Goal: Information Seeking & Learning: Learn about a topic

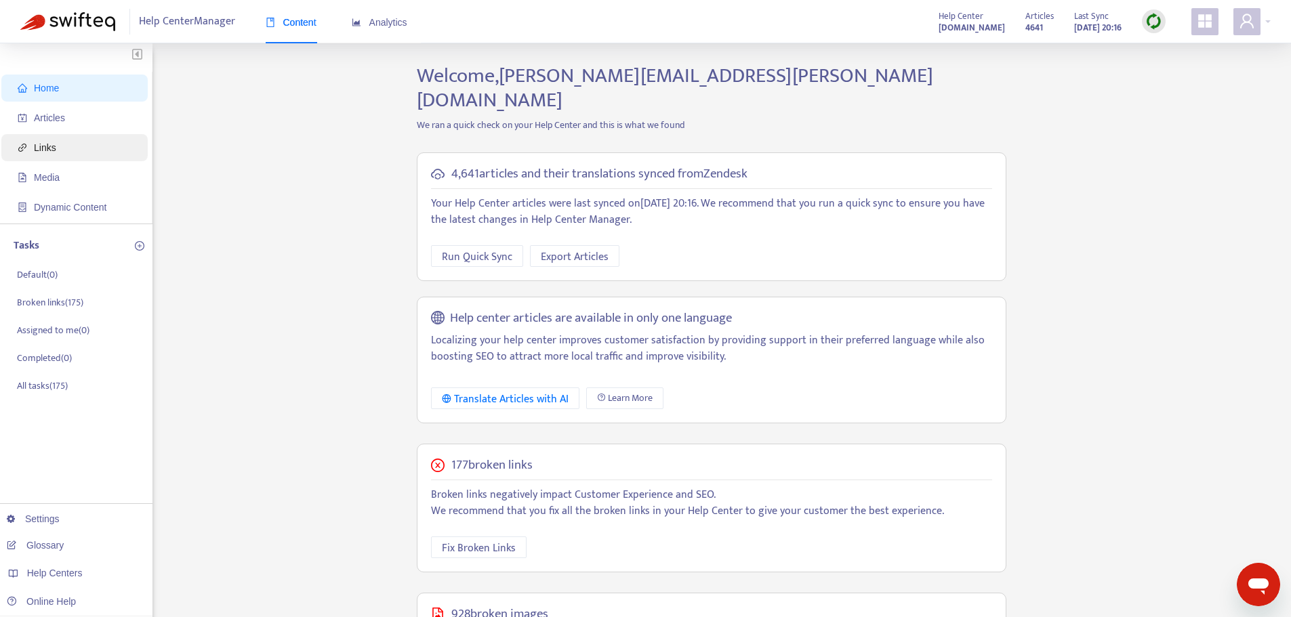
click at [52, 156] on span "Links" at bounding box center [77, 147] width 119 height 27
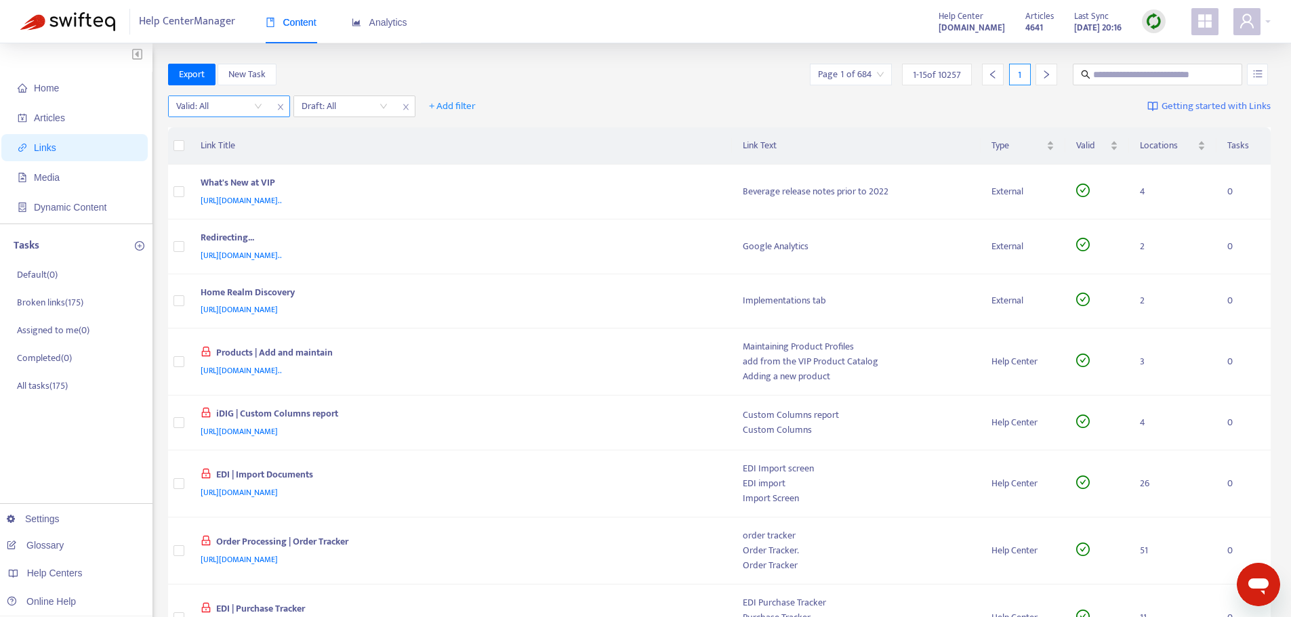
click at [258, 107] on input "search" at bounding box center [219, 106] width 86 height 20
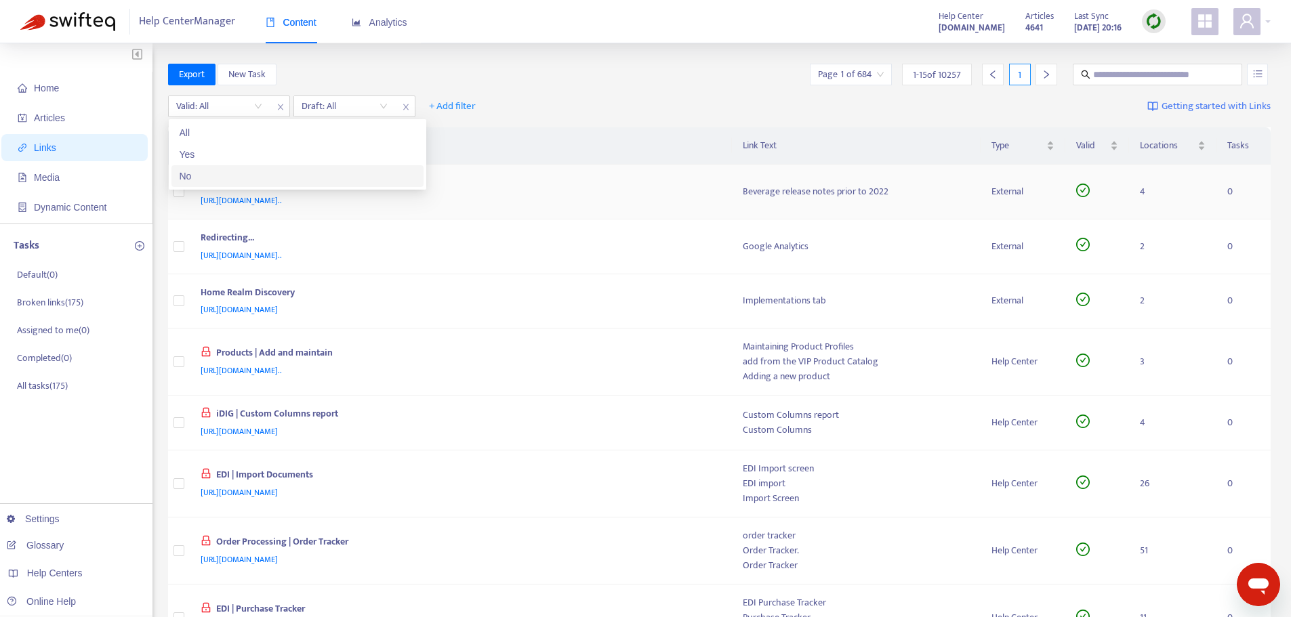
click at [234, 179] on div "No" at bounding box center [298, 176] width 236 height 15
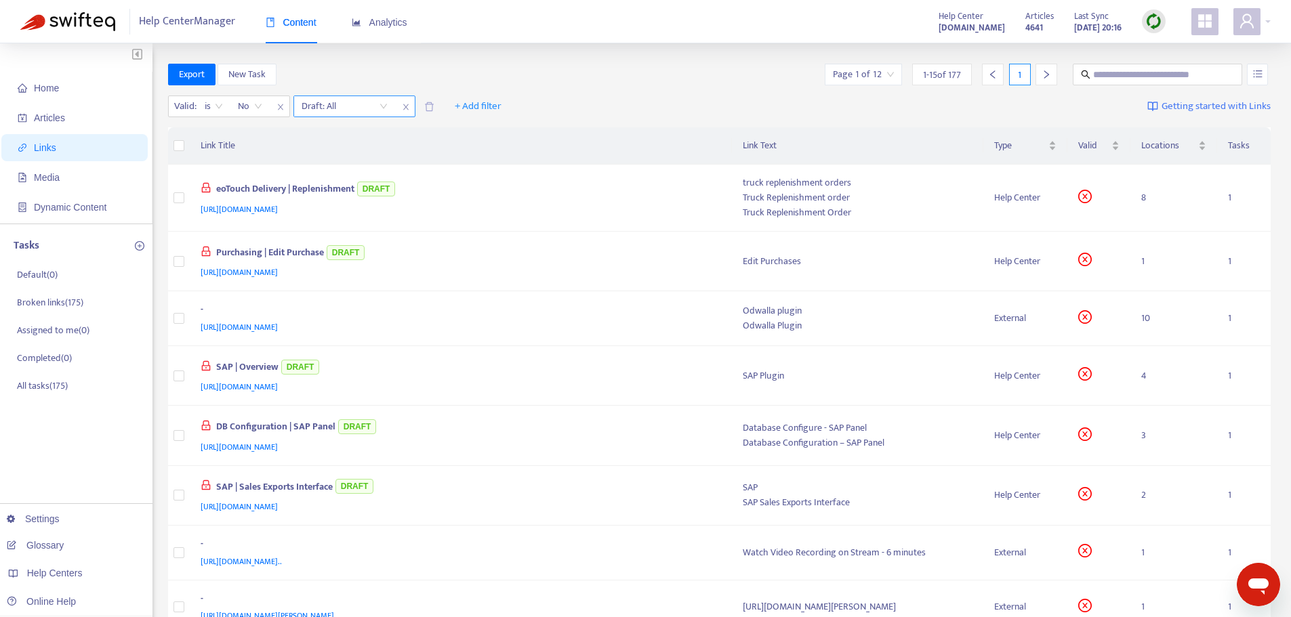
click at [382, 108] on input "search" at bounding box center [345, 106] width 86 height 20
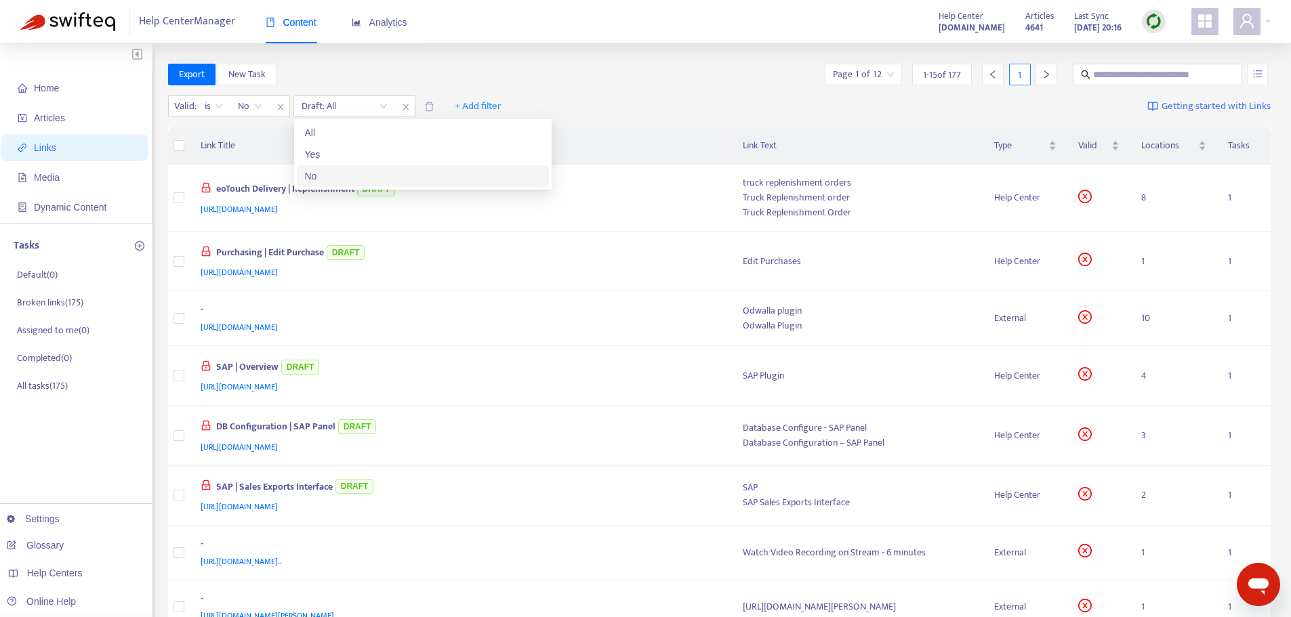
click at [347, 177] on div "No" at bounding box center [423, 176] width 236 height 15
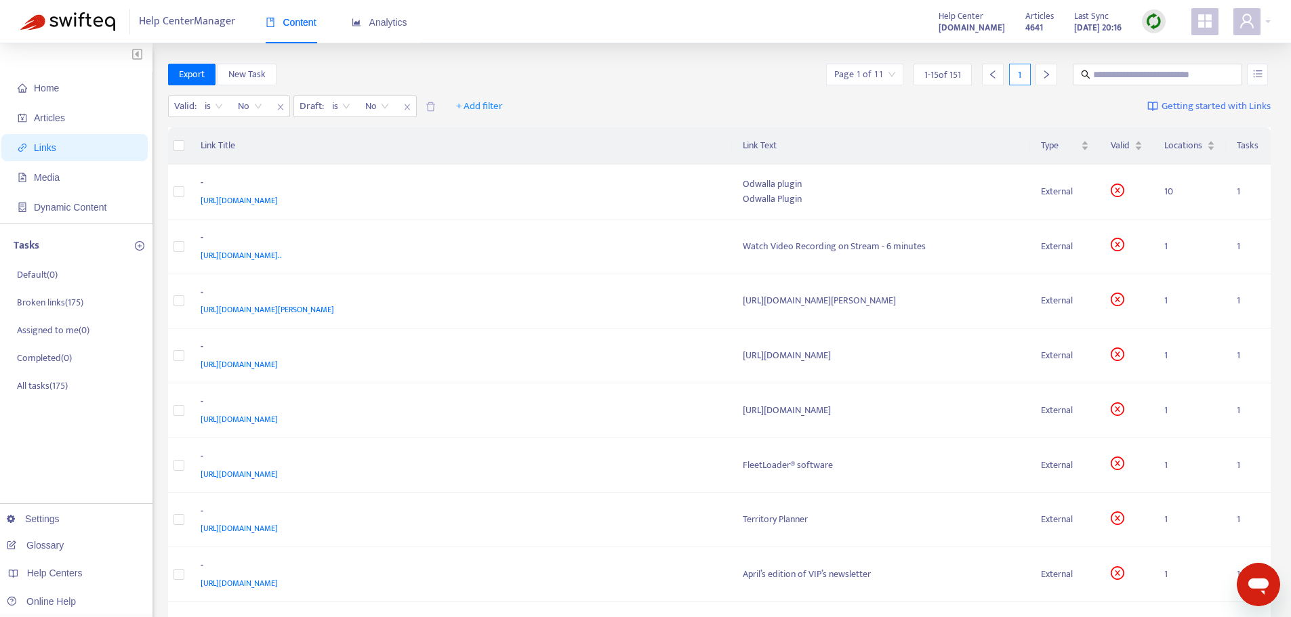
click at [869, 83] on input "search" at bounding box center [864, 74] width 61 height 20
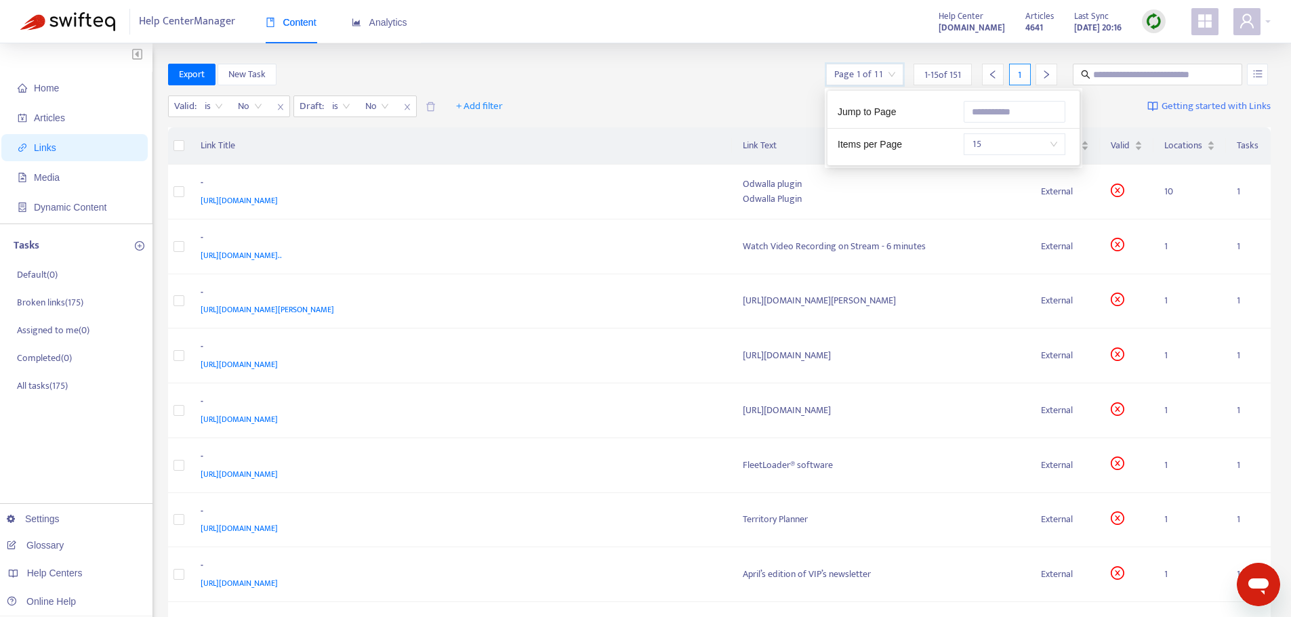
click at [1002, 157] on div "Jump to Page Items per Page 15" at bounding box center [953, 128] width 252 height 75
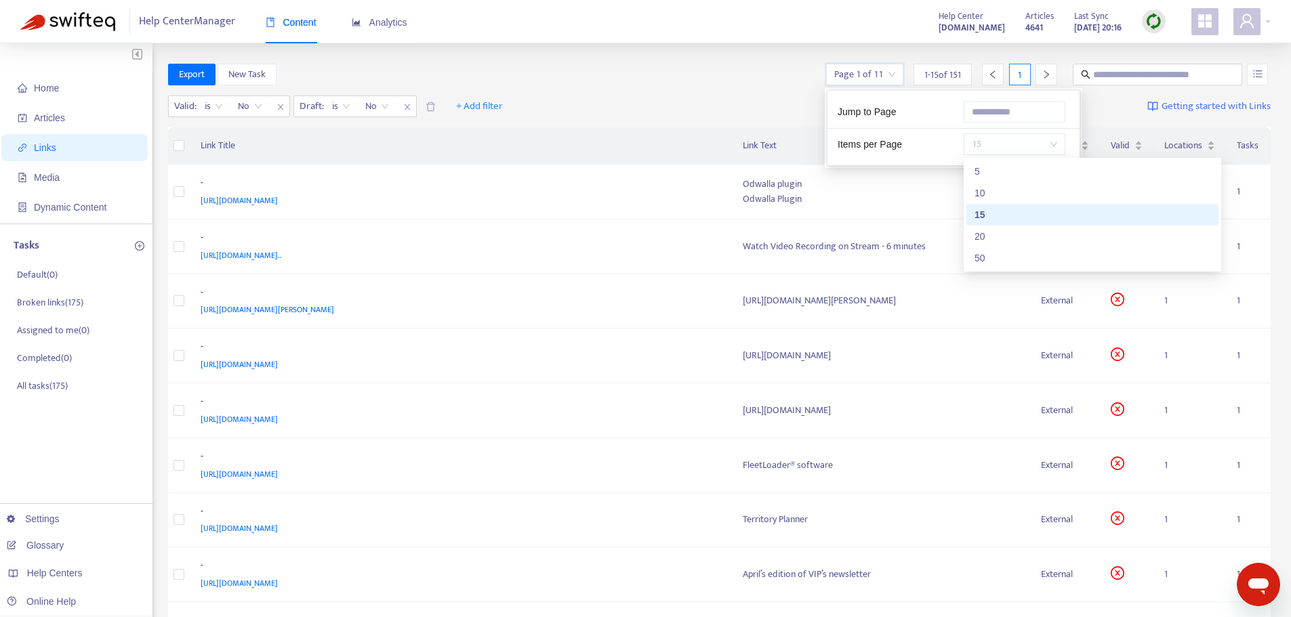
drag, startPoint x: 997, startPoint y: 142, endPoint x: 993, endPoint y: 159, distance: 18.1
click at [996, 142] on span "15" at bounding box center [1014, 144] width 85 height 20
click at [994, 256] on div "50" at bounding box center [1092, 258] width 236 height 15
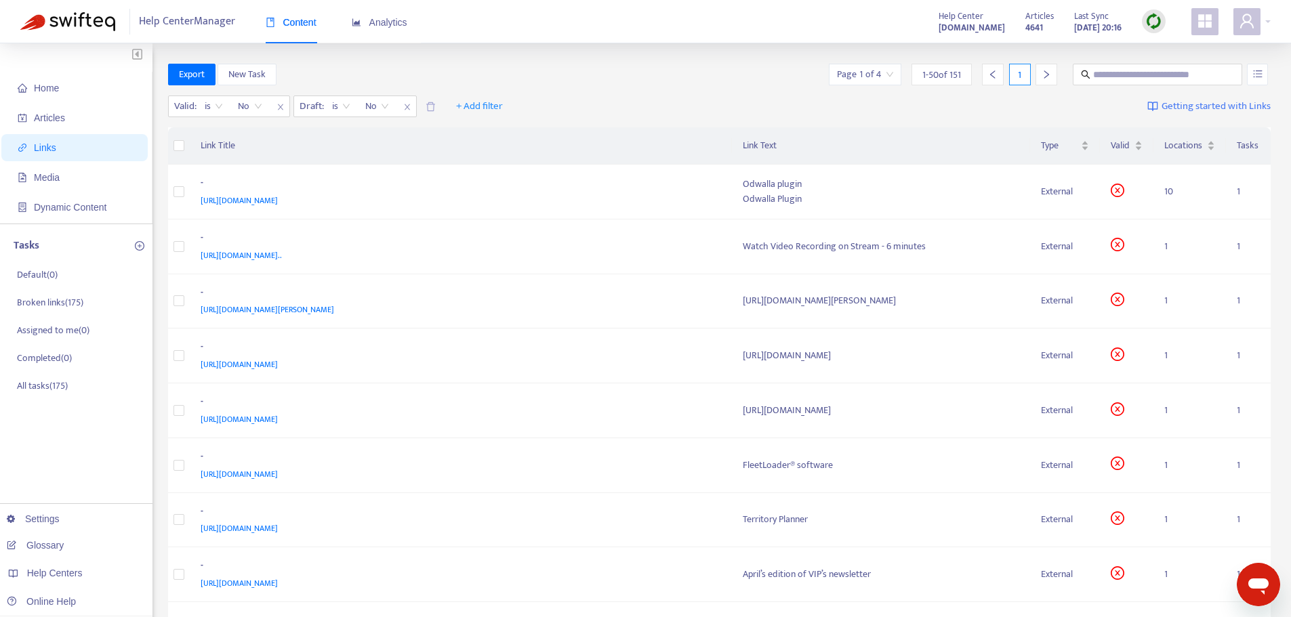
click at [755, 115] on div "Valid : is No Draft : is No + Add filter Getting started with Links" at bounding box center [719, 109] width 1103 height 37
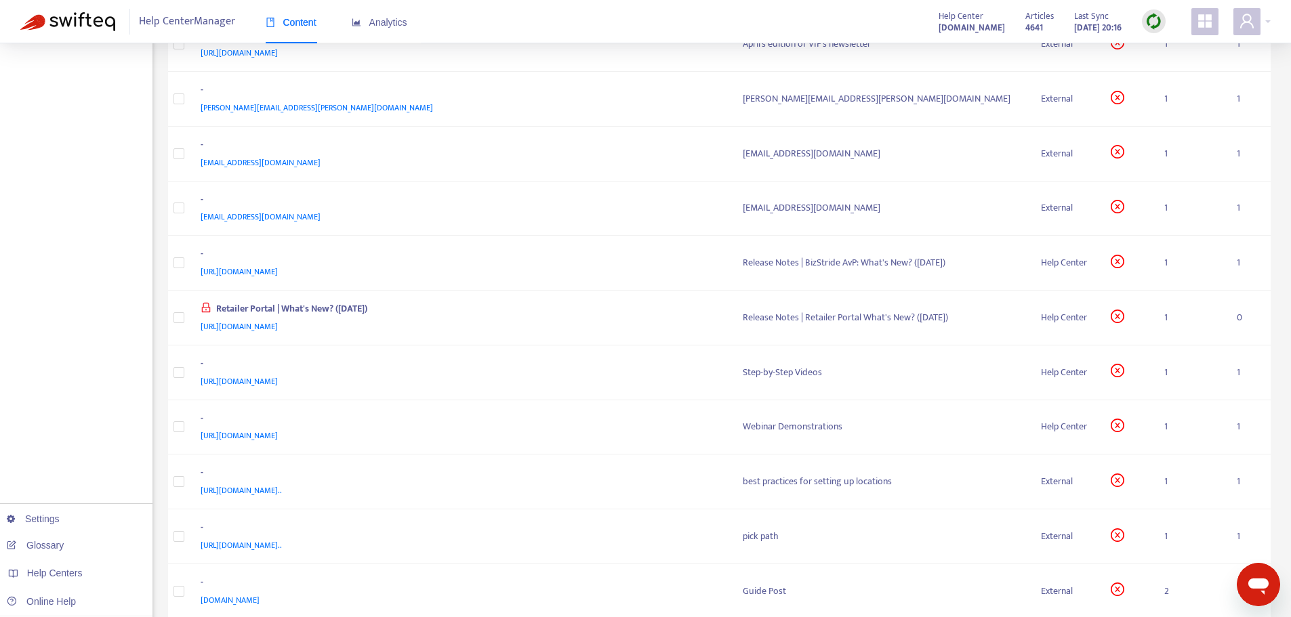
scroll to position [542, 0]
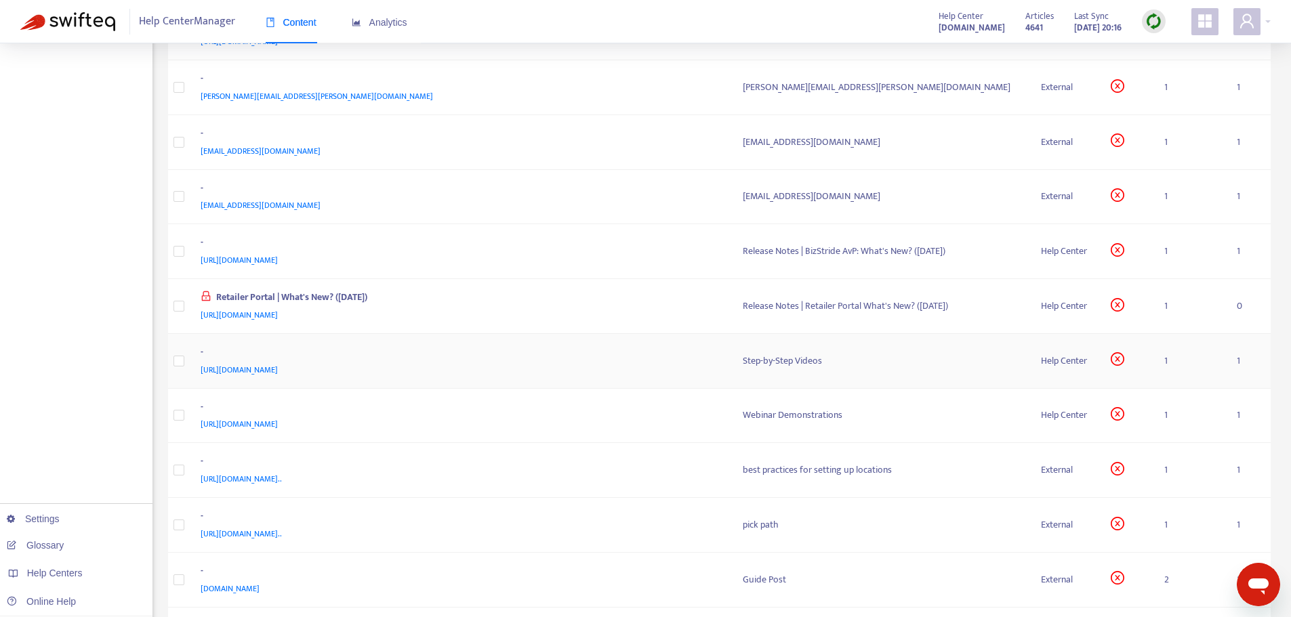
click at [278, 369] on span "[URL][DOMAIN_NAME]" at bounding box center [239, 370] width 77 height 14
click at [592, 365] on div "[URL][DOMAIN_NAME]" at bounding box center [459, 370] width 516 height 15
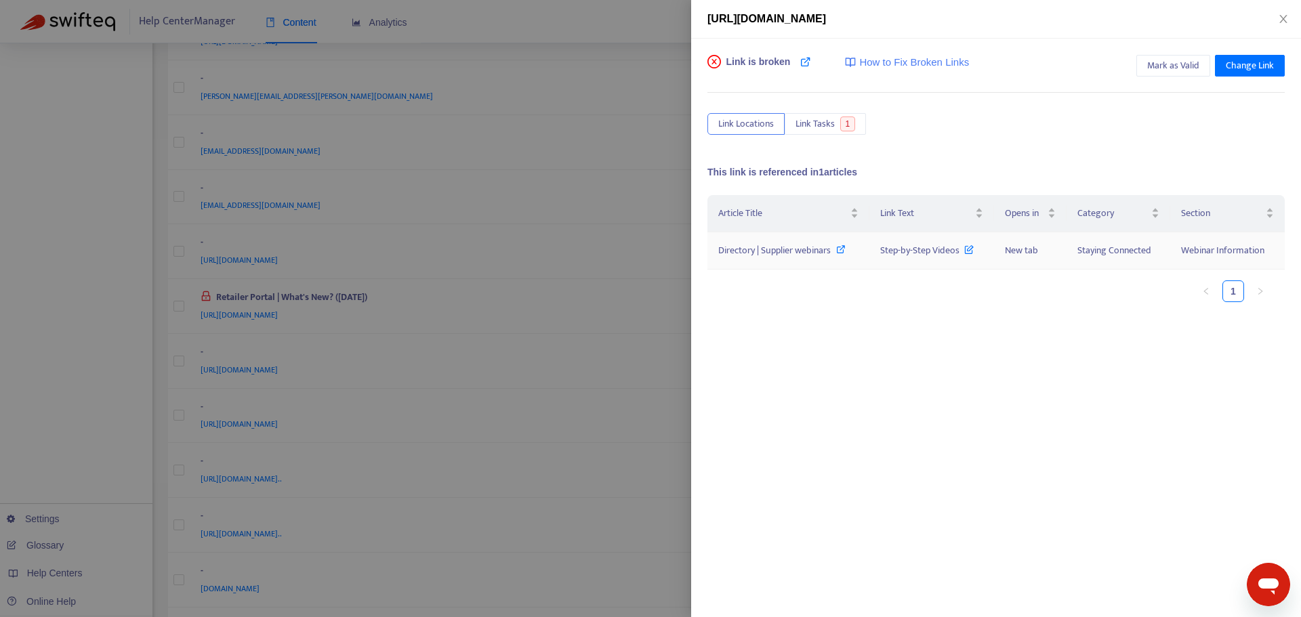
click at [783, 250] on span "Directory | Supplier webinars" at bounding box center [774, 251] width 112 height 16
drag, startPoint x: 878, startPoint y: 249, endPoint x: 964, endPoint y: 260, distance: 86.7
click at [964, 260] on td "Step-by-Step Videos" at bounding box center [931, 250] width 125 height 37
copy span "Step-by-Step Videos"
click at [913, 290] on ul "1" at bounding box center [989, 292] width 564 height 22
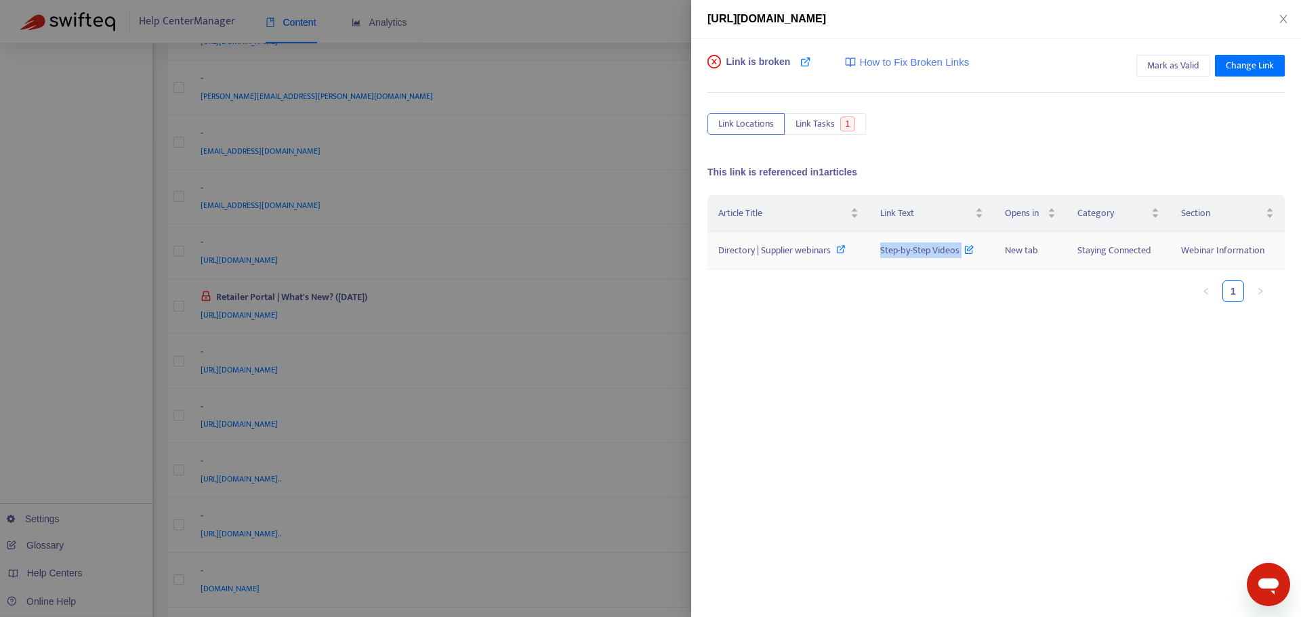
drag, startPoint x: 876, startPoint y: 249, endPoint x: 962, endPoint y: 254, distance: 86.2
click at [962, 254] on td "Step-by-Step Videos" at bounding box center [931, 250] width 125 height 37
copy span "Step-by-Step Videos"
click at [581, 334] on div at bounding box center [650, 308] width 1301 height 617
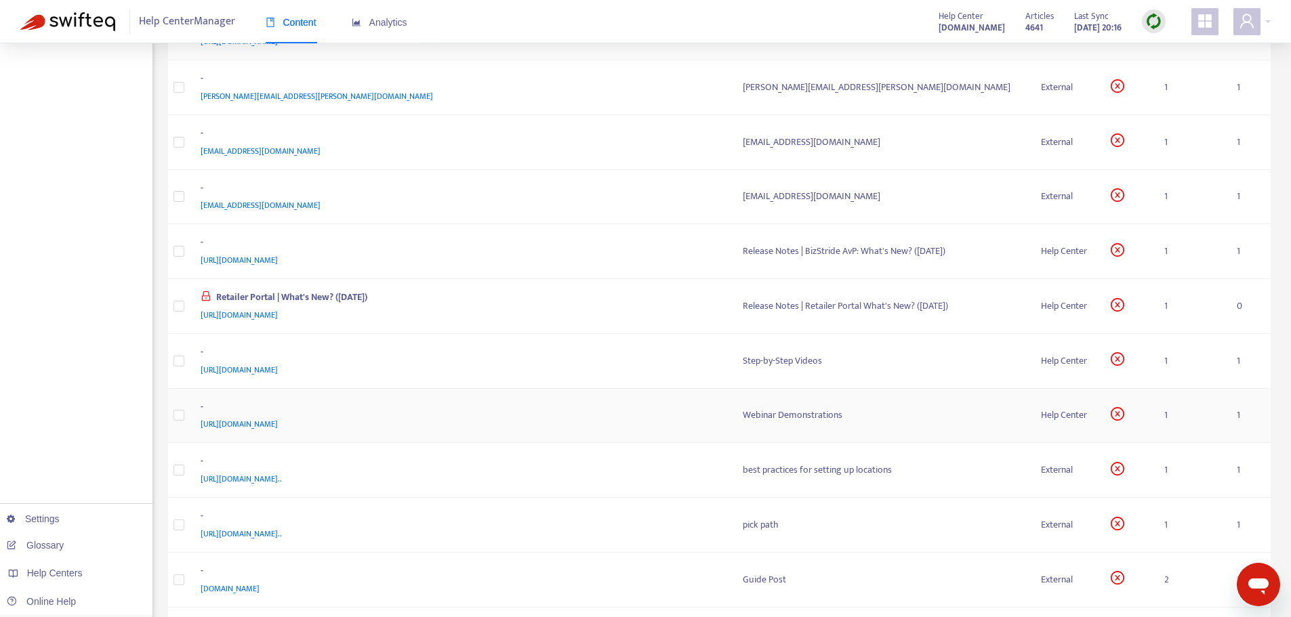
click at [550, 403] on div "-" at bounding box center [459, 409] width 516 height 18
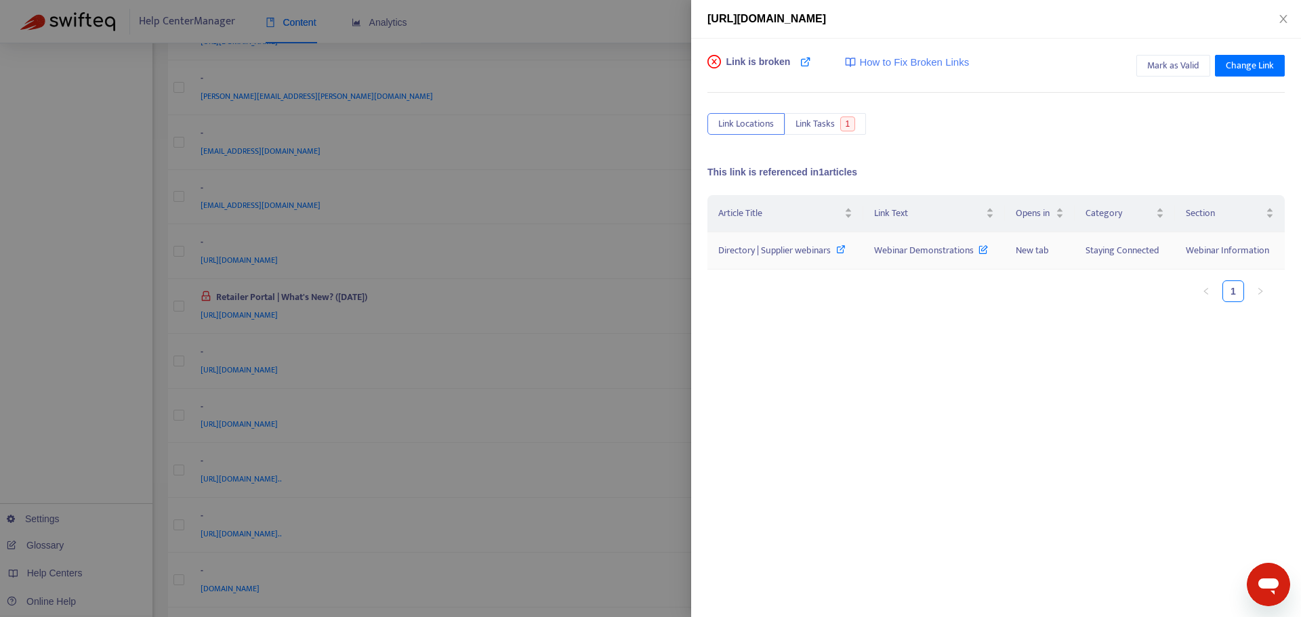
click at [825, 247] on span "Directory | Supplier webinars" at bounding box center [774, 251] width 112 height 16
drag, startPoint x: 873, startPoint y: 253, endPoint x: 976, endPoint y: 259, distance: 102.5
click at [976, 259] on td "Webinar Demonstrations" at bounding box center [934, 250] width 142 height 37
copy span "Webinar Demonstrations"
click at [614, 253] on div at bounding box center [650, 308] width 1301 height 617
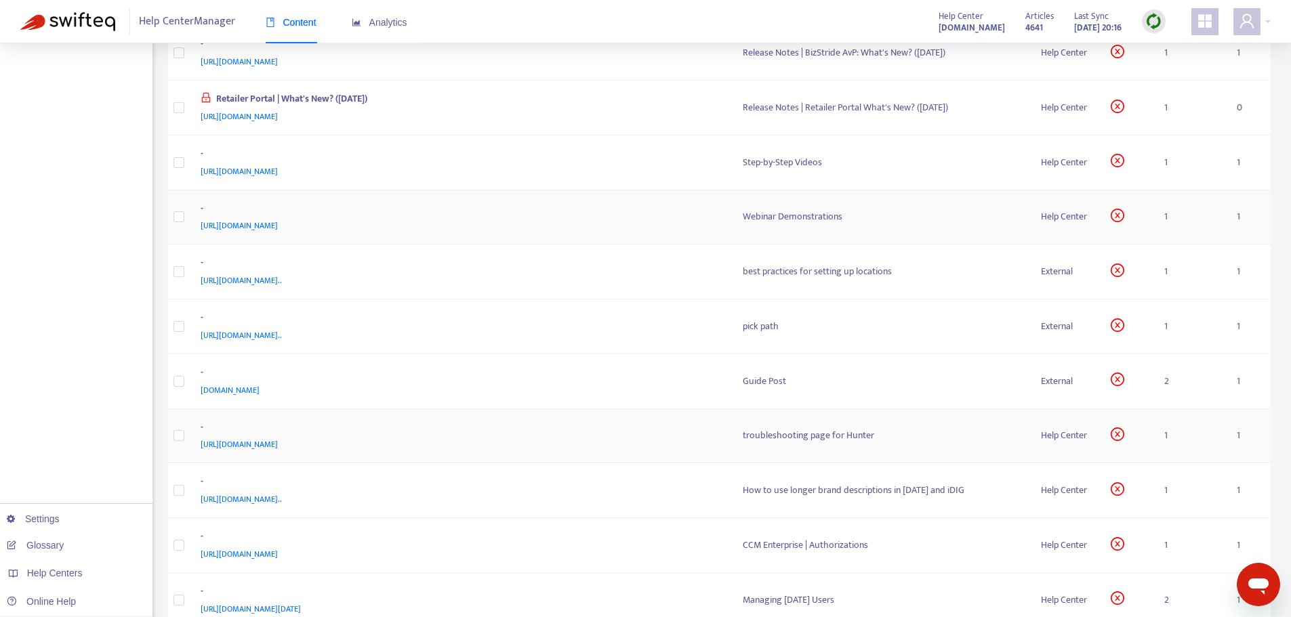
scroll to position [745, 0]
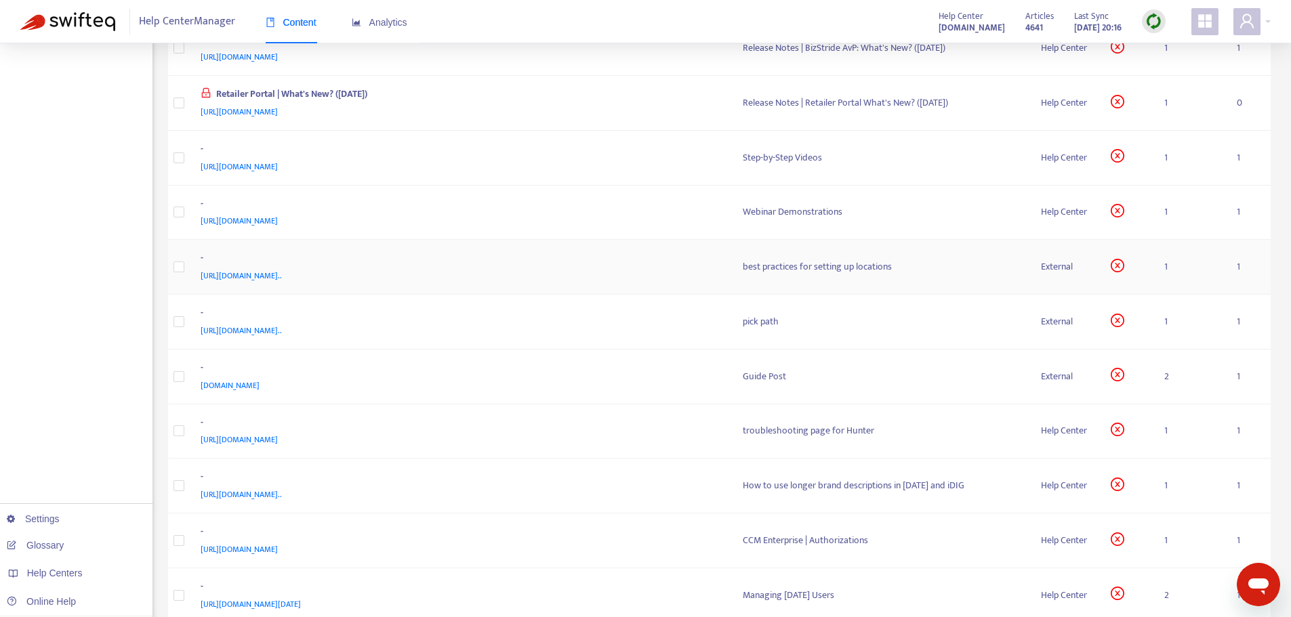
click at [648, 274] on div "[URL][DOMAIN_NAME].." at bounding box center [459, 275] width 516 height 15
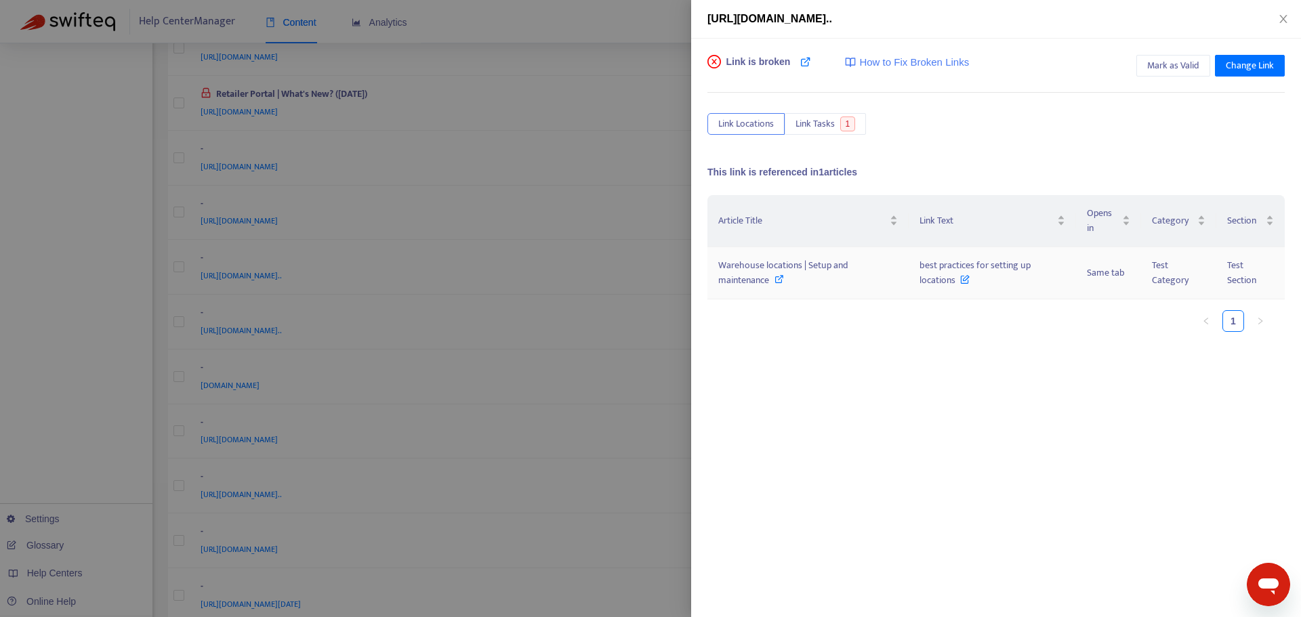
click at [777, 281] on icon at bounding box center [779, 278] width 9 height 9
drag, startPoint x: 912, startPoint y: 261, endPoint x: 962, endPoint y: 285, distance: 54.9
click at [962, 285] on td "best practices for setting up locations" at bounding box center [992, 273] width 167 height 52
copy span "best practices for setting up locations"
click at [656, 213] on div at bounding box center [650, 308] width 1301 height 617
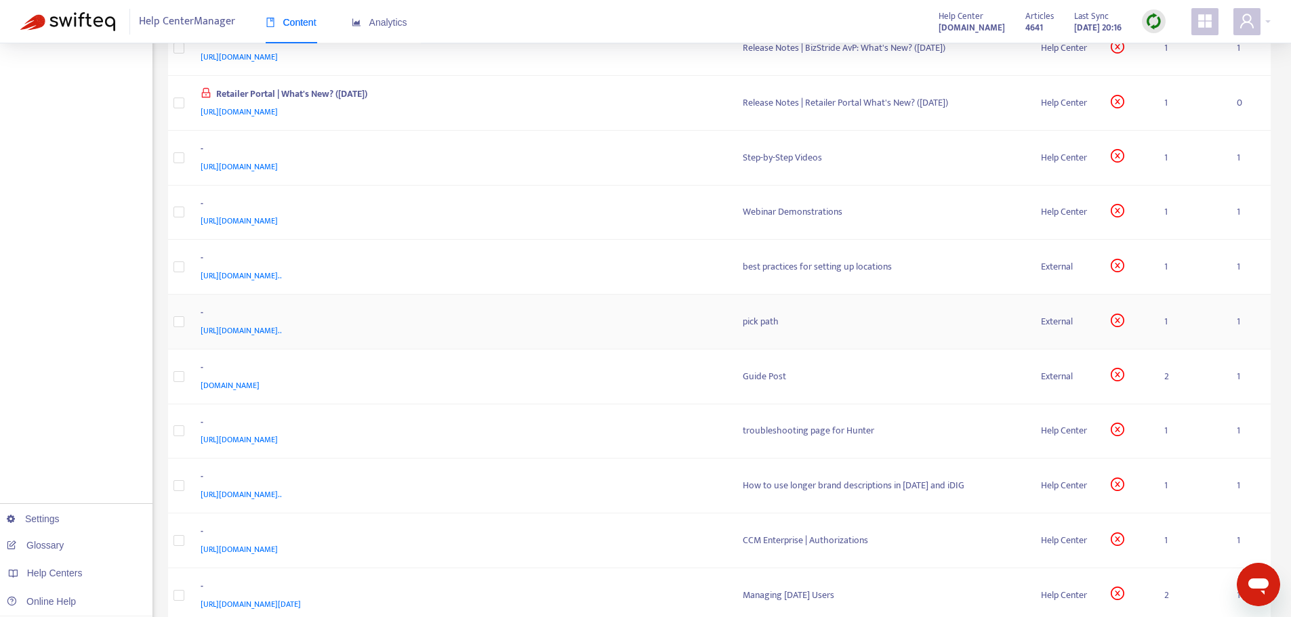
click at [676, 308] on div "-" at bounding box center [459, 315] width 516 height 18
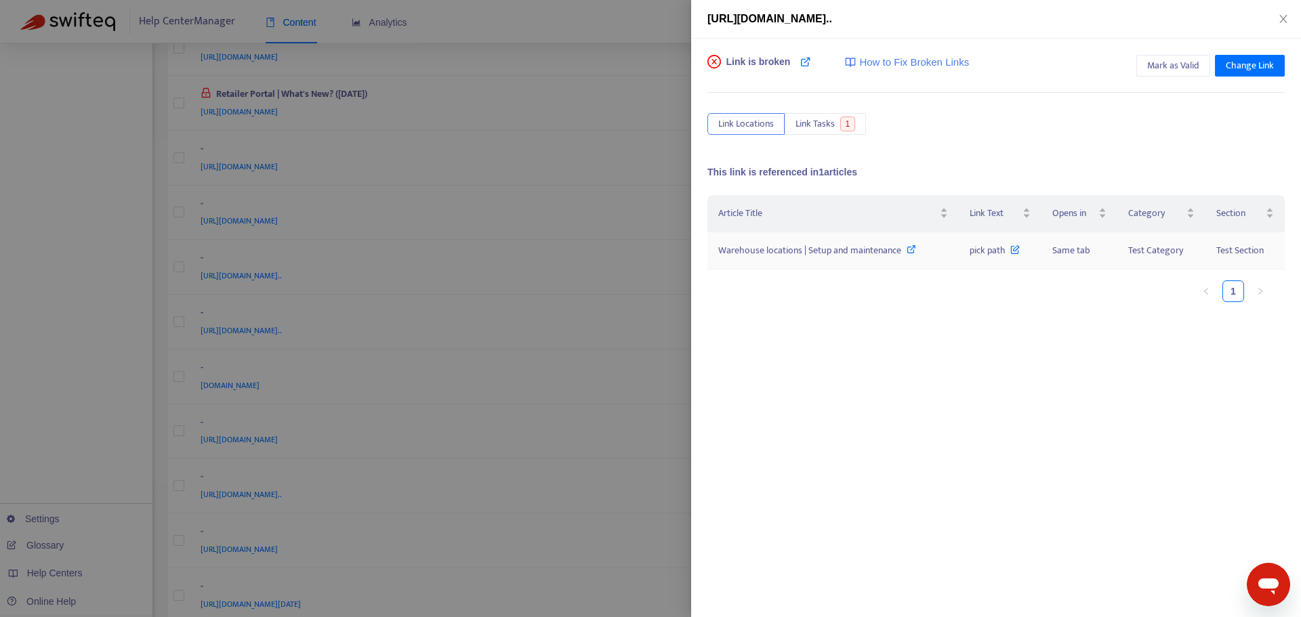
click at [875, 251] on span "Warehouse locations | Setup and maintenance" at bounding box center [809, 251] width 183 height 16
drag, startPoint x: 965, startPoint y: 250, endPoint x: 1003, endPoint y: 255, distance: 38.3
click at [1003, 255] on td "pick path" at bounding box center [1000, 250] width 82 height 37
copy span "pick path"
click at [657, 223] on div at bounding box center [650, 308] width 1301 height 617
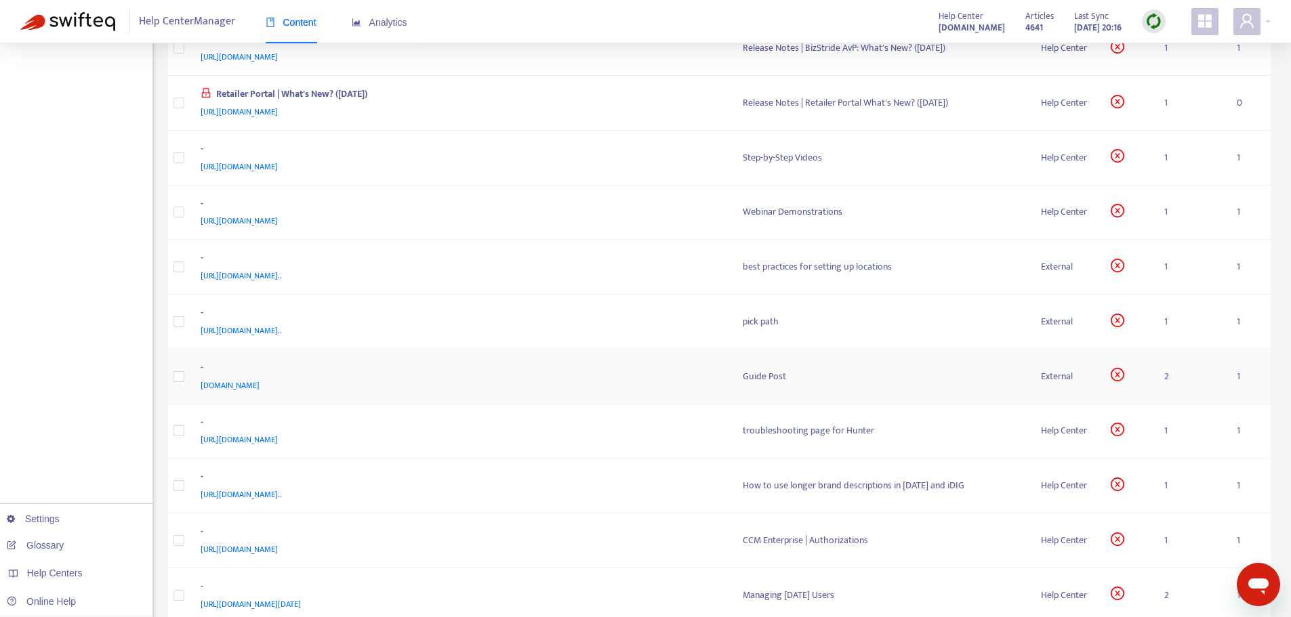
click at [630, 378] on div "[DOMAIN_NAME]" at bounding box center [459, 385] width 516 height 15
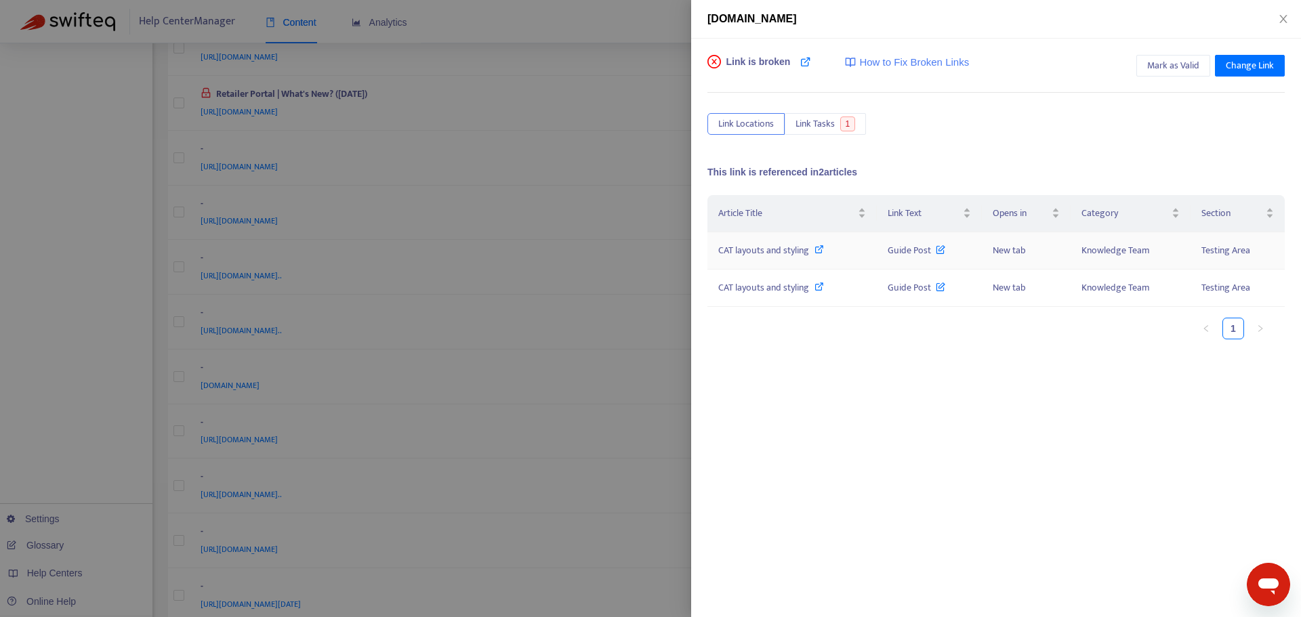
click at [772, 248] on span "CAT layouts and styling" at bounding box center [763, 251] width 91 height 16
drag, startPoint x: 867, startPoint y: 247, endPoint x: 931, endPoint y: 257, distance: 65.2
click at [931, 257] on tr "CAT layouts and styling Guide Post New tab Knowledge Team Testing Area" at bounding box center [995, 250] width 577 height 37
copy tr "Guide Post"
click at [669, 245] on div at bounding box center [650, 308] width 1301 height 617
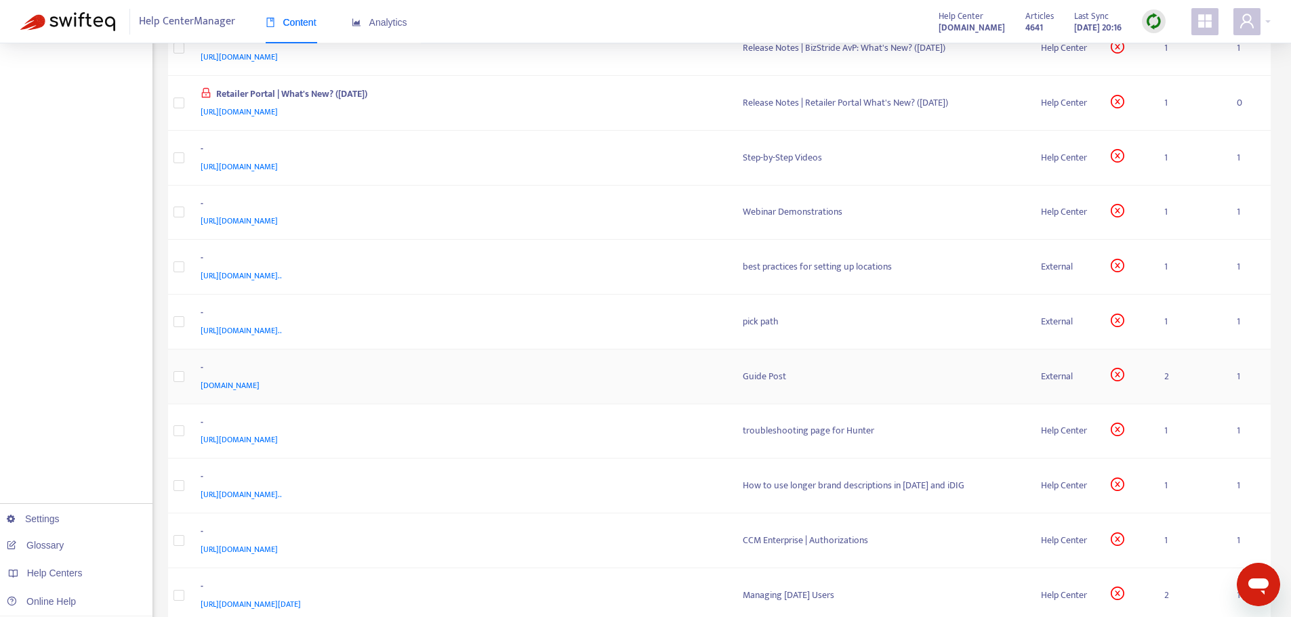
drag, startPoint x: 258, startPoint y: 388, endPoint x: 196, endPoint y: 389, distance: 62.4
click at [196, 389] on td "- [DOMAIN_NAME]" at bounding box center [461, 377] width 542 height 55
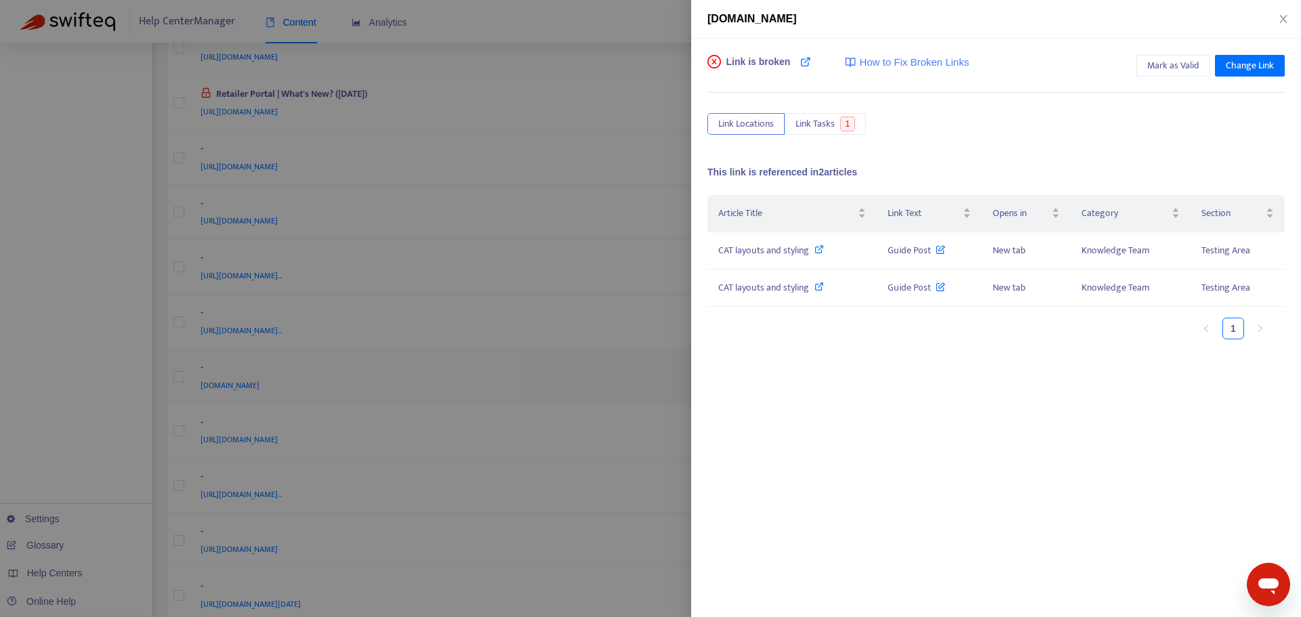
copy span "[DOMAIN_NAME]"
click at [611, 467] on div at bounding box center [650, 308] width 1301 height 617
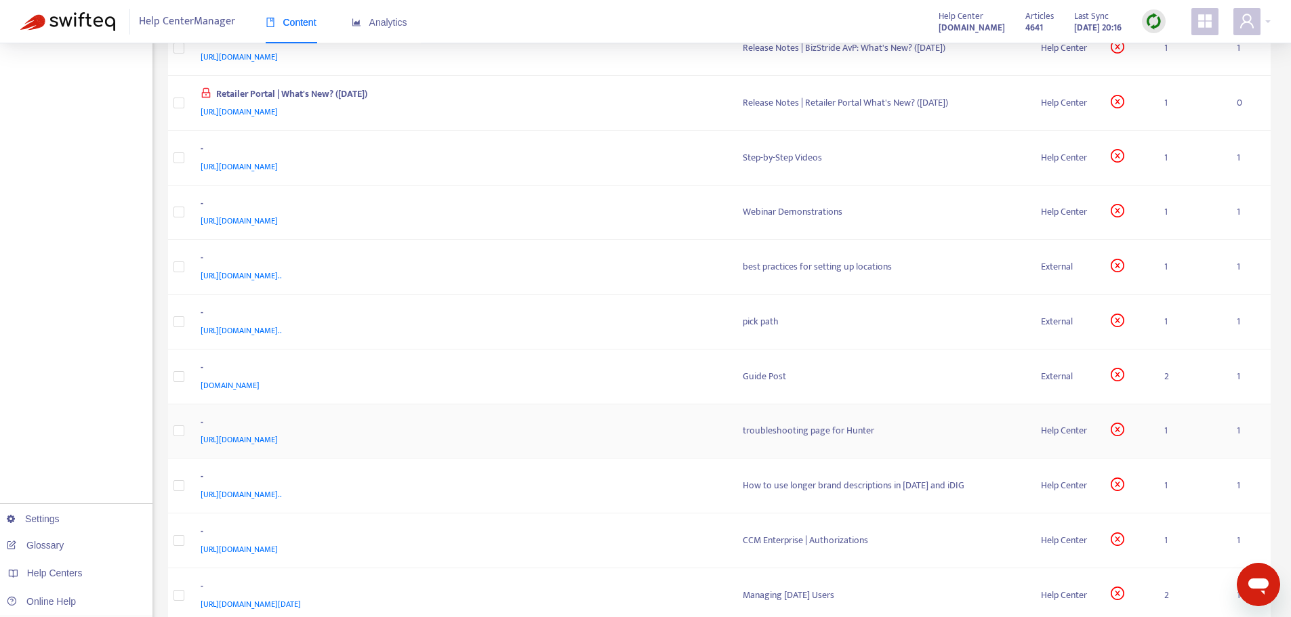
click at [675, 425] on div "-" at bounding box center [459, 424] width 516 height 18
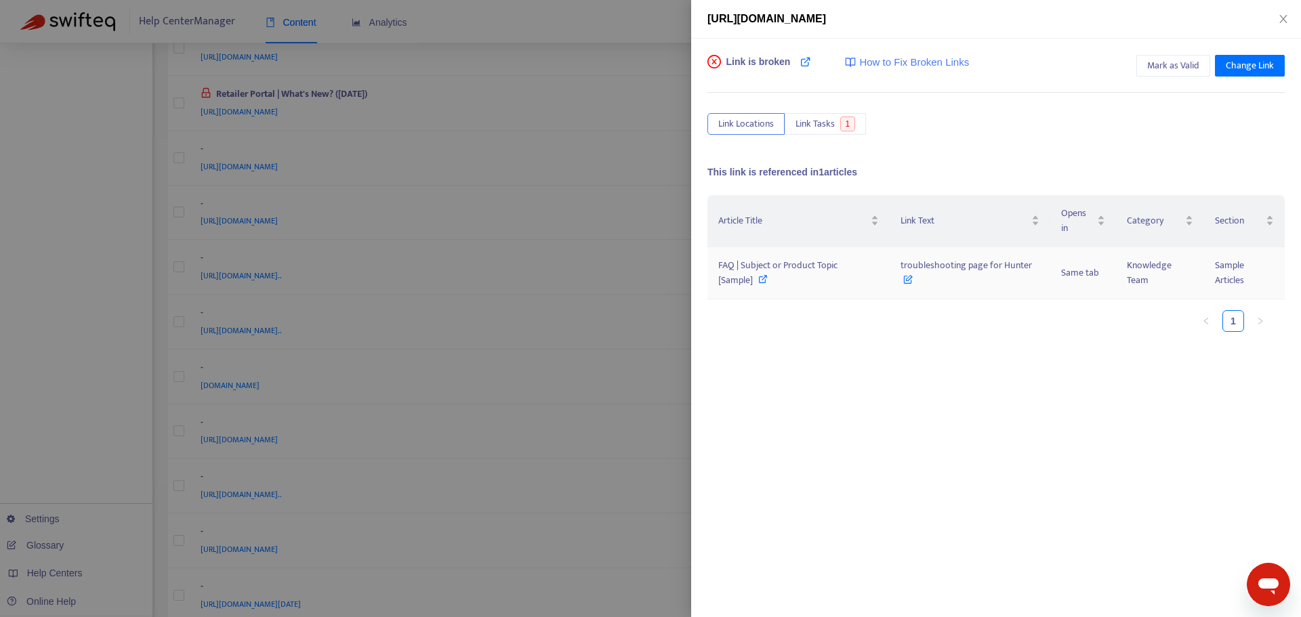
click at [802, 263] on span "FAQ | Subject or Product Topic [Sample]" at bounding box center [777, 272] width 119 height 30
drag, startPoint x: 880, startPoint y: 265, endPoint x: 1039, endPoint y: 268, distance: 159.3
click at [1039, 268] on tr "FAQ | Subject or Product Topic [Sample] troubleshooting page for Hunter Same ta…" at bounding box center [995, 273] width 577 height 52
drag, startPoint x: 1019, startPoint y: 381, endPoint x: 979, endPoint y: 321, distance: 72.4
click at [1019, 379] on div "Article Title Link Text Opens in Category Section FAQ | Subject or Product Topi…" at bounding box center [995, 330] width 577 height 271
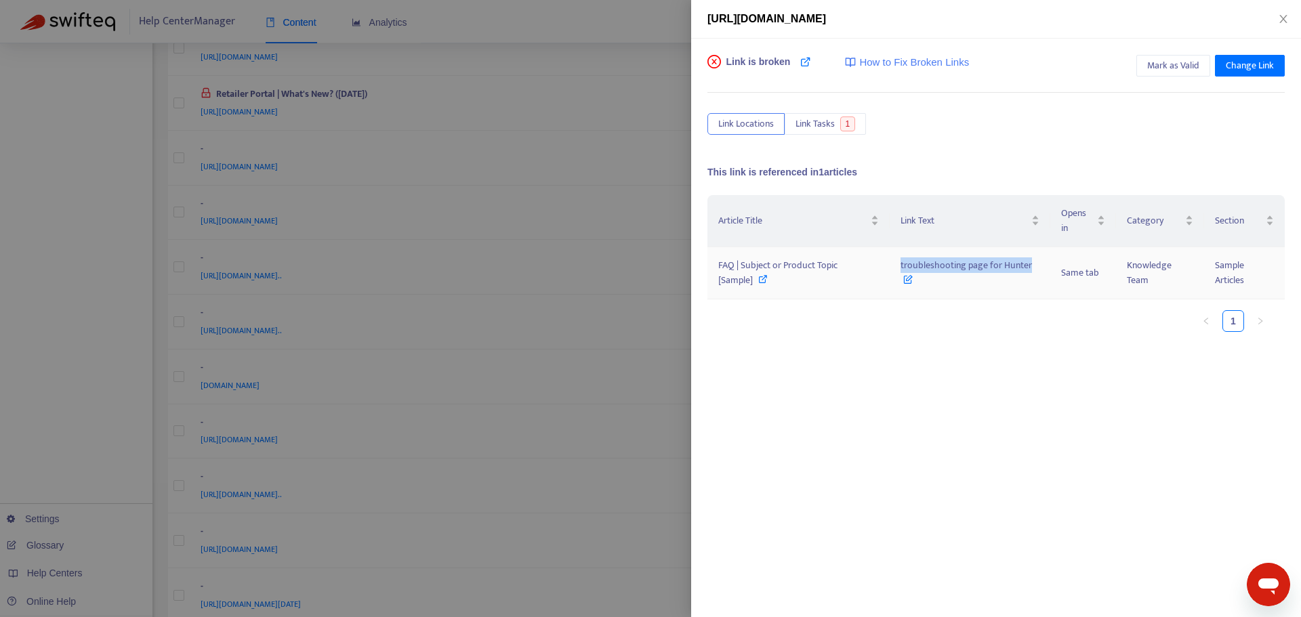
drag, startPoint x: 900, startPoint y: 264, endPoint x: 1034, endPoint y: 263, distance: 134.2
click at [1034, 263] on td "troubleshooting page for Hunter" at bounding box center [970, 273] width 161 height 52
copy span "troubleshooting page for Hunter"
click at [649, 372] on div at bounding box center [650, 308] width 1301 height 617
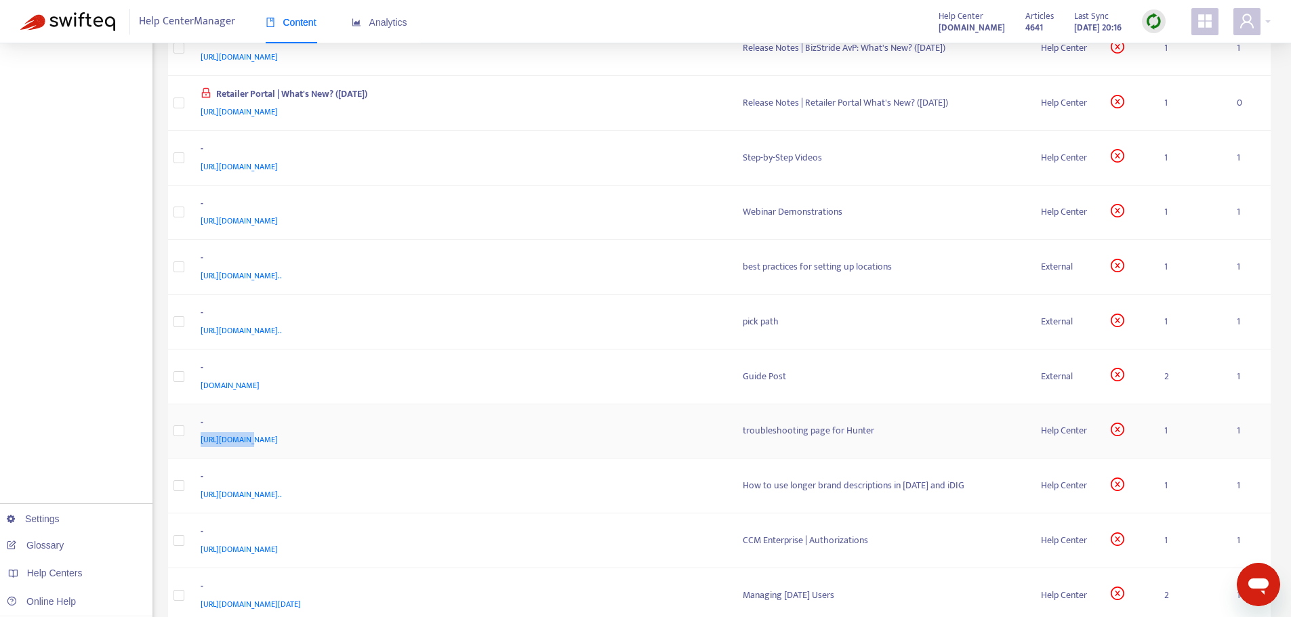
drag, startPoint x: 527, startPoint y: 432, endPoint x: 248, endPoint y: 432, distance: 278.5
click at [248, 432] on div "- [URL][DOMAIN_NAME]" at bounding box center [461, 431] width 520 height 33
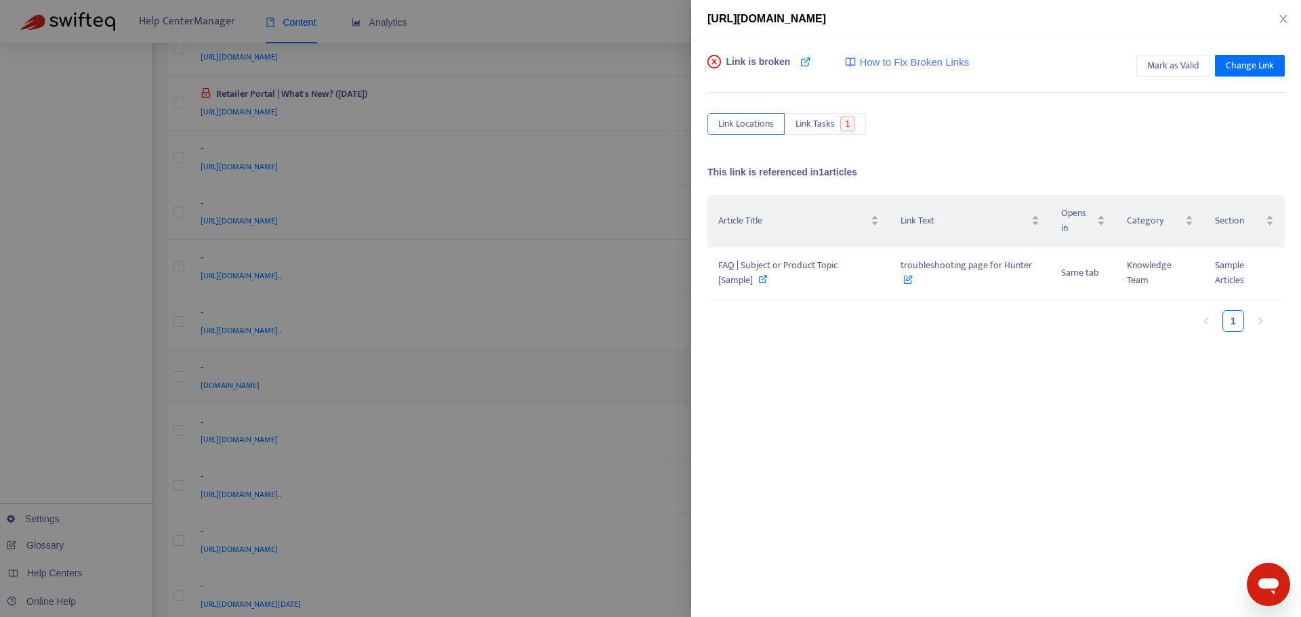
click at [595, 400] on div at bounding box center [650, 308] width 1301 height 617
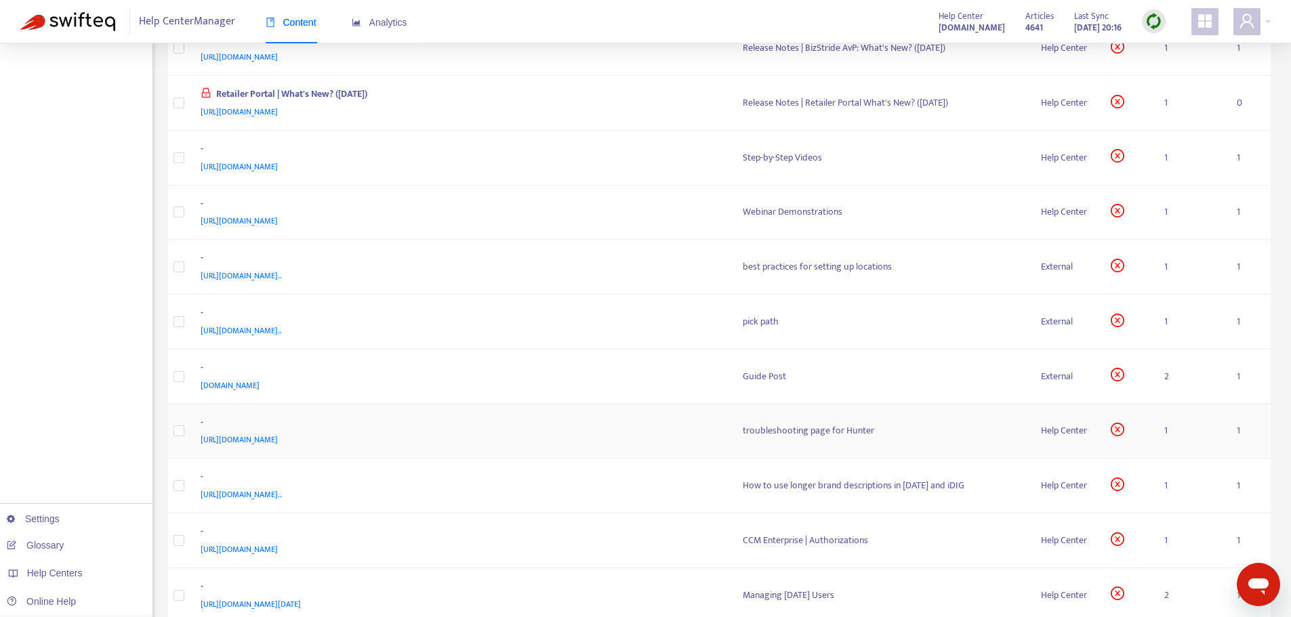
drag, startPoint x: 478, startPoint y: 439, endPoint x: 201, endPoint y: 429, distance: 276.7
click at [197, 434] on td "- [URL][DOMAIN_NAME]" at bounding box center [461, 432] width 542 height 55
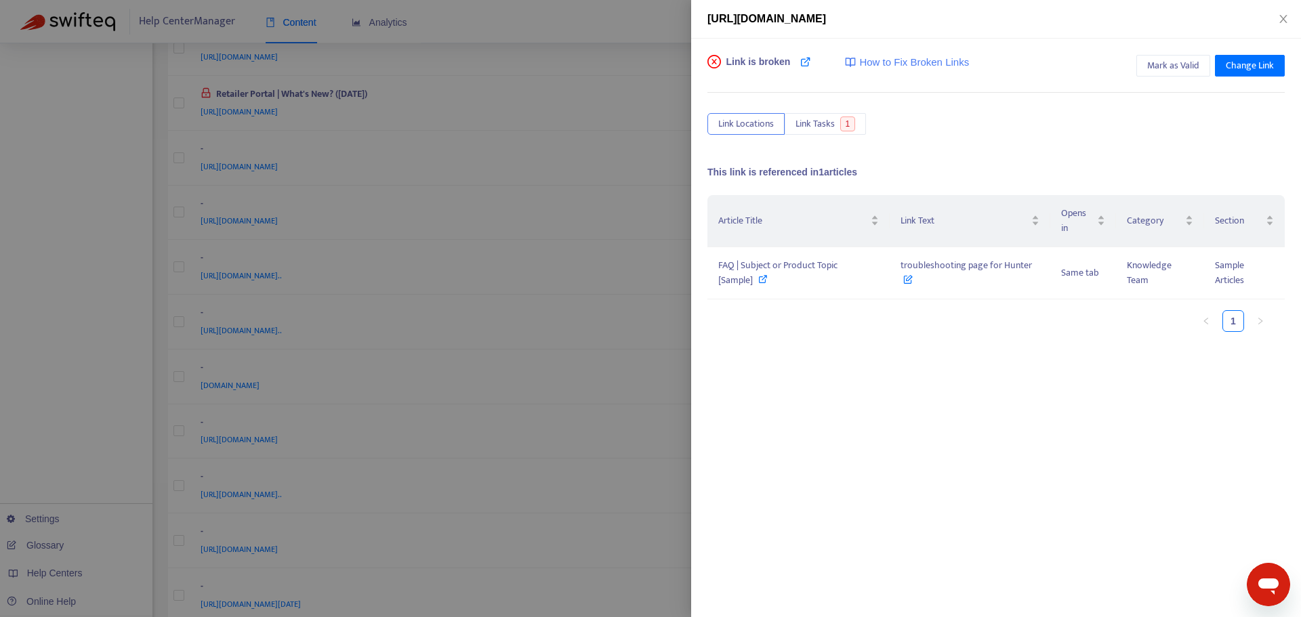
copy span "[URL][DOMAIN_NAME]"
click at [645, 370] on div at bounding box center [650, 308] width 1301 height 617
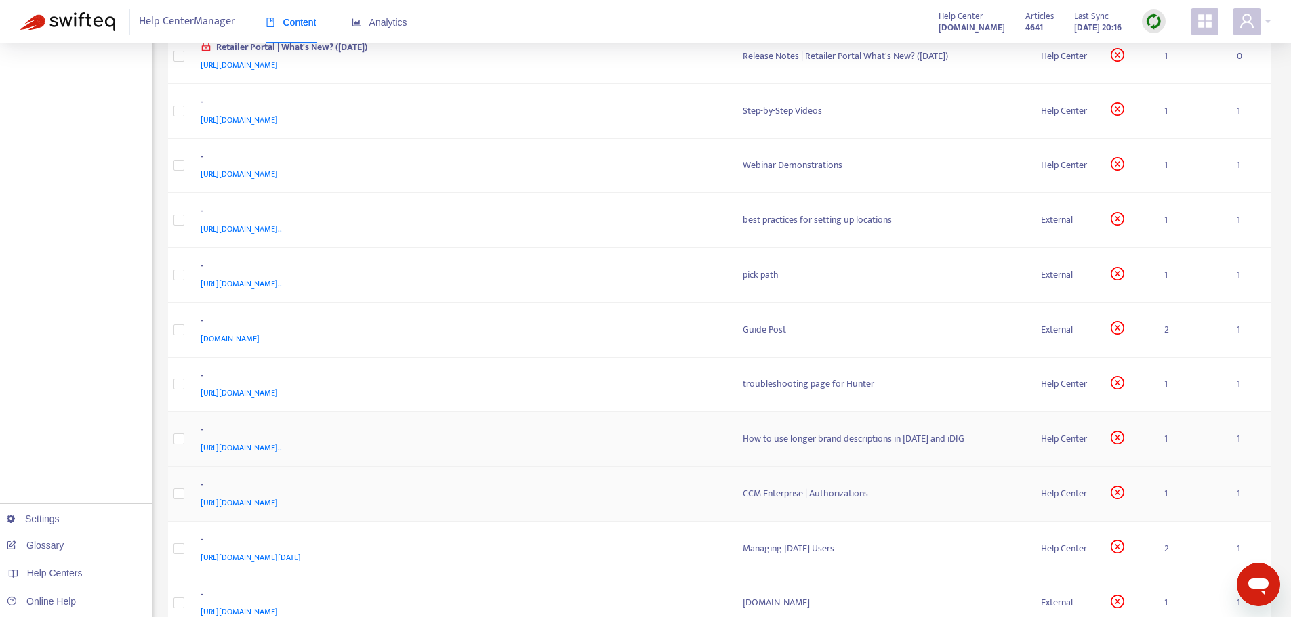
scroll to position [813, 0]
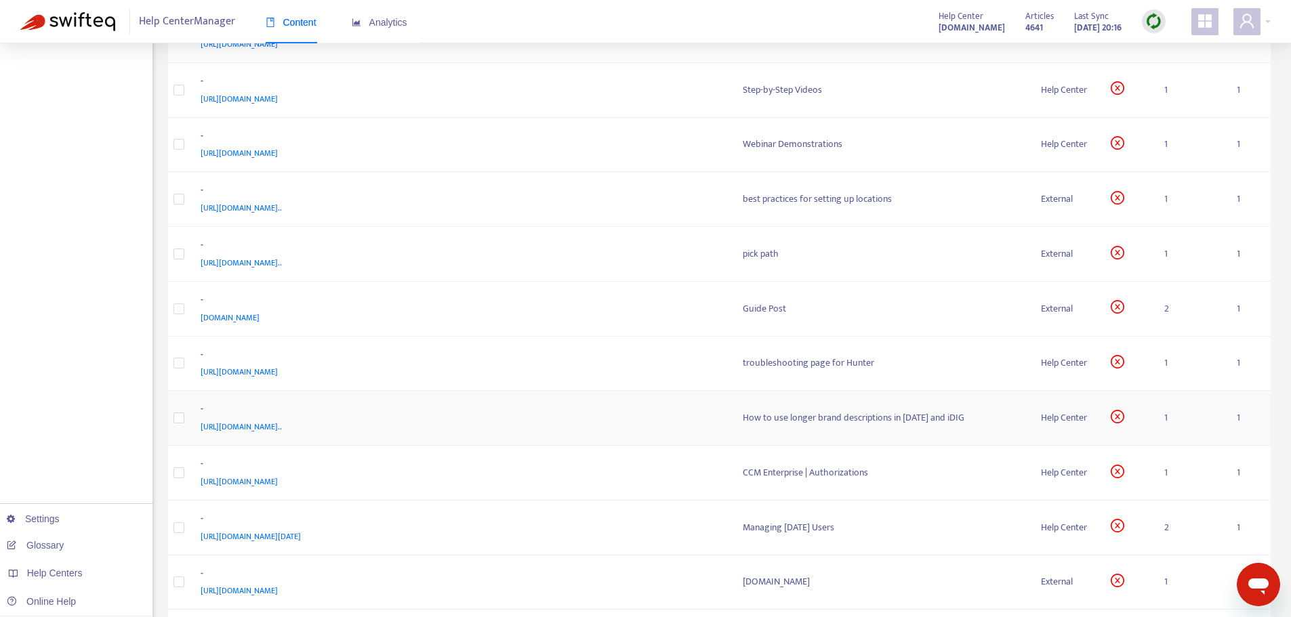
click at [674, 424] on div "[URL][DOMAIN_NAME].." at bounding box center [459, 426] width 516 height 15
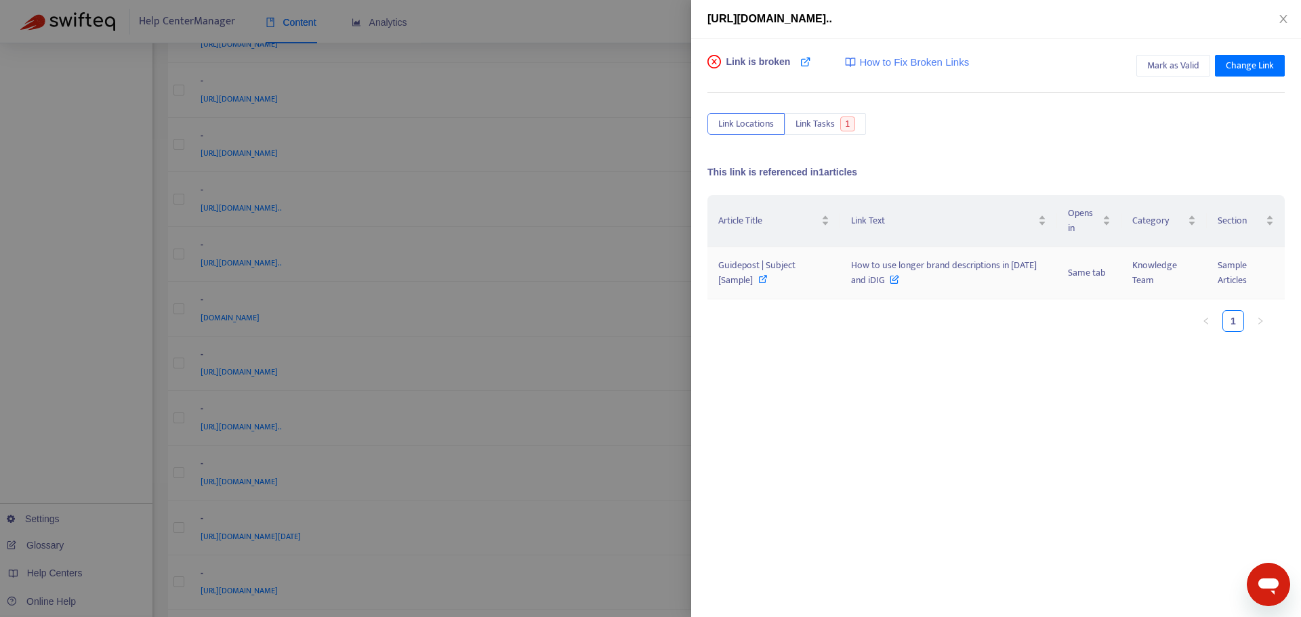
click at [775, 264] on span "Guidepost | Subject [Sample]" at bounding box center [756, 272] width 77 height 30
drag, startPoint x: 838, startPoint y: 262, endPoint x: 886, endPoint y: 284, distance: 53.4
click at [886, 284] on tr "Guidepost | Subject [Sample] How to use longer brand descriptions in [DATE] and…" at bounding box center [995, 273] width 577 height 52
drag, startPoint x: 908, startPoint y: 387, endPoint x: 865, endPoint y: 288, distance: 107.8
click at [908, 378] on div "Article Title Link Text Opens in Category Section Guidepost | Subject [Sample] …" at bounding box center [995, 330] width 577 height 271
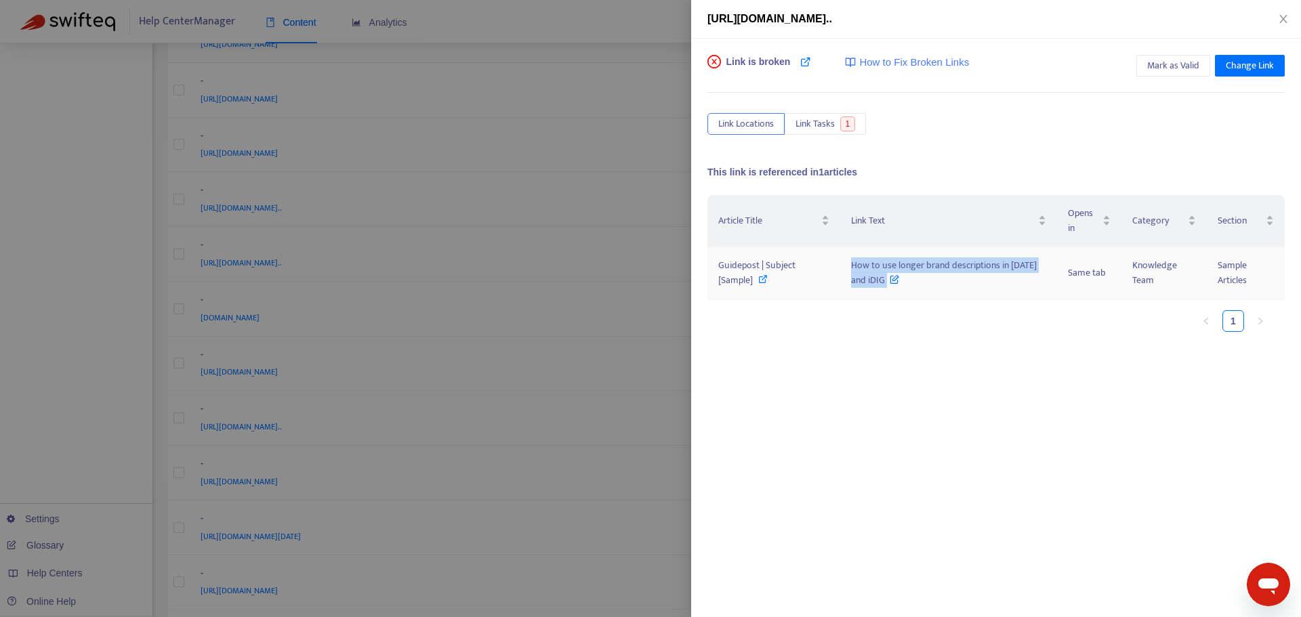
drag, startPoint x: 852, startPoint y: 262, endPoint x: 886, endPoint y: 278, distance: 37.6
click at [886, 278] on span "How to use longer brand descriptions in [DATE] and iDIG" at bounding box center [944, 272] width 186 height 30
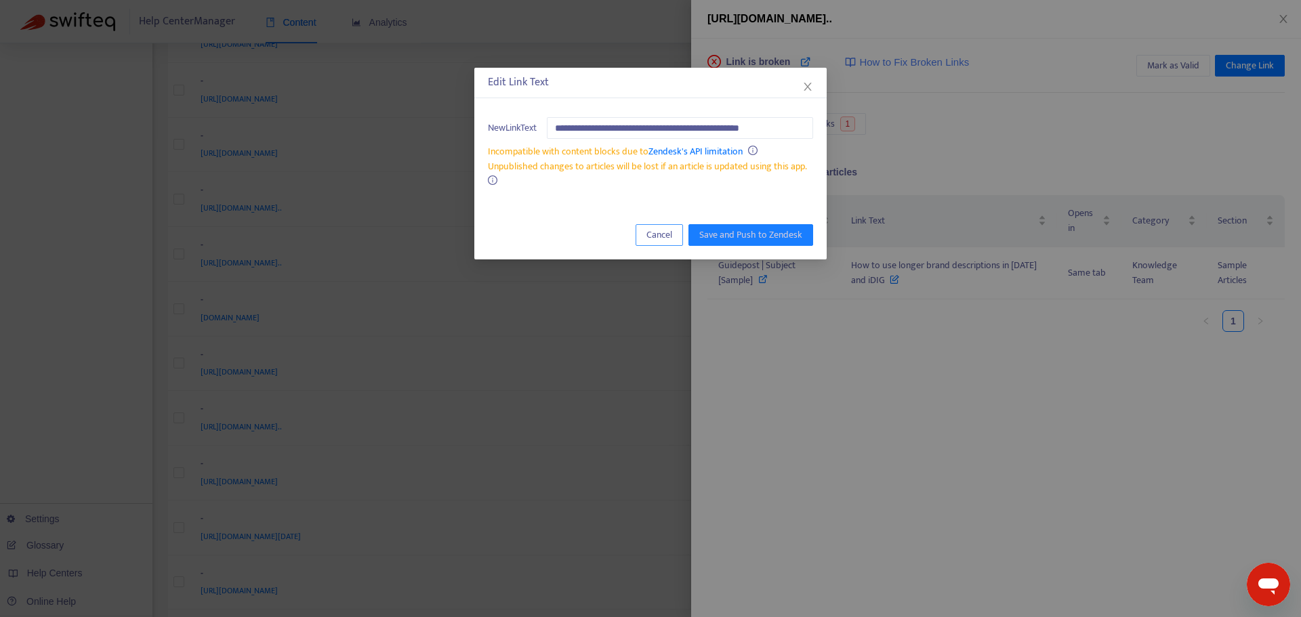
click at [664, 232] on span "Cancel" at bounding box center [659, 235] width 26 height 15
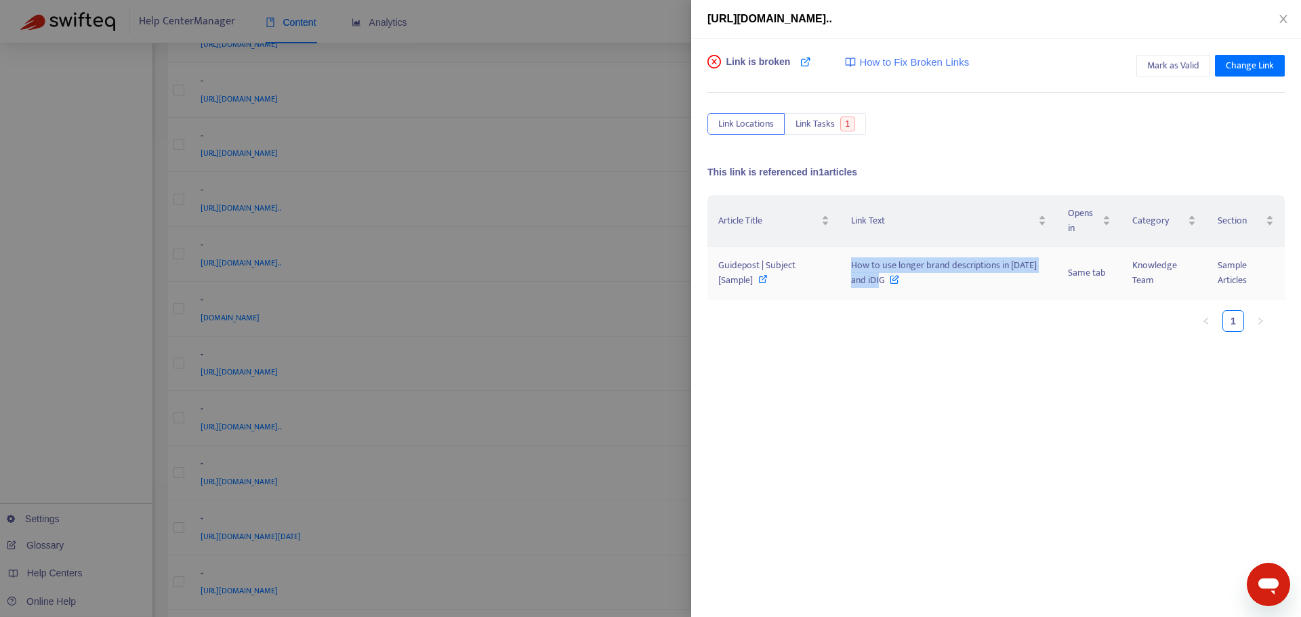
drag, startPoint x: 842, startPoint y: 260, endPoint x: 883, endPoint y: 285, distance: 47.8
click at [883, 285] on td "How to use longer brand descriptions in [DATE] and iDIG" at bounding box center [948, 273] width 217 height 52
copy span "How to use longer brand descriptions in [DATE] and iDIG"
click at [899, 399] on div "Article Title Link Text Opens in Category Section Guidepost | Subject [Sample] …" at bounding box center [995, 330] width 577 height 271
click at [672, 426] on div at bounding box center [650, 308] width 1301 height 617
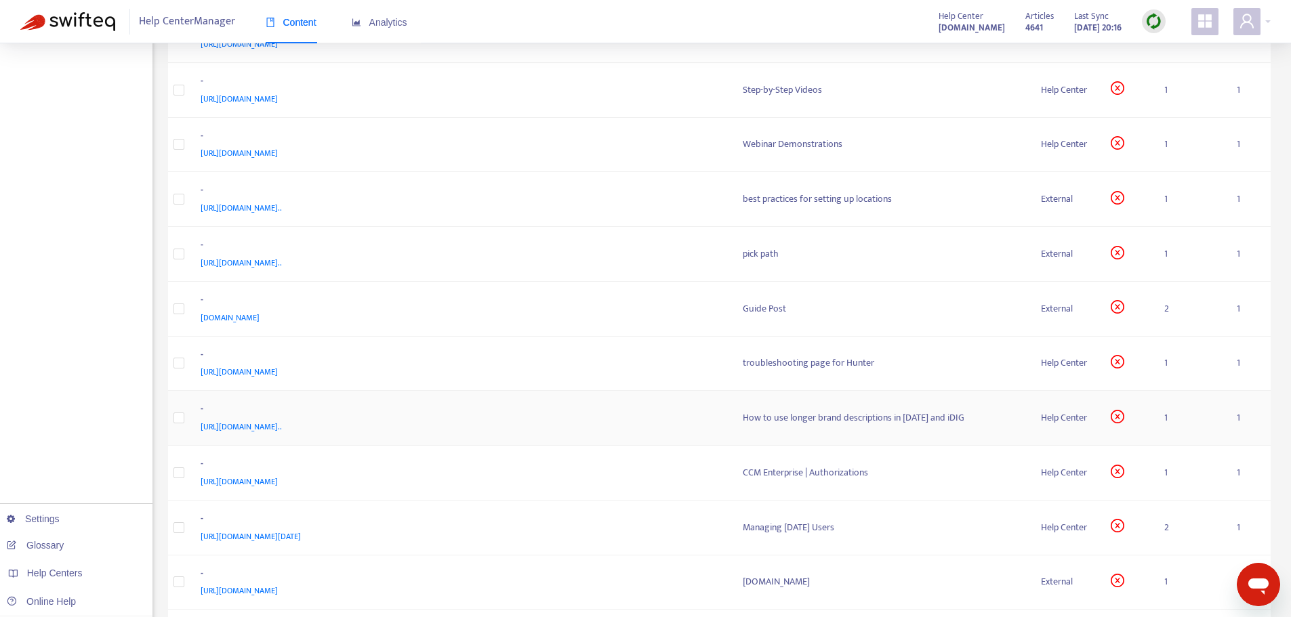
drag, startPoint x: 612, startPoint y: 418, endPoint x: 558, endPoint y: 433, distance: 55.6
click at [558, 433] on div "- [URL][DOMAIN_NAME].." at bounding box center [461, 418] width 520 height 33
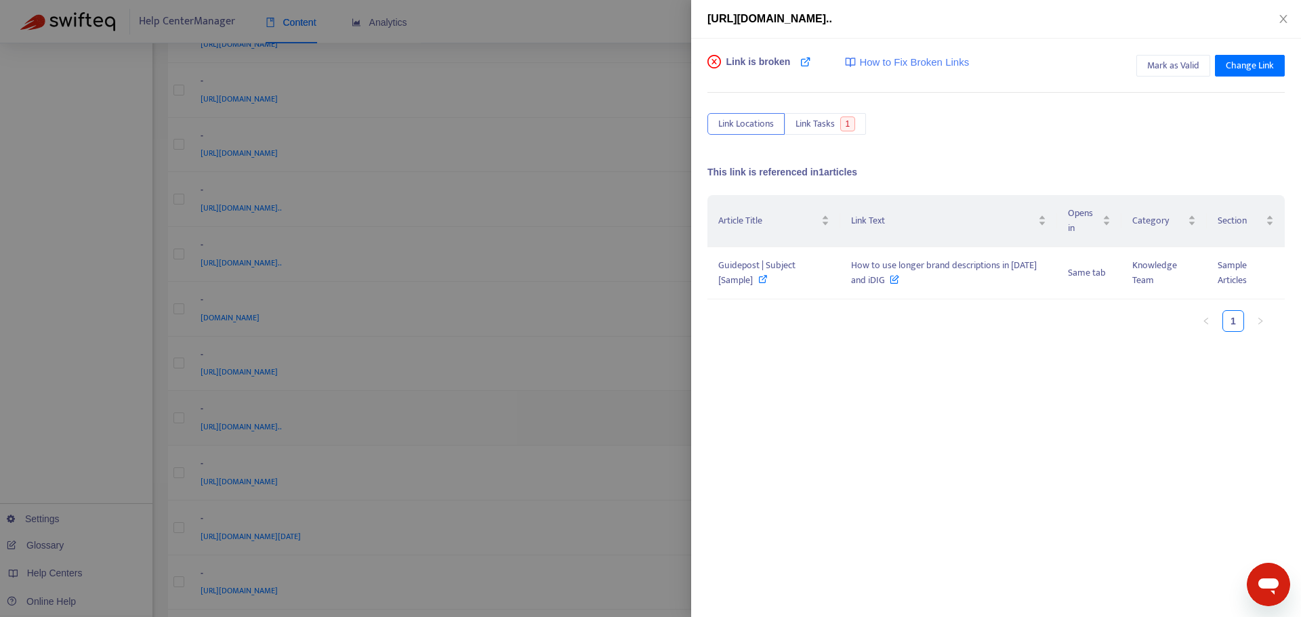
click at [496, 425] on div at bounding box center [650, 308] width 1301 height 617
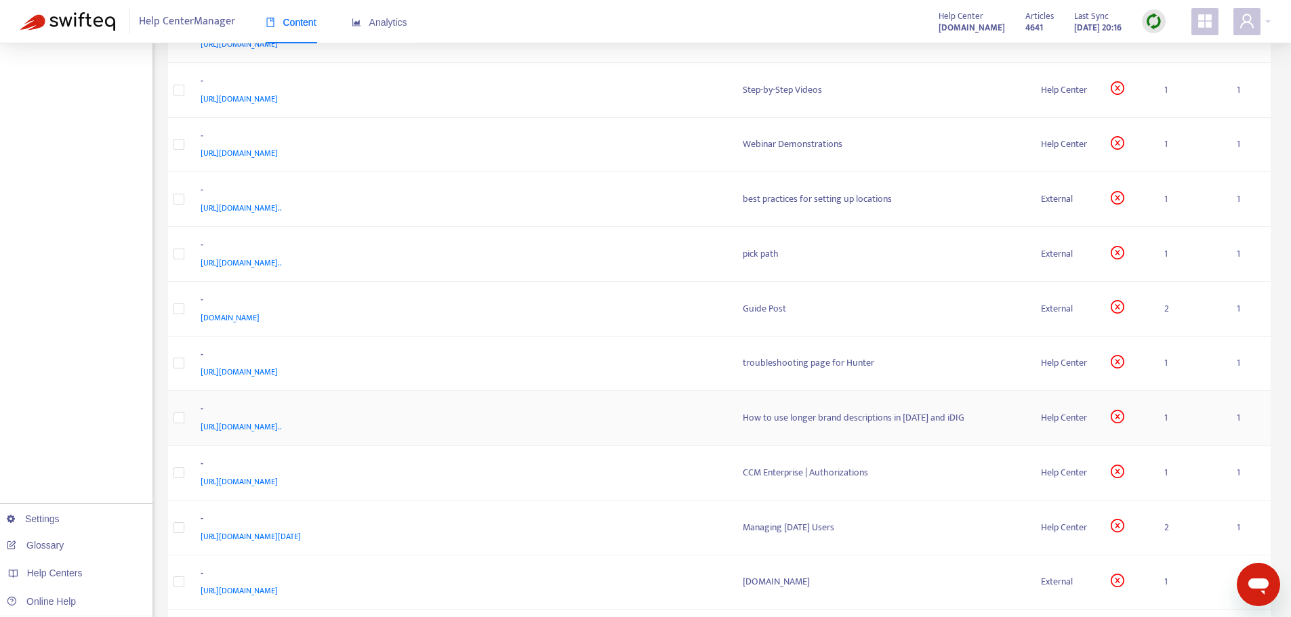
click at [282, 430] on span "[URL][DOMAIN_NAME].." at bounding box center [241, 427] width 81 height 14
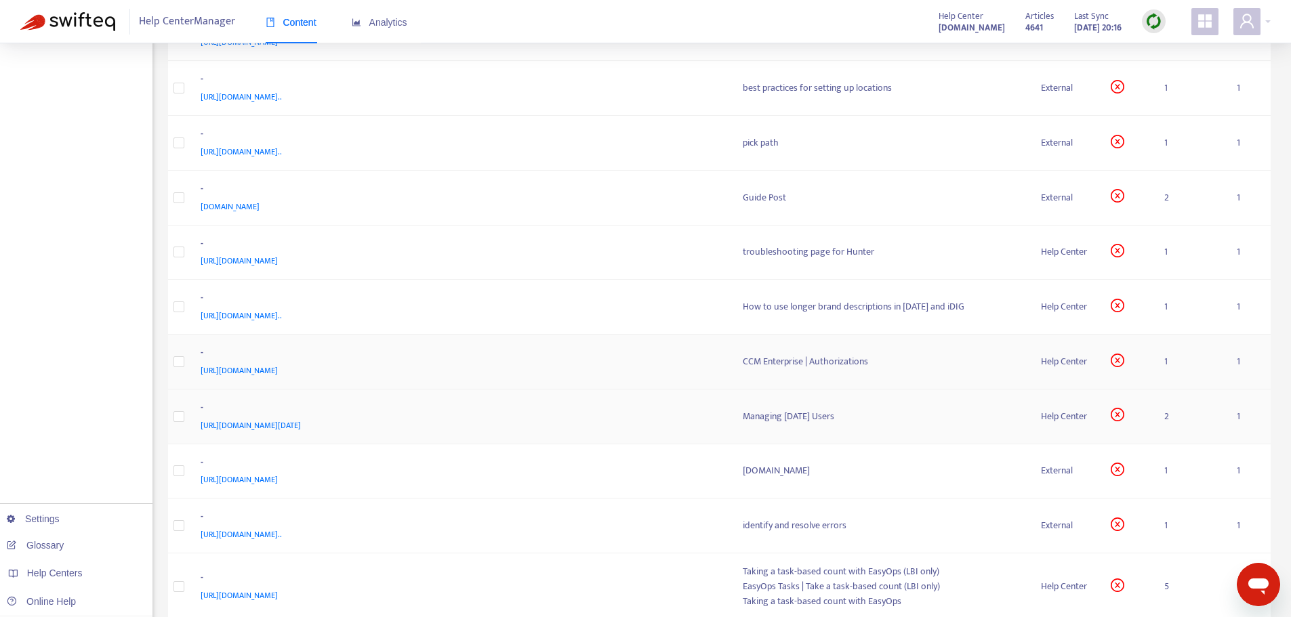
scroll to position [949, 0]
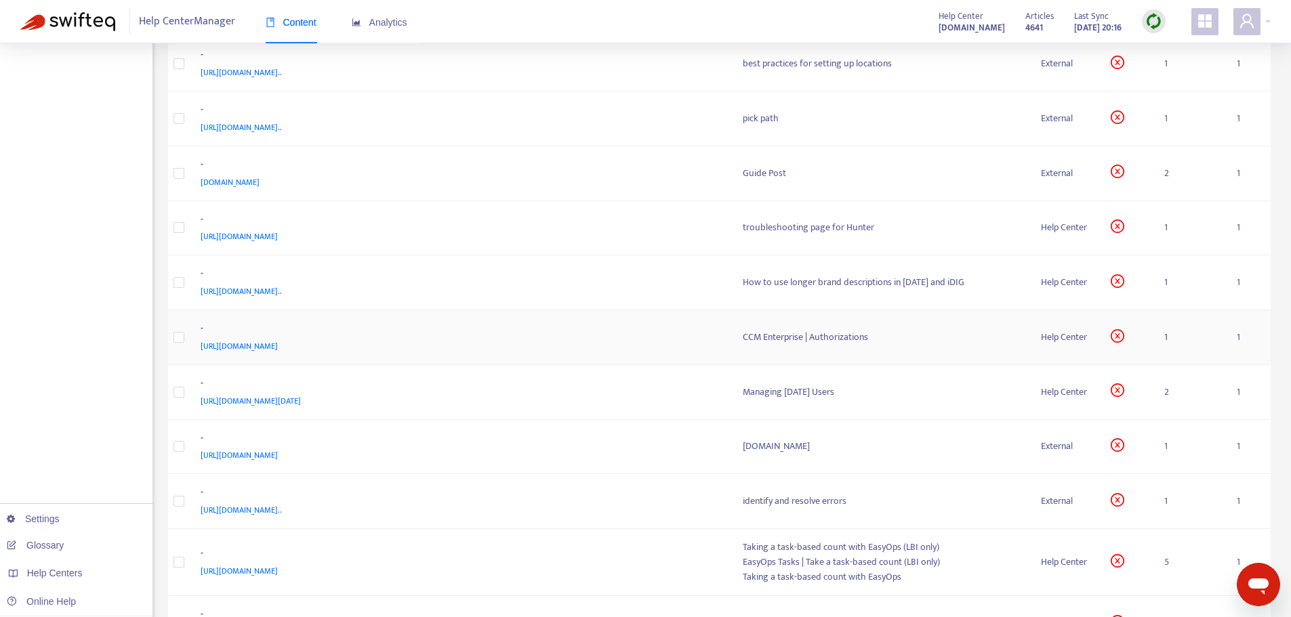
click at [677, 336] on div "-" at bounding box center [459, 330] width 516 height 18
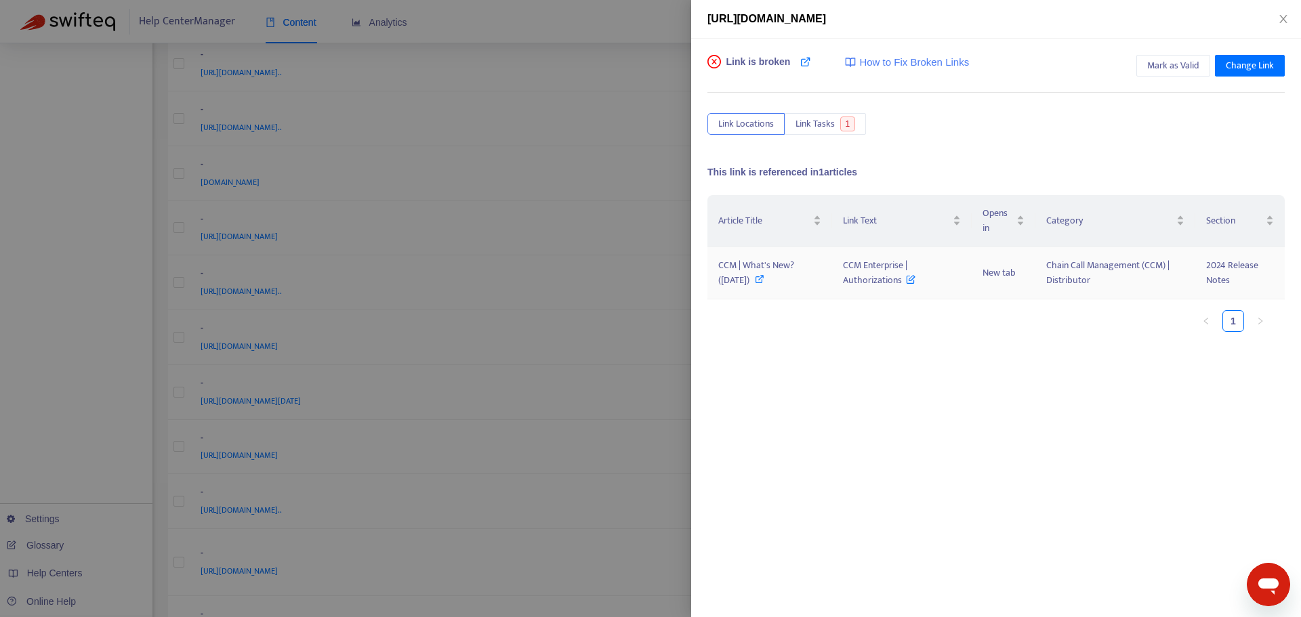
click at [755, 275] on icon at bounding box center [759, 278] width 9 height 9
drag, startPoint x: 837, startPoint y: 264, endPoint x: 906, endPoint y: 291, distance: 74.0
click at [906, 291] on td "CCM Enterprise | Authorizations" at bounding box center [902, 273] width 140 height 52
click at [667, 312] on div at bounding box center [650, 308] width 1301 height 617
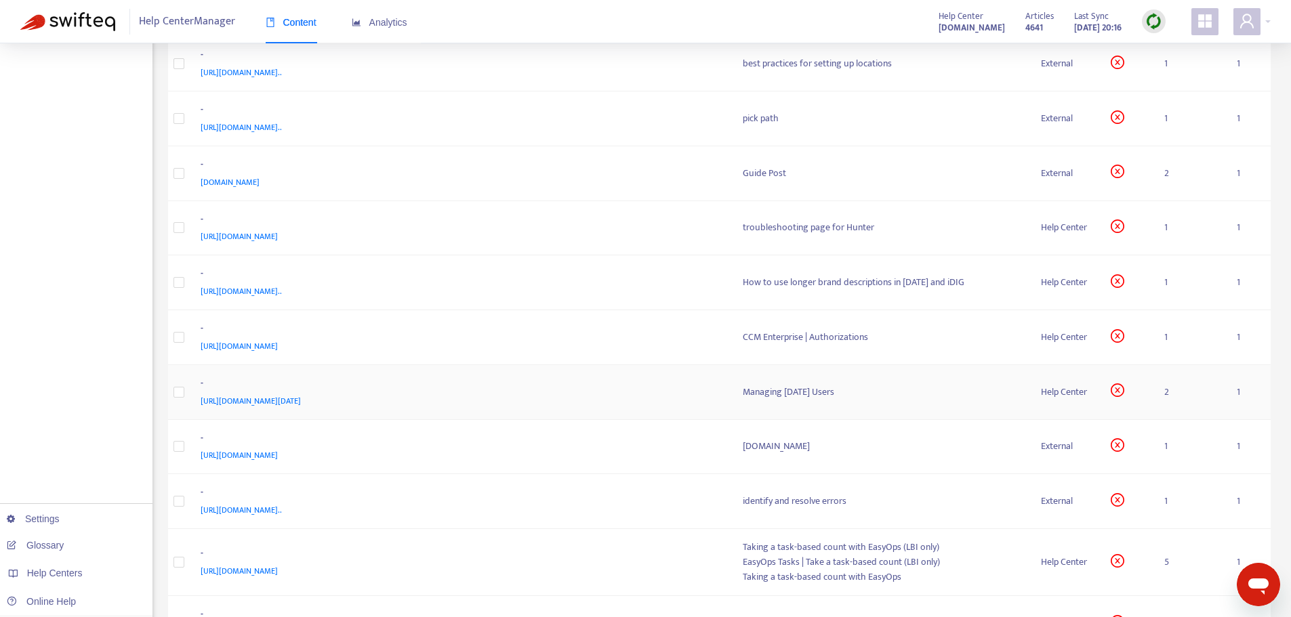
click at [665, 383] on div "-" at bounding box center [459, 385] width 516 height 18
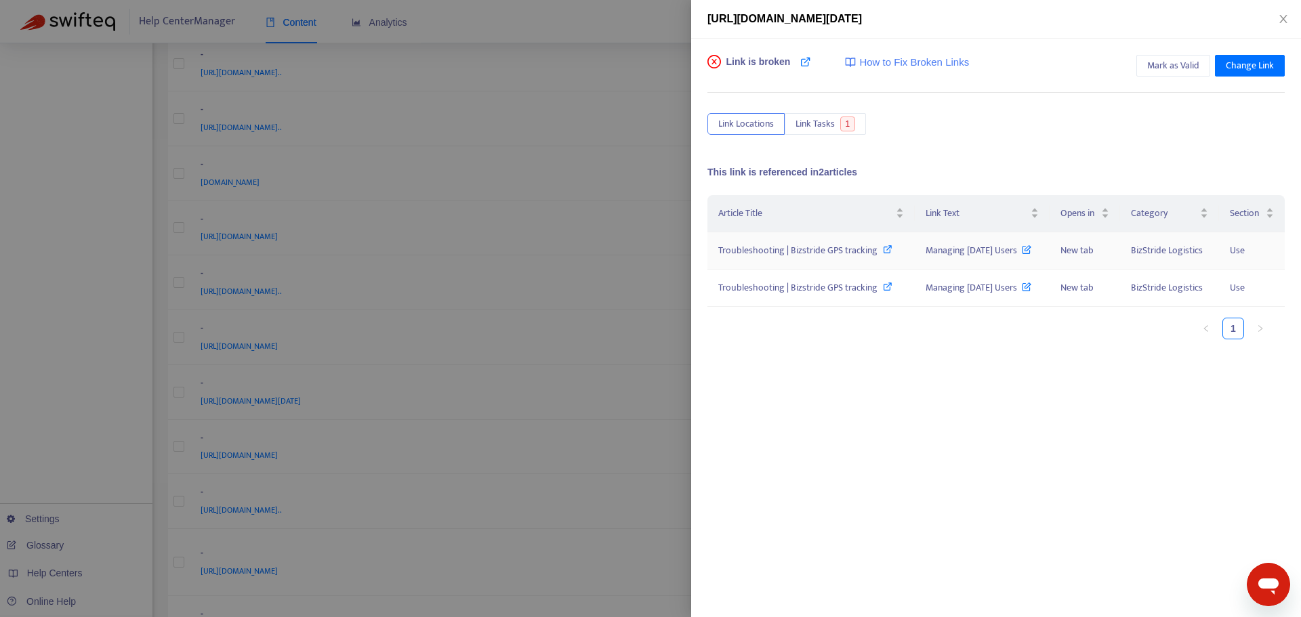
click at [886, 249] on icon at bounding box center [887, 249] width 9 height 9
drag, startPoint x: 922, startPoint y: 253, endPoint x: 1021, endPoint y: 253, distance: 99.6
click at [1021, 253] on td "Managing [DATE] Users" at bounding box center [982, 250] width 135 height 37
click at [632, 371] on div at bounding box center [650, 308] width 1301 height 617
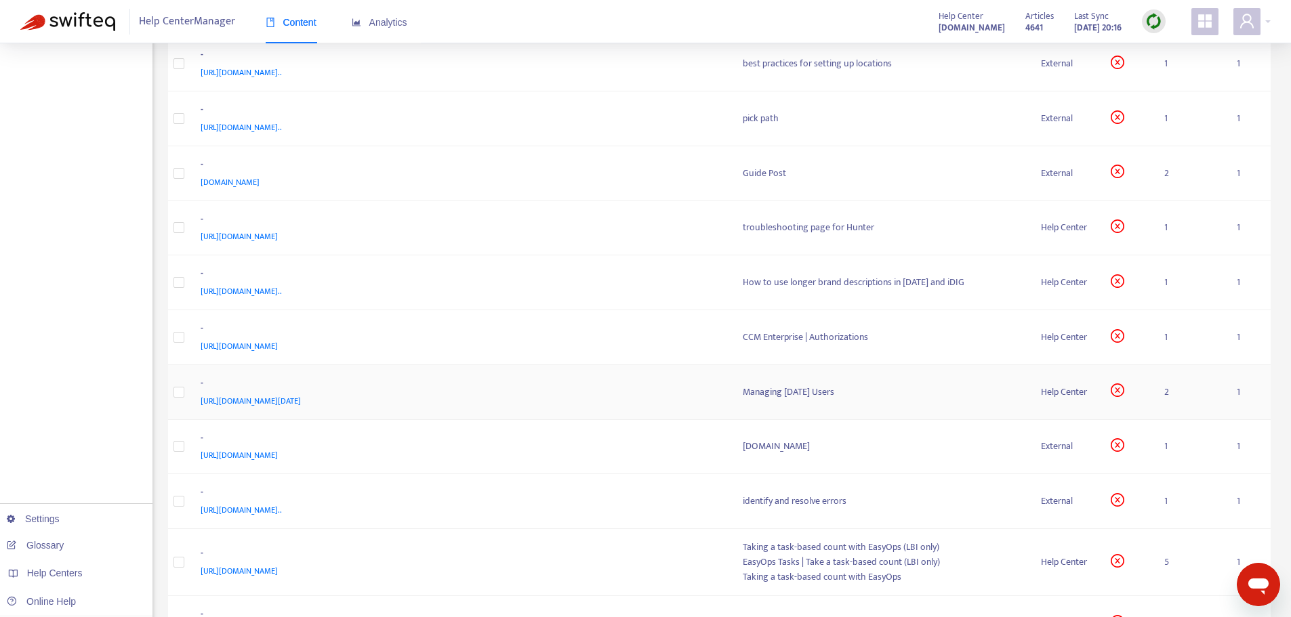
drag, startPoint x: 488, startPoint y: 400, endPoint x: 199, endPoint y: 399, distance: 289.3
click at [199, 399] on td "- [URL][DOMAIN_NAME][DATE]" at bounding box center [461, 392] width 542 height 55
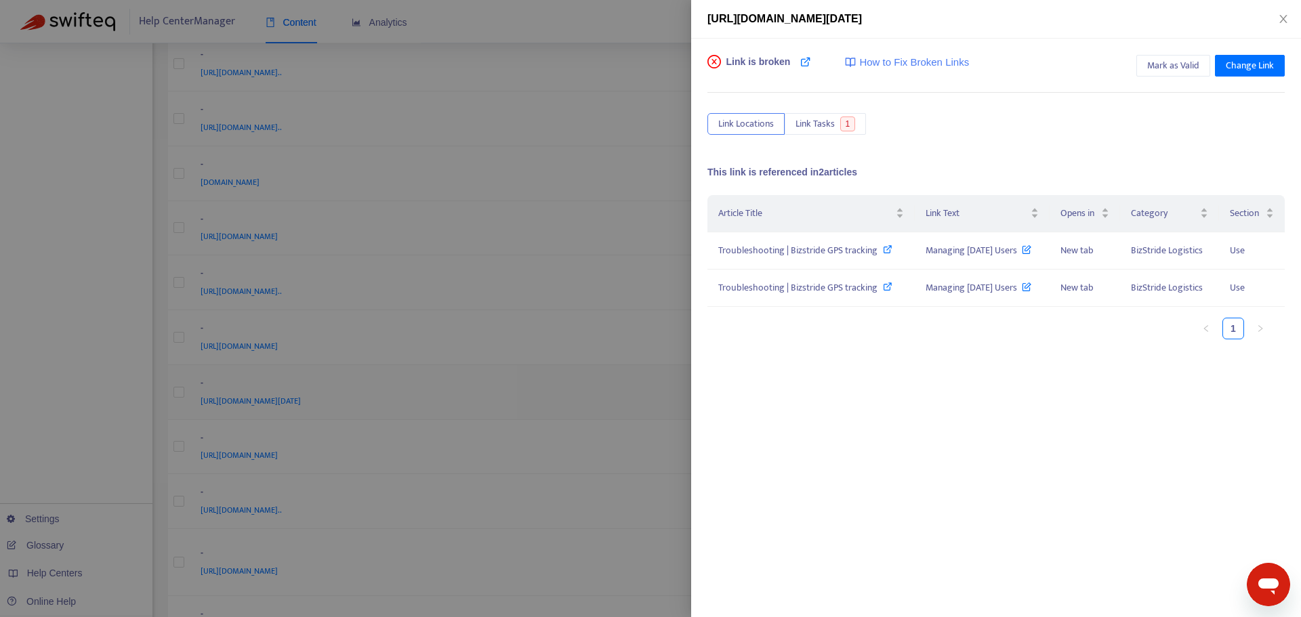
click at [629, 365] on div at bounding box center [650, 308] width 1301 height 617
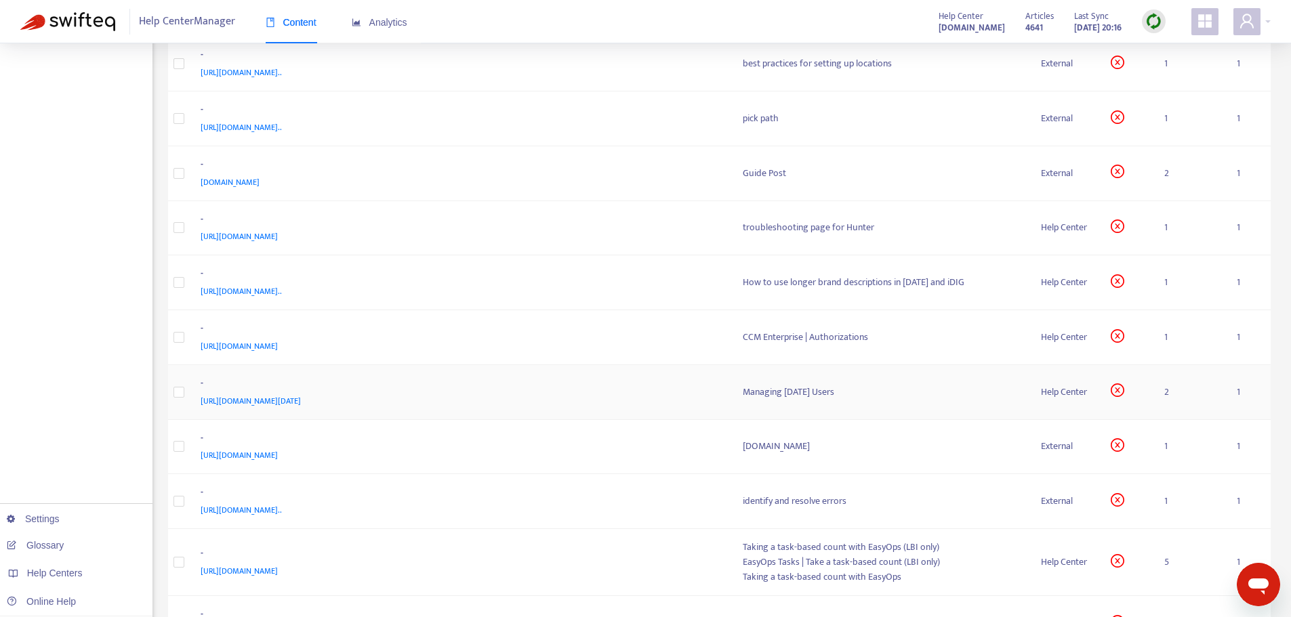
click at [301, 398] on span "[URL][DOMAIN_NAME][DATE]" at bounding box center [251, 401] width 100 height 14
click at [575, 396] on div "[URL][DOMAIN_NAME][DATE]" at bounding box center [459, 401] width 516 height 15
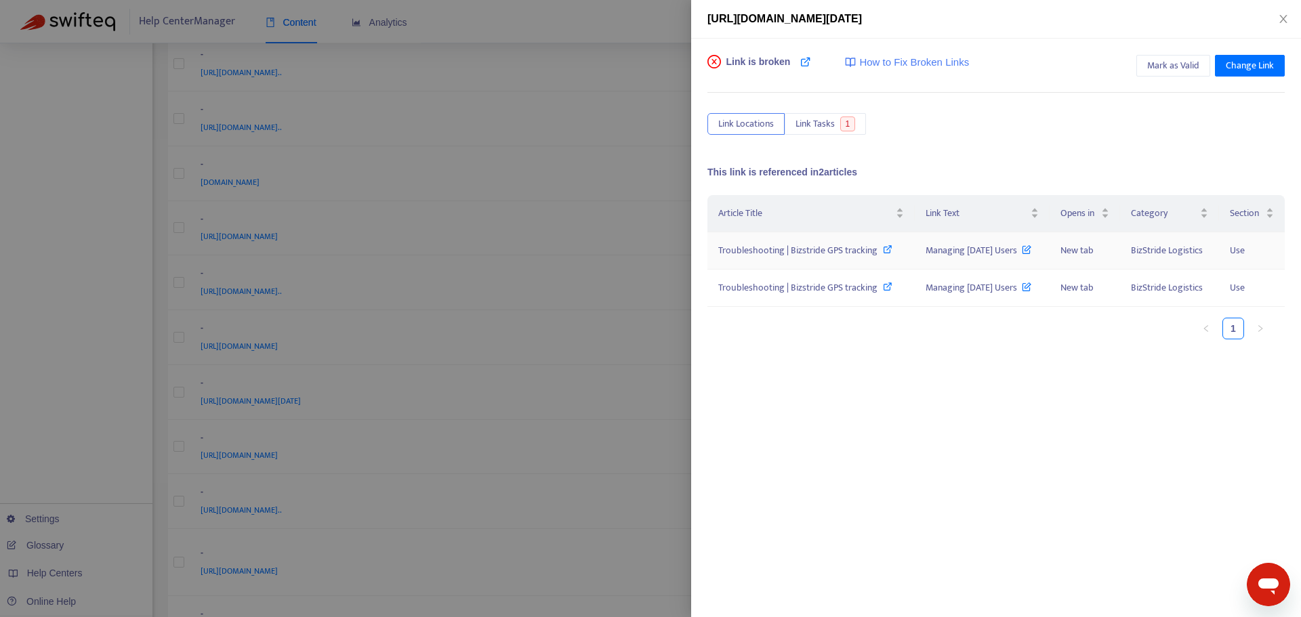
click at [845, 249] on span "Troubleshooting | Bizstride GPS tracking" at bounding box center [797, 251] width 159 height 16
click at [659, 258] on div at bounding box center [650, 308] width 1301 height 617
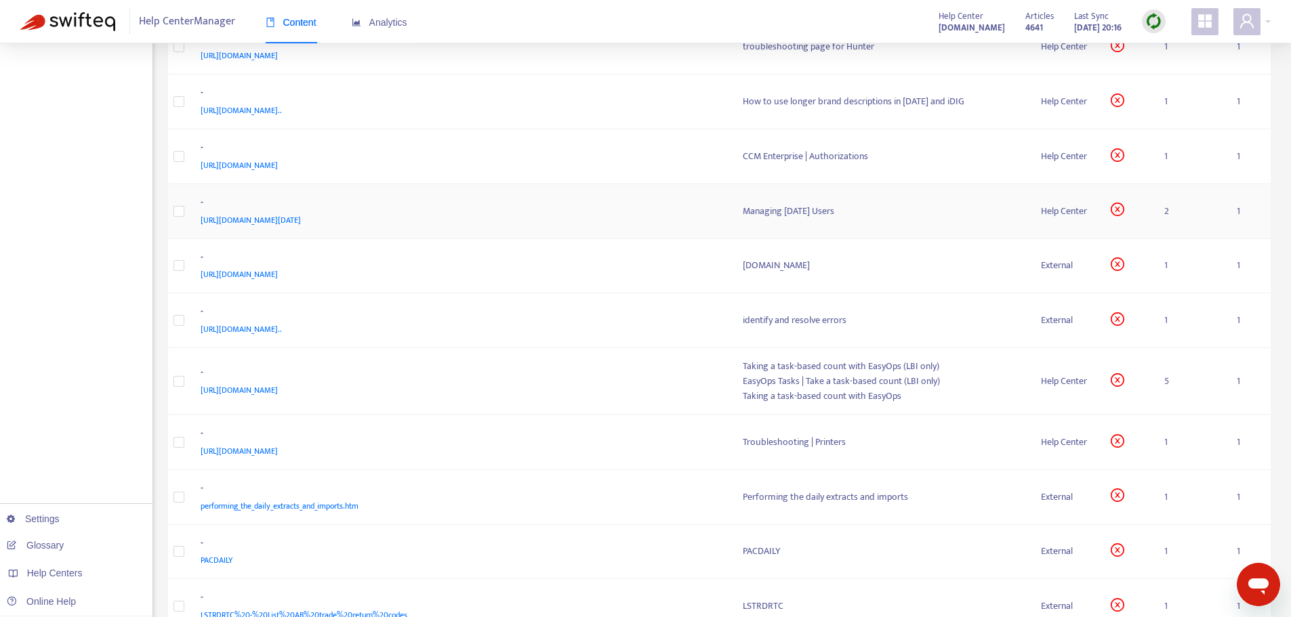
scroll to position [1152, 0]
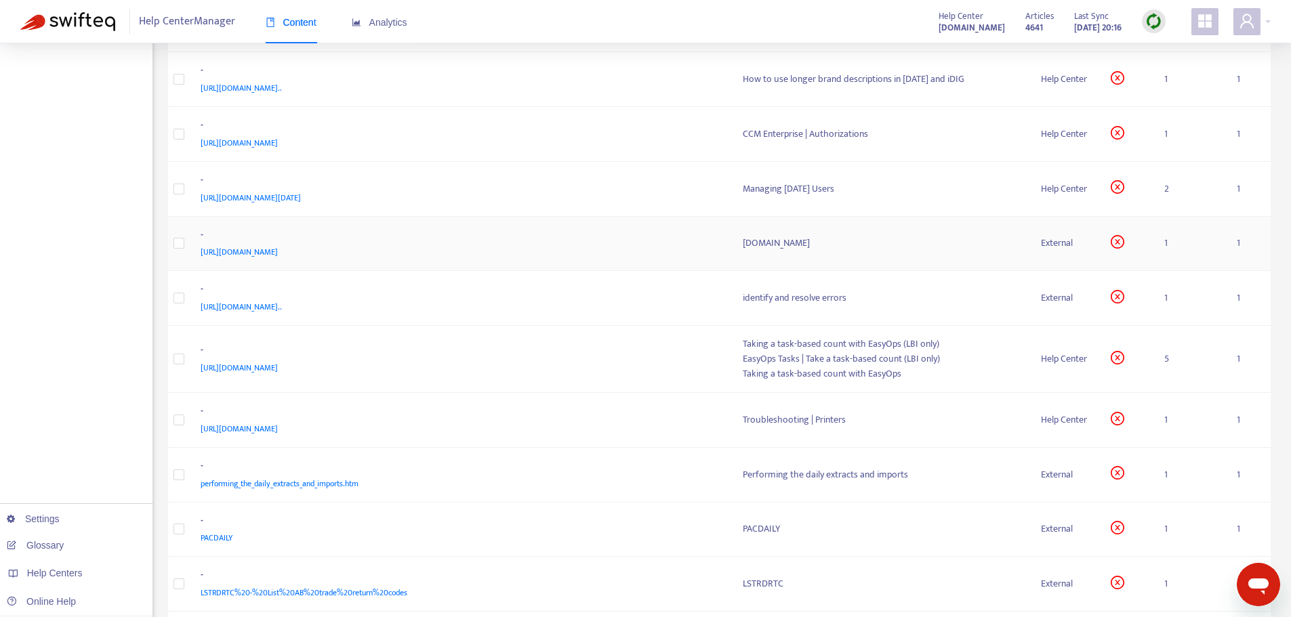
click at [629, 244] on div "-" at bounding box center [459, 237] width 516 height 18
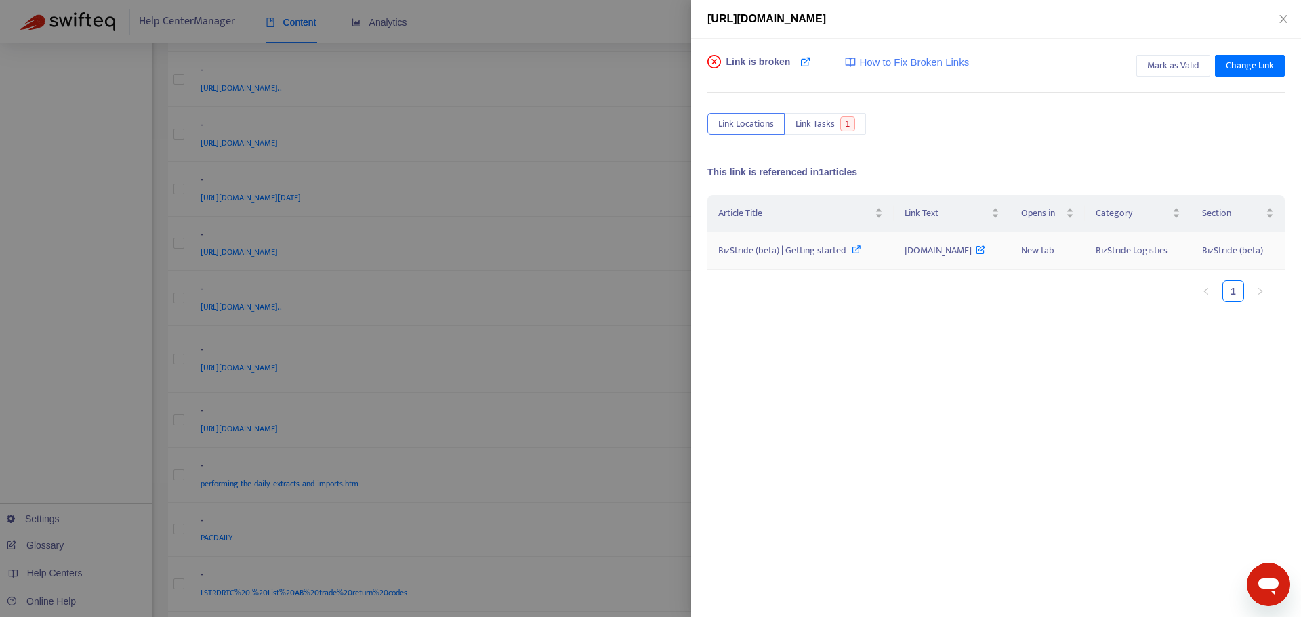
click at [857, 249] on icon at bounding box center [856, 249] width 9 height 9
click at [639, 455] on div at bounding box center [650, 308] width 1301 height 617
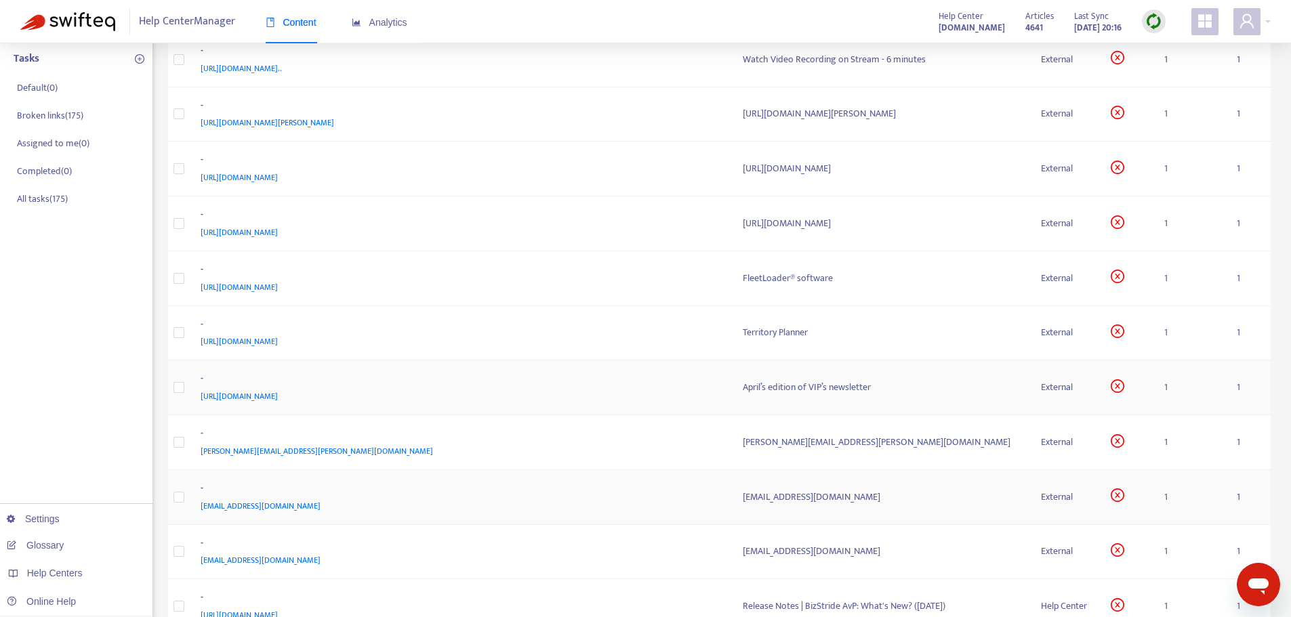
scroll to position [203, 0]
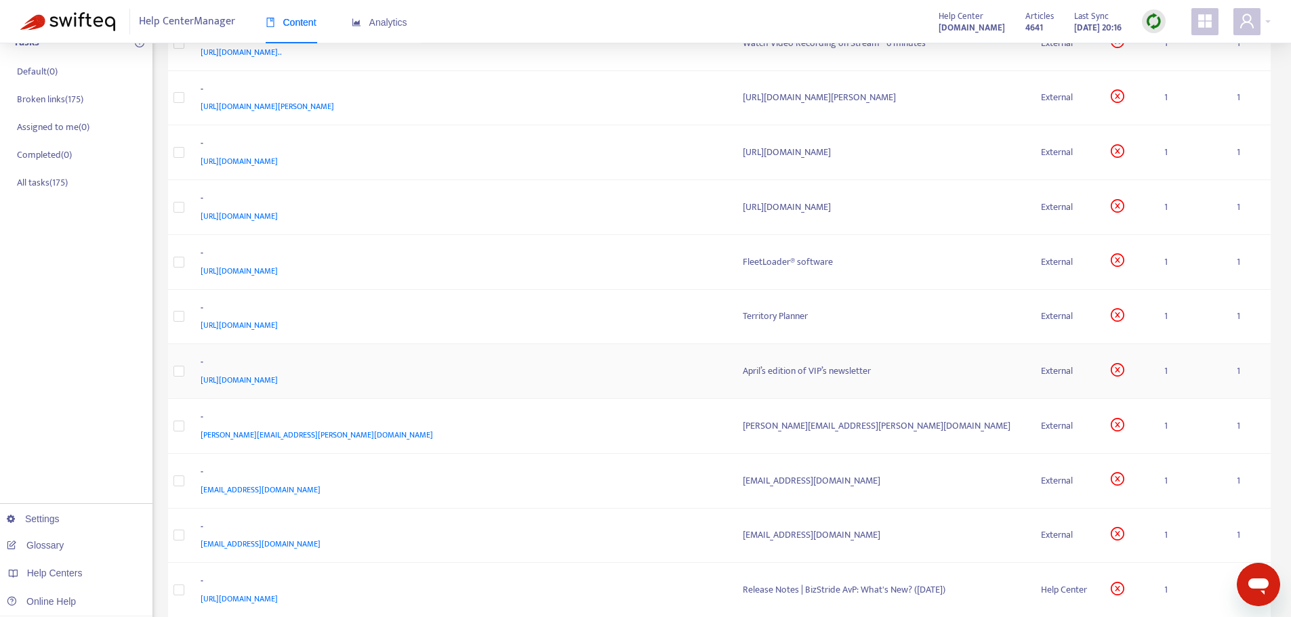
click at [646, 357] on div "-" at bounding box center [459, 364] width 516 height 18
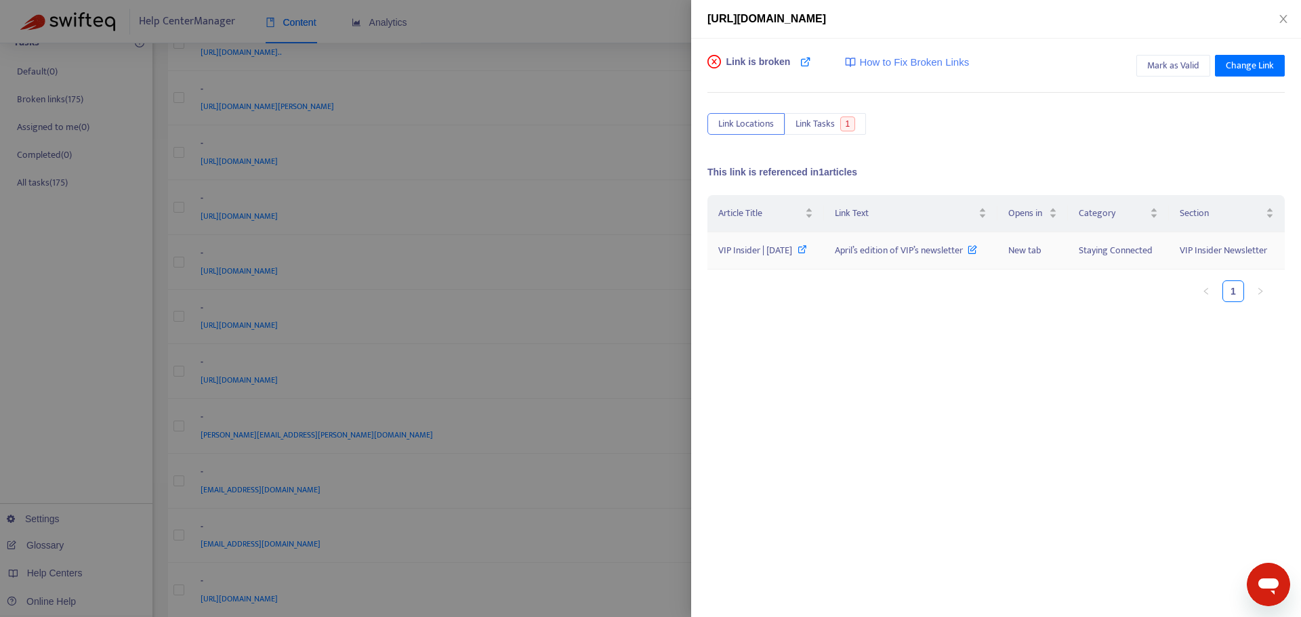
click at [764, 258] on span "VIP Insider | [DATE]" at bounding box center [755, 251] width 74 height 16
click at [661, 369] on div at bounding box center [650, 308] width 1301 height 617
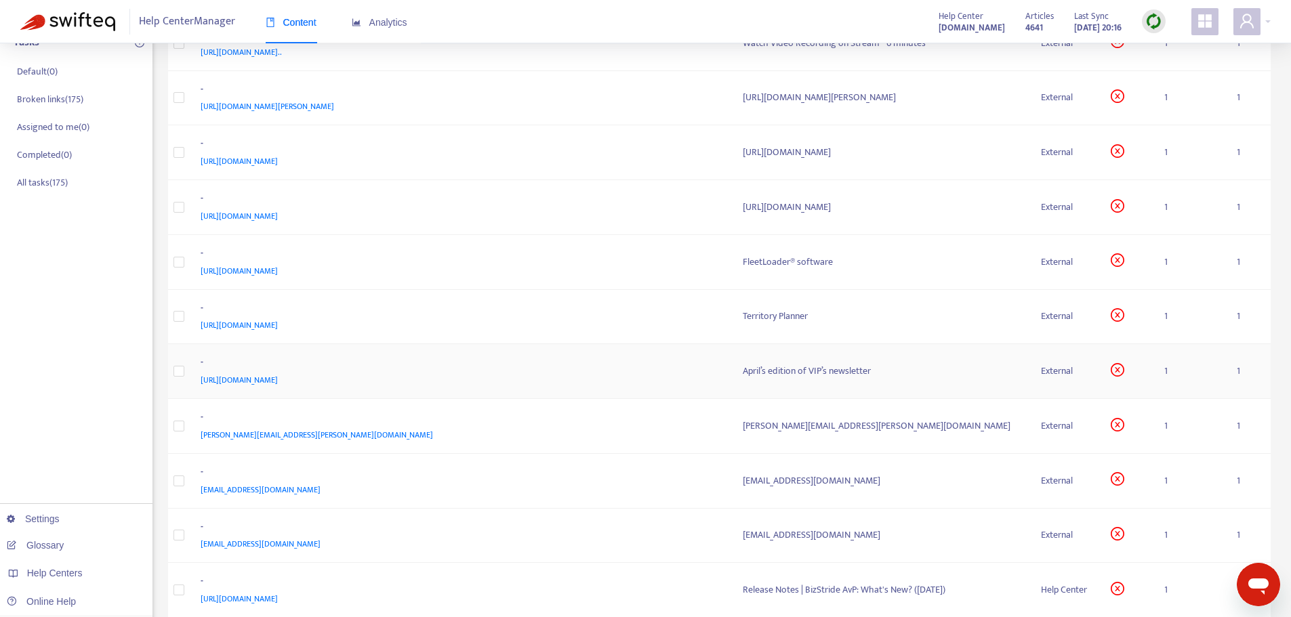
scroll to position [339, 0]
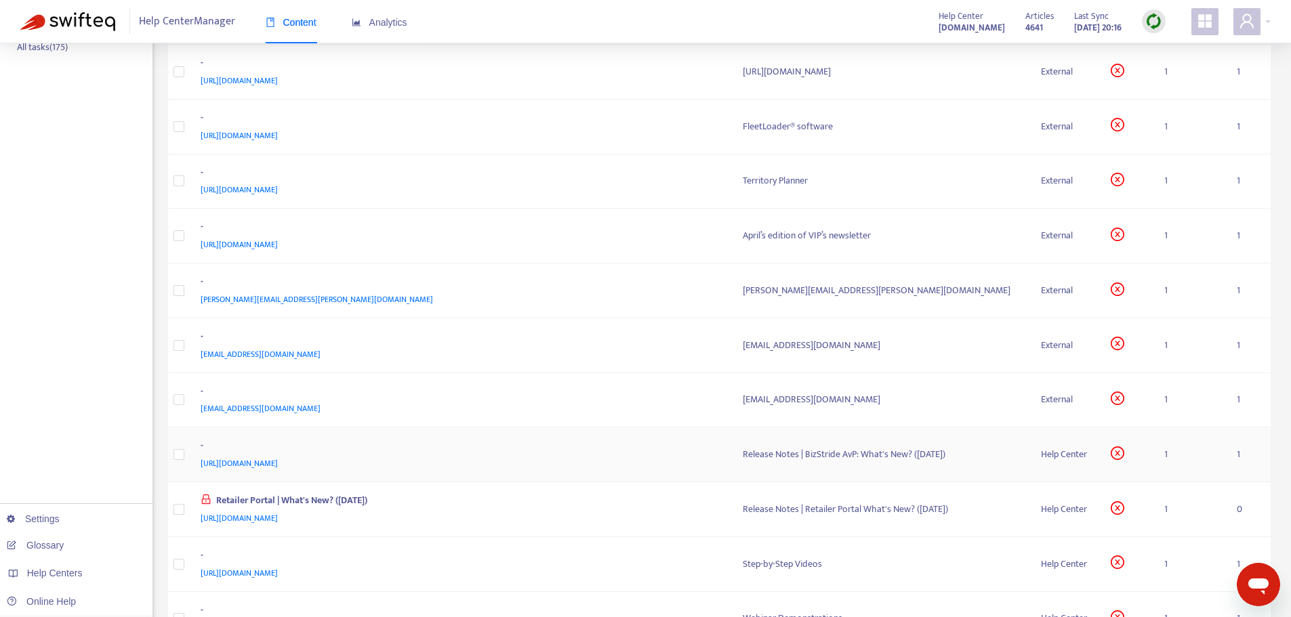
click at [674, 463] on div "[URL][DOMAIN_NAME]" at bounding box center [459, 463] width 516 height 15
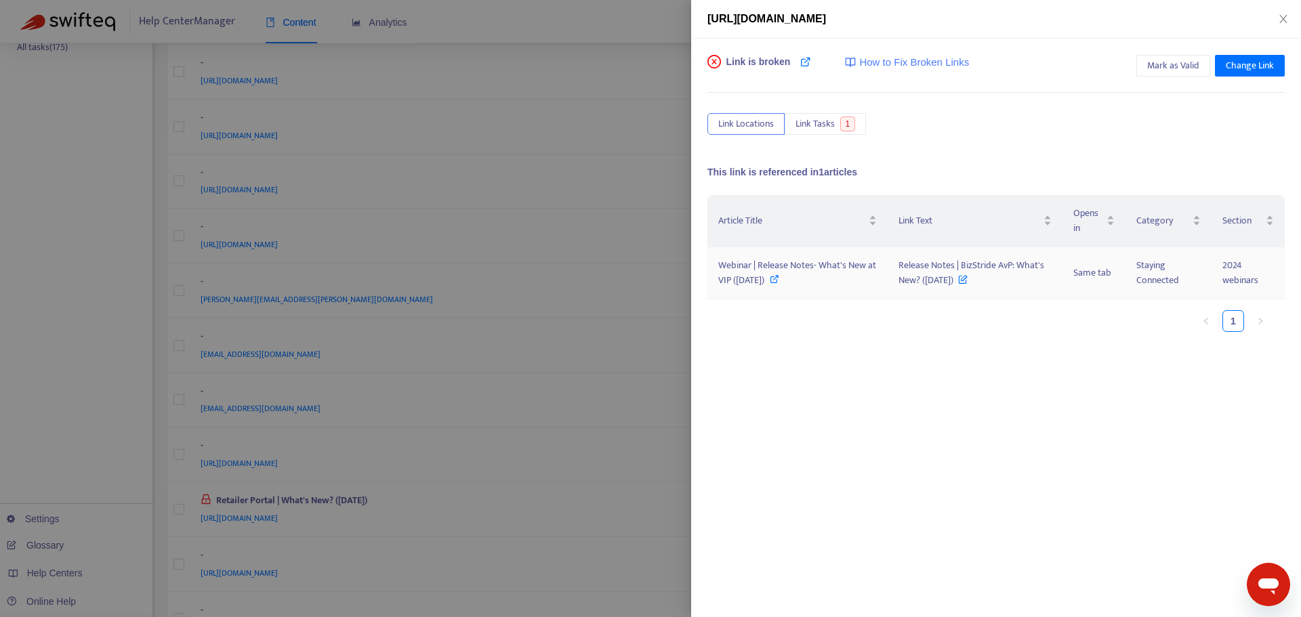
click at [755, 271] on span "Webinar | Release Notes- What's New at VIP ([DATE])" at bounding box center [797, 272] width 158 height 30
click at [599, 142] on div at bounding box center [650, 308] width 1301 height 617
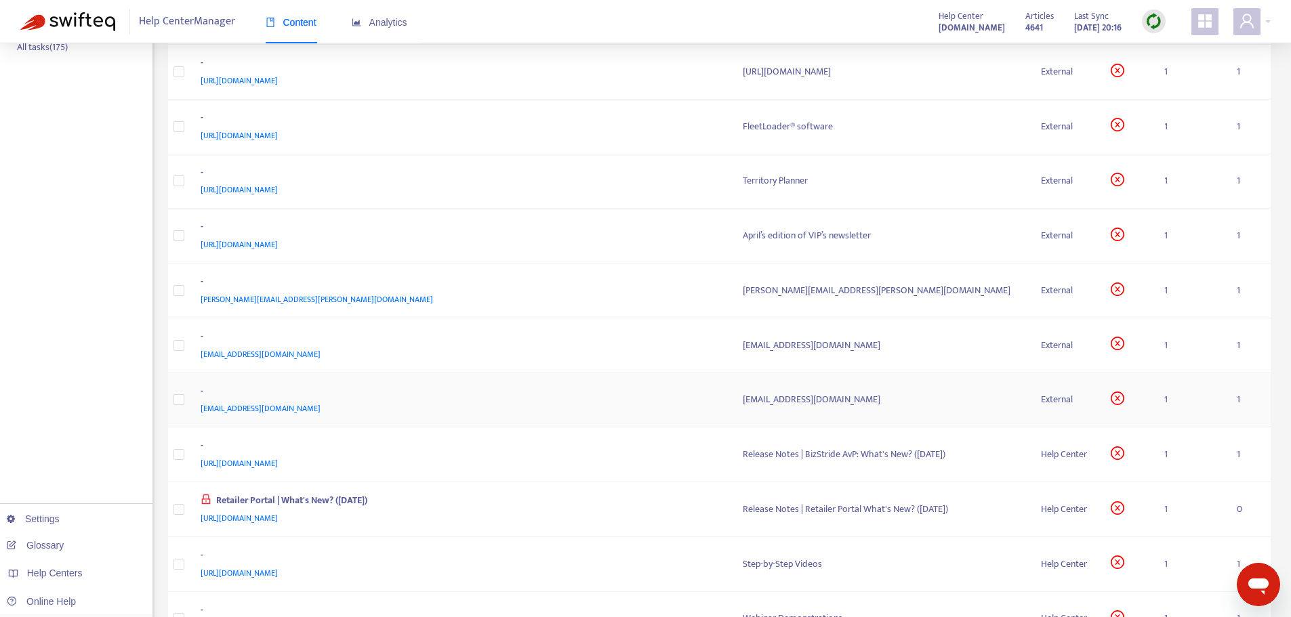
scroll to position [407, 0]
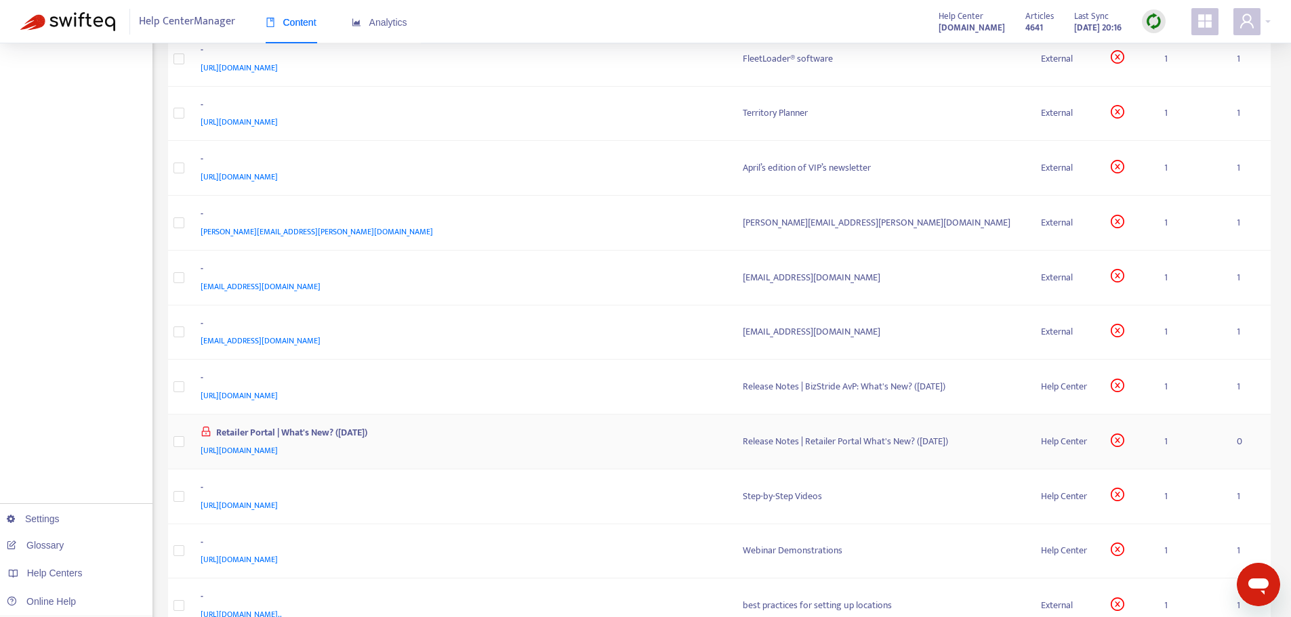
click at [604, 443] on div "[URL][DOMAIN_NAME]" at bounding box center [459, 450] width 516 height 15
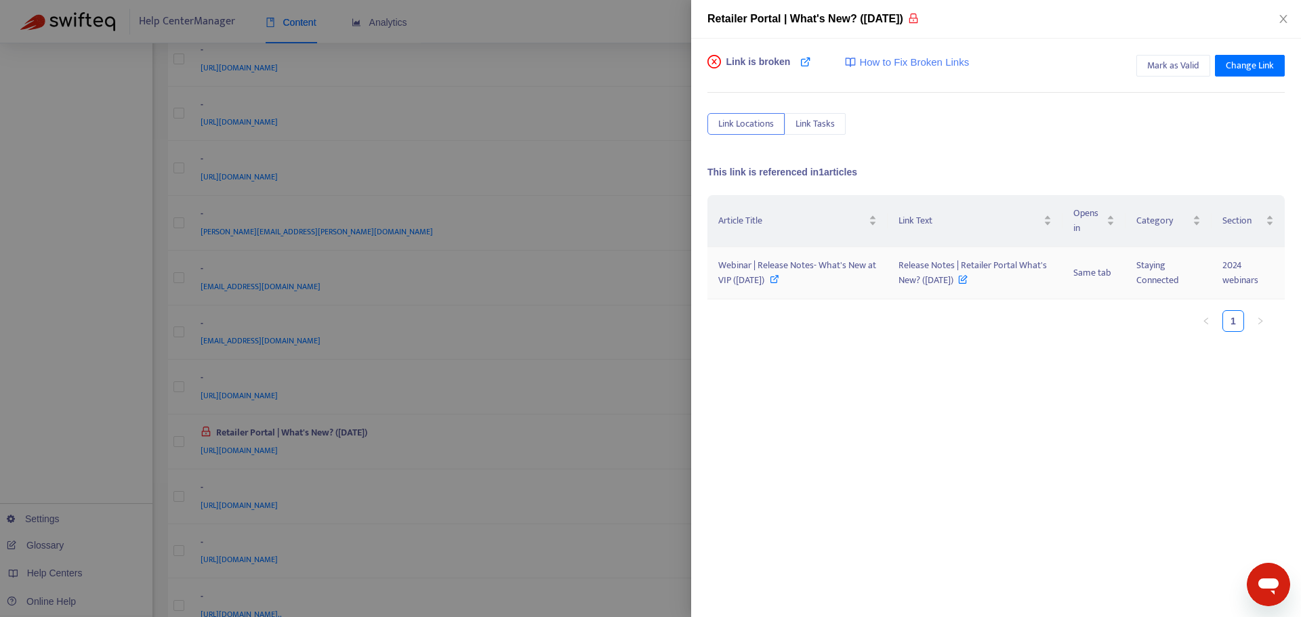
click at [766, 260] on span "Webinar | Release Notes- What's New at VIP ([DATE])" at bounding box center [797, 272] width 158 height 30
click at [586, 323] on div at bounding box center [650, 308] width 1301 height 617
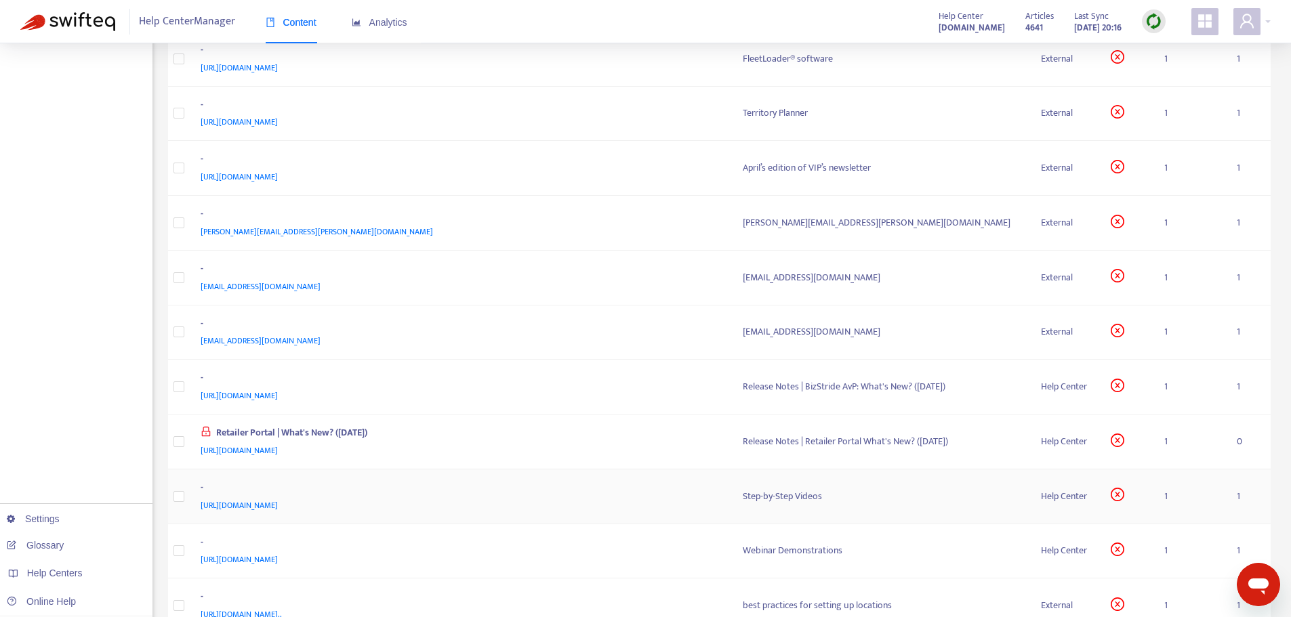
click at [686, 489] on div "-" at bounding box center [459, 489] width 516 height 18
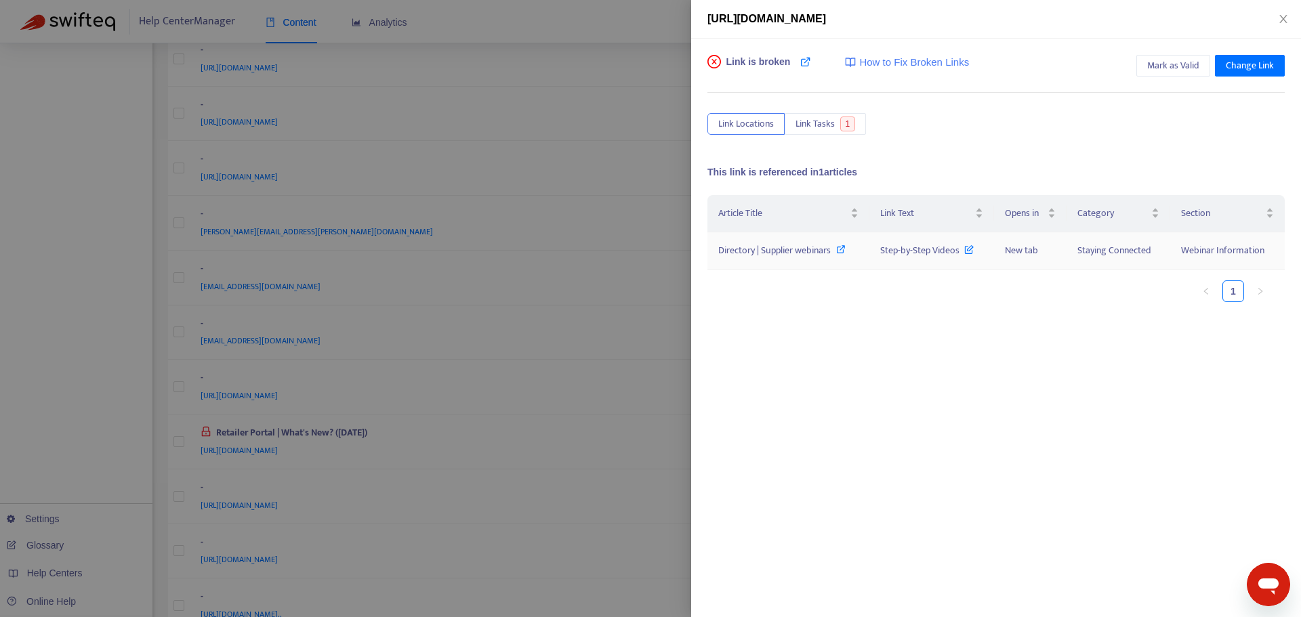
click at [758, 253] on span "Directory | Supplier webinars" at bounding box center [774, 251] width 112 height 16
click at [587, 351] on div at bounding box center [650, 308] width 1301 height 617
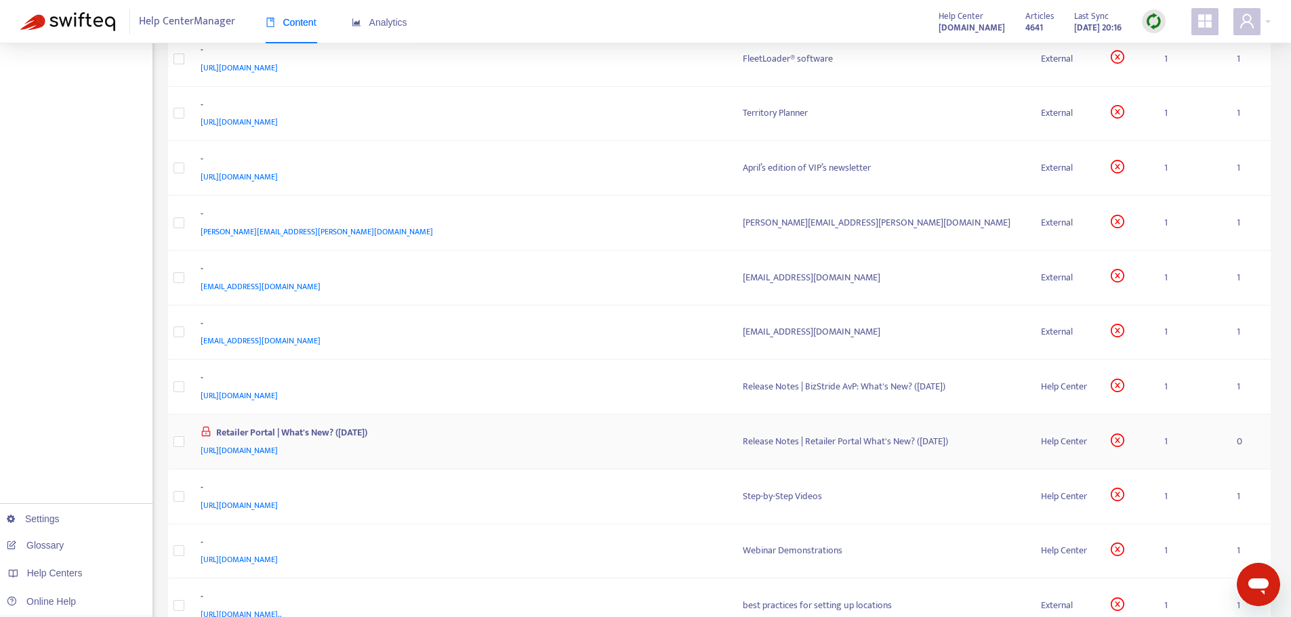
scroll to position [474, 0]
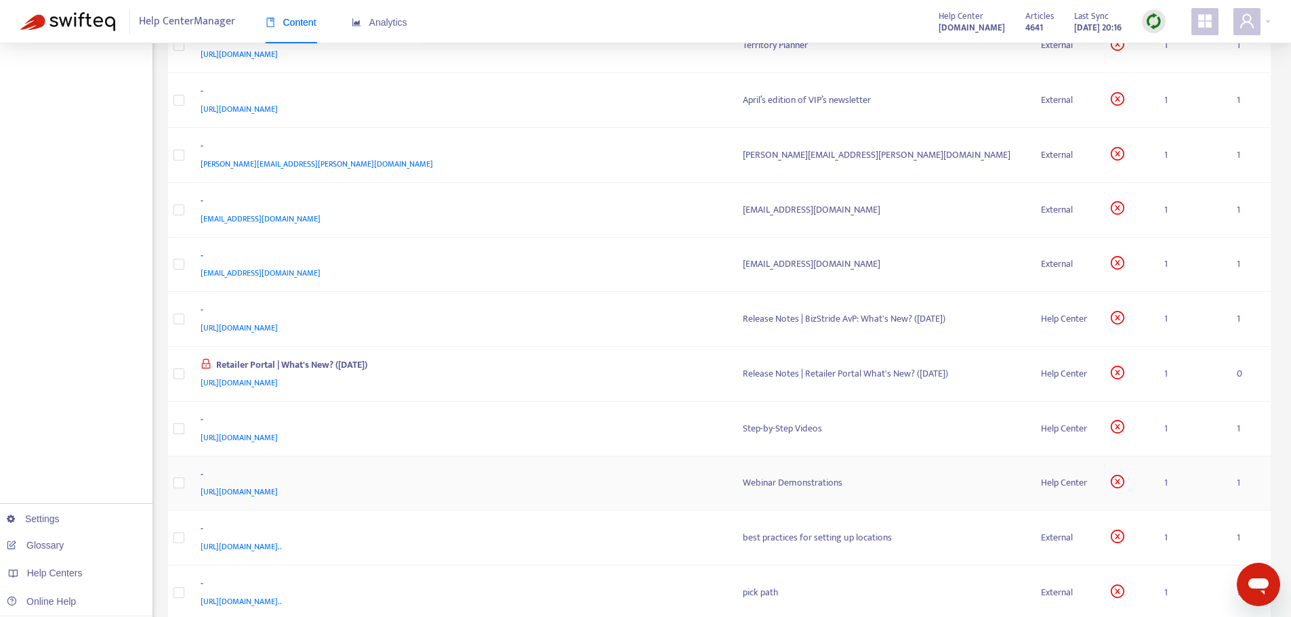
click at [674, 476] on div "-" at bounding box center [459, 477] width 516 height 18
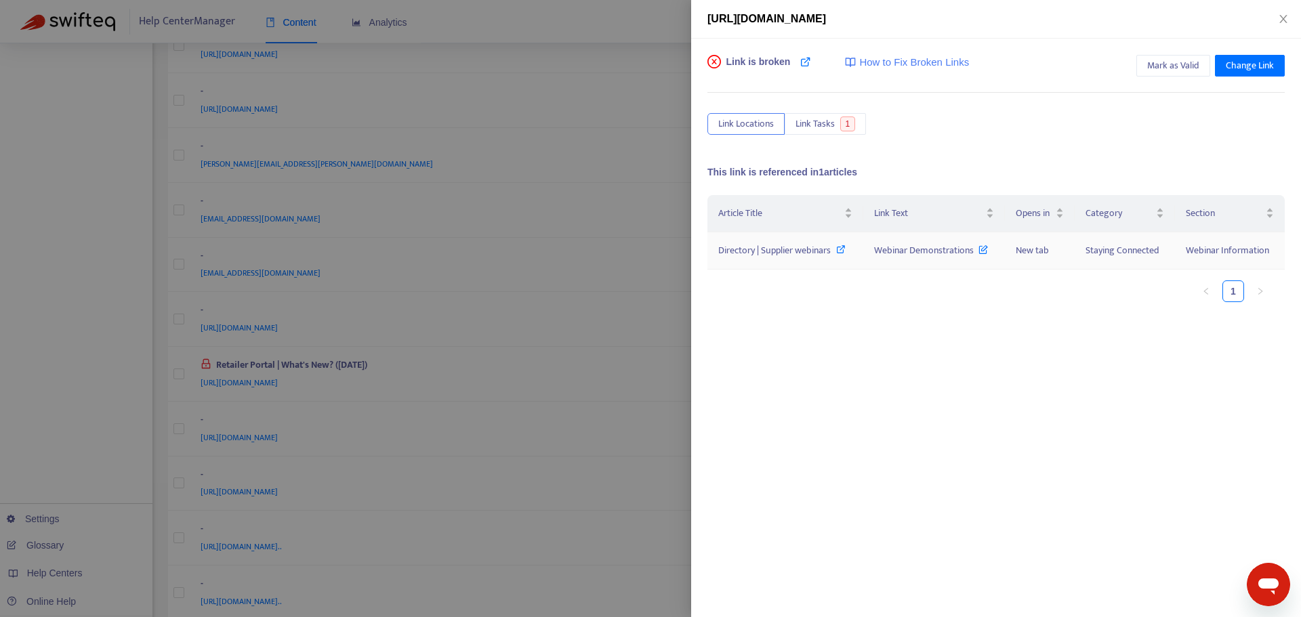
click at [807, 254] on span "Directory | Supplier webinars" at bounding box center [774, 251] width 112 height 16
click at [554, 344] on div at bounding box center [650, 308] width 1301 height 617
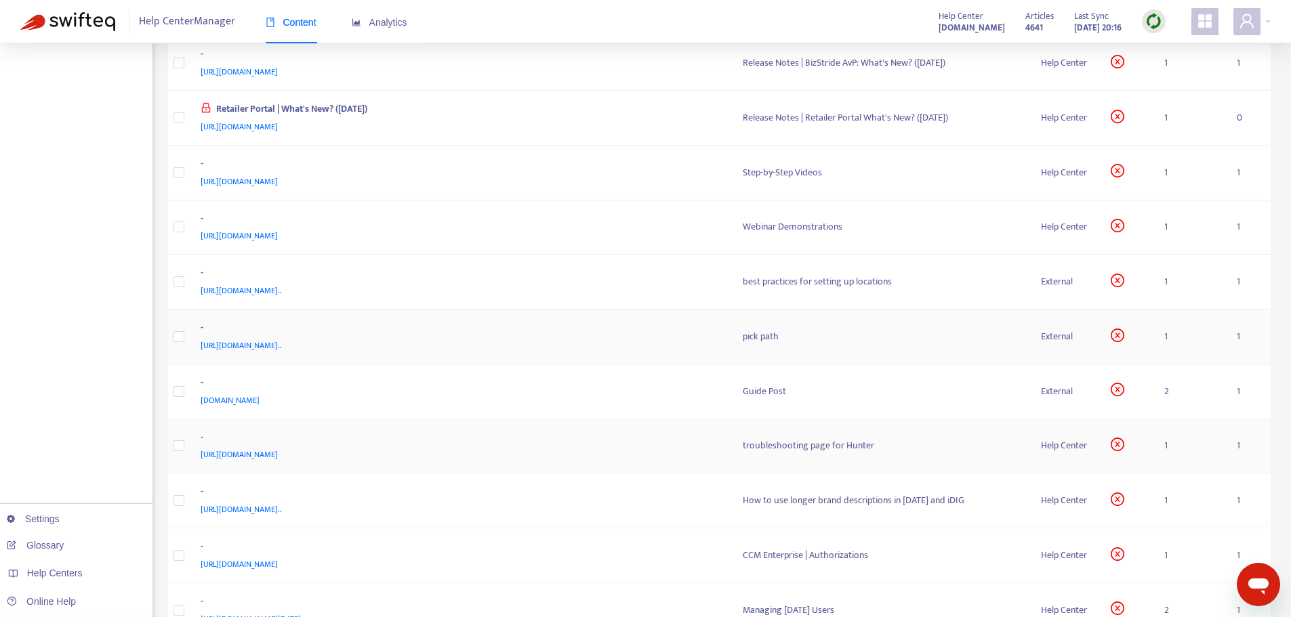
scroll to position [813, 0]
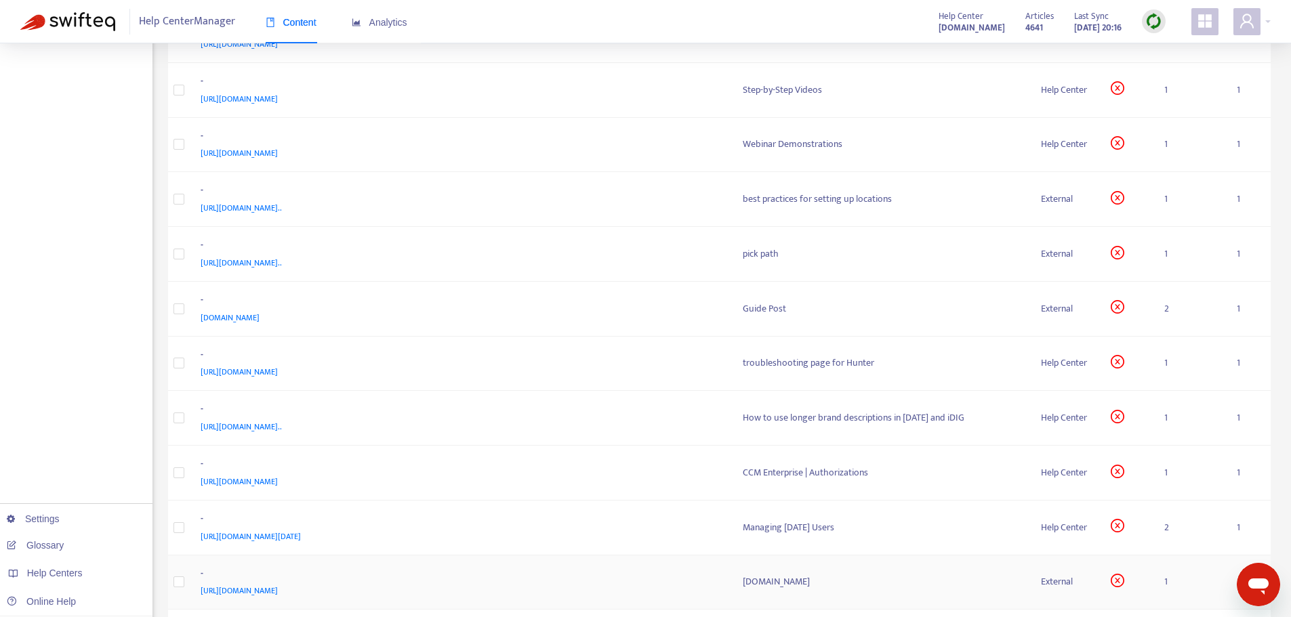
click at [676, 590] on div "[URL][DOMAIN_NAME]" at bounding box center [459, 590] width 516 height 15
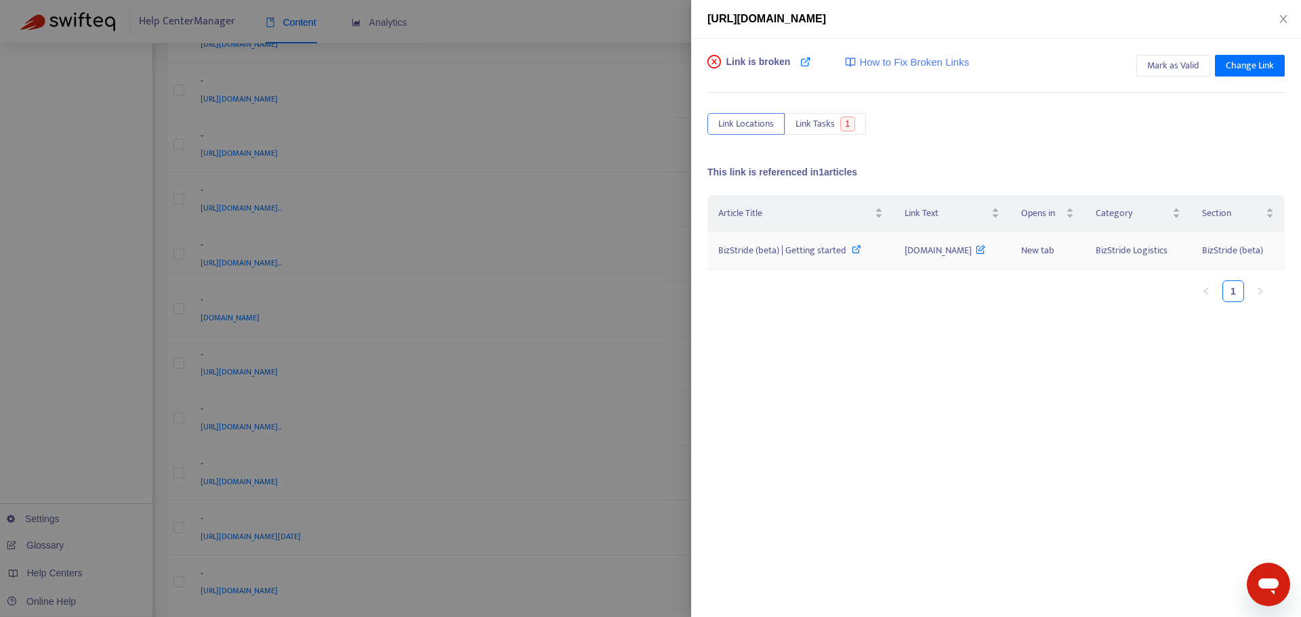
click at [798, 251] on span "BizStride (beta) | Getting started" at bounding box center [782, 251] width 128 height 16
click at [571, 491] on div at bounding box center [650, 308] width 1301 height 617
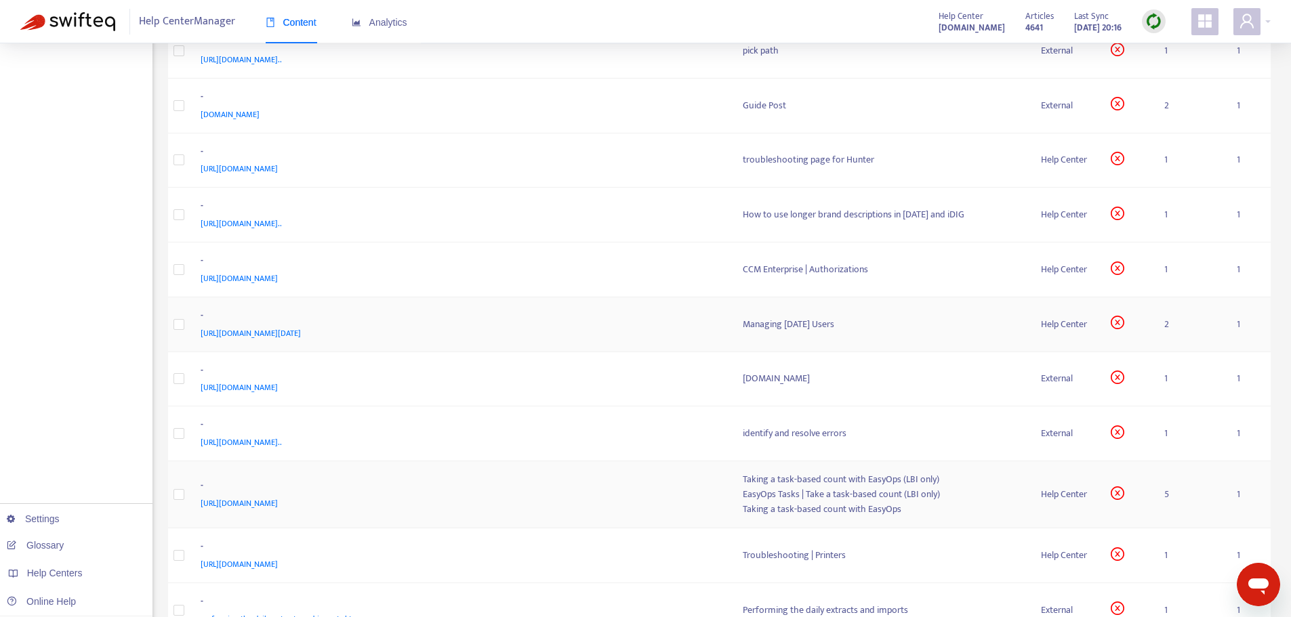
scroll to position [1084, 0]
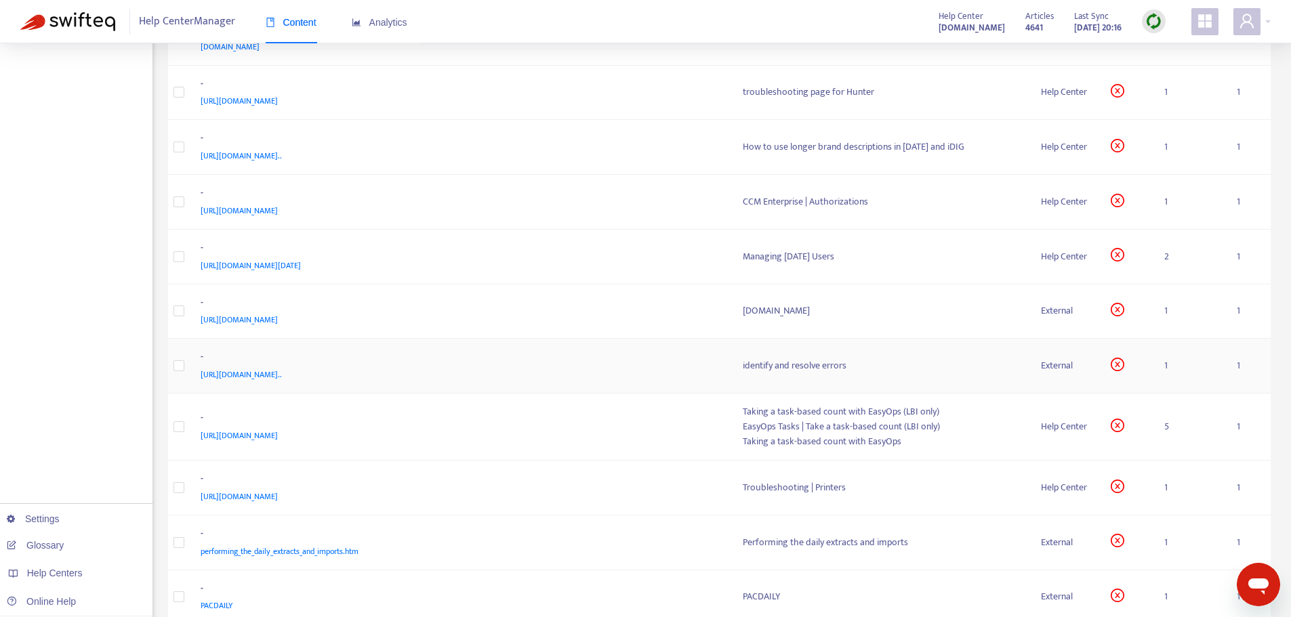
click at [665, 369] on div "[URL][DOMAIN_NAME].." at bounding box center [459, 374] width 516 height 15
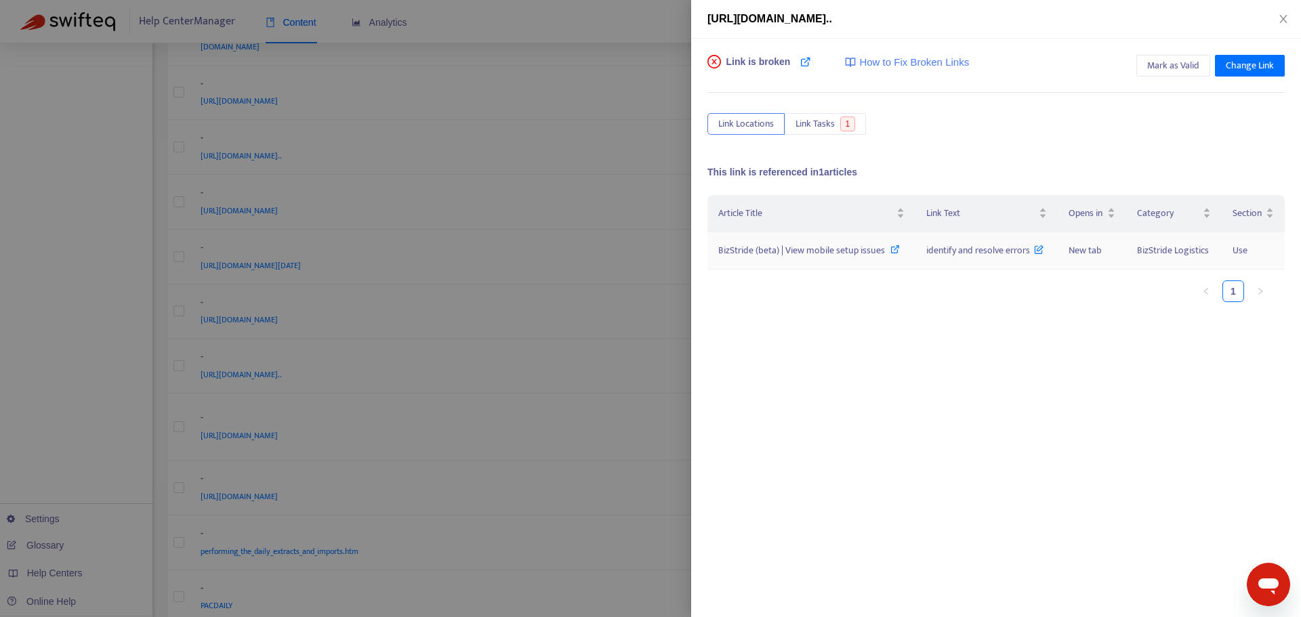
click at [831, 246] on span "BizStride (beta) | View mobile setup issues" at bounding box center [801, 251] width 167 height 16
drag, startPoint x: 918, startPoint y: 246, endPoint x: 1032, endPoint y: 255, distance: 114.2
click at [1032, 255] on td "identify and resolve errors" at bounding box center [986, 250] width 143 height 37
click at [865, 247] on span "BizStride (beta) | View mobile setup issues" at bounding box center [801, 251] width 167 height 16
drag, startPoint x: 916, startPoint y: 253, endPoint x: 1031, endPoint y: 255, distance: 114.5
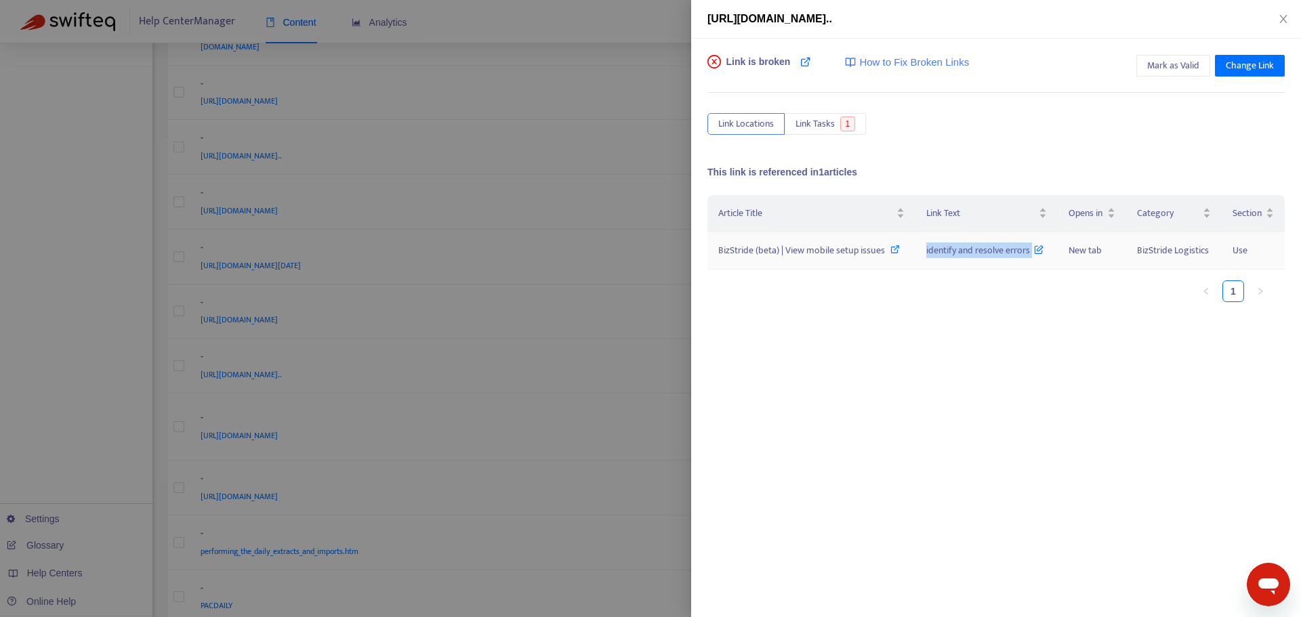
click at [1031, 255] on td "identify and resolve errors" at bounding box center [986, 250] width 143 height 37
click at [566, 91] on div at bounding box center [650, 308] width 1301 height 617
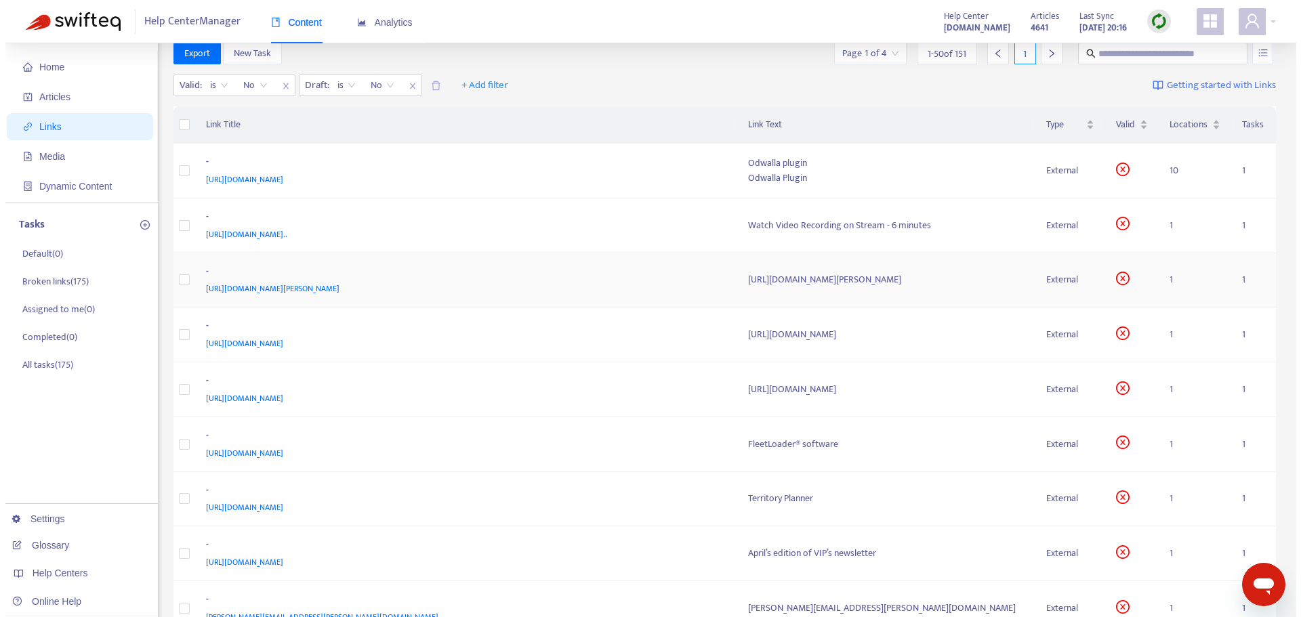
scroll to position [0, 0]
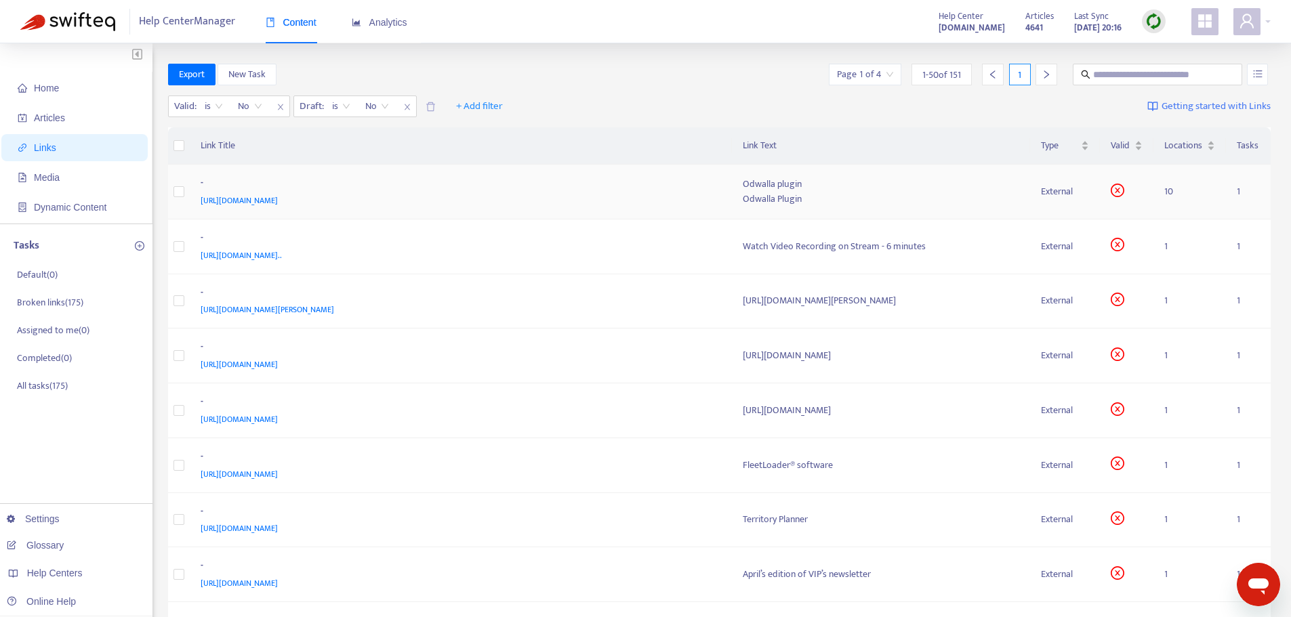
click at [412, 197] on div "[URL][DOMAIN_NAME]" at bounding box center [459, 200] width 516 height 15
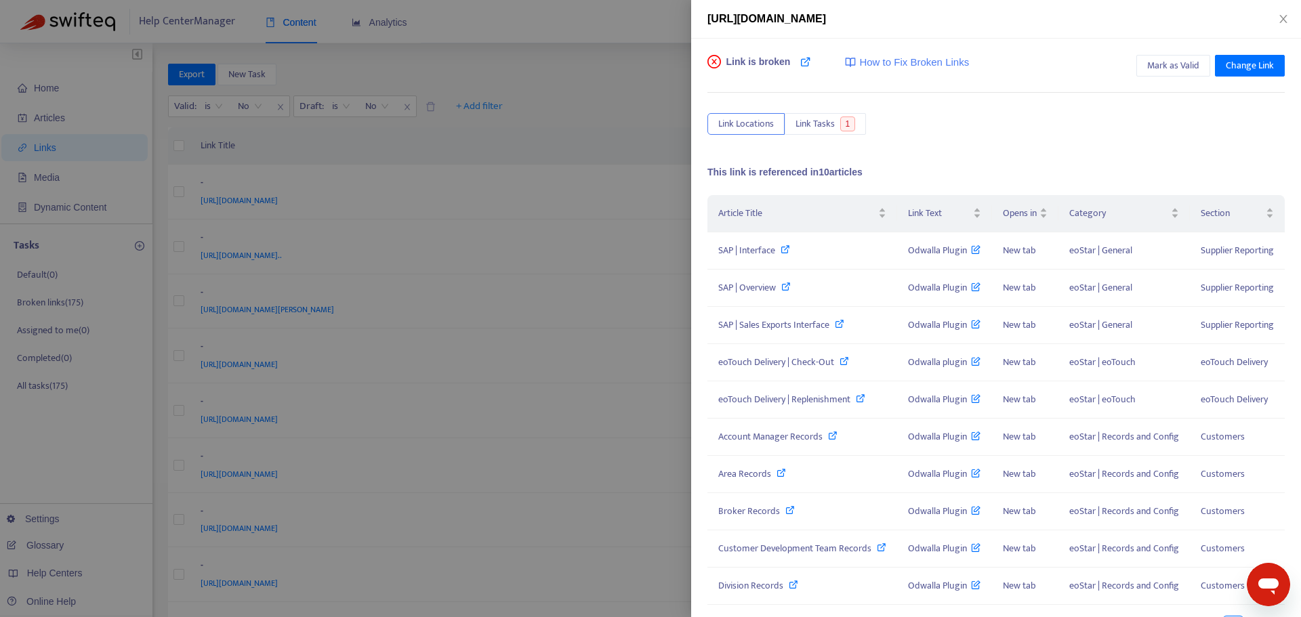
click at [571, 140] on div at bounding box center [650, 308] width 1301 height 617
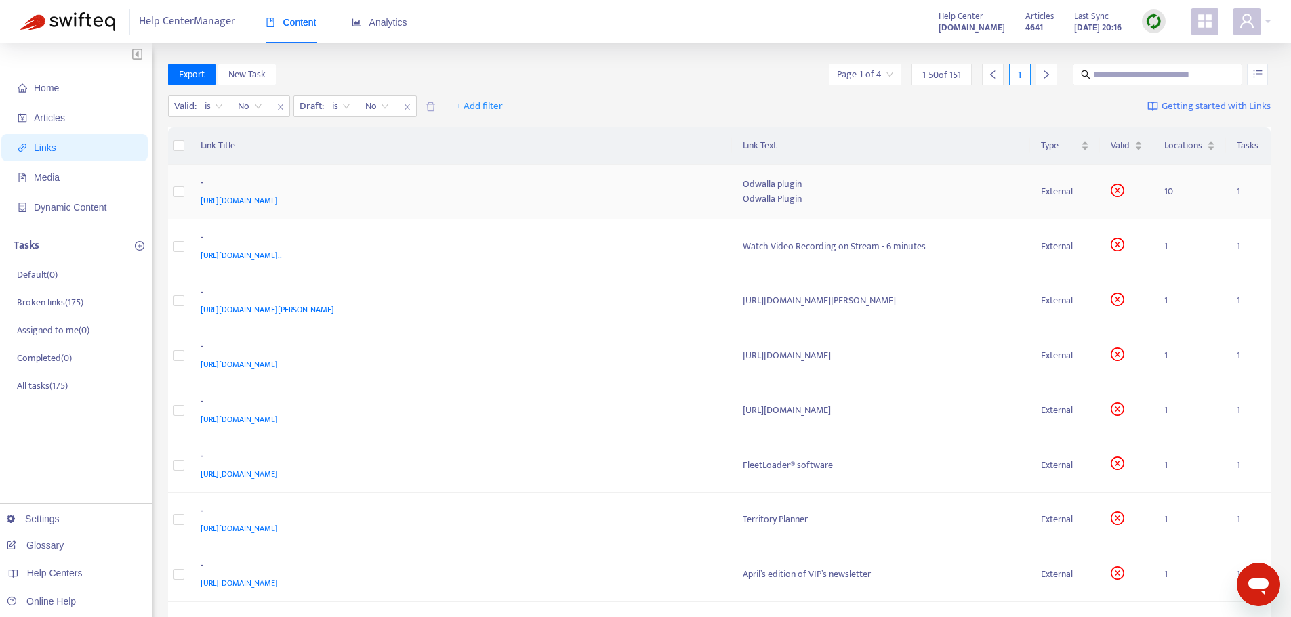
click at [515, 200] on div "[URL][DOMAIN_NAME]" at bounding box center [459, 200] width 516 height 15
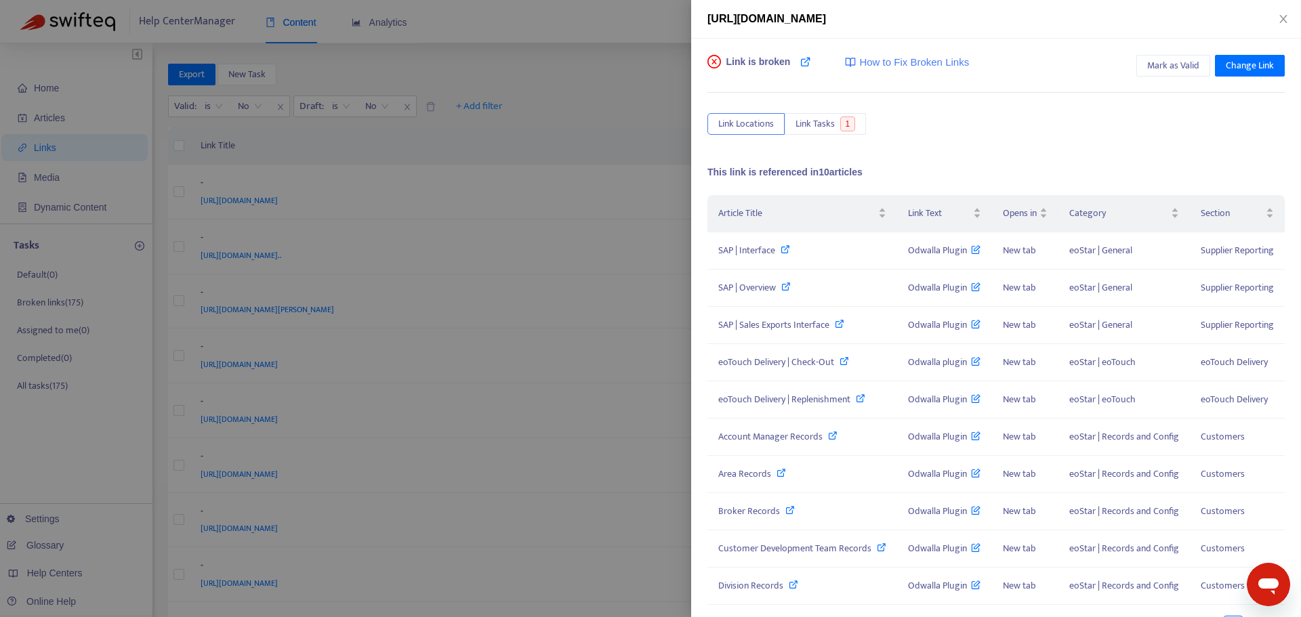
click at [619, 401] on div at bounding box center [650, 308] width 1301 height 617
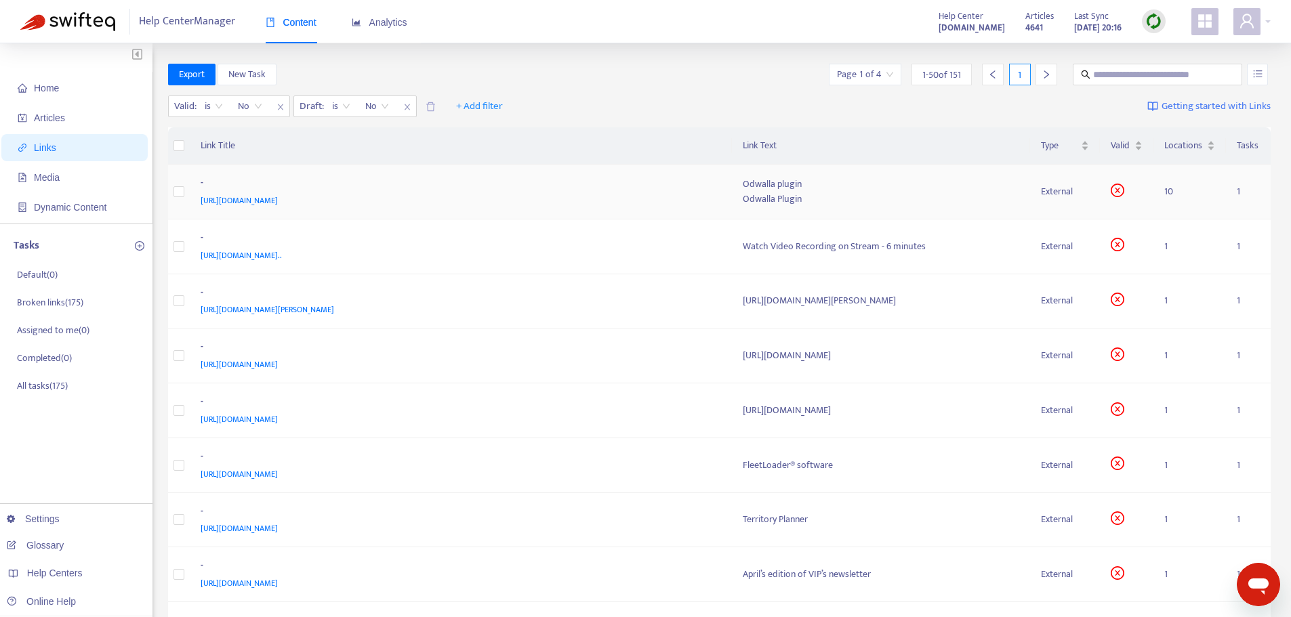
click at [640, 205] on div "[URL][DOMAIN_NAME]" at bounding box center [459, 200] width 516 height 15
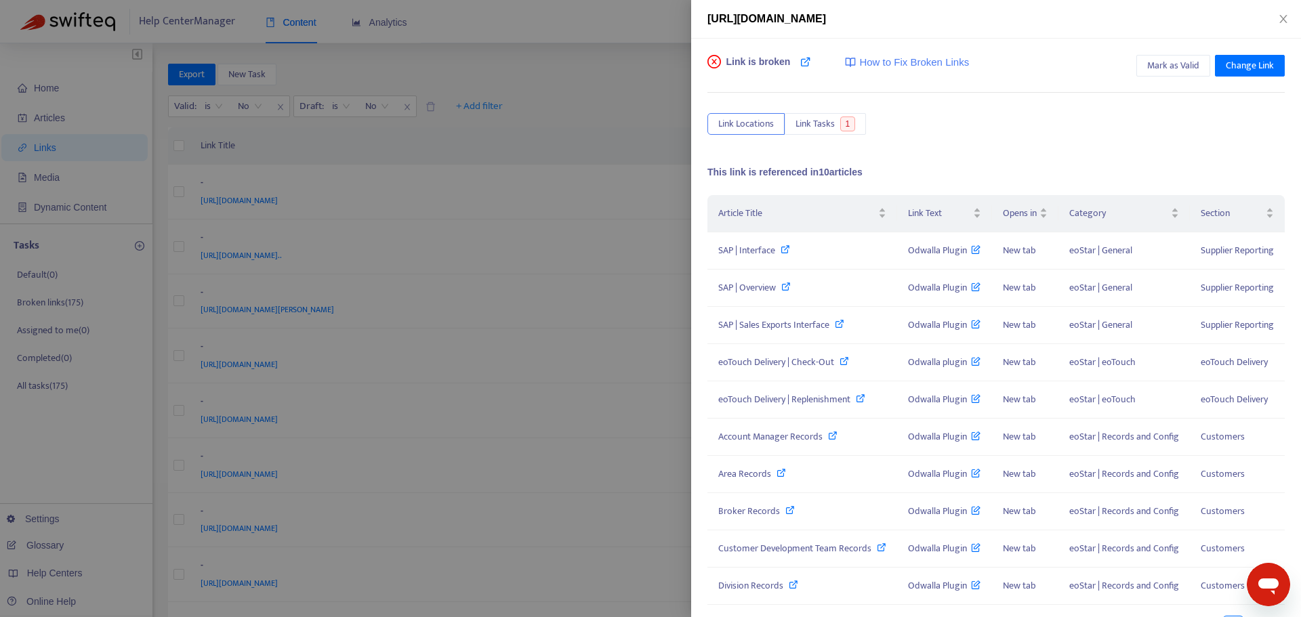
click at [600, 138] on div at bounding box center [650, 308] width 1301 height 617
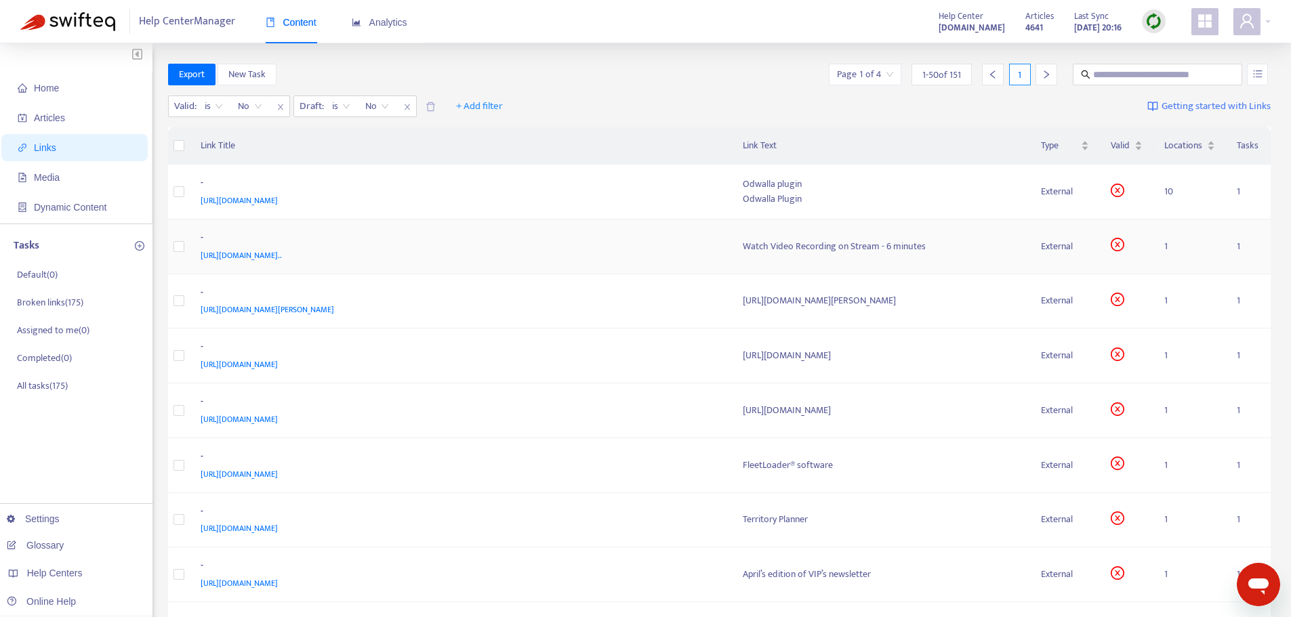
click at [657, 246] on div "-" at bounding box center [459, 239] width 516 height 18
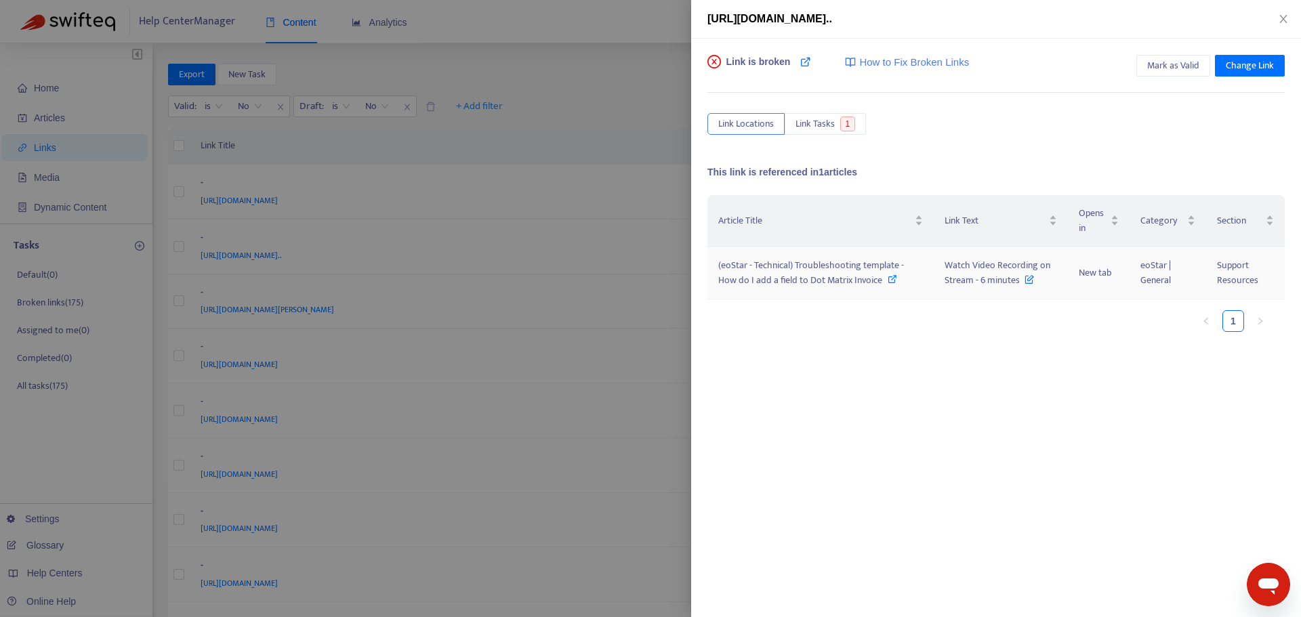
click at [783, 275] on span "(eoStar - Technical) Troubleshooting template - How do I add a field to Dot Mat…" at bounding box center [811, 272] width 186 height 30
click at [646, 290] on div at bounding box center [650, 308] width 1301 height 617
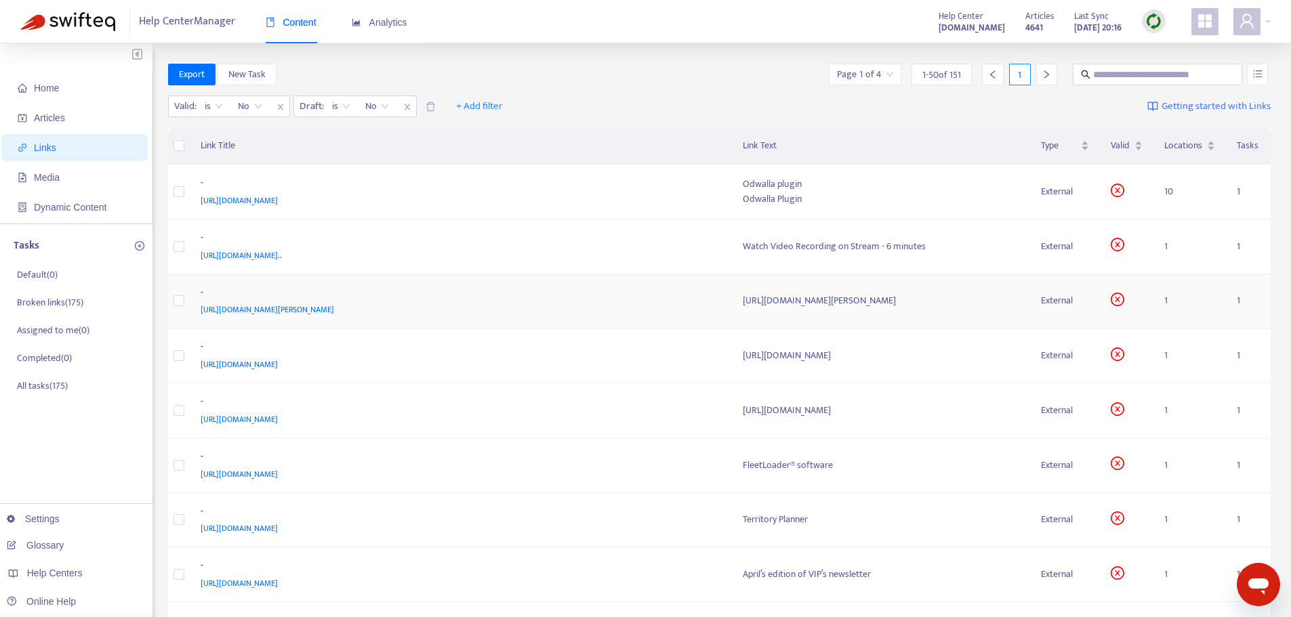
click at [646, 305] on div "[URL][DOMAIN_NAME][PERSON_NAME]" at bounding box center [459, 309] width 516 height 15
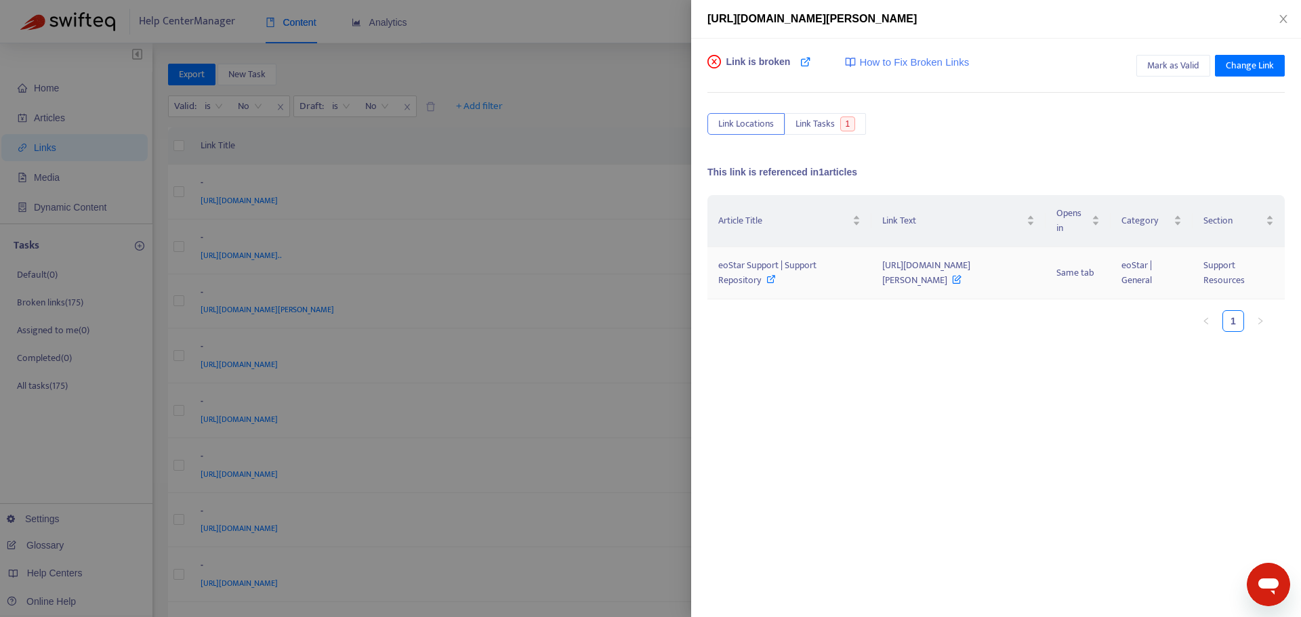
click at [762, 272] on span "eoStar Support | Support Repository" at bounding box center [767, 272] width 98 height 30
click at [684, 194] on div at bounding box center [650, 308] width 1301 height 617
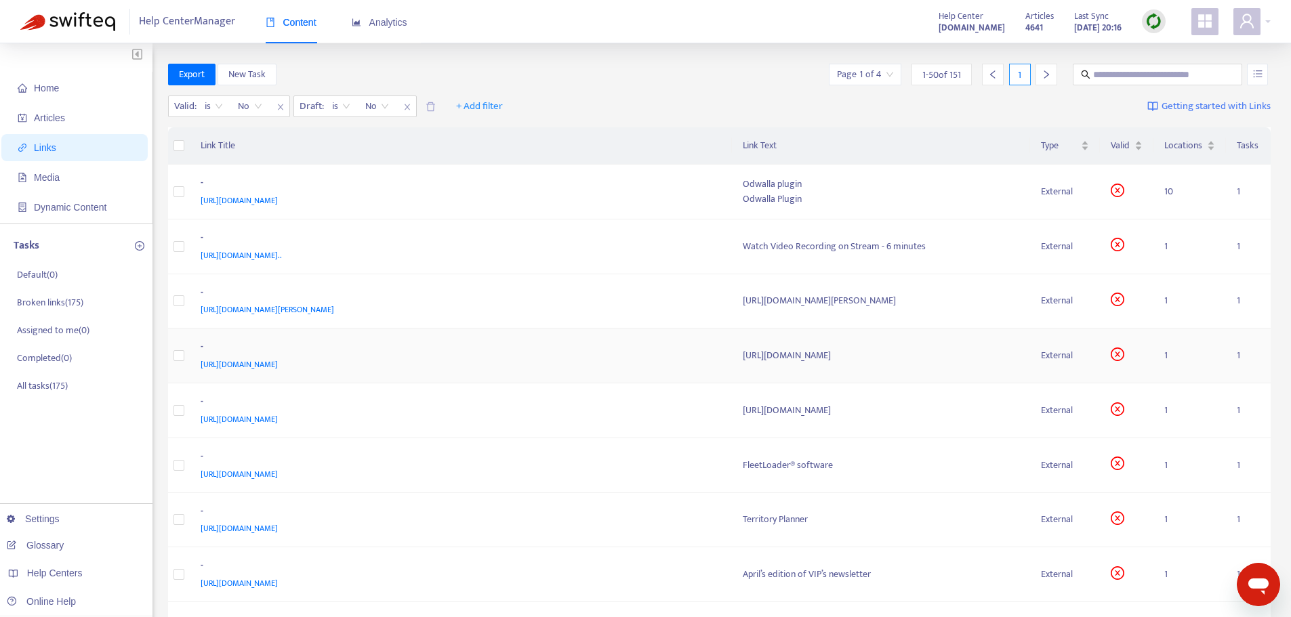
click at [684, 361] on div "[URL][DOMAIN_NAME]" at bounding box center [459, 364] width 516 height 15
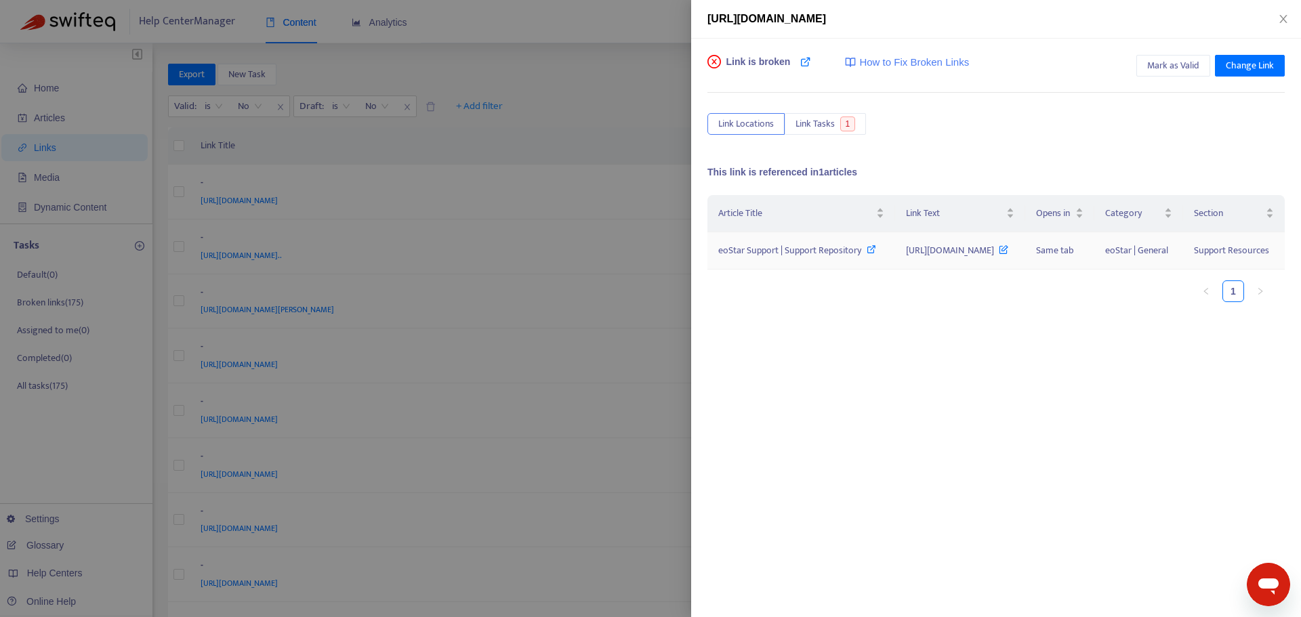
click at [758, 258] on span "eoStar Support | Support Repository" at bounding box center [789, 251] width 143 height 16
click at [616, 287] on div at bounding box center [650, 308] width 1301 height 617
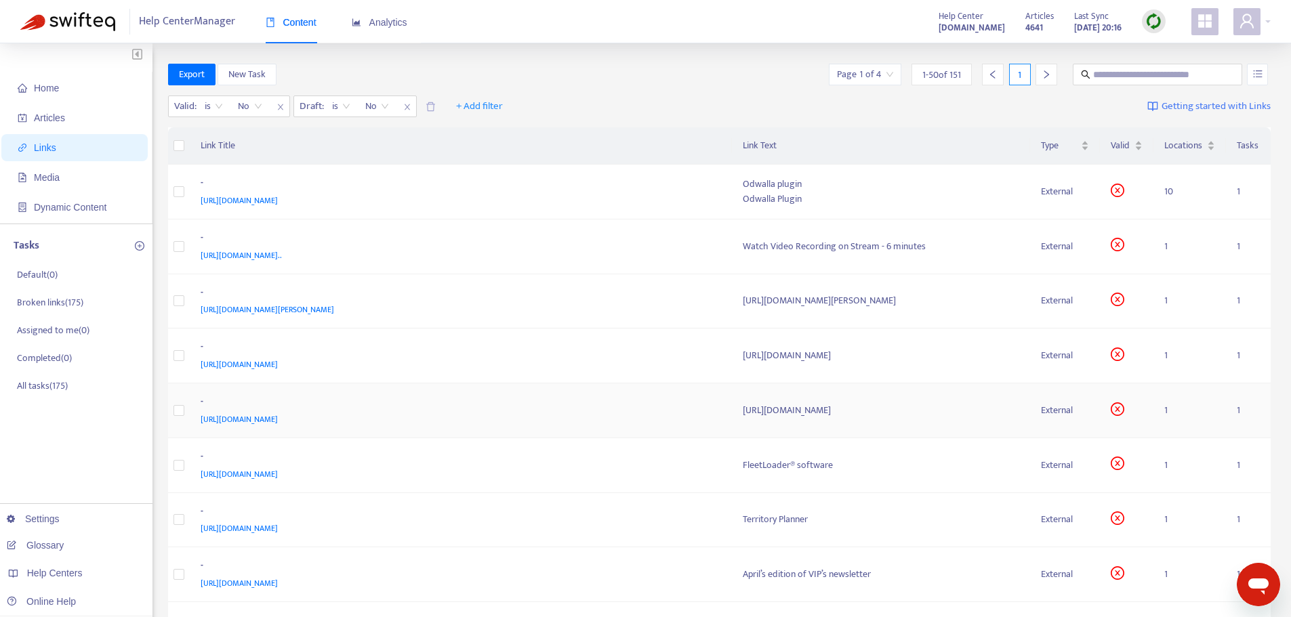
click at [651, 402] on div "-" at bounding box center [459, 403] width 516 height 18
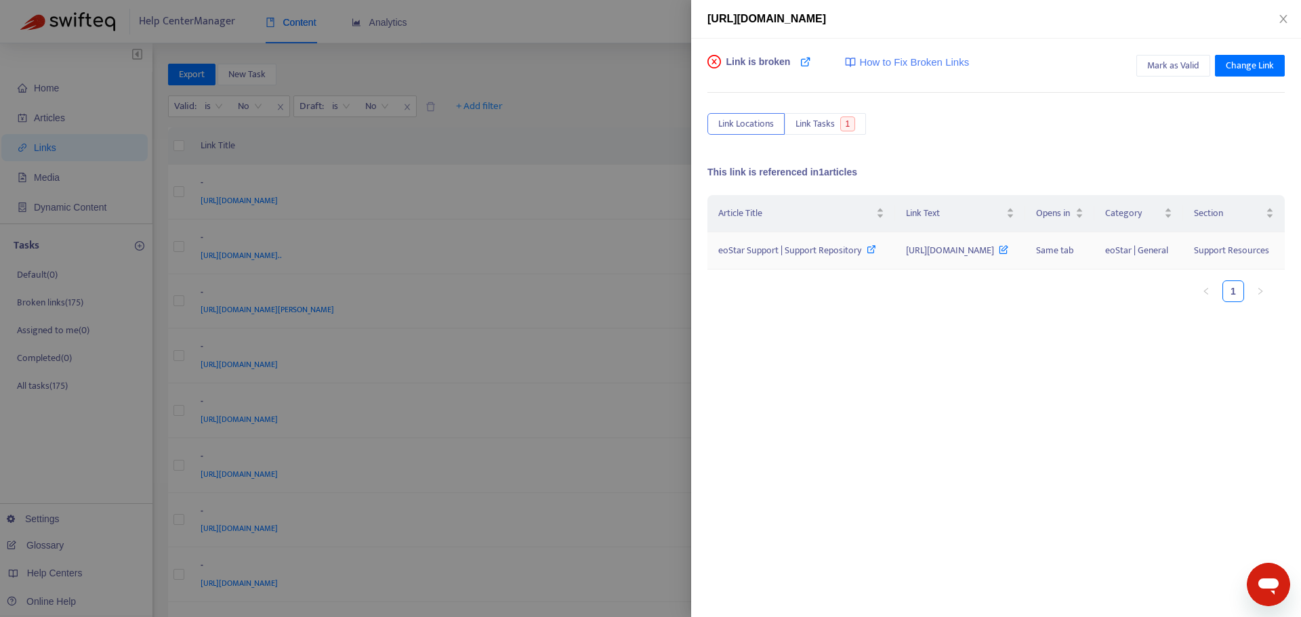
click at [793, 258] on span "eoStar Support | Support Repository" at bounding box center [789, 251] width 143 height 16
click at [666, 322] on div at bounding box center [650, 308] width 1301 height 617
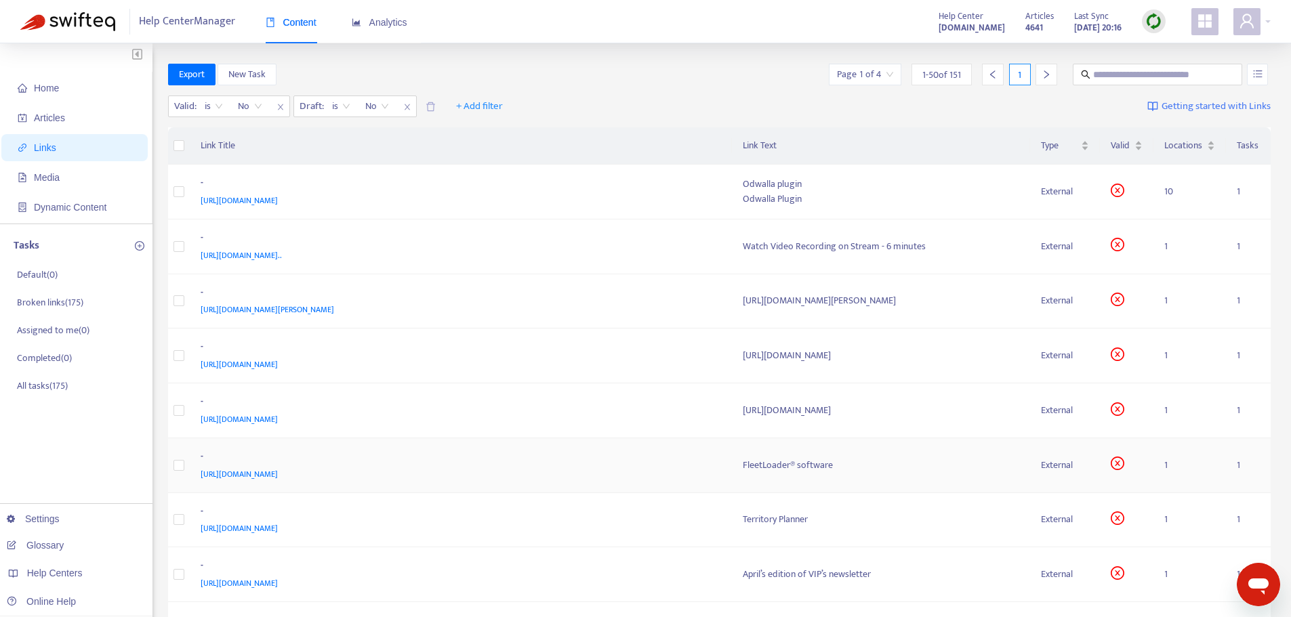
click at [678, 466] on div "-" at bounding box center [459, 458] width 516 height 18
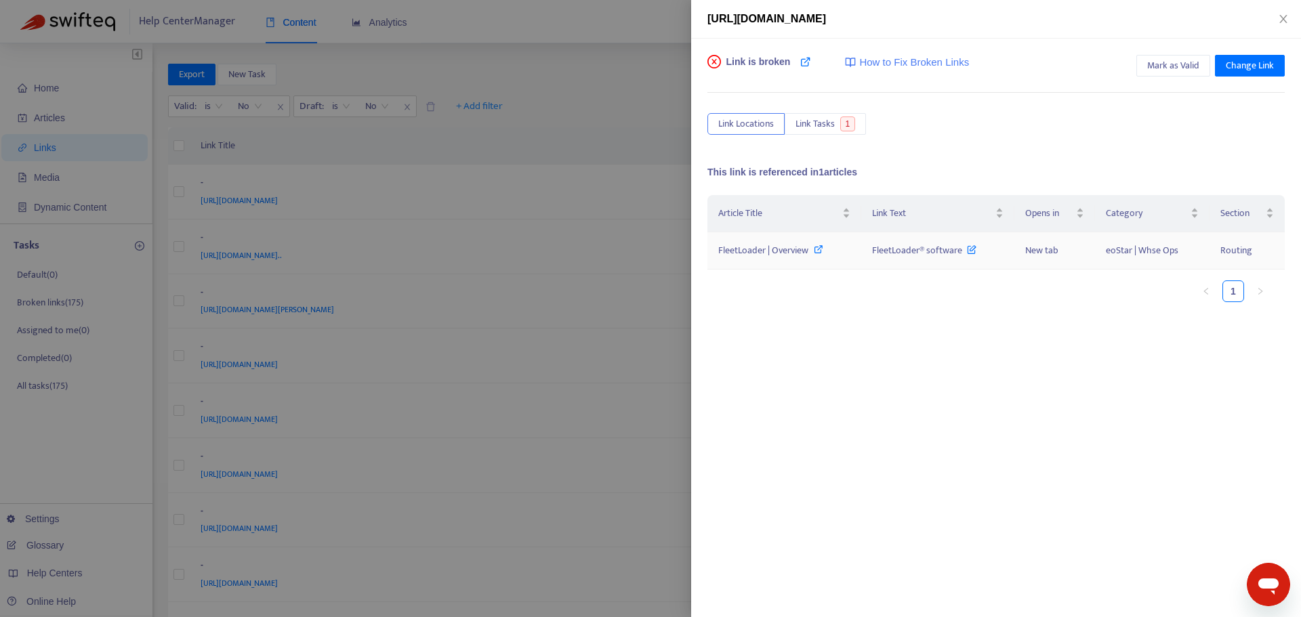
click at [788, 249] on span "FleetLoader | Overview" at bounding box center [763, 251] width 90 height 16
click at [639, 266] on div at bounding box center [650, 308] width 1301 height 617
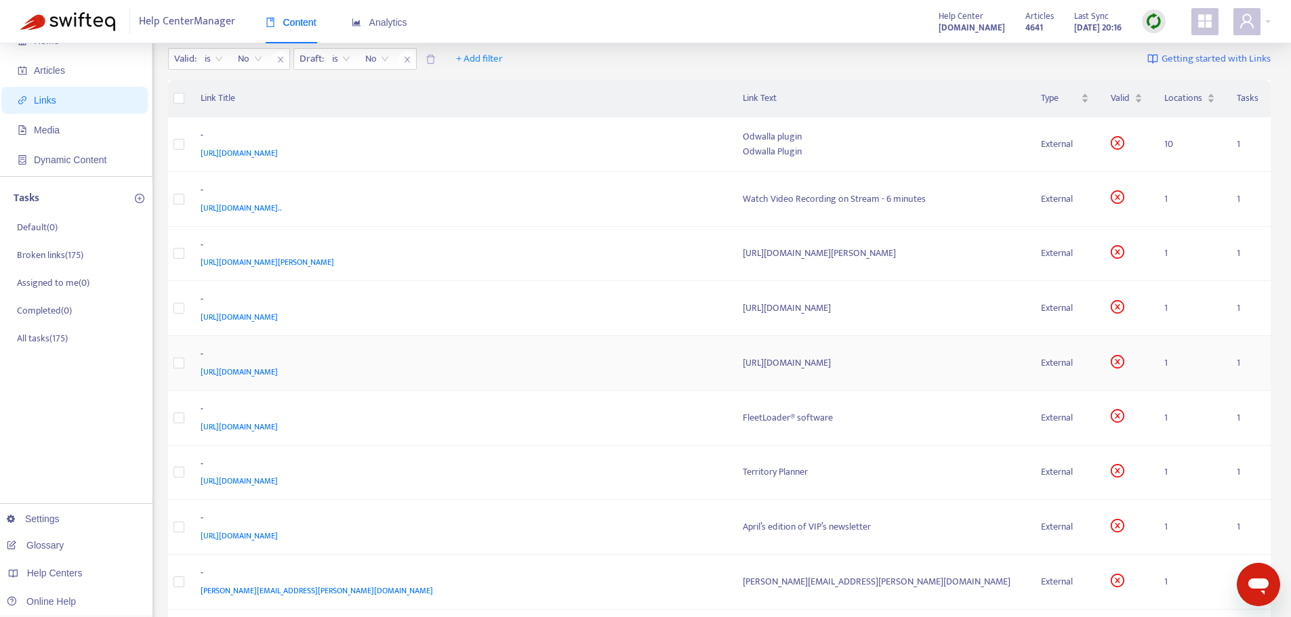
scroll to position [136, 0]
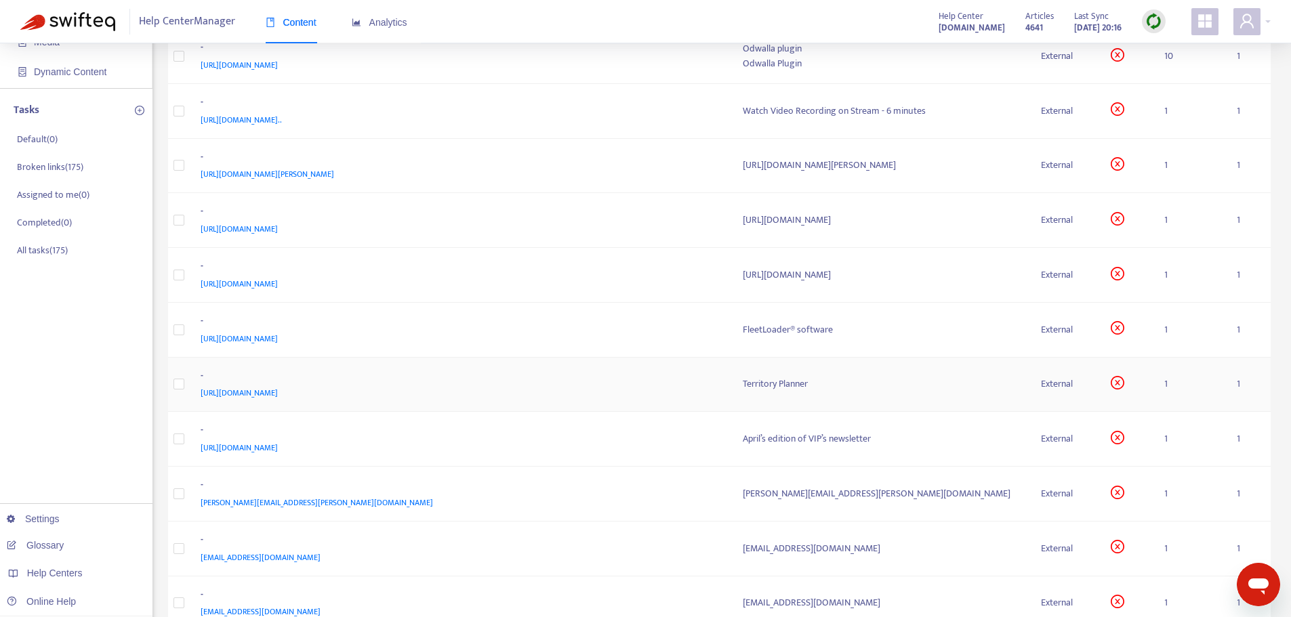
click at [675, 381] on div "-" at bounding box center [459, 378] width 516 height 18
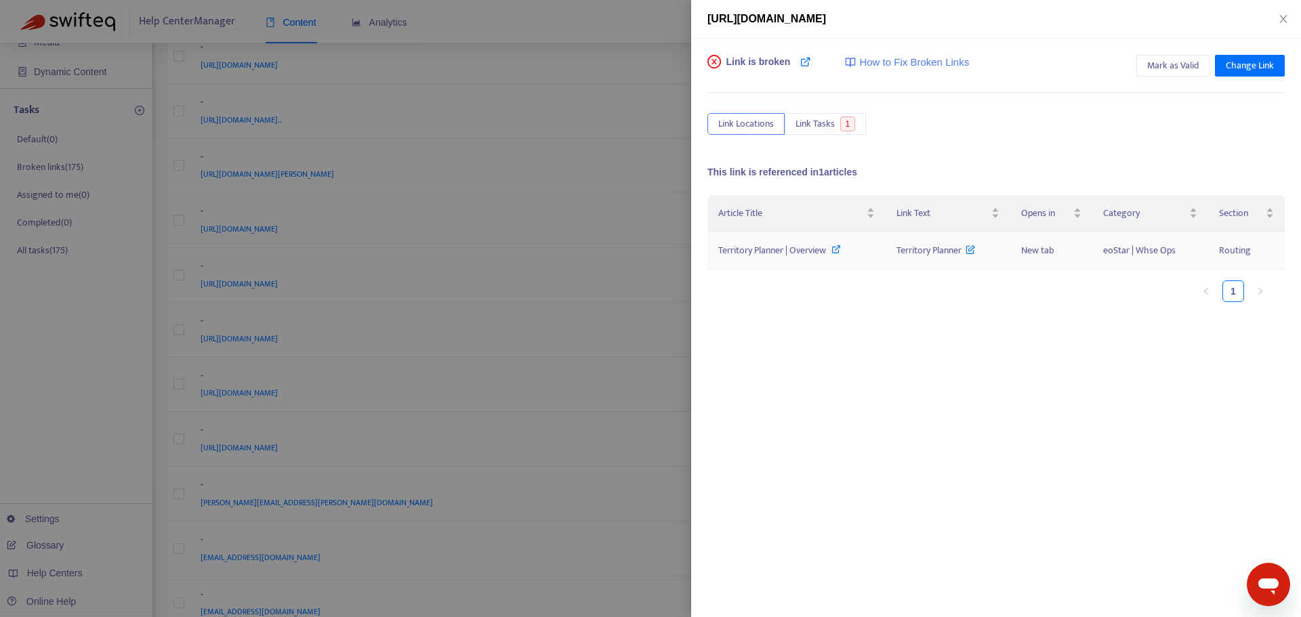
click at [803, 254] on span "Territory Planner | Overview" at bounding box center [772, 251] width 108 height 16
click at [667, 346] on div at bounding box center [650, 308] width 1301 height 617
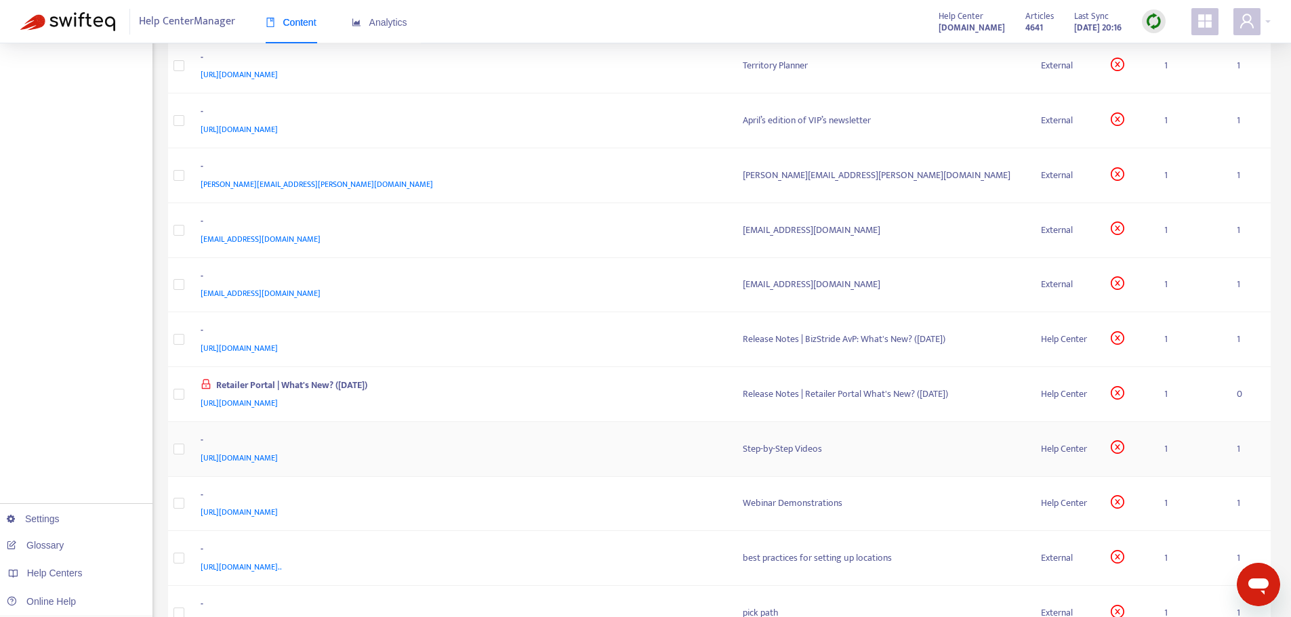
scroll to position [474, 0]
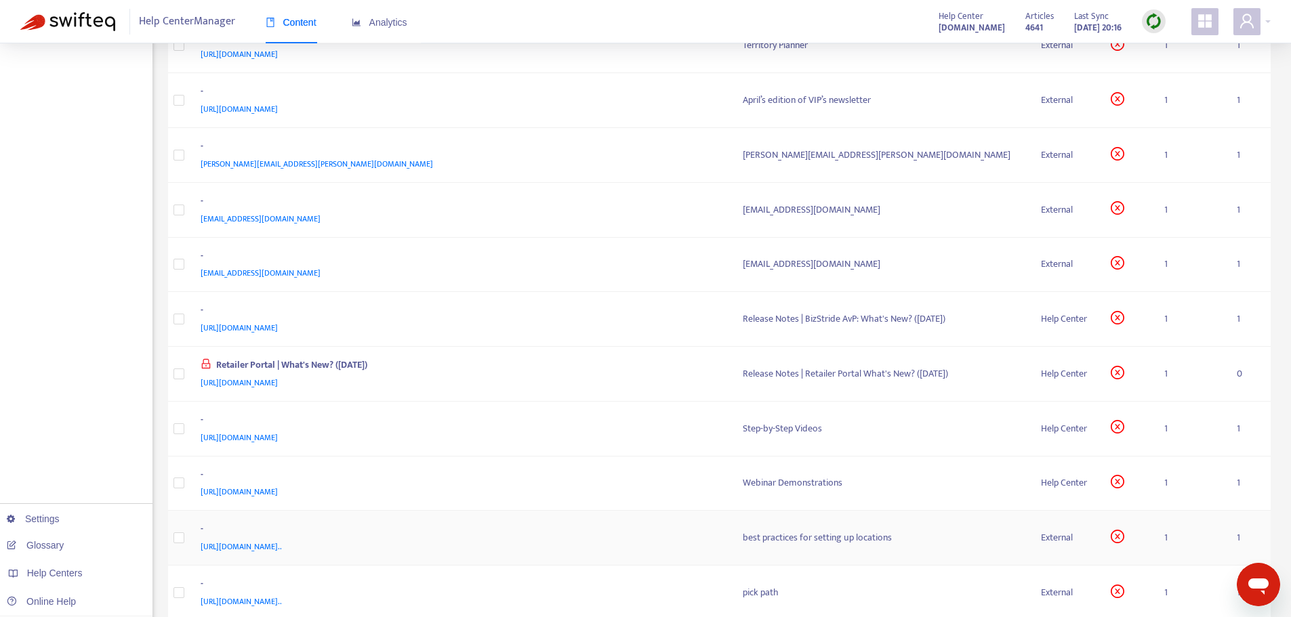
click at [711, 529] on div "-" at bounding box center [459, 531] width 516 height 18
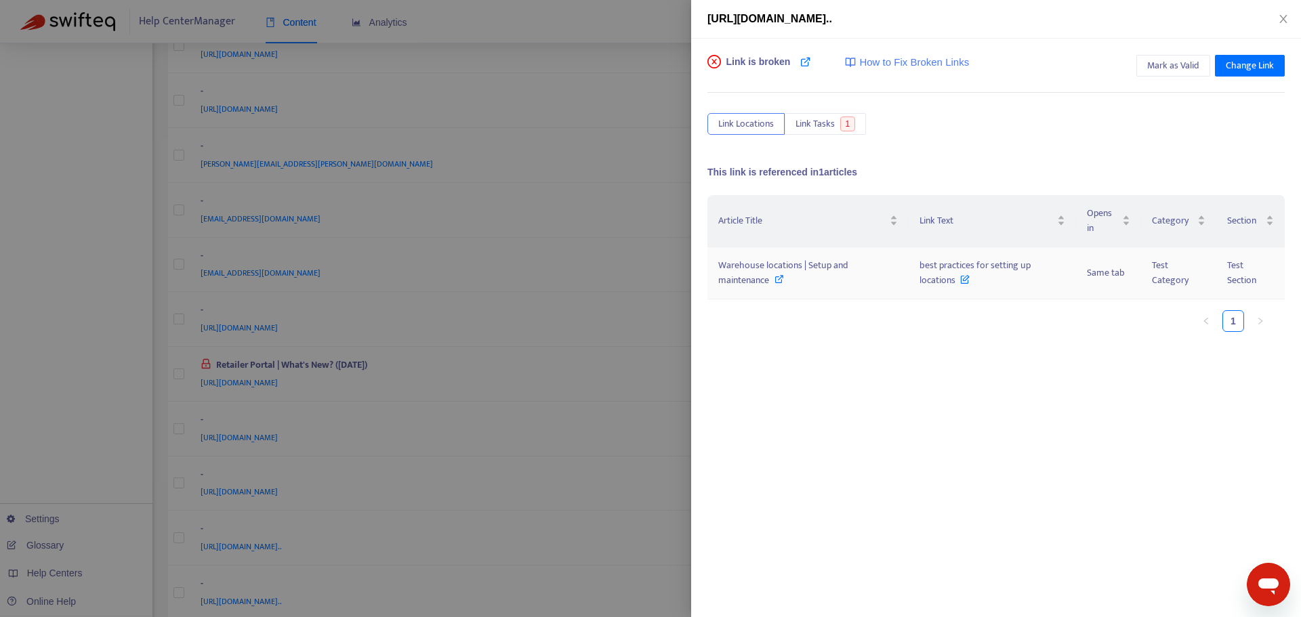
click at [775, 268] on span "Warehouse locations | Setup and maintenance" at bounding box center [783, 272] width 130 height 30
click at [598, 351] on div at bounding box center [650, 308] width 1301 height 617
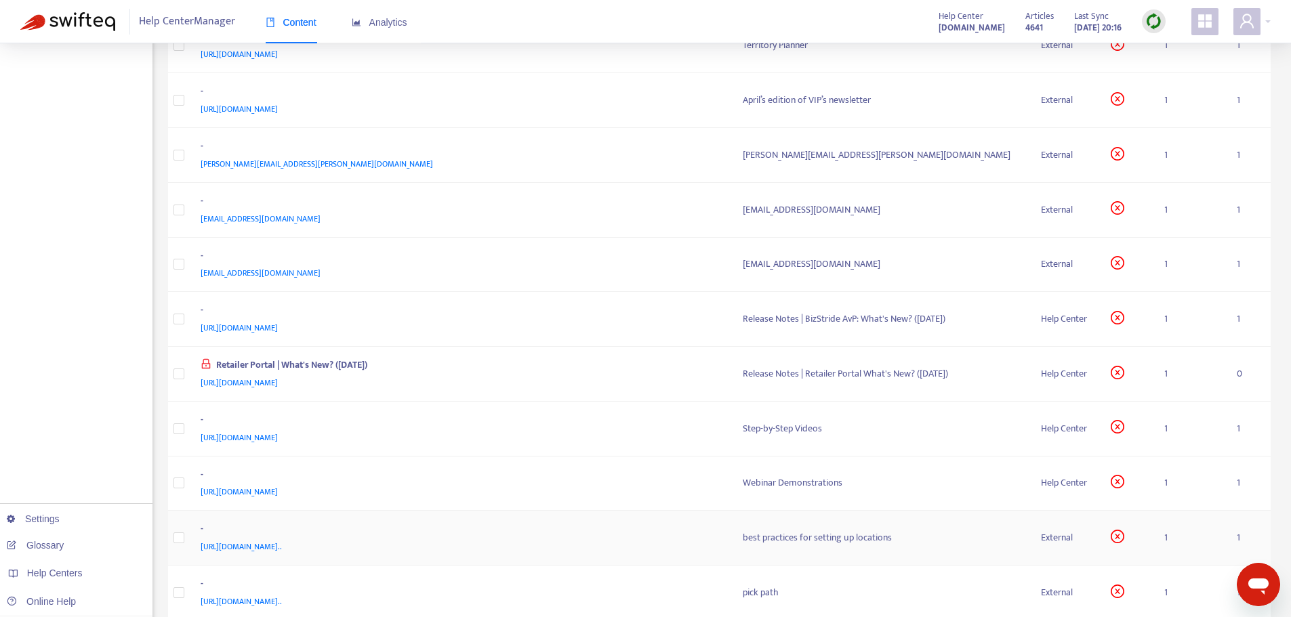
click at [282, 544] on span "[URL][DOMAIN_NAME].." at bounding box center [241, 547] width 81 height 14
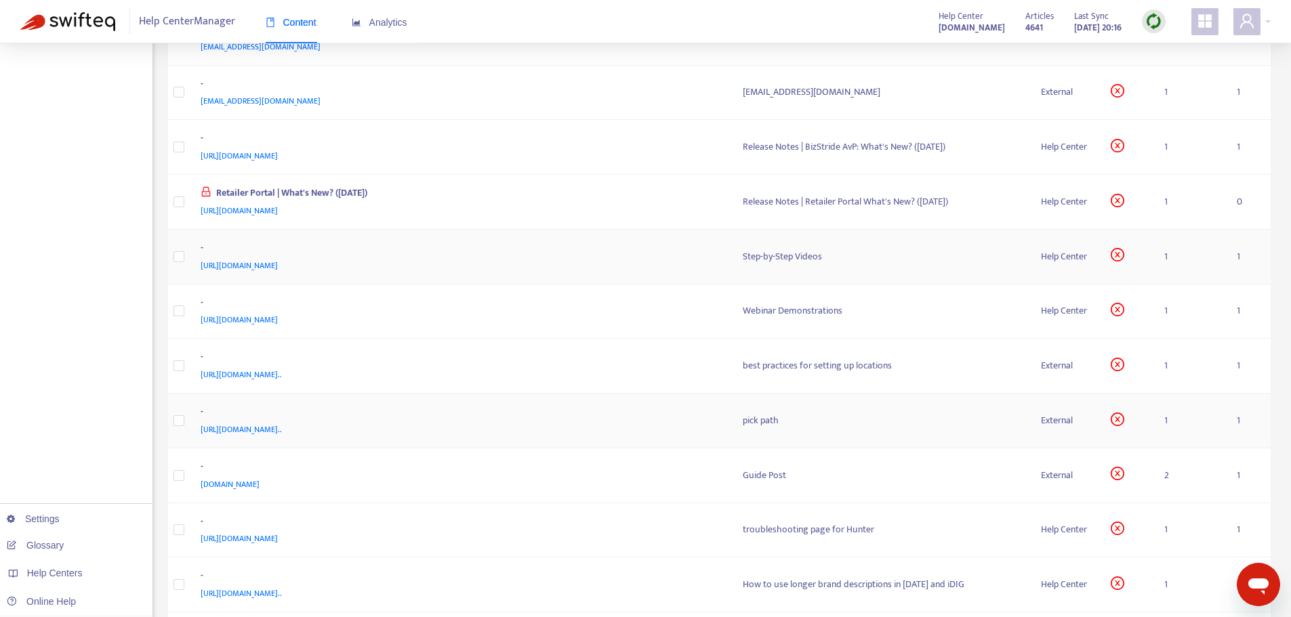
scroll to position [678, 0]
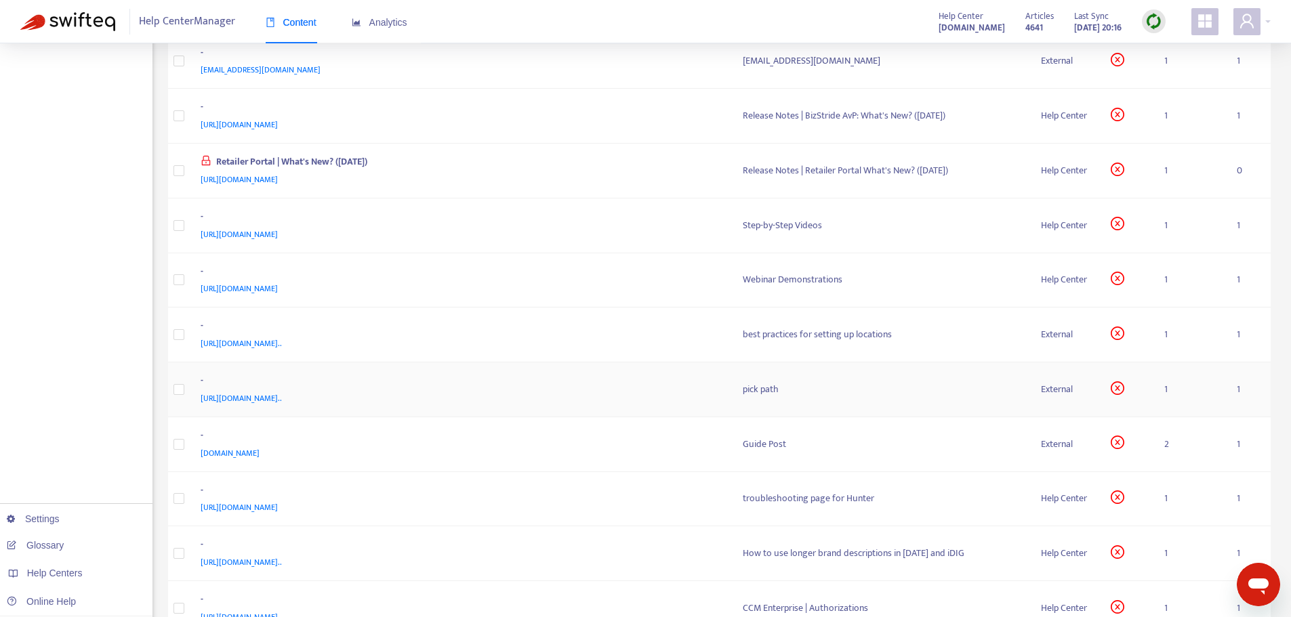
click at [282, 396] on span "[URL][DOMAIN_NAME].." at bounding box center [241, 399] width 81 height 14
click at [226, 447] on span "[DOMAIN_NAME]" at bounding box center [230, 454] width 59 height 14
click at [239, 453] on span "[DOMAIN_NAME]" at bounding box center [230, 454] width 59 height 14
click at [662, 448] on div "[DOMAIN_NAME]" at bounding box center [459, 453] width 516 height 15
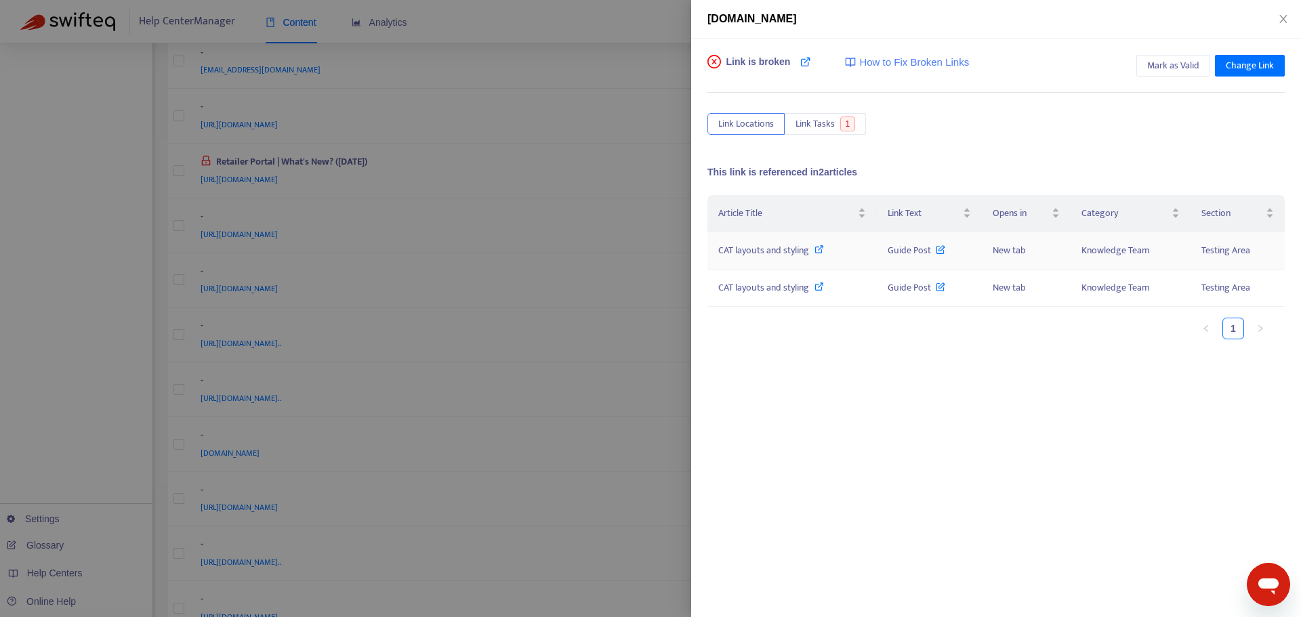
click at [764, 251] on span "CAT layouts and styling" at bounding box center [763, 251] width 91 height 16
click at [653, 344] on div at bounding box center [650, 308] width 1301 height 617
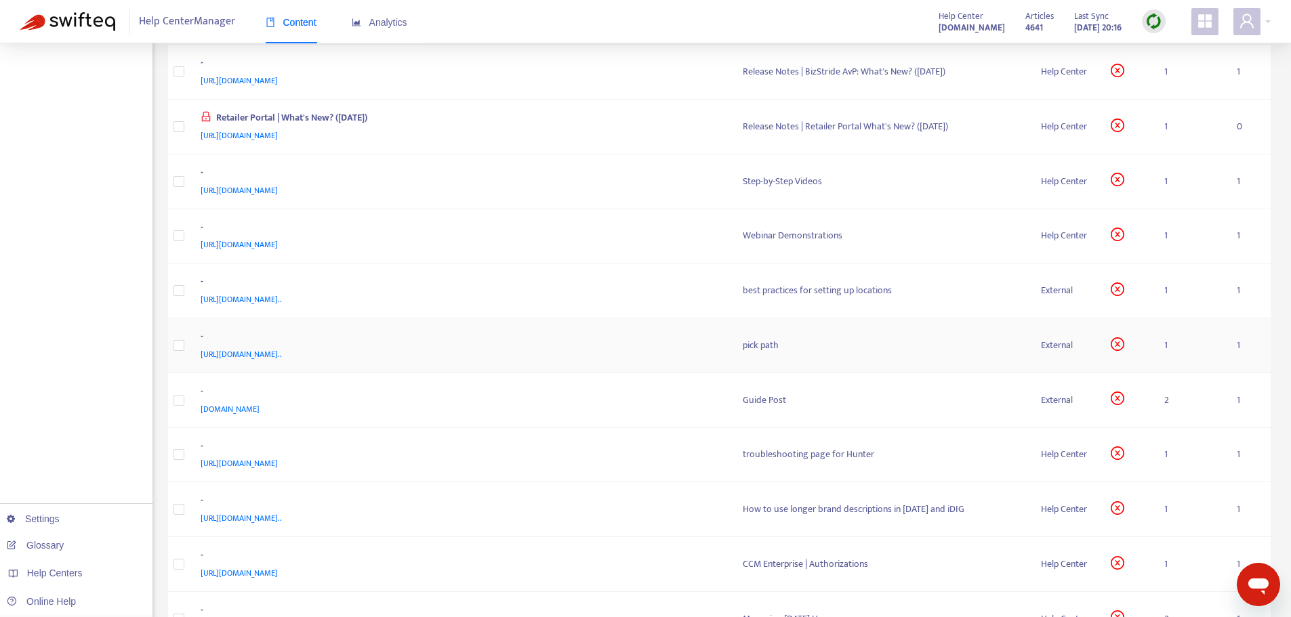
scroll to position [745, 0]
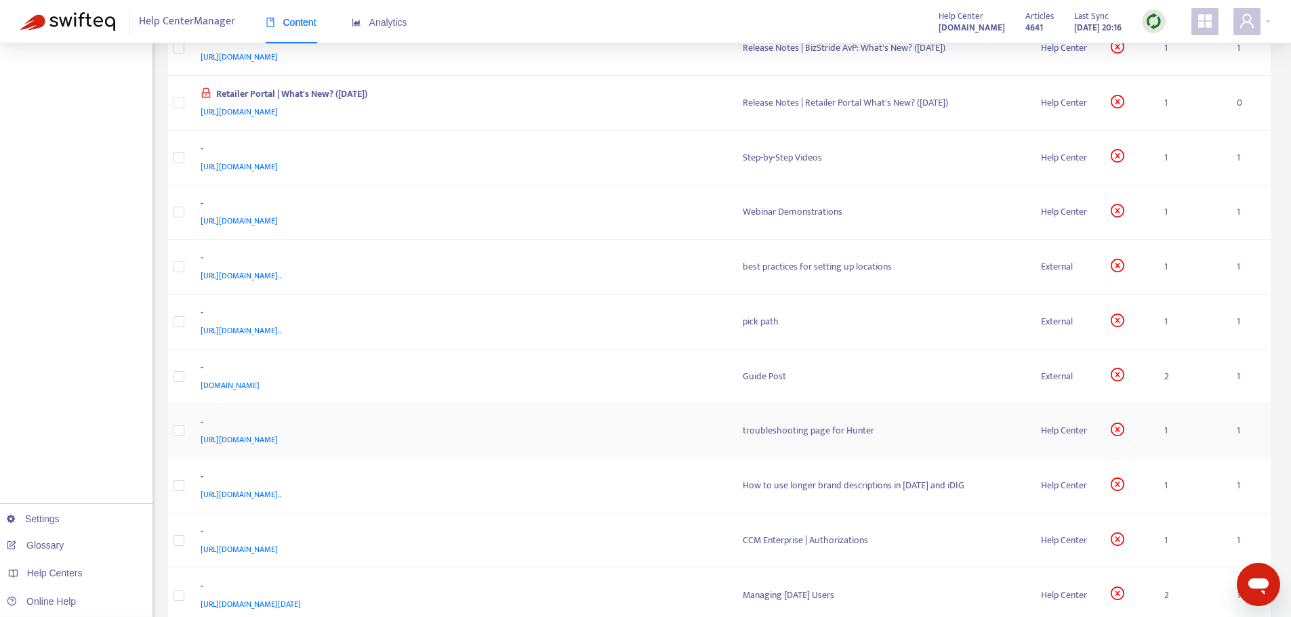
click at [278, 438] on span "[URL][DOMAIN_NAME]" at bounding box center [239, 440] width 77 height 14
click at [663, 433] on div "[URL][DOMAIN_NAME]" at bounding box center [459, 439] width 516 height 15
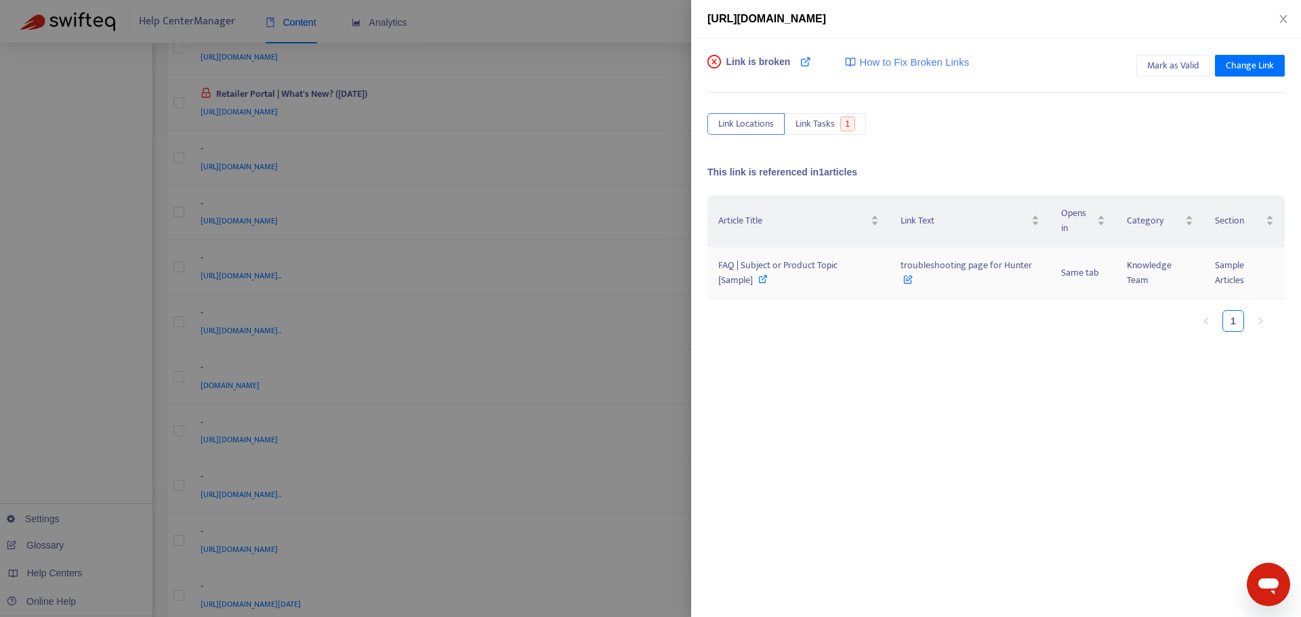
click at [787, 260] on span "FAQ | Subject or Product Topic [Sample]" at bounding box center [777, 272] width 119 height 30
click at [634, 281] on div at bounding box center [650, 308] width 1301 height 617
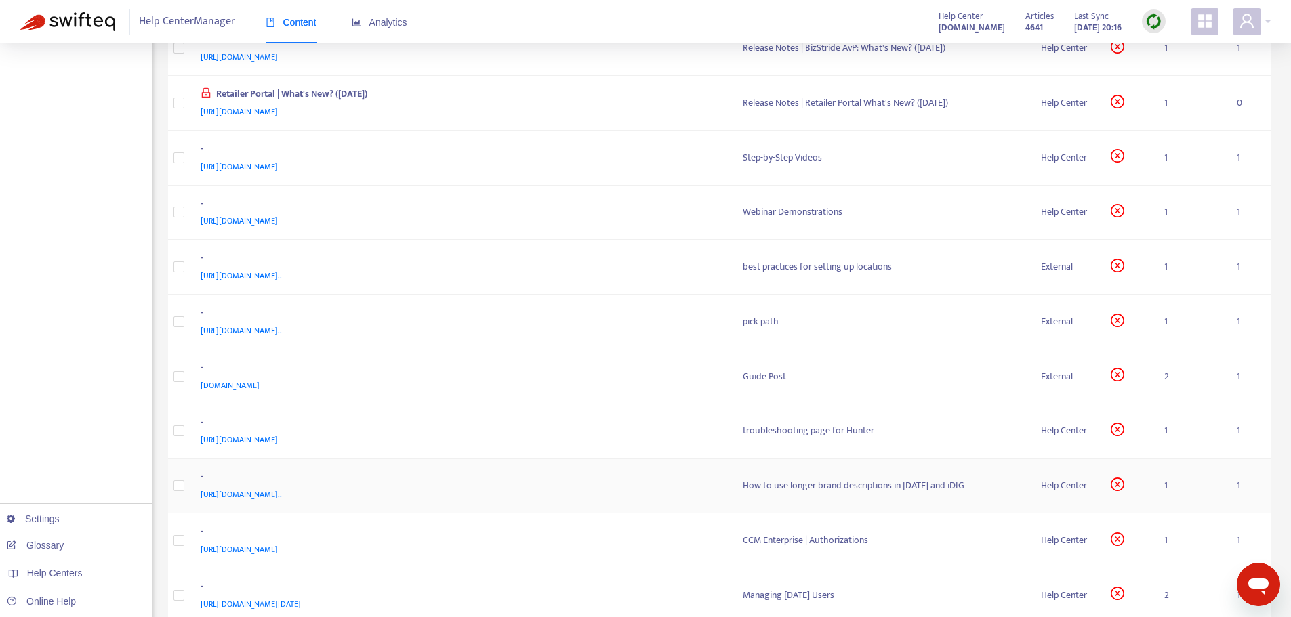
click at [699, 497] on div "[URL][DOMAIN_NAME].." at bounding box center [459, 494] width 516 height 15
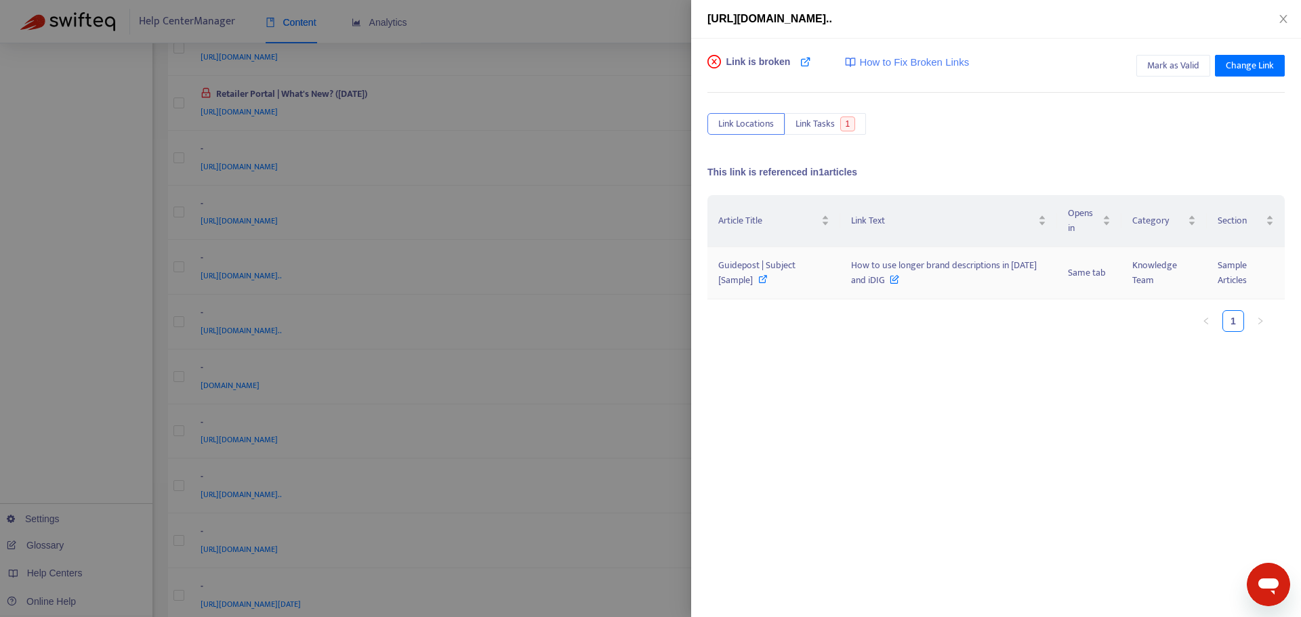
click at [742, 272] on span "Guidepost | Subject [Sample]" at bounding box center [756, 272] width 77 height 30
click at [630, 393] on div at bounding box center [650, 308] width 1301 height 617
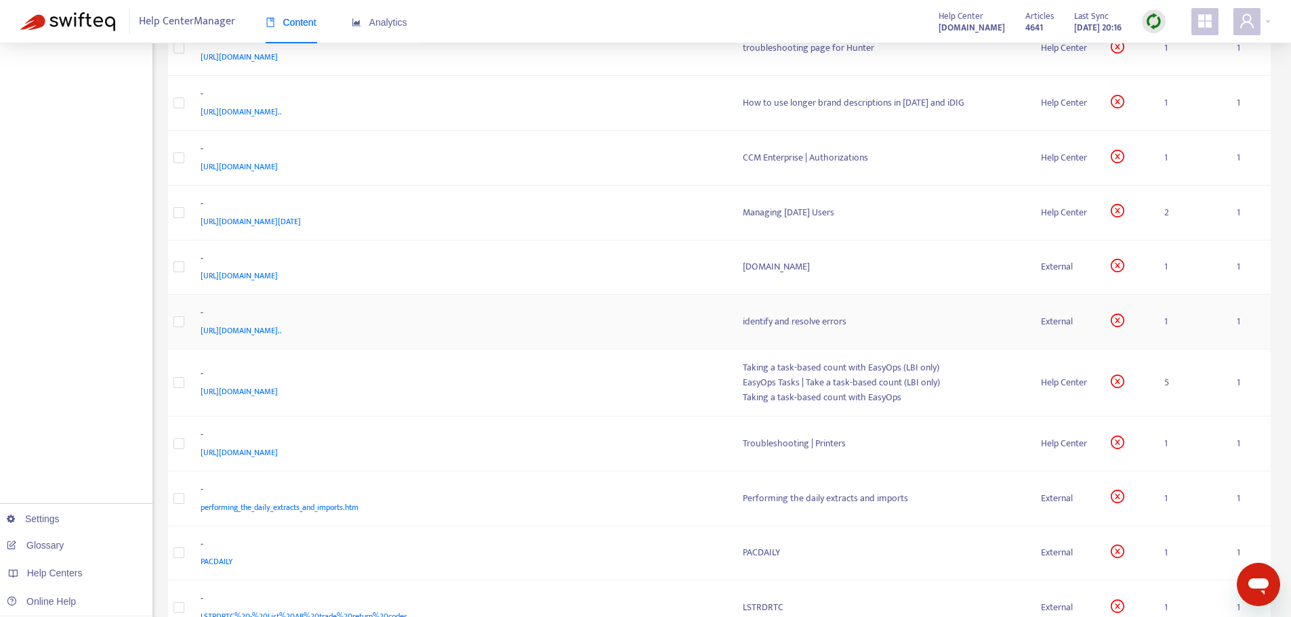
scroll to position [1152, 0]
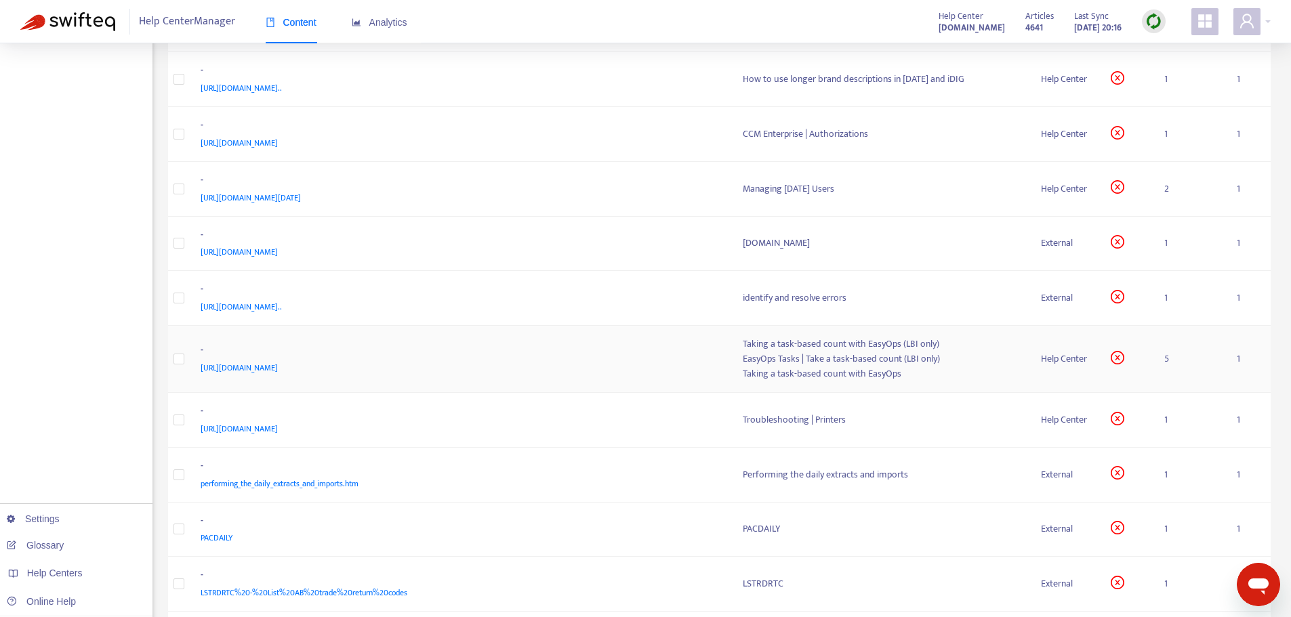
click at [596, 358] on div "-" at bounding box center [459, 352] width 516 height 18
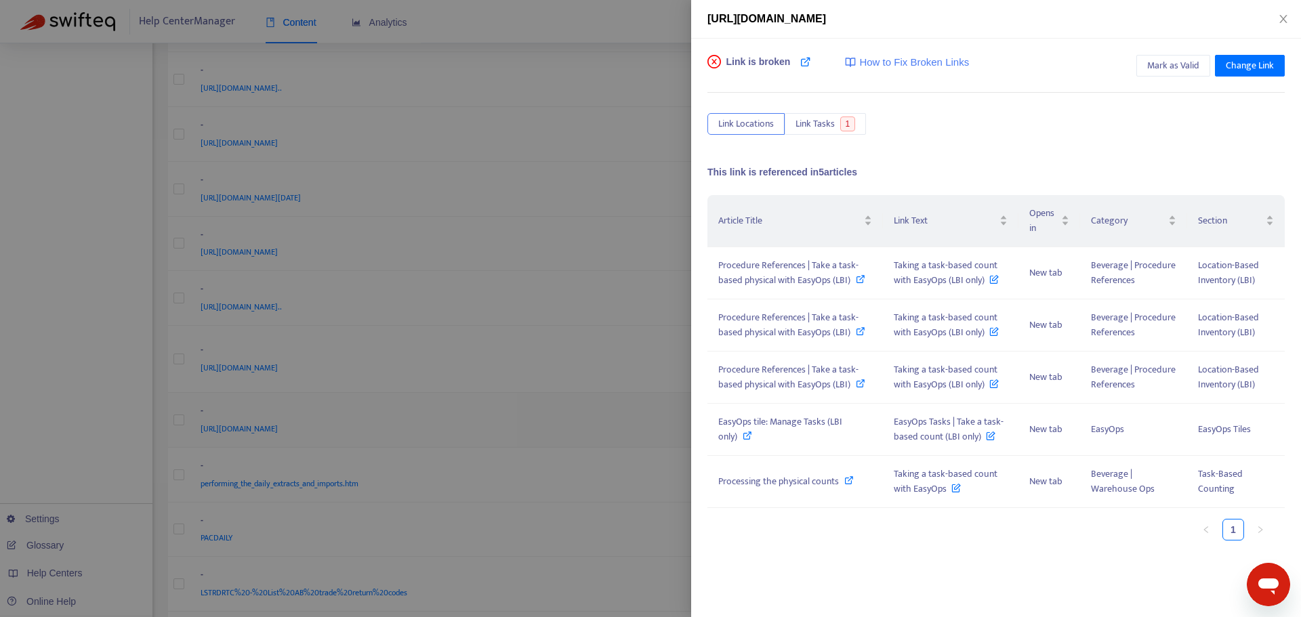
click at [611, 411] on div at bounding box center [650, 308] width 1301 height 617
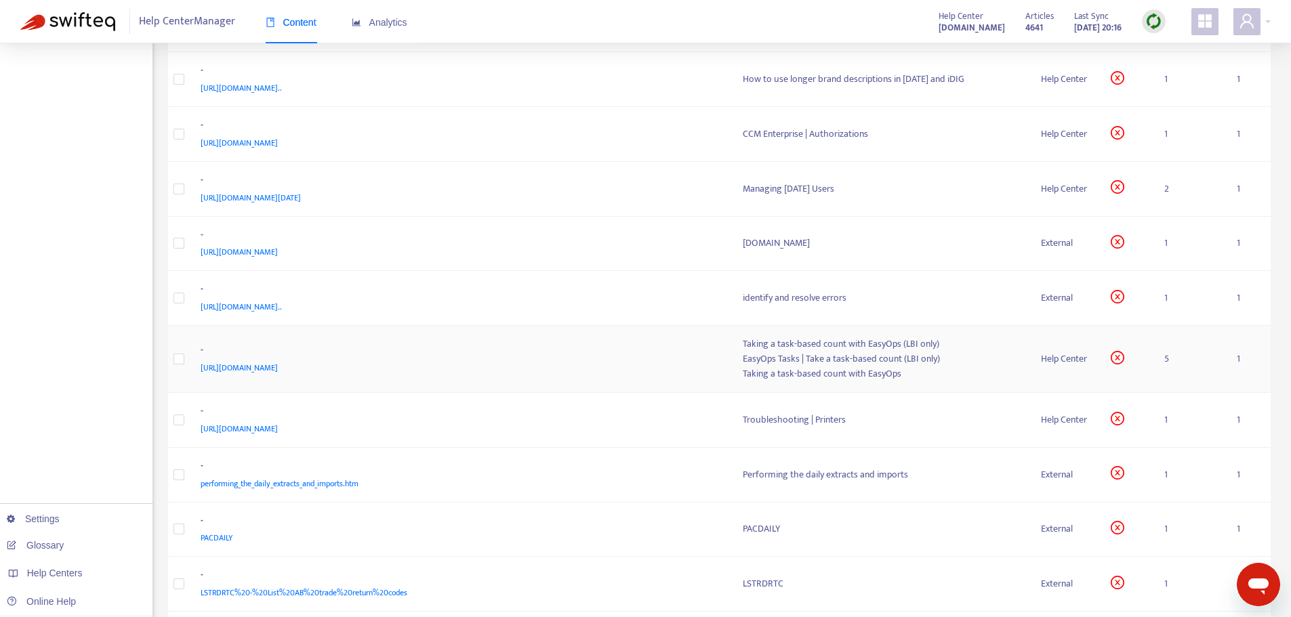
click at [278, 368] on span "[URL][DOMAIN_NAME]" at bounding box center [239, 368] width 77 height 14
click at [680, 365] on div "[URL][DOMAIN_NAME]" at bounding box center [459, 367] width 516 height 15
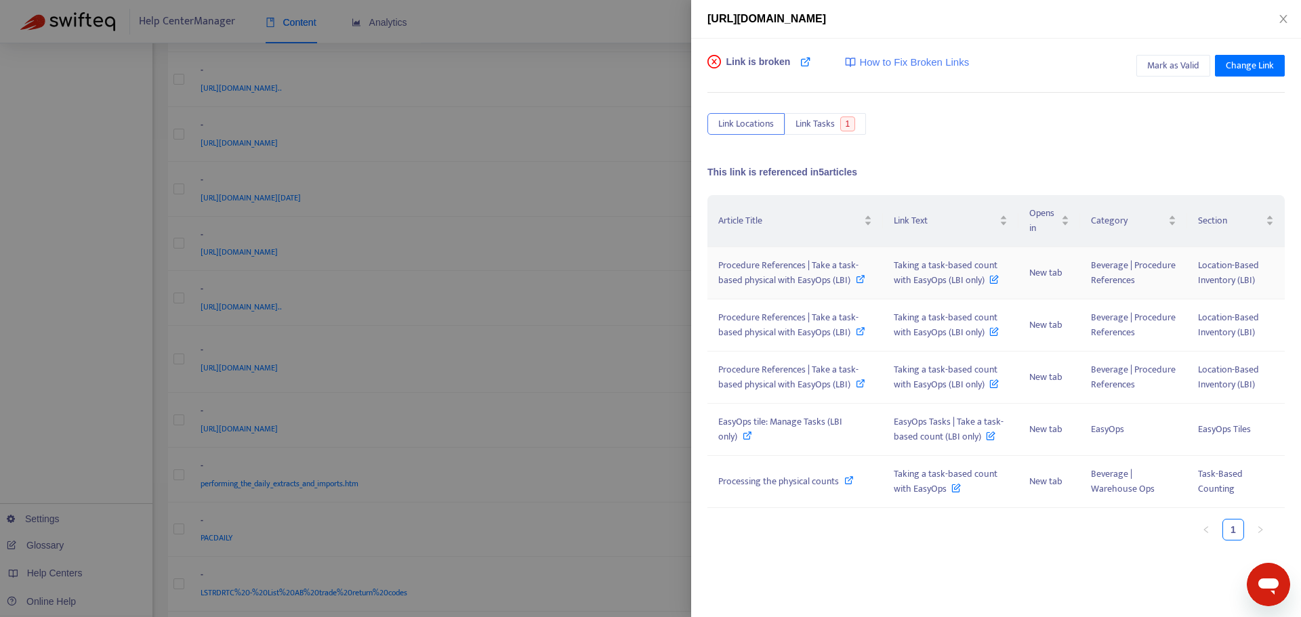
click at [772, 282] on span "Procedure References | Take a task-based physical with EasyOps (LBI)" at bounding box center [788, 272] width 140 height 30
click at [794, 417] on span "EasyOps tile: Manage Tasks (LBI only)" at bounding box center [780, 429] width 124 height 30
click at [764, 474] on span "Processing the physical counts" at bounding box center [778, 482] width 121 height 16
click at [986, 435] on icon at bounding box center [990, 433] width 9 height 15
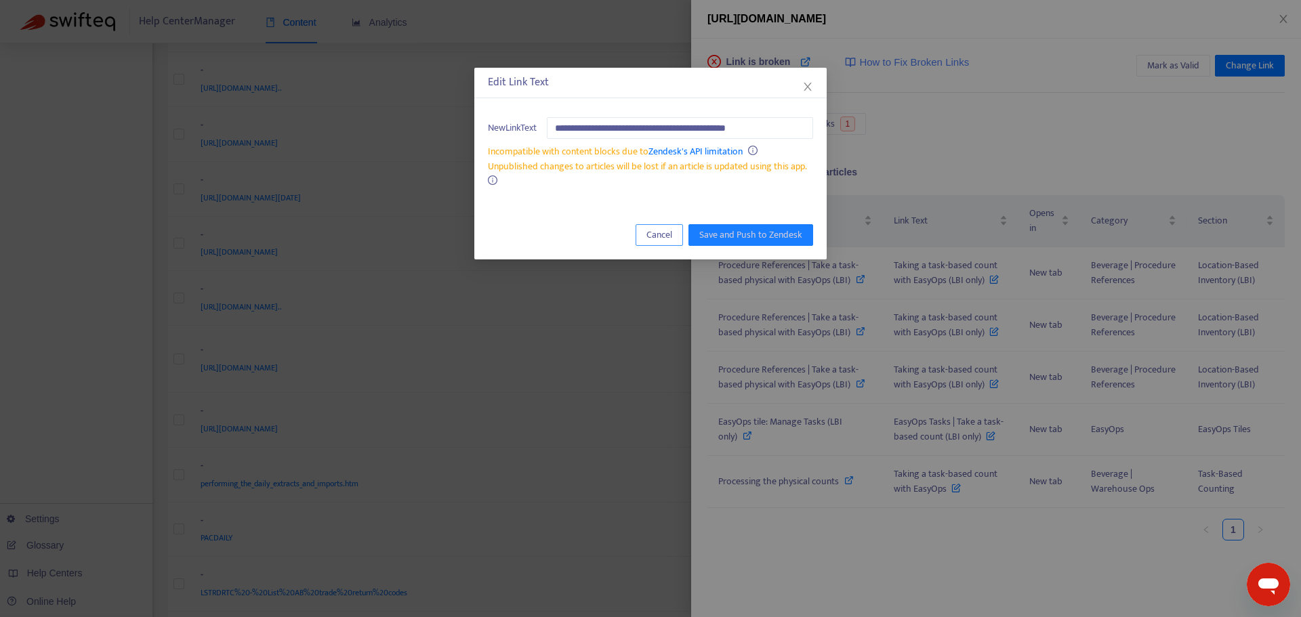
click at [657, 240] on span "Cancel" at bounding box center [659, 235] width 26 height 15
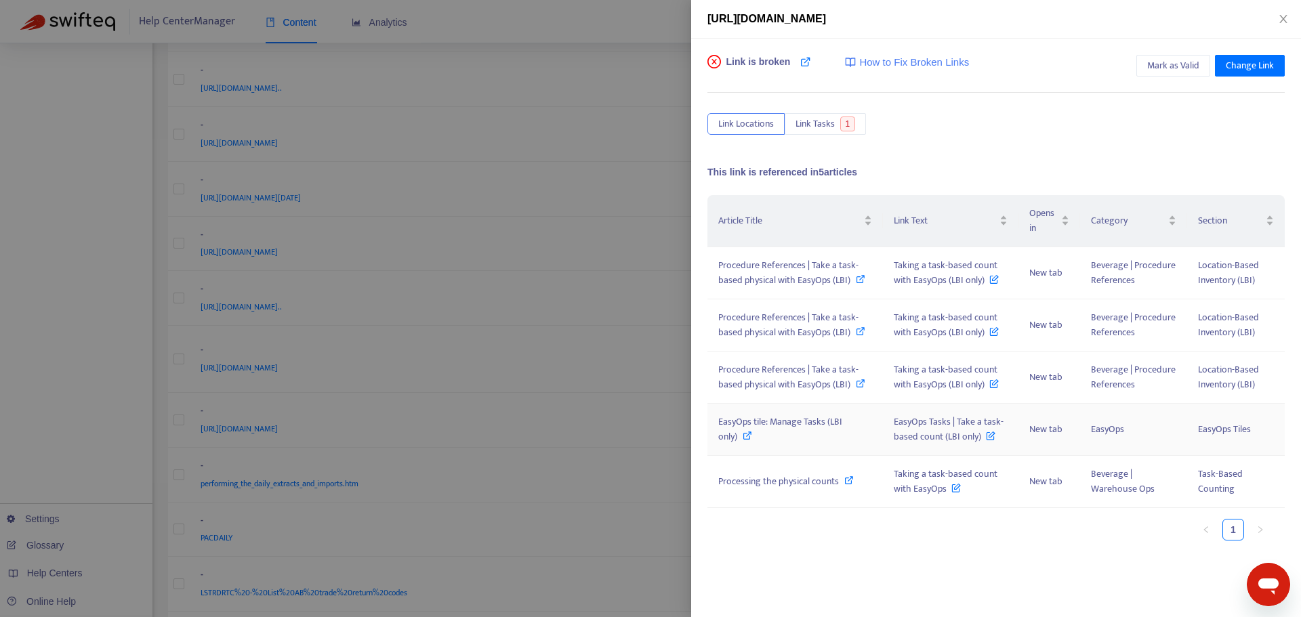
click at [924, 424] on span "EasyOps Tasks | Take a task-based count (LBI only)" at bounding box center [949, 429] width 110 height 30
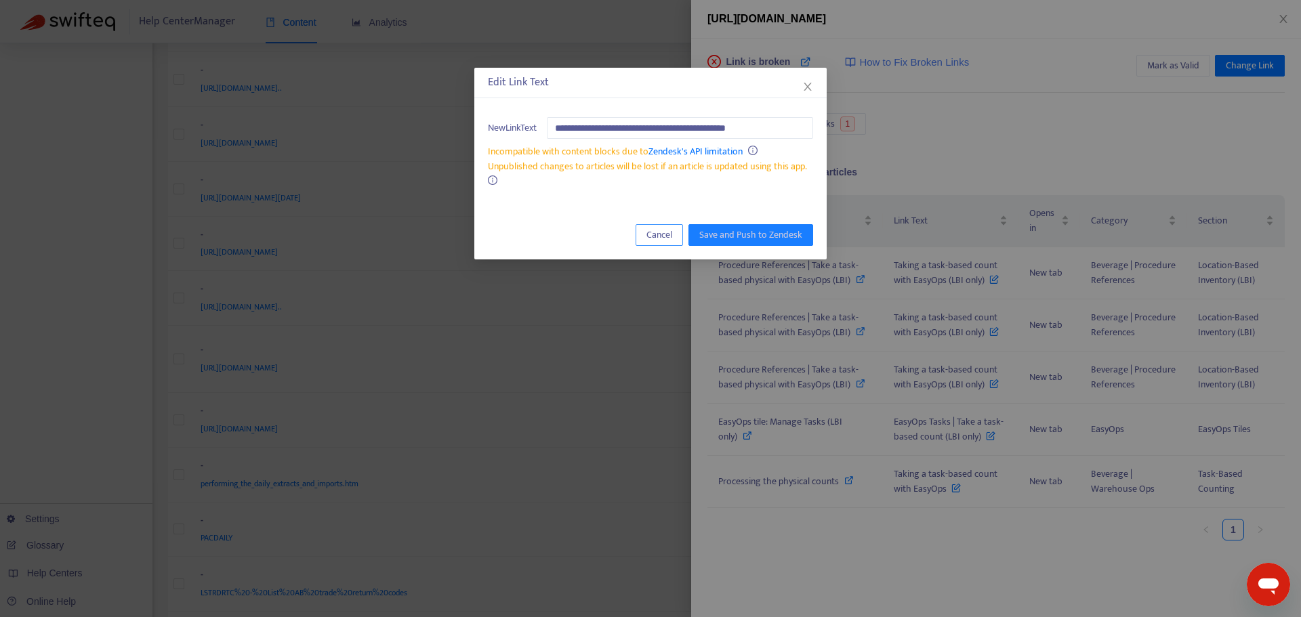
click at [668, 236] on span "Cancel" at bounding box center [659, 235] width 26 height 15
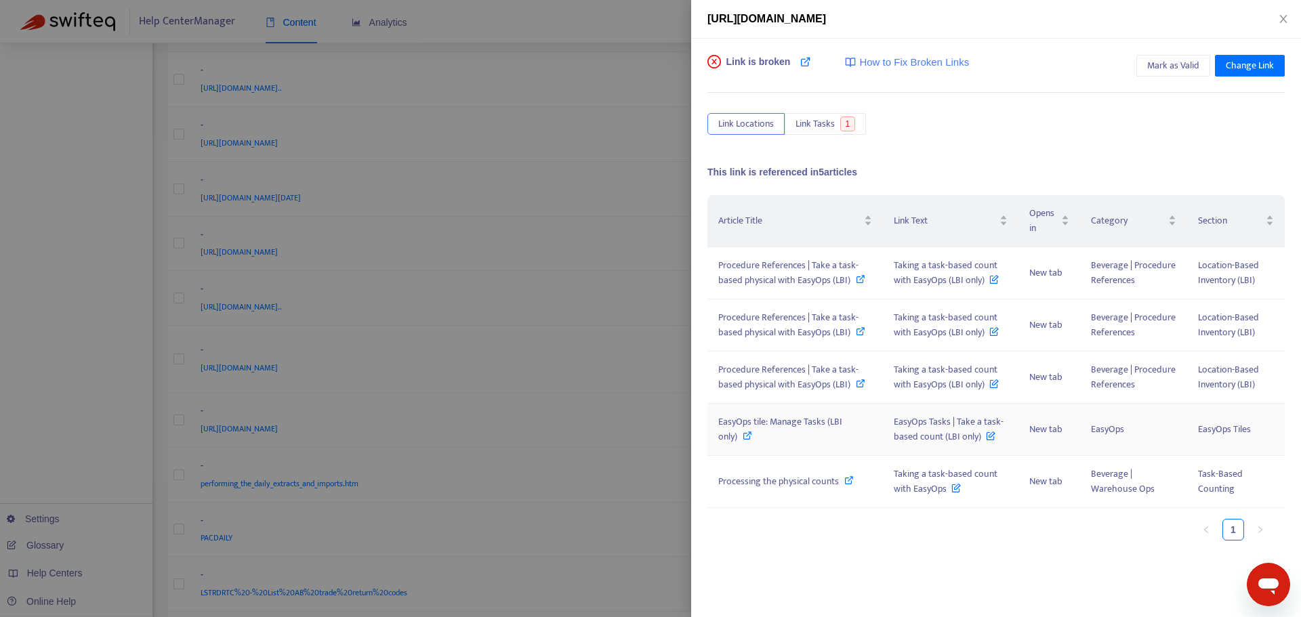
click at [789, 421] on span "EasyOps tile: Manage Tasks (LBI only)" at bounding box center [780, 429] width 124 height 30
click at [662, 371] on div at bounding box center [650, 308] width 1301 height 617
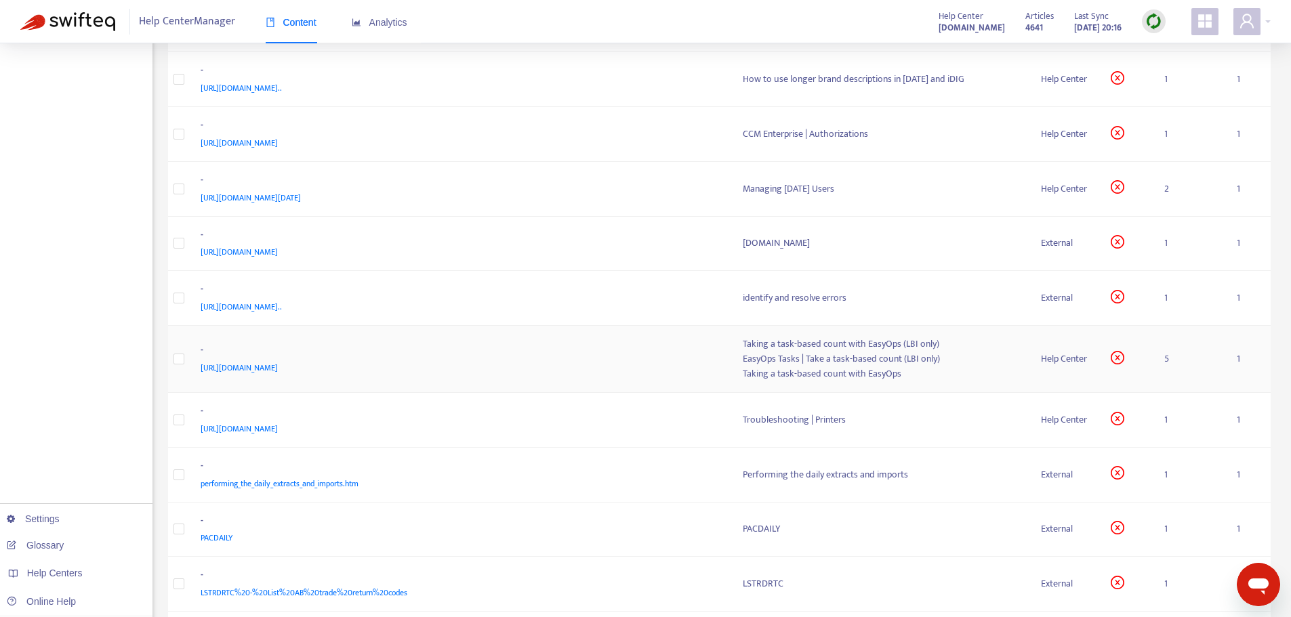
click at [278, 361] on span "[URL][DOMAIN_NAME]" at bounding box center [239, 368] width 77 height 14
click at [468, 370] on div "[URL][DOMAIN_NAME]" at bounding box center [459, 367] width 516 height 15
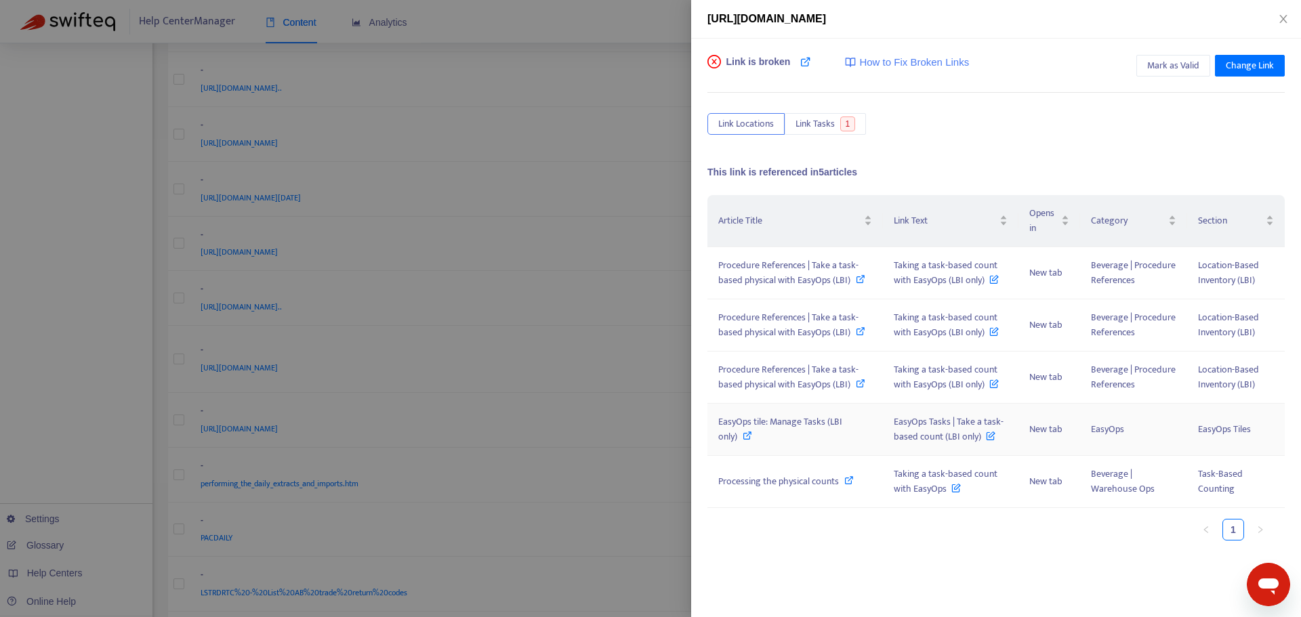
click at [804, 418] on span "EasyOps tile: Manage Tasks (LBI only)" at bounding box center [780, 429] width 124 height 30
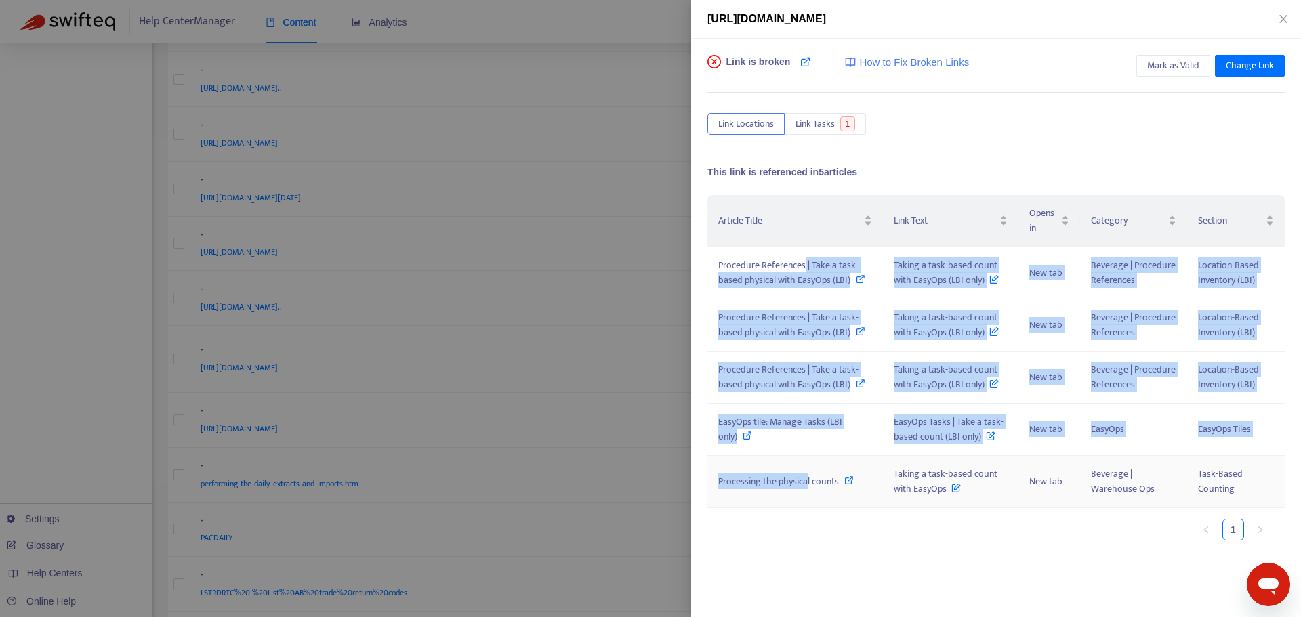
drag, startPoint x: 804, startPoint y: 263, endPoint x: 808, endPoint y: 494, distance: 231.1
click at [808, 494] on tbody "Procedure References | Take a task-based physical with EasyOps (LBI) Taking a t…" at bounding box center [995, 377] width 577 height 261
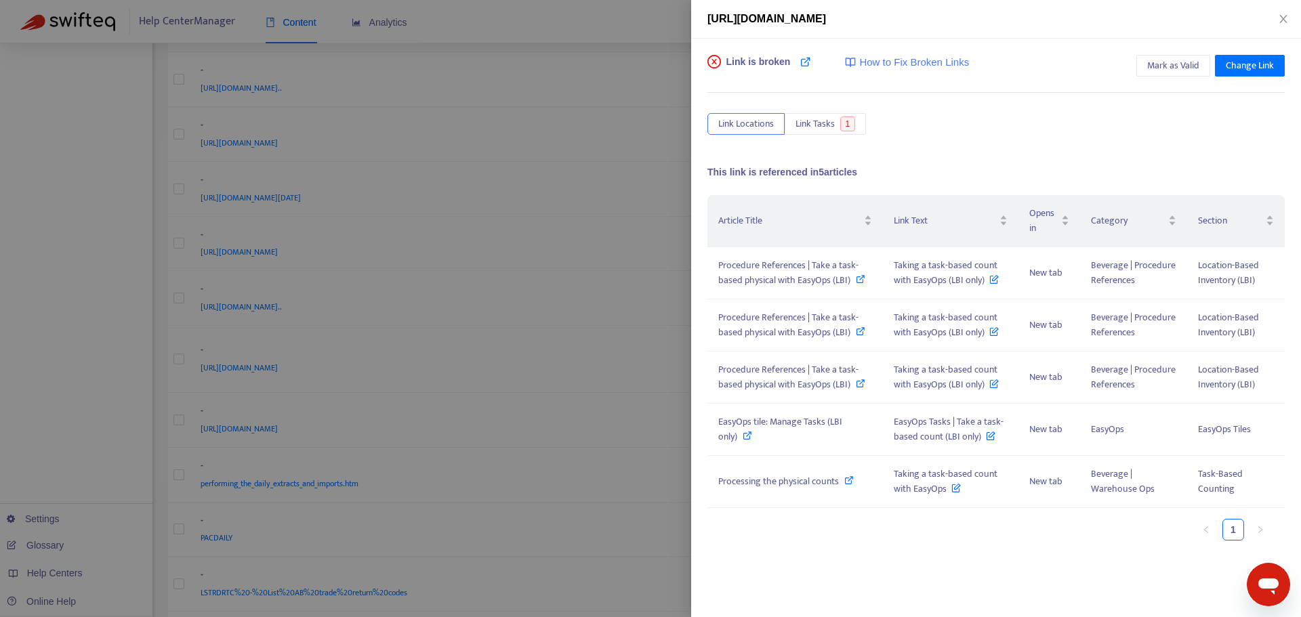
click at [840, 544] on div "Article Title Link Text Opens in Category Section Procedure References | Take a…" at bounding box center [995, 373] width 577 height 356
drag, startPoint x: 714, startPoint y: 266, endPoint x: 854, endPoint y: 297, distance: 143.7
click at [854, 297] on td "Procedure References | Take a task-based physical with EasyOps (LBI)" at bounding box center [795, 273] width 176 height 52
drag, startPoint x: 716, startPoint y: 419, endPoint x: 738, endPoint y: 441, distance: 31.6
click at [738, 441] on td "EasyOps tile: Manage Tasks (LBI only)" at bounding box center [795, 430] width 176 height 52
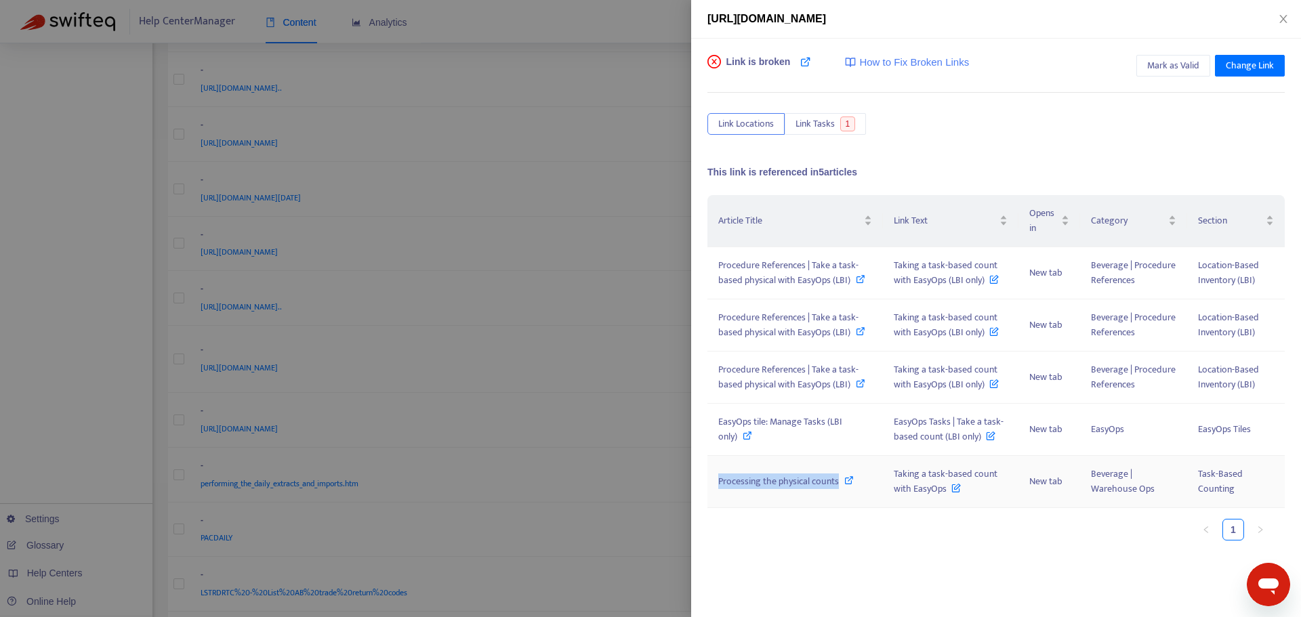
drag, startPoint x: 713, startPoint y: 480, endPoint x: 839, endPoint y: 495, distance: 127.0
click at [839, 495] on td "Processing the physical counts" at bounding box center [795, 482] width 176 height 52
click at [875, 537] on ul "1" at bounding box center [989, 530] width 564 height 22
click at [860, 281] on icon at bounding box center [860, 278] width 9 height 9
click at [812, 421] on span "EasyOps tile: Manage Tasks (LBI only)" at bounding box center [780, 429] width 124 height 30
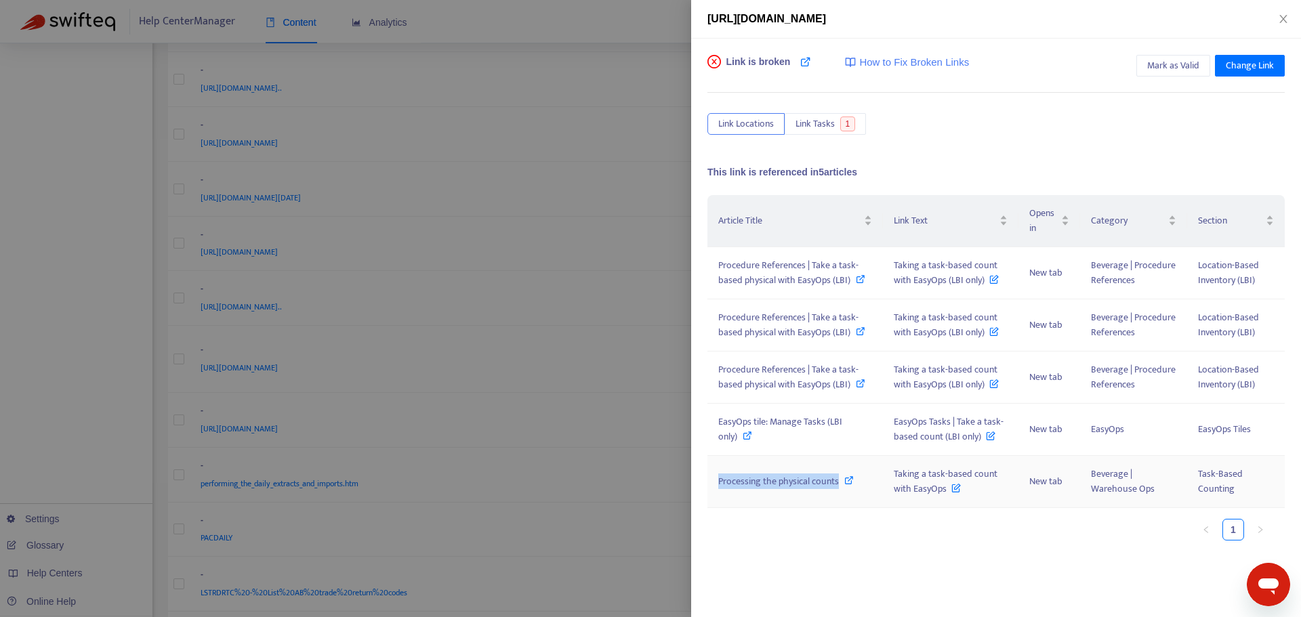
drag, startPoint x: 714, startPoint y: 485, endPoint x: 837, endPoint y: 487, distance: 122.7
click at [837, 487] on td "Processing the physical counts" at bounding box center [795, 482] width 176 height 52
drag, startPoint x: 597, startPoint y: 463, endPoint x: 588, endPoint y: 459, distance: 10.3
click at [597, 461] on div at bounding box center [650, 308] width 1301 height 617
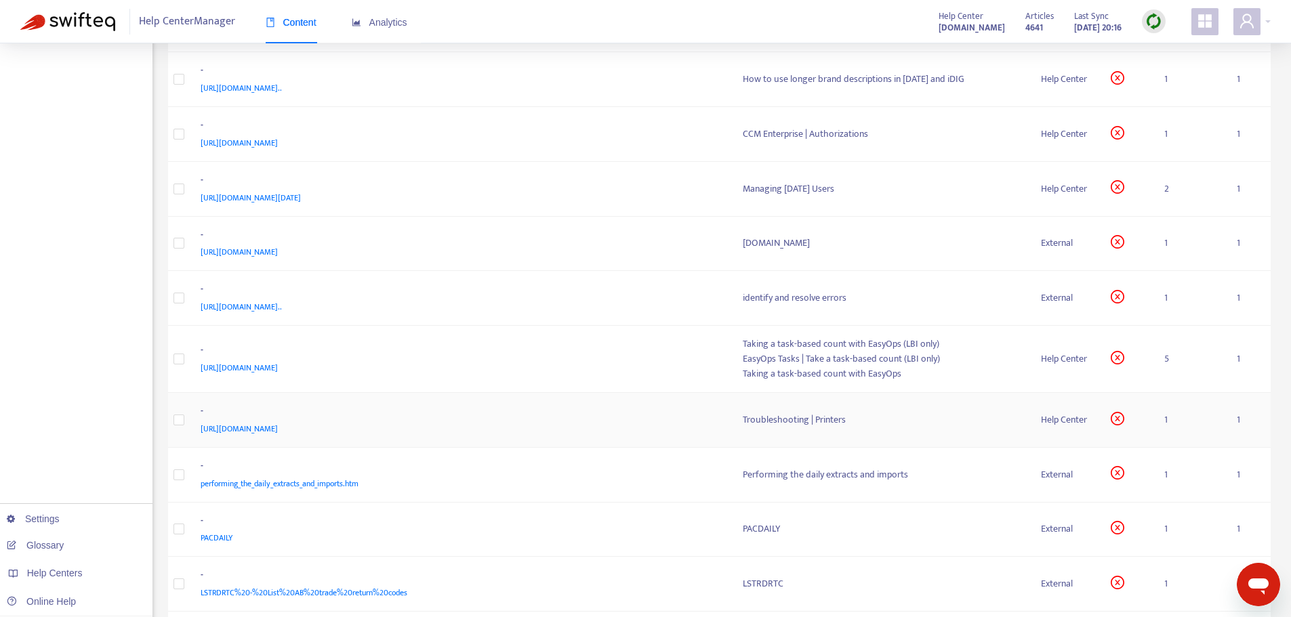
click at [582, 409] on div "-" at bounding box center [459, 413] width 516 height 18
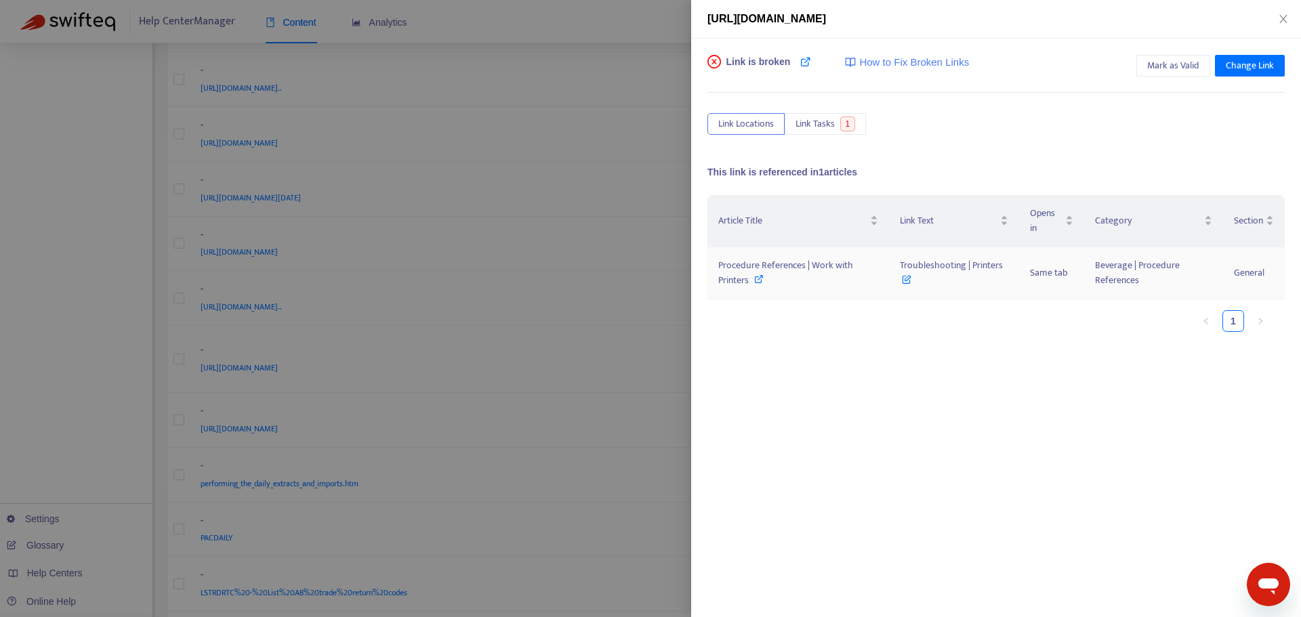
click at [756, 277] on icon at bounding box center [758, 278] width 9 height 9
click at [664, 342] on div at bounding box center [650, 308] width 1301 height 617
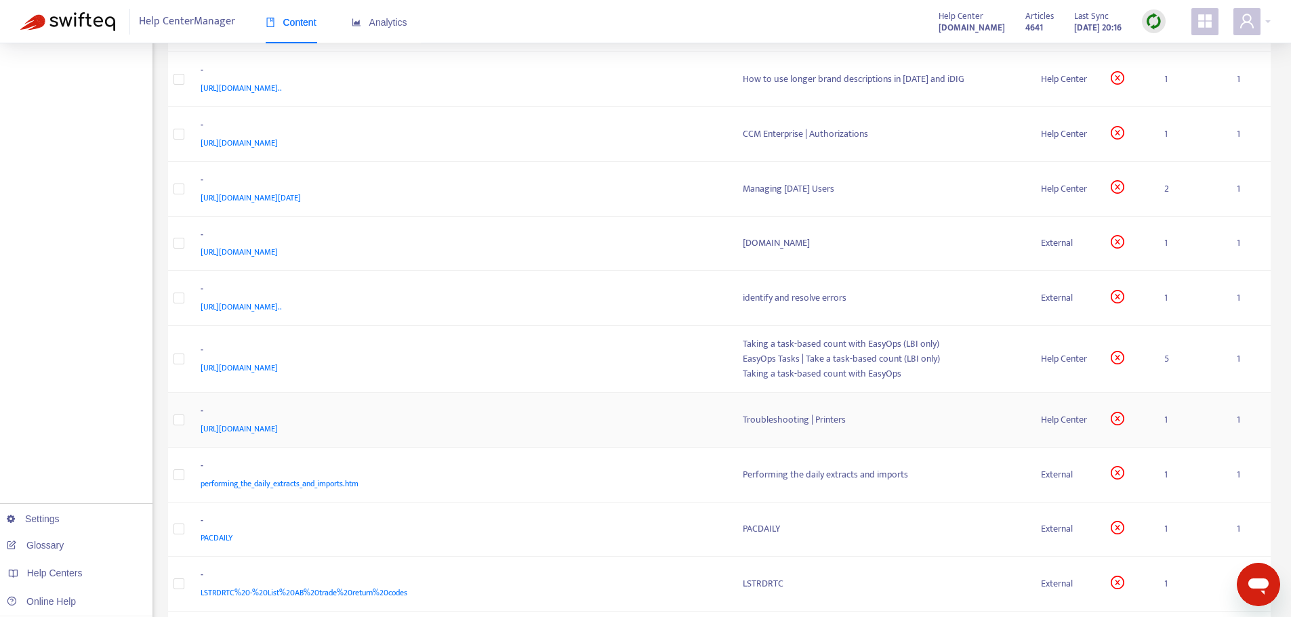
click at [278, 429] on span "[URL][DOMAIN_NAME]" at bounding box center [239, 429] width 77 height 14
click at [684, 403] on td "- [URL][DOMAIN_NAME]" at bounding box center [461, 420] width 542 height 55
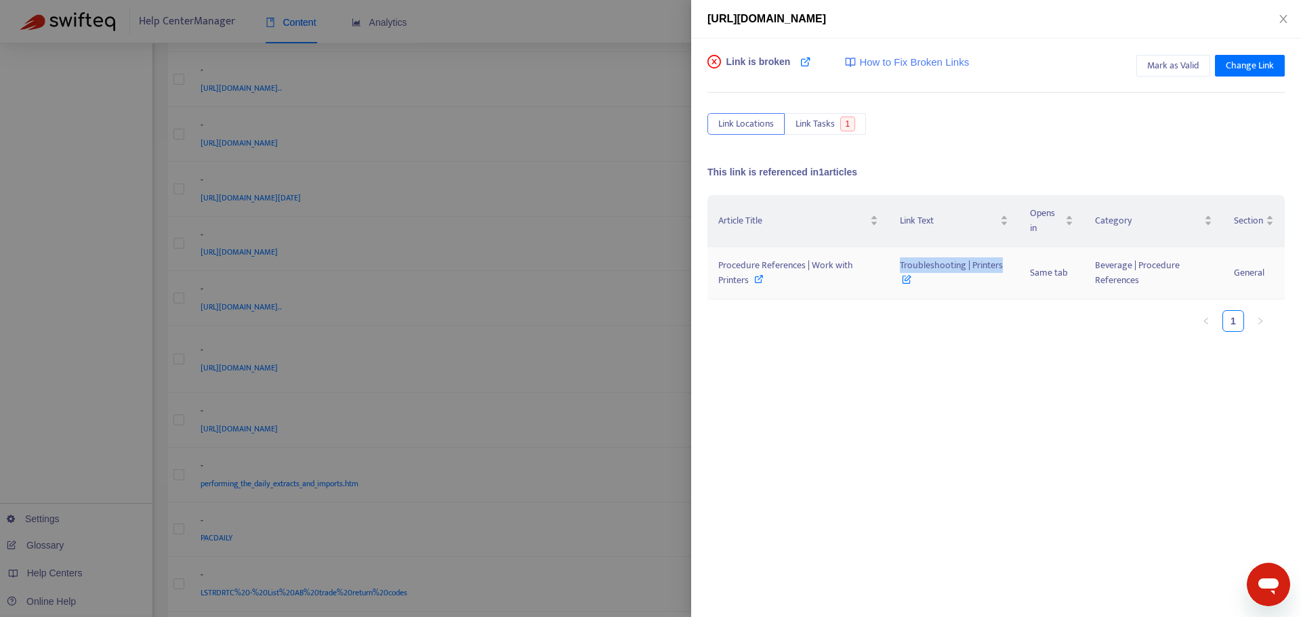
drag, startPoint x: 894, startPoint y: 261, endPoint x: 1006, endPoint y: 253, distance: 111.4
click at [1006, 253] on td "Troubleshooting | Printers" at bounding box center [954, 273] width 131 height 52
click at [636, 262] on div at bounding box center [650, 308] width 1301 height 617
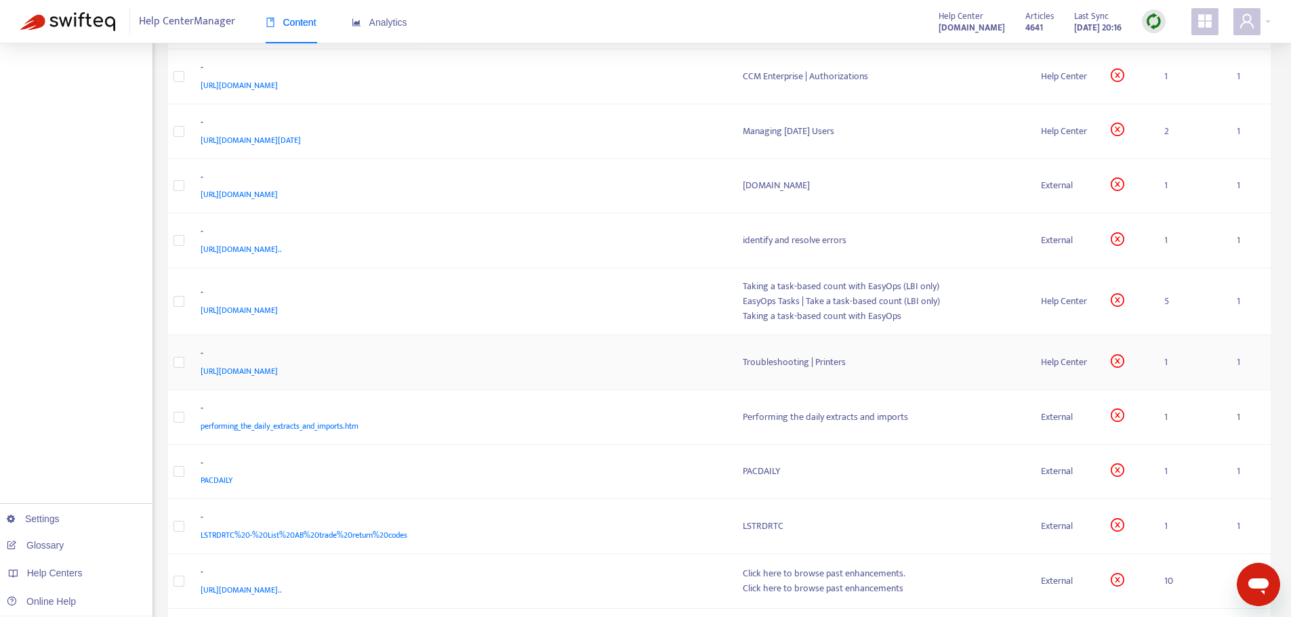
scroll to position [1287, 0]
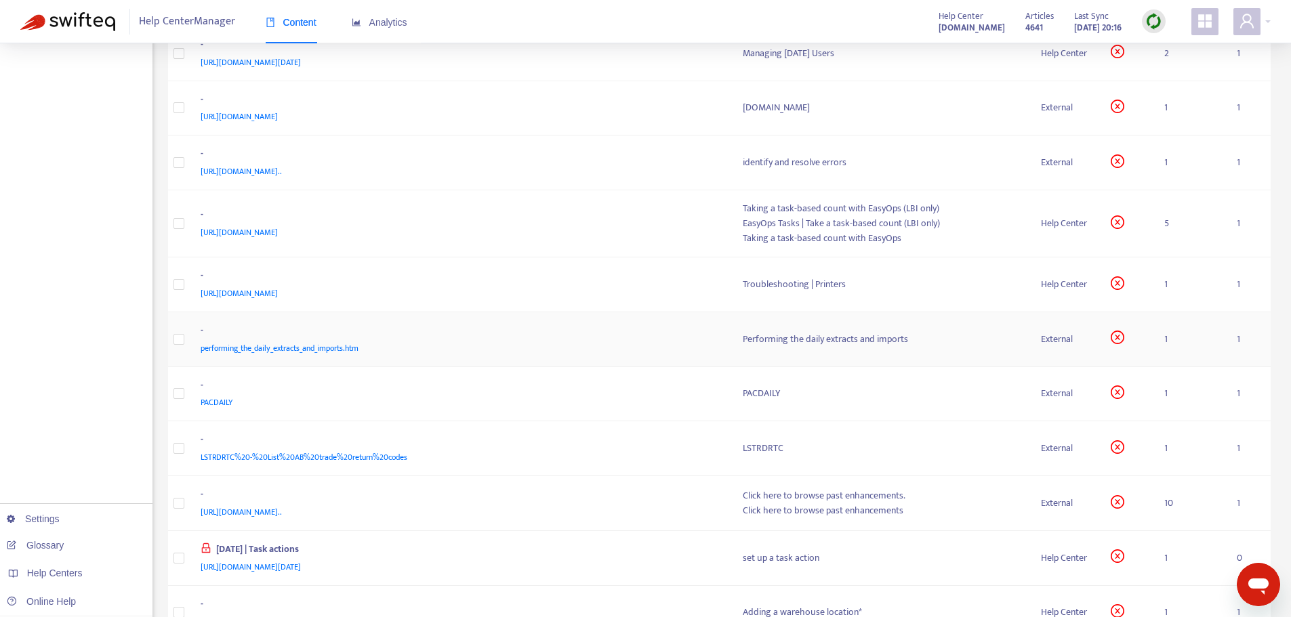
click at [603, 334] on div "-" at bounding box center [459, 332] width 516 height 18
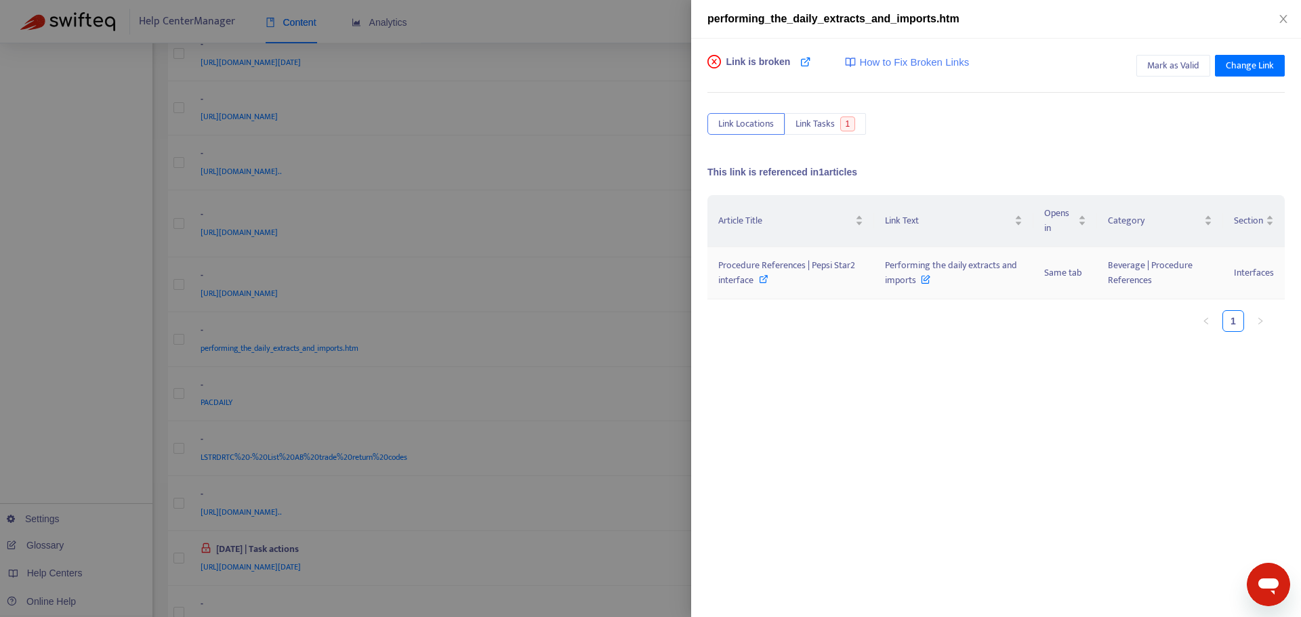
click at [811, 266] on span "Procedure References | Pepsi Star2 interface" at bounding box center [786, 272] width 137 height 30
drag, startPoint x: 882, startPoint y: 264, endPoint x: 918, endPoint y: 285, distance: 41.3
click at [918, 285] on td "Performing the daily extracts and imports" at bounding box center [953, 273] width 159 height 52
click at [762, 268] on span "Procedure References | Pepsi Star2 interface" at bounding box center [786, 272] width 137 height 30
click at [622, 449] on div at bounding box center [650, 308] width 1301 height 617
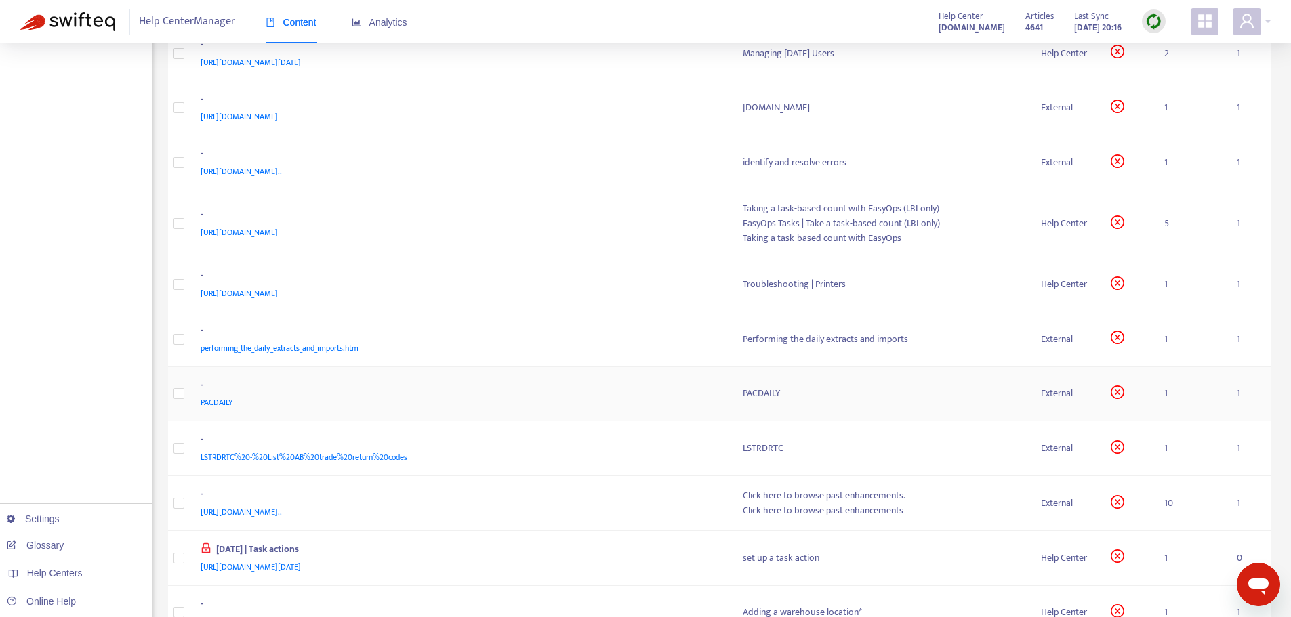
click at [608, 396] on div "PACDAILY" at bounding box center [459, 402] width 516 height 15
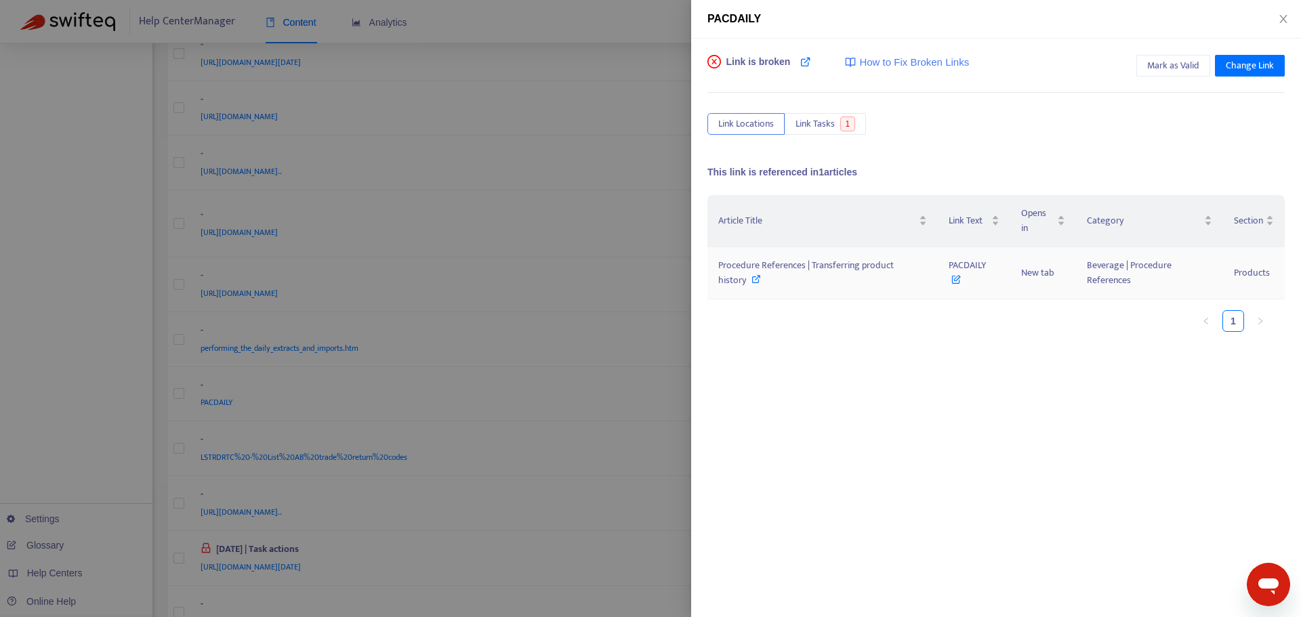
click at [740, 272] on span "Procedure References | Transferring product history" at bounding box center [806, 272] width 176 height 30
drag, startPoint x: 940, startPoint y: 262, endPoint x: 991, endPoint y: 265, distance: 51.6
click at [991, 265] on td "PACDAILY" at bounding box center [974, 273] width 72 height 52
click at [810, 253] on td "Procedure References | Transferring product history" at bounding box center [822, 273] width 230 height 52
click at [797, 261] on span "Procedure References | Transferring product history" at bounding box center [806, 272] width 176 height 30
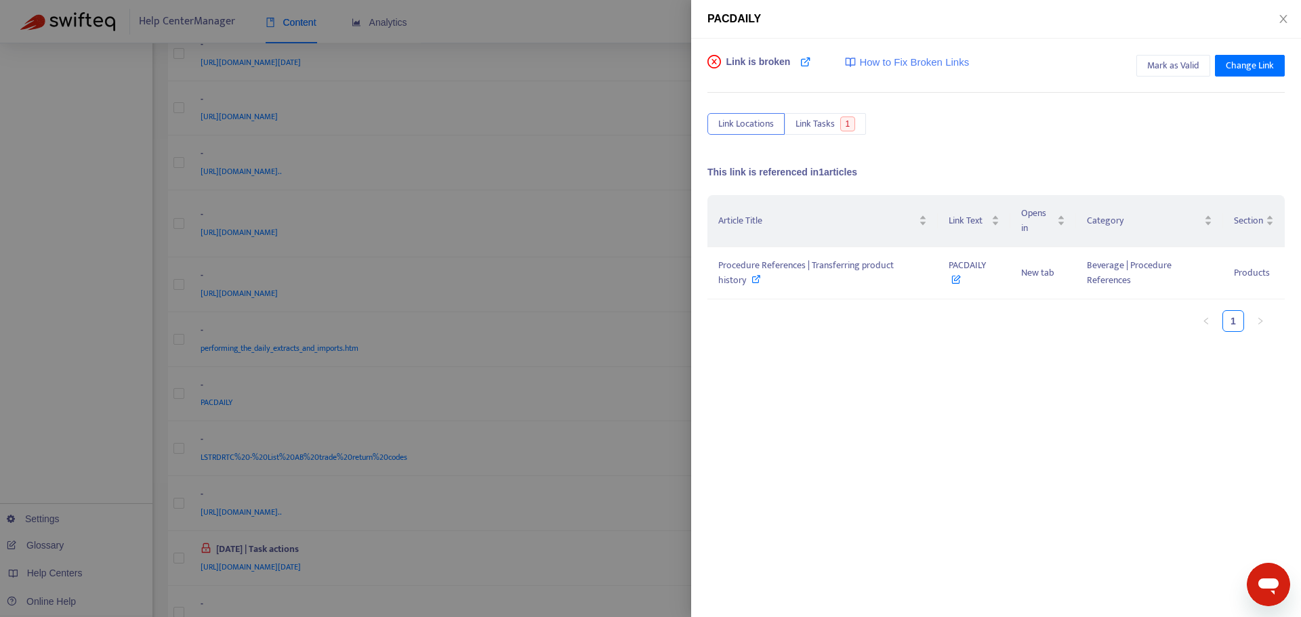
click at [623, 402] on div at bounding box center [650, 308] width 1301 height 617
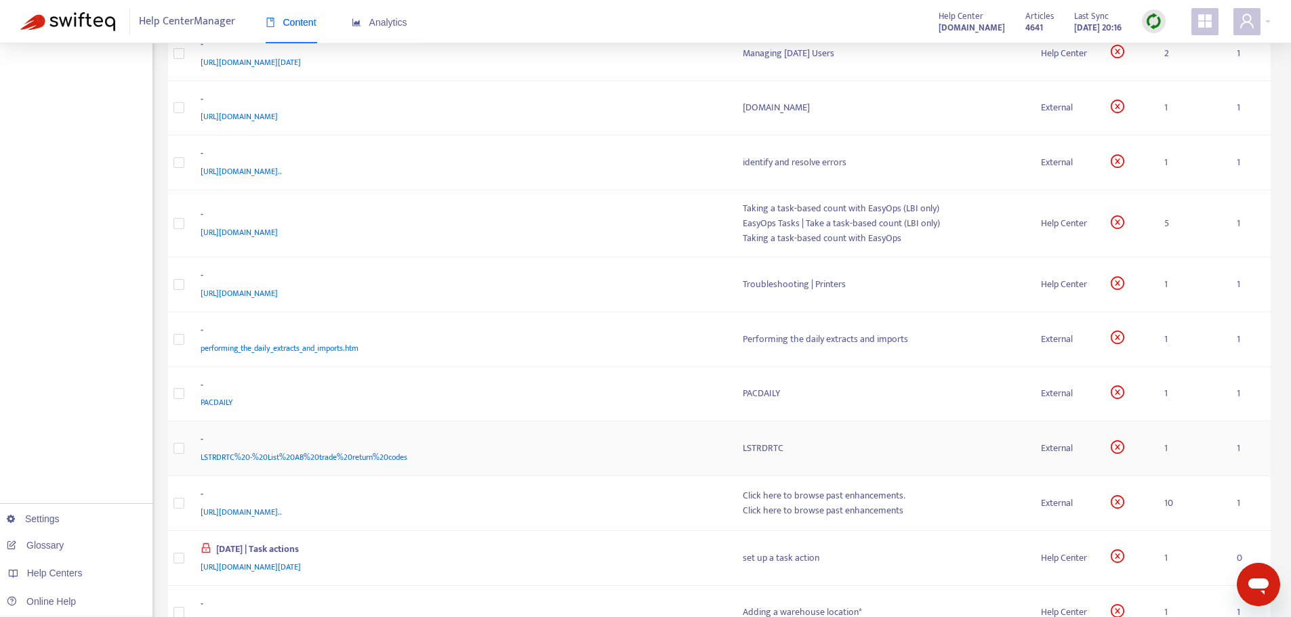
click at [634, 449] on div "-" at bounding box center [459, 441] width 516 height 18
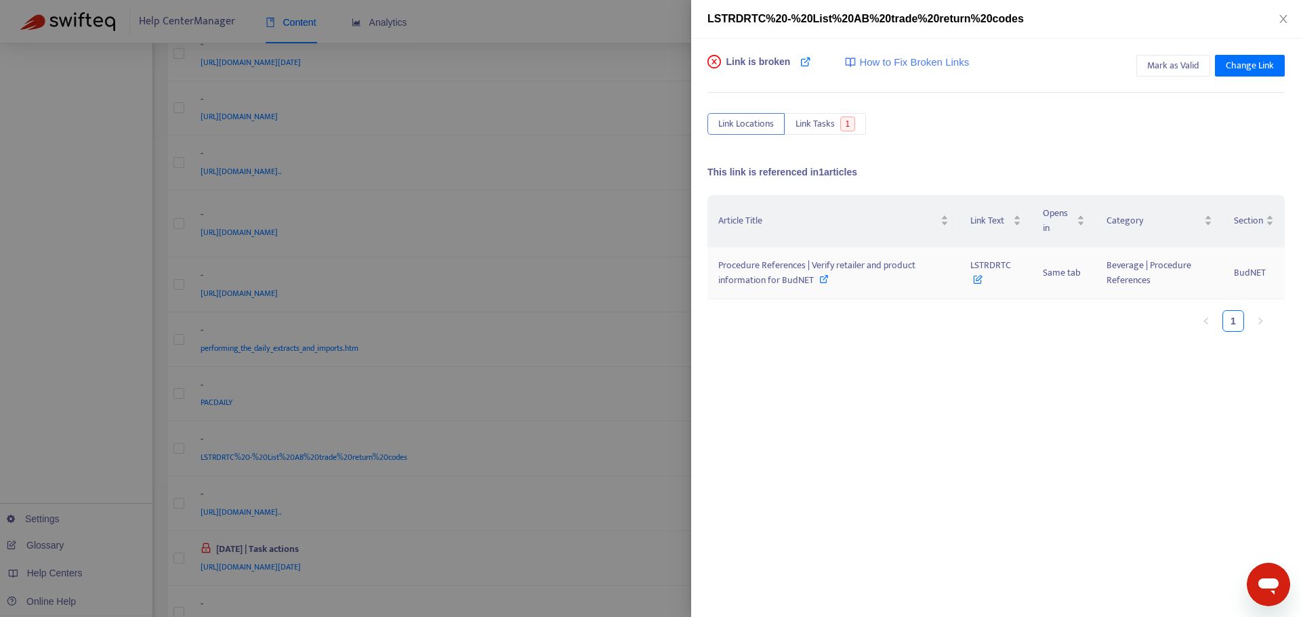
click at [806, 279] on span "Procedure References | Verify retailer and product information for BudNET" at bounding box center [816, 272] width 197 height 30
drag, startPoint x: 958, startPoint y: 261, endPoint x: 924, endPoint y: 281, distance: 40.1
click at [924, 281] on td "Procedure References | Verify retailer and product information for BudNET" at bounding box center [833, 273] width 252 height 52
click at [946, 336] on div "Article Title Link Text Opens in Category Section Procedure References | Verify…" at bounding box center [995, 269] width 577 height 148
drag, startPoint x: 960, startPoint y: 262, endPoint x: 1023, endPoint y: 264, distance: 63.1
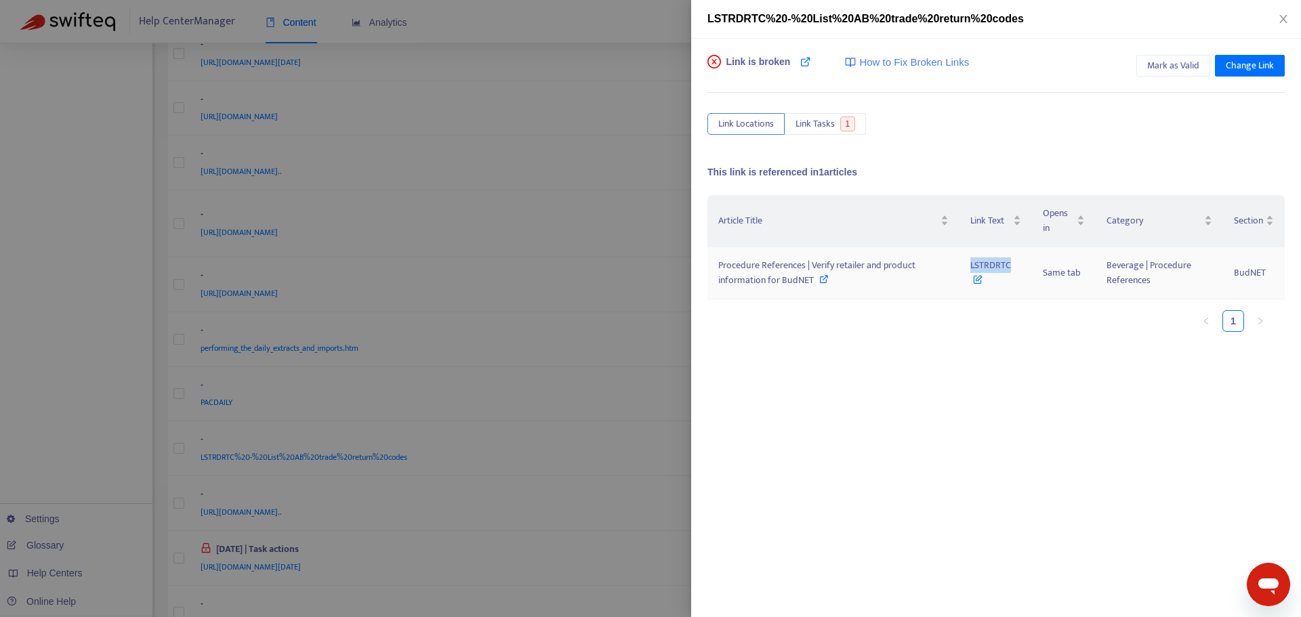
click at [1023, 264] on td "LSTRDRTC" at bounding box center [996, 273] width 73 height 52
click at [652, 279] on div at bounding box center [650, 308] width 1301 height 617
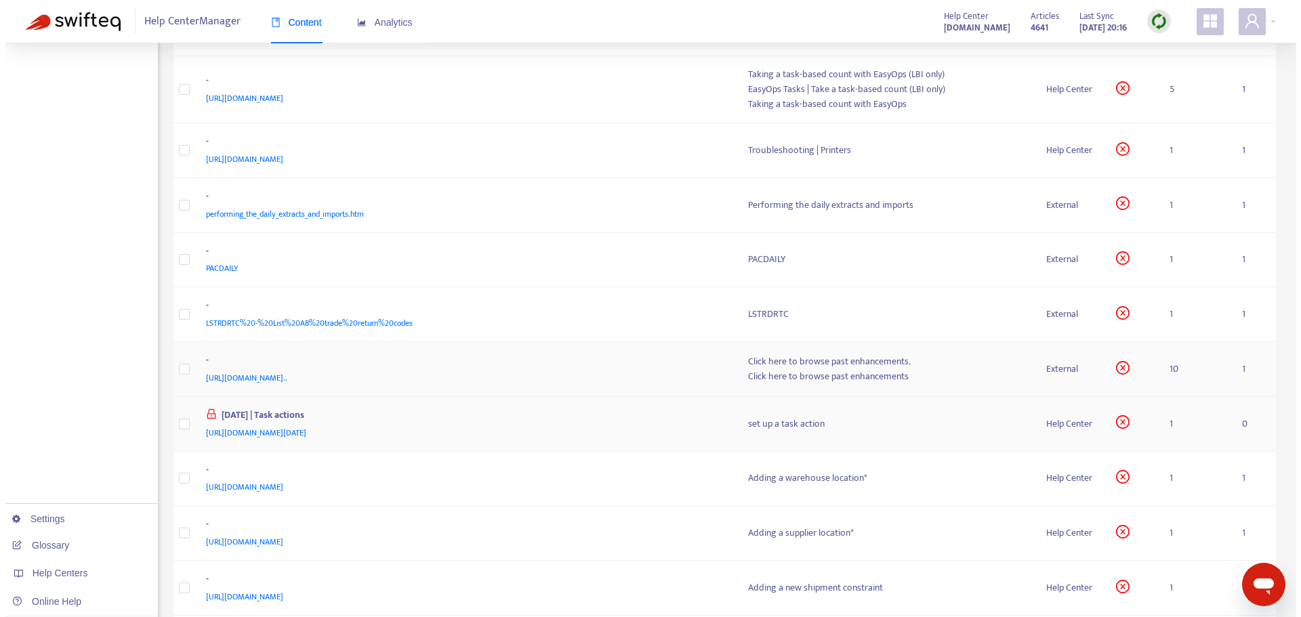
scroll to position [1423, 0]
click at [652, 365] on div "-" at bounding box center [459, 361] width 516 height 18
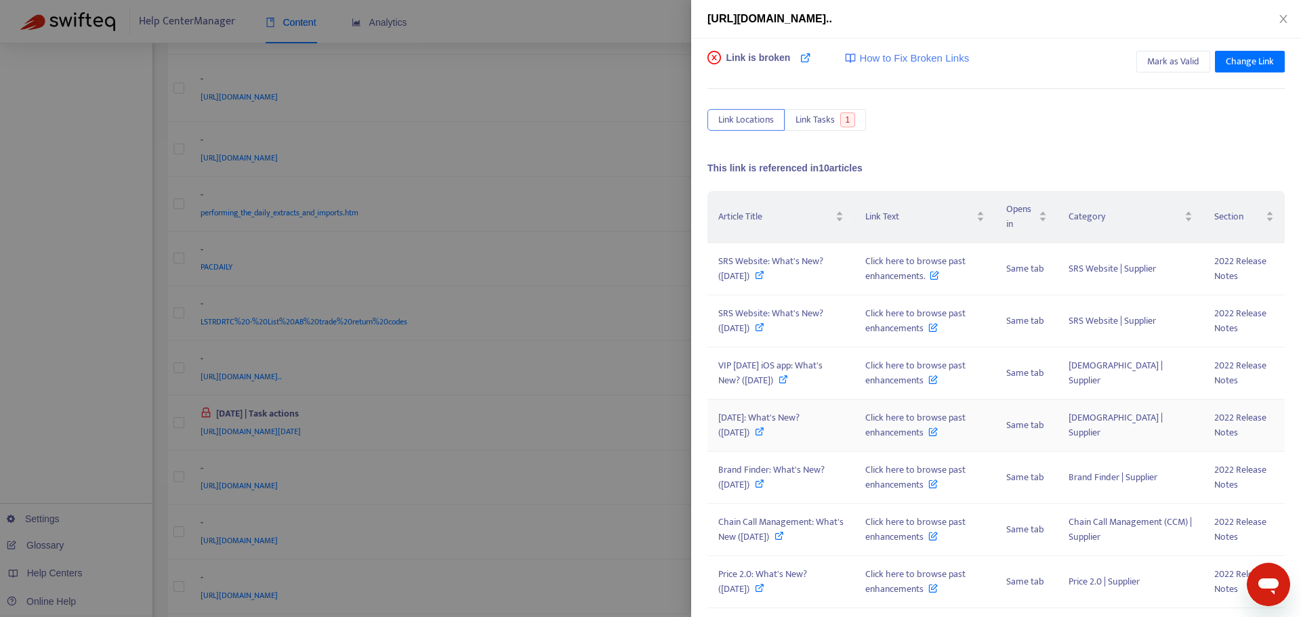
scroll to position [0, 0]
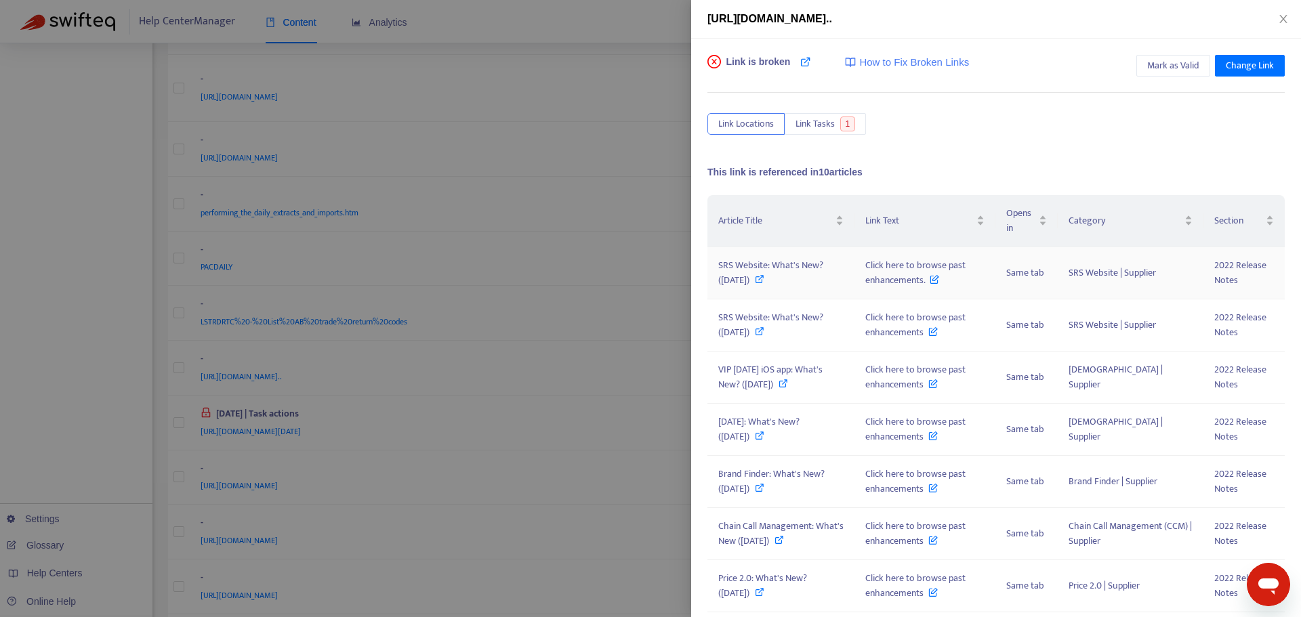
click at [746, 255] on td "SRS Website: What's New? ([DATE])" at bounding box center [780, 273] width 147 height 52
click at [751, 273] on span "SRS Website: What's New? ([DATE])" at bounding box center [770, 272] width 105 height 30
drag, startPoint x: 873, startPoint y: 267, endPoint x: 940, endPoint y: 281, distance: 67.9
click at [940, 281] on td "Click here to browse past enhancements." at bounding box center [924, 273] width 141 height 52
click at [622, 417] on div at bounding box center [650, 308] width 1301 height 617
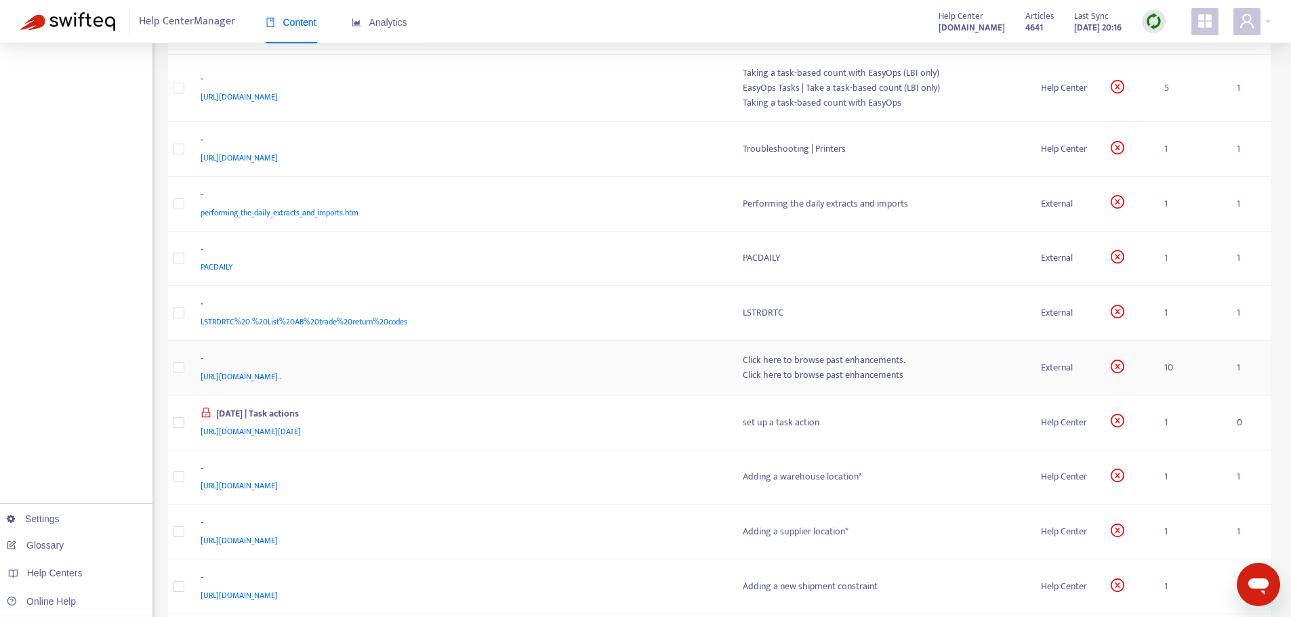
click at [282, 371] on span "[URL][DOMAIN_NAME].." at bounding box center [241, 377] width 81 height 14
click at [609, 374] on div "[URL][DOMAIN_NAME].." at bounding box center [459, 376] width 516 height 15
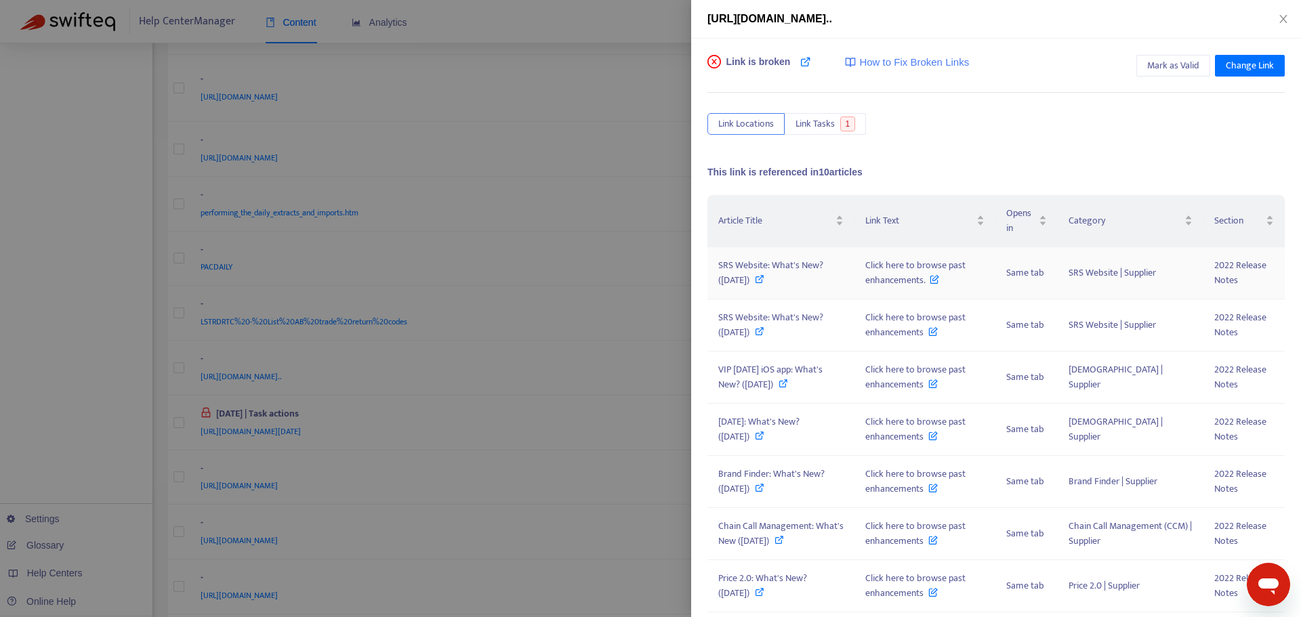
click at [747, 280] on span "SRS Website: What's New? ([DATE])" at bounding box center [770, 272] width 105 height 30
click at [649, 249] on div at bounding box center [650, 308] width 1301 height 617
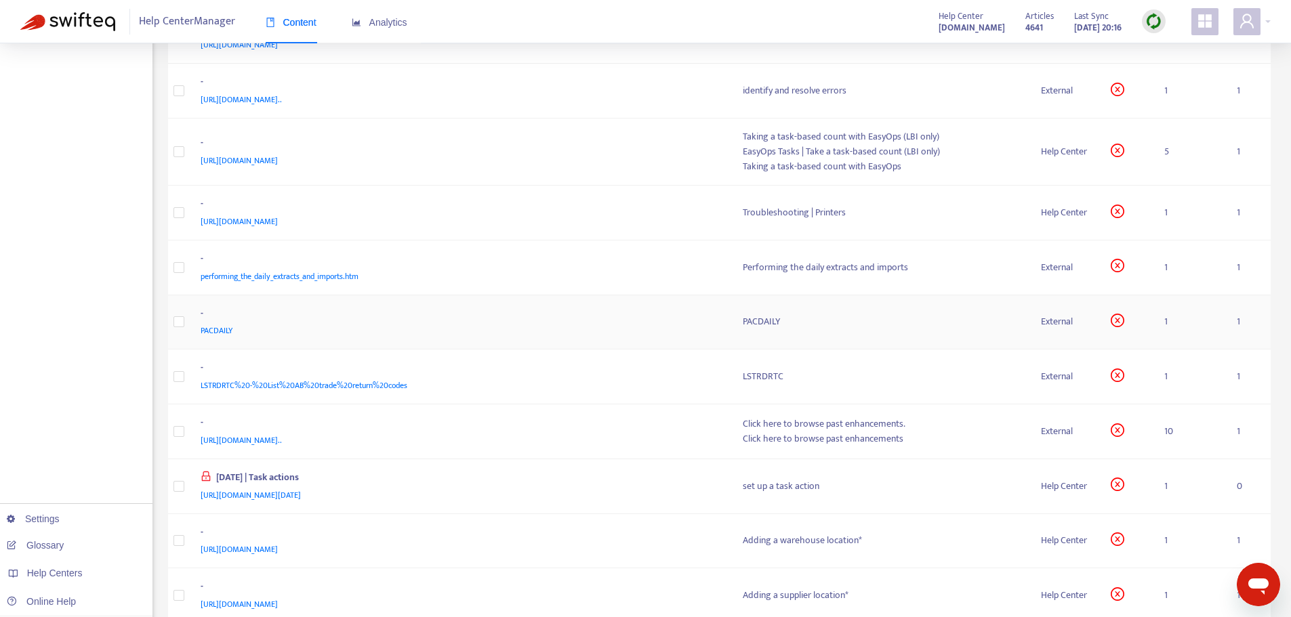
scroll to position [1287, 0]
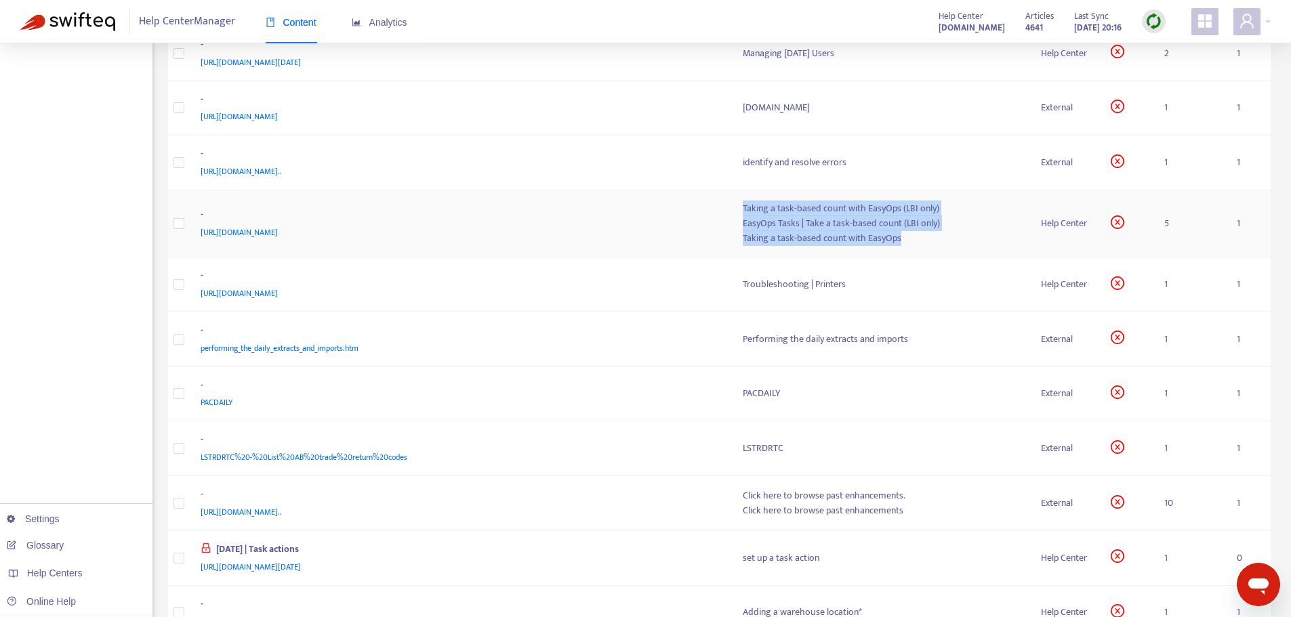
drag, startPoint x: 739, startPoint y: 210, endPoint x: 899, endPoint y: 244, distance: 162.8
click at [899, 244] on td "Taking a task-based count with EasyOps (LBI only) EasyOps Tasks | Take a task-b…" at bounding box center [881, 223] width 299 height 67
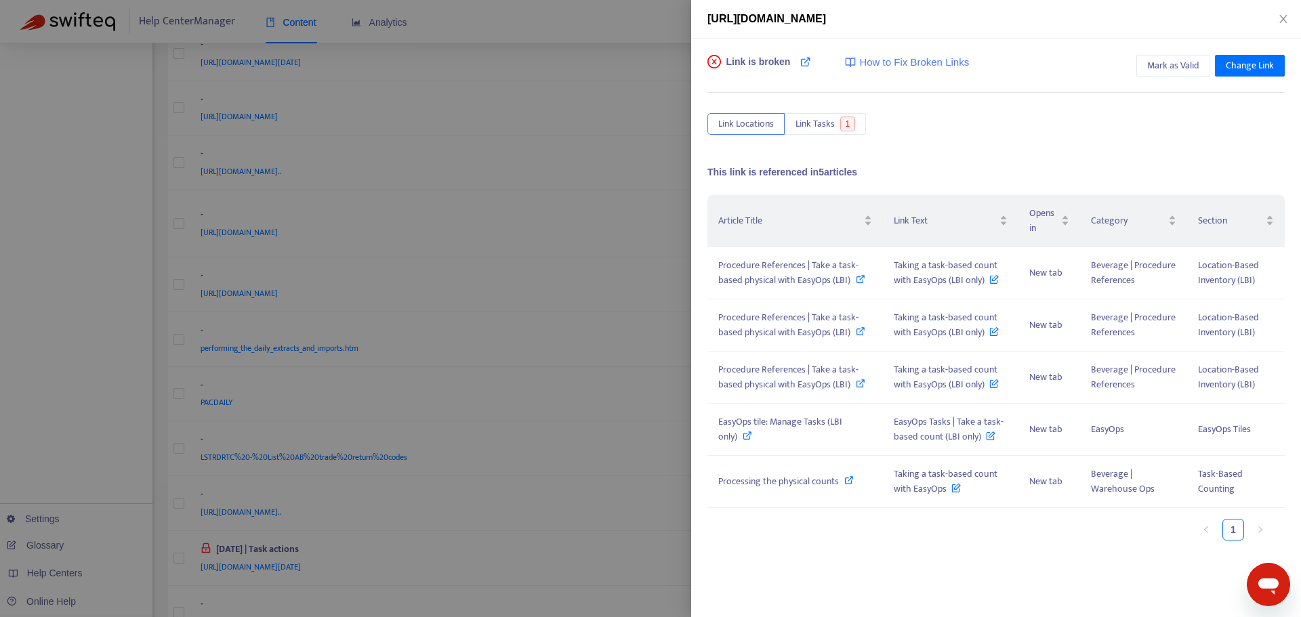
click at [622, 339] on div at bounding box center [650, 308] width 1301 height 617
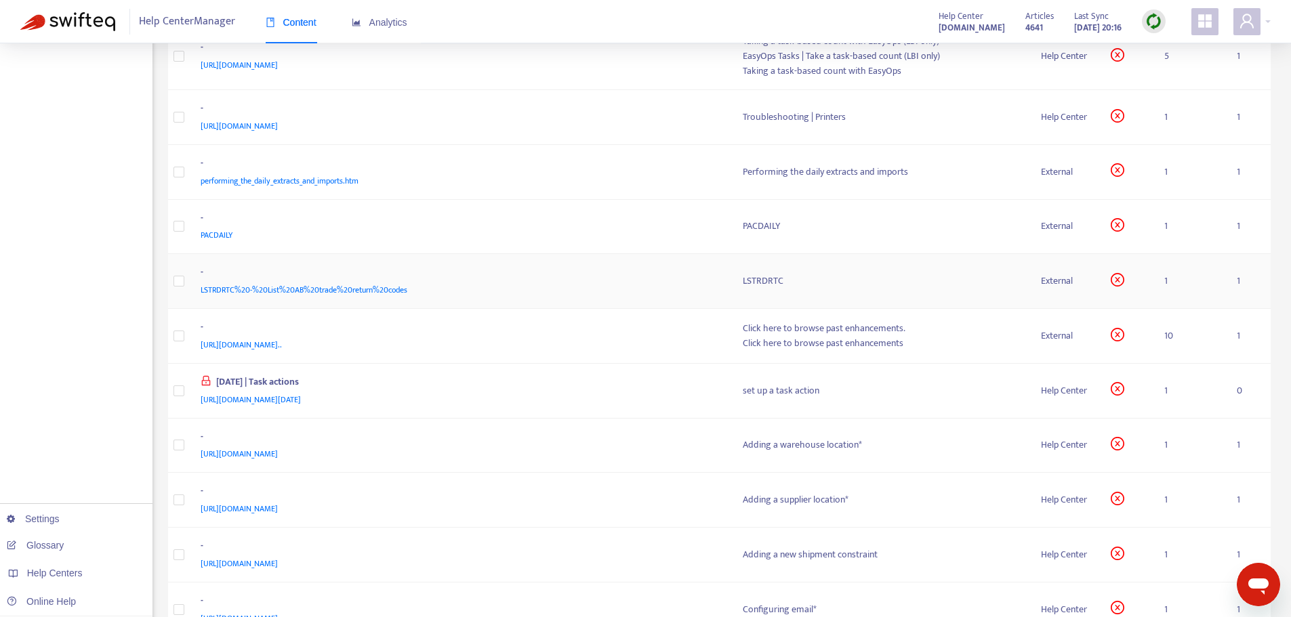
scroll to position [1559, 0]
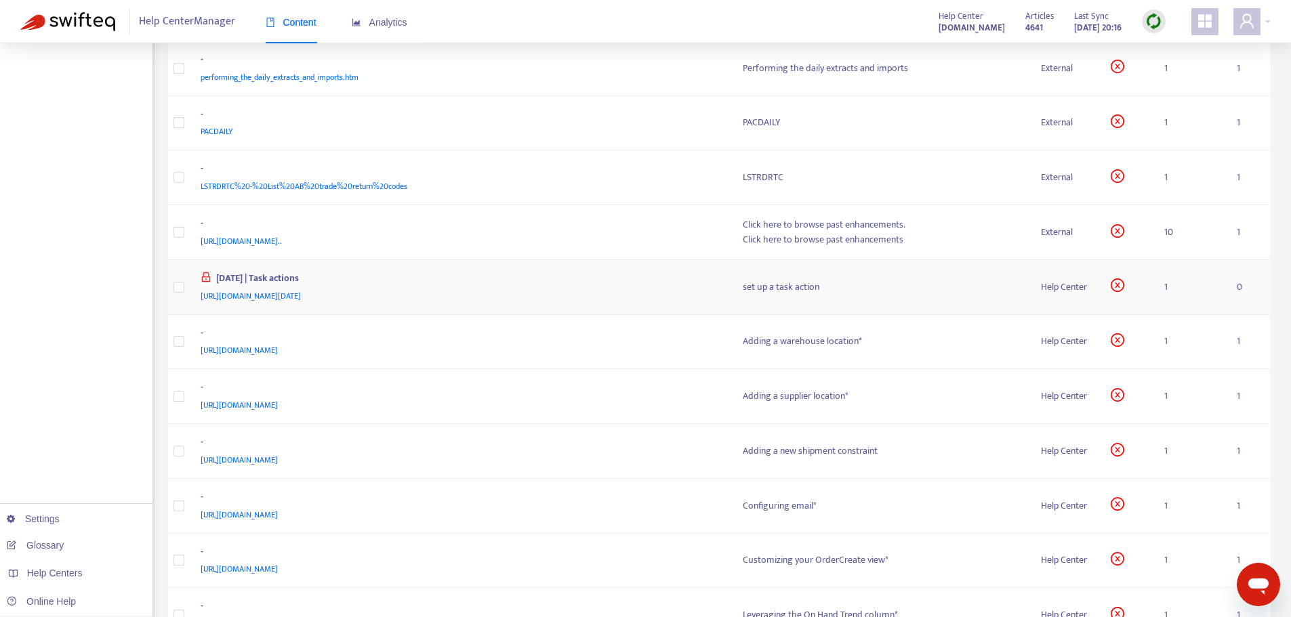
click at [613, 293] on div "[URL][DOMAIN_NAME][DATE]" at bounding box center [459, 296] width 516 height 15
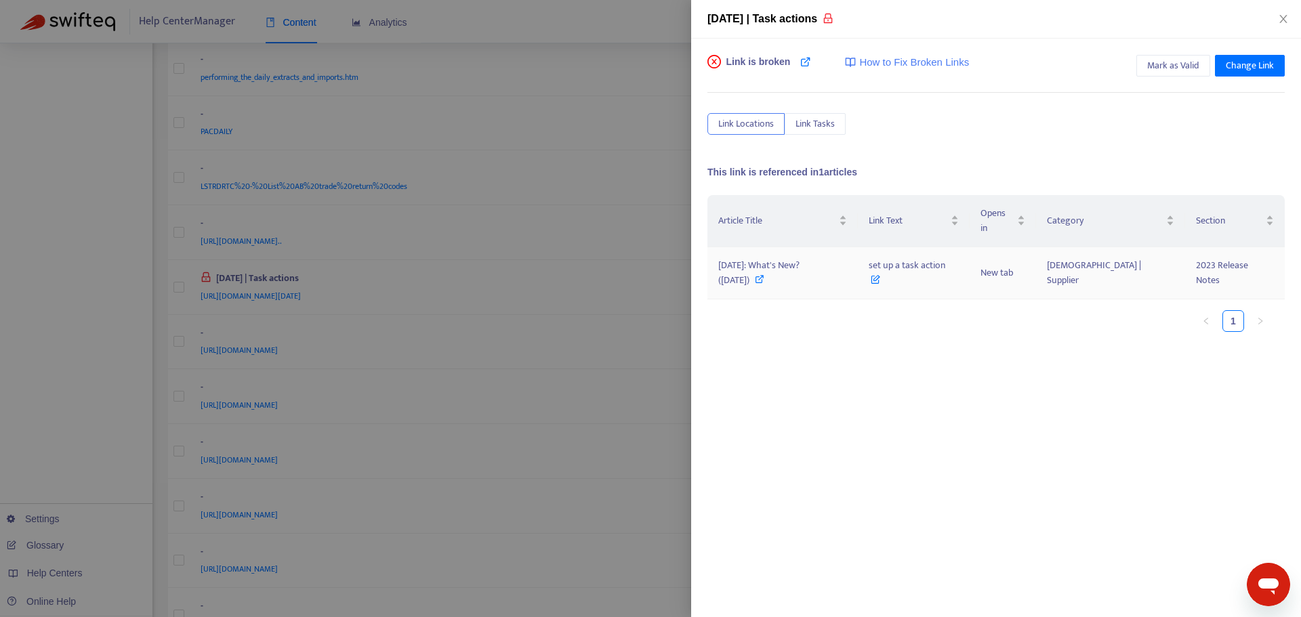
click at [781, 257] on span "[DATE]: What's New? ([DATE])" at bounding box center [758, 272] width 81 height 30
drag, startPoint x: 871, startPoint y: 239, endPoint x: 975, endPoint y: 246, distance: 104.6
click at [975, 247] on tr "[DATE]: What's New? ([DATE]) set up a task action New tab [DATE] | Supplier 202…" at bounding box center [995, 273] width 577 height 52
click at [644, 304] on div at bounding box center [650, 308] width 1301 height 617
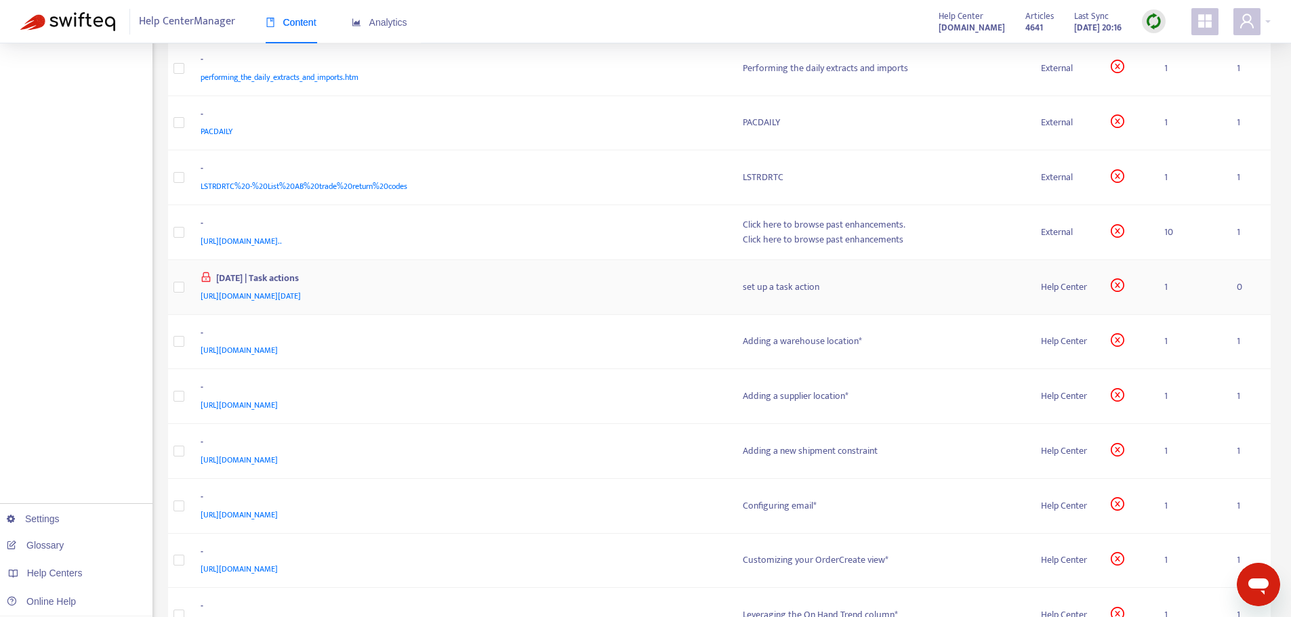
click at [301, 294] on span "[URL][DOMAIN_NAME][DATE]" at bounding box center [251, 296] width 100 height 14
click at [631, 332] on div "-" at bounding box center [459, 335] width 516 height 18
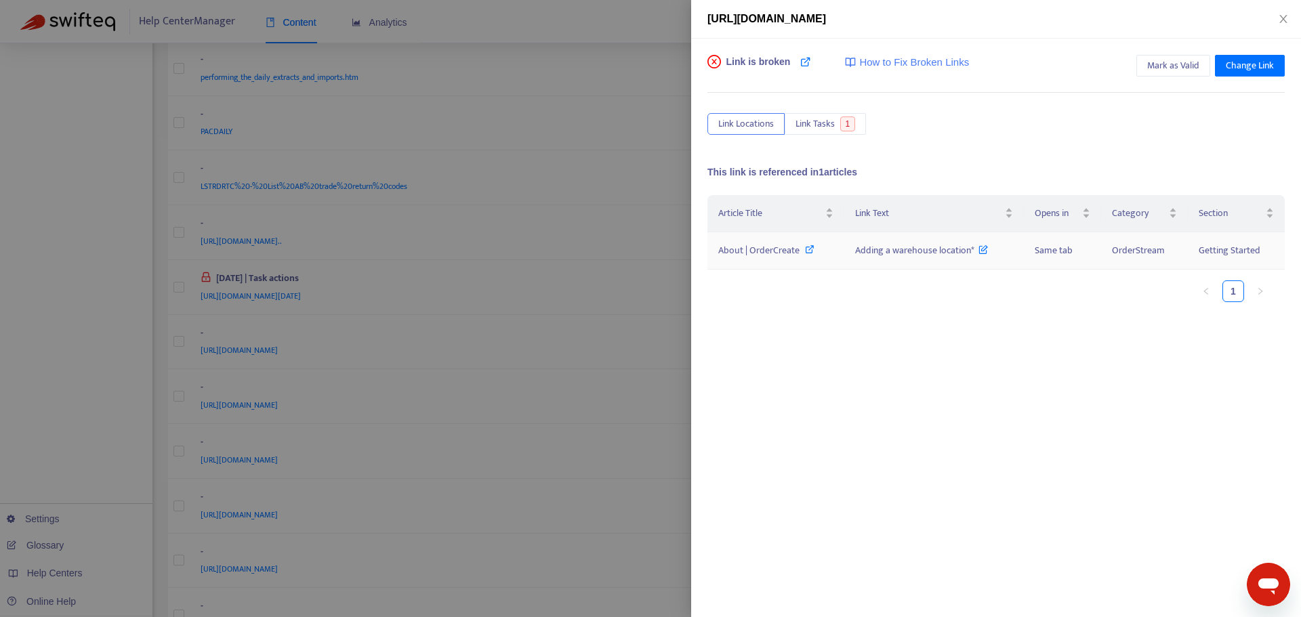
click at [757, 248] on span "About | OrderCreate" at bounding box center [758, 251] width 81 height 16
drag, startPoint x: 846, startPoint y: 247, endPoint x: 973, endPoint y: 260, distance: 128.0
click at [973, 260] on td "Adding a warehouse location*" at bounding box center [934, 250] width 180 height 37
click at [665, 383] on div at bounding box center [650, 308] width 1301 height 617
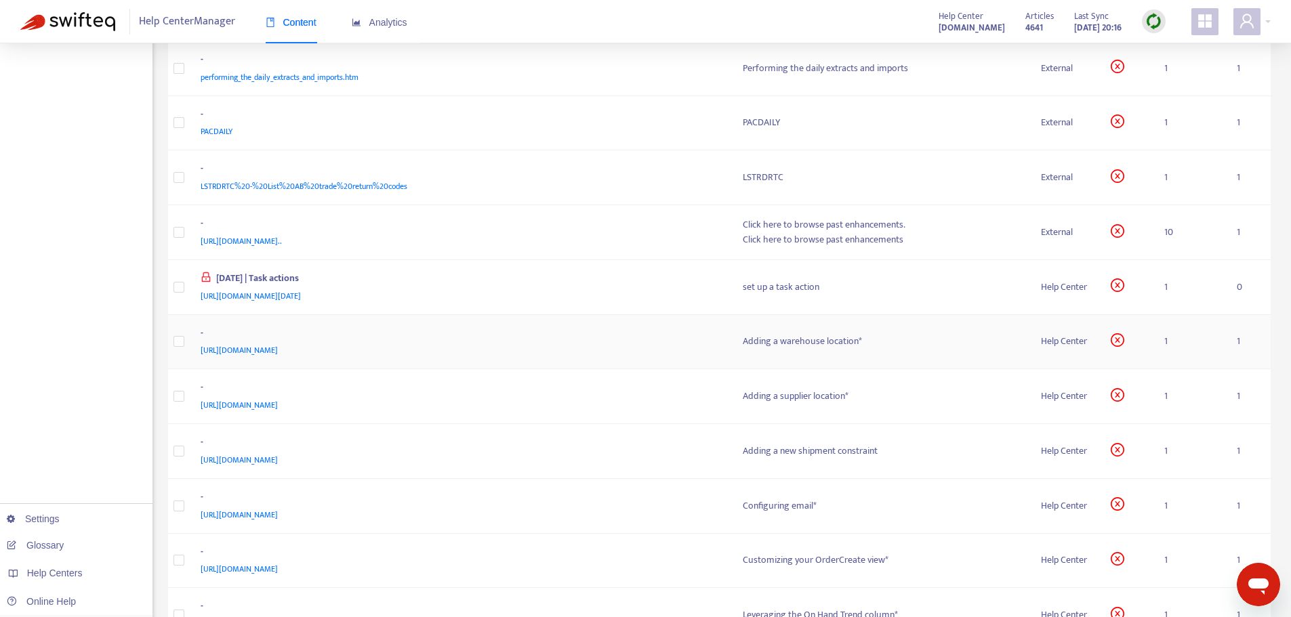
click at [503, 339] on div "-" at bounding box center [459, 335] width 516 height 18
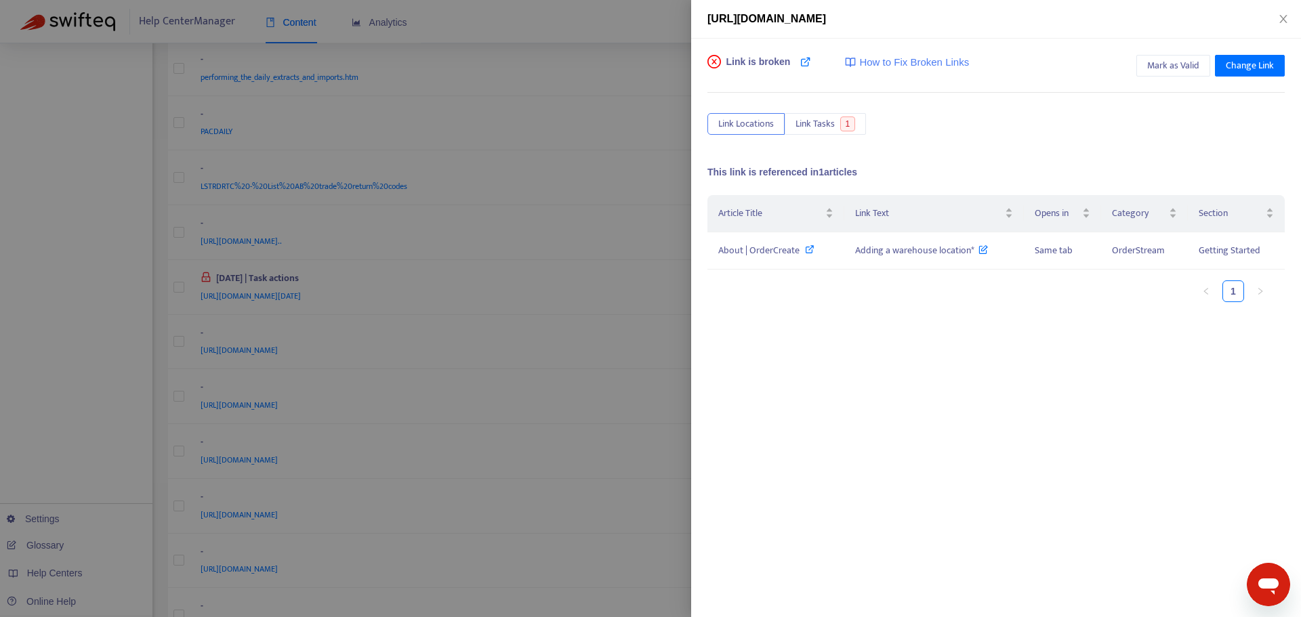
click at [348, 357] on div at bounding box center [650, 308] width 1301 height 617
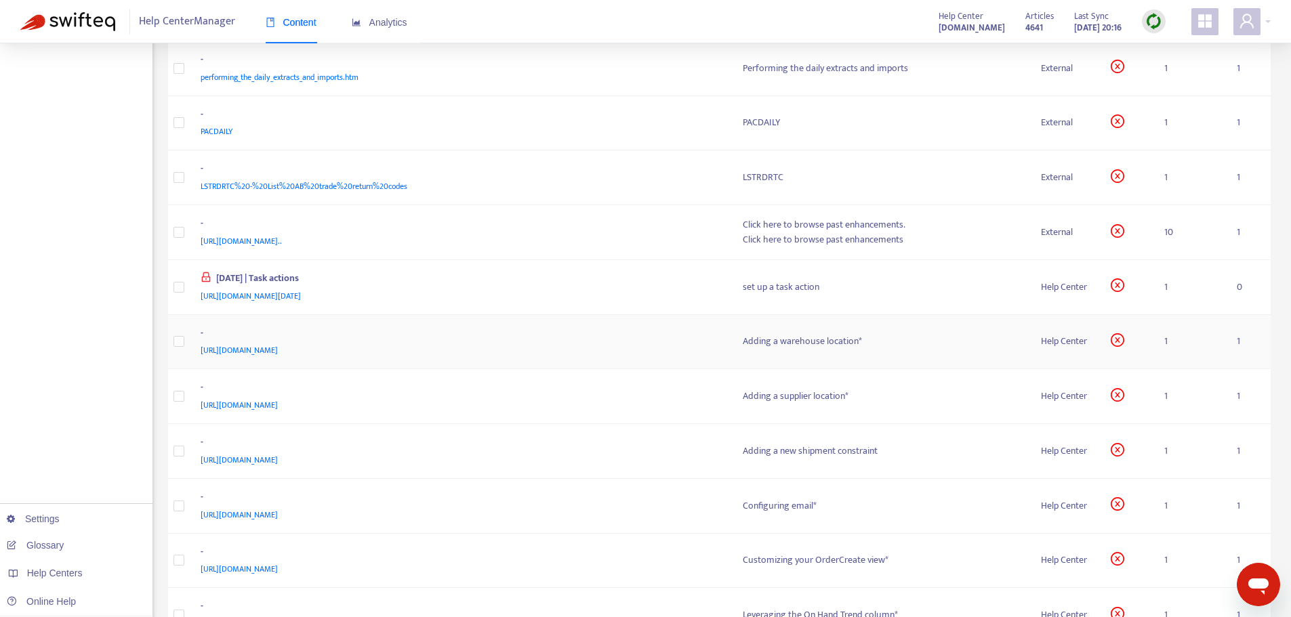
click at [278, 347] on span "[URL][DOMAIN_NAME]" at bounding box center [239, 351] width 77 height 14
click at [664, 389] on div "-" at bounding box center [459, 389] width 516 height 18
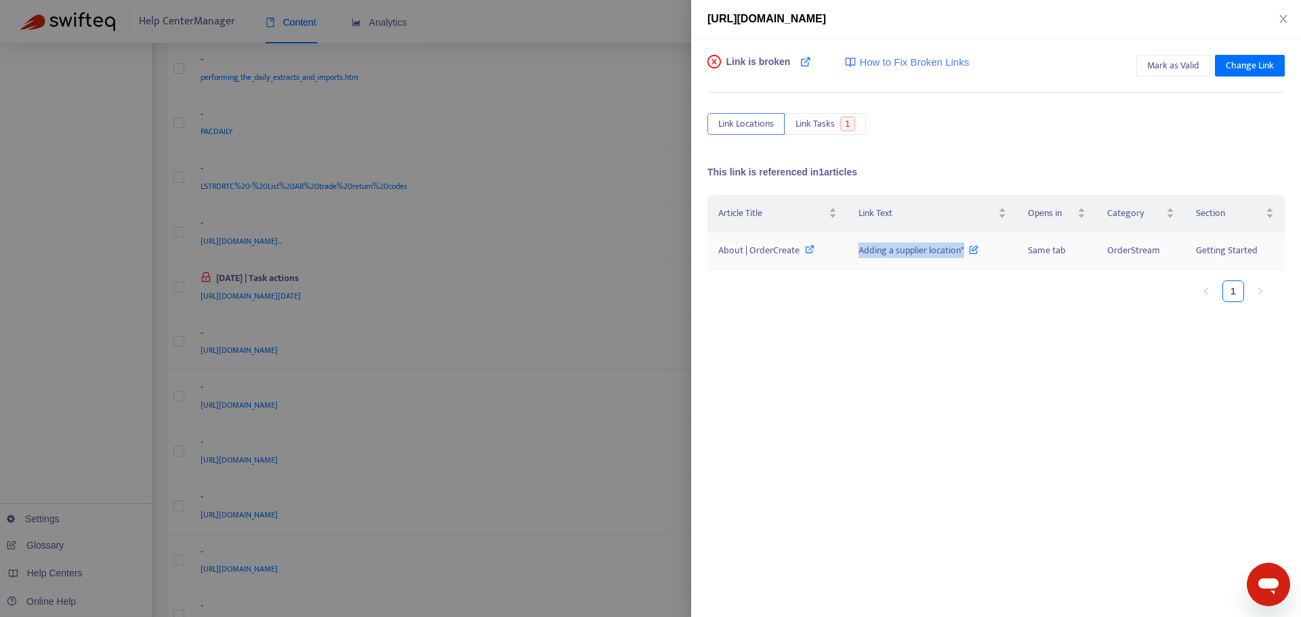
drag, startPoint x: 856, startPoint y: 247, endPoint x: 964, endPoint y: 249, distance: 107.8
click at [964, 249] on td "Adding a supplier location*" at bounding box center [932, 250] width 169 height 37
click at [798, 249] on span "About | OrderCreate" at bounding box center [758, 251] width 81 height 16
click at [758, 246] on span "About | OrderCreate" at bounding box center [758, 251] width 81 height 16
click at [646, 409] on div at bounding box center [650, 308] width 1301 height 617
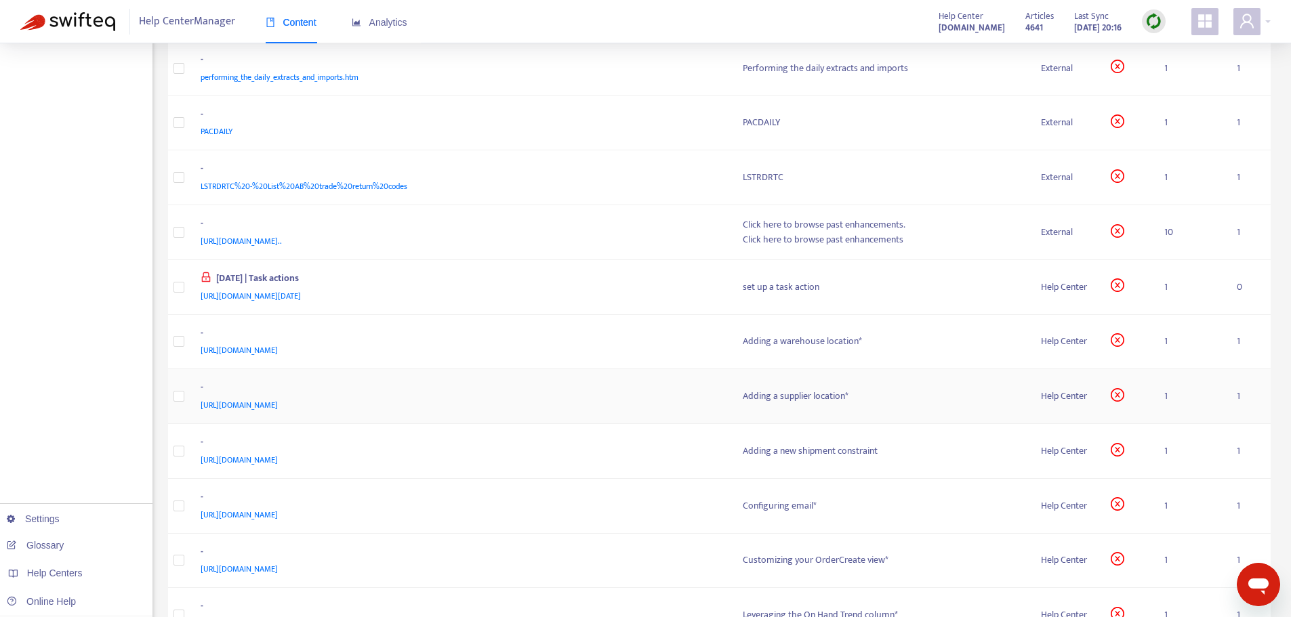
click at [642, 411] on div "[URL][DOMAIN_NAME]" at bounding box center [459, 405] width 516 height 15
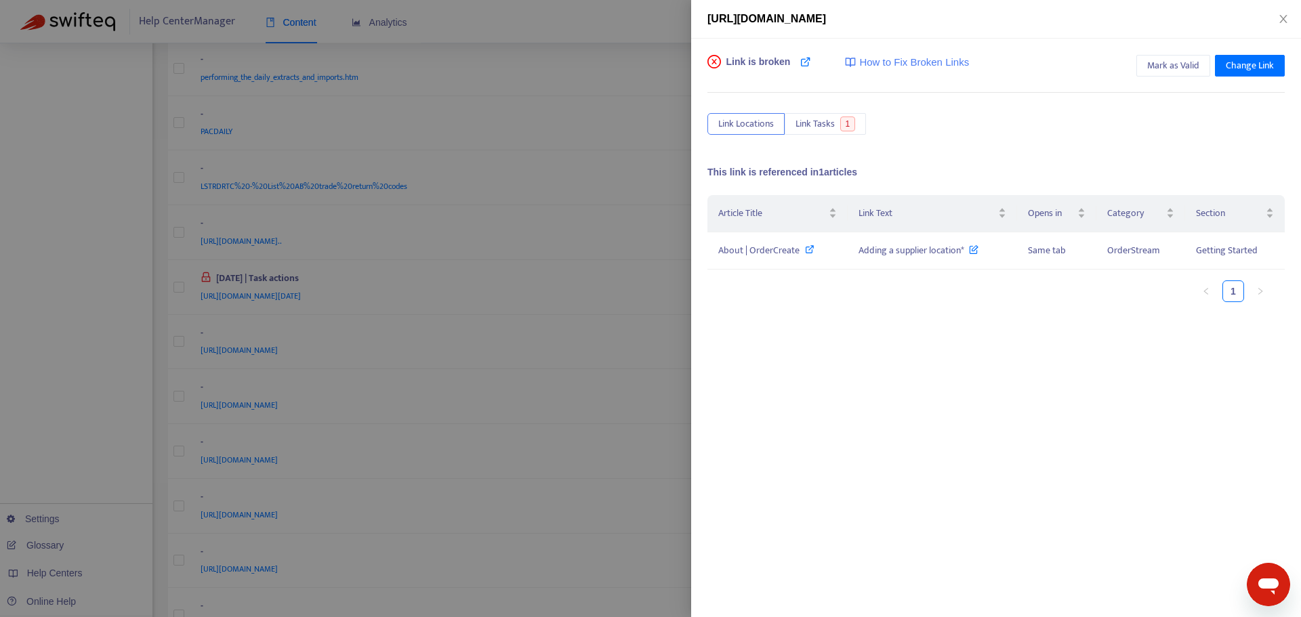
click at [316, 411] on div at bounding box center [650, 308] width 1301 height 617
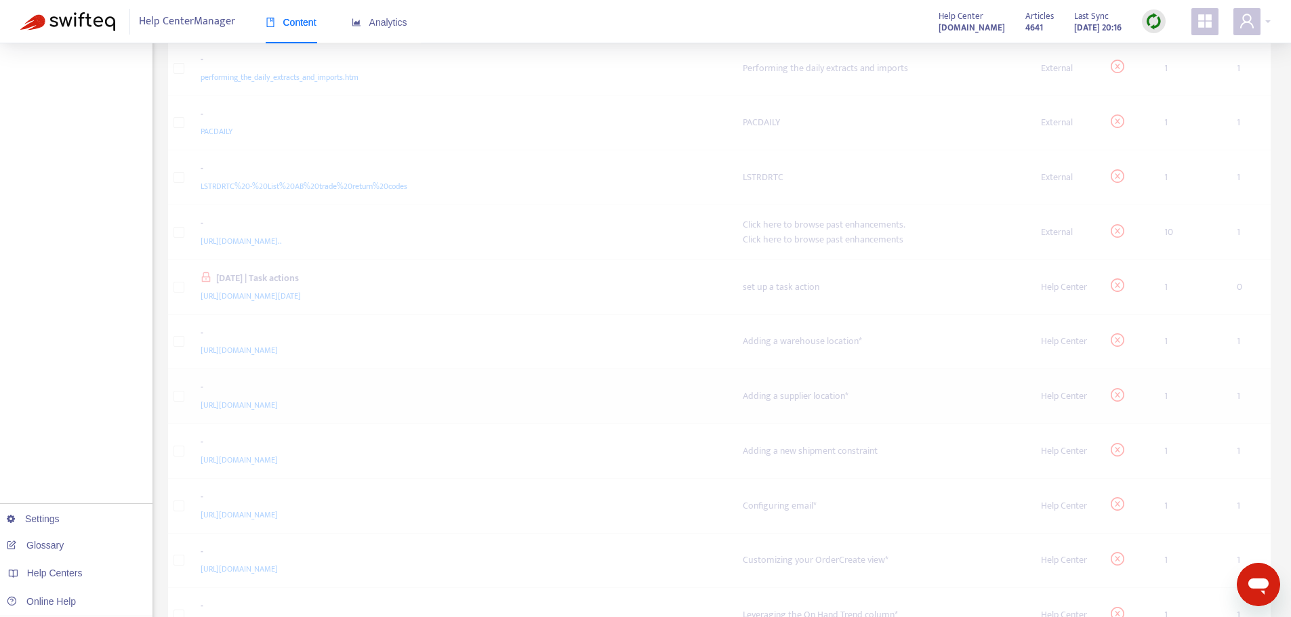
click at [278, 405] on span "[URL][DOMAIN_NAME]" at bounding box center [239, 405] width 77 height 14
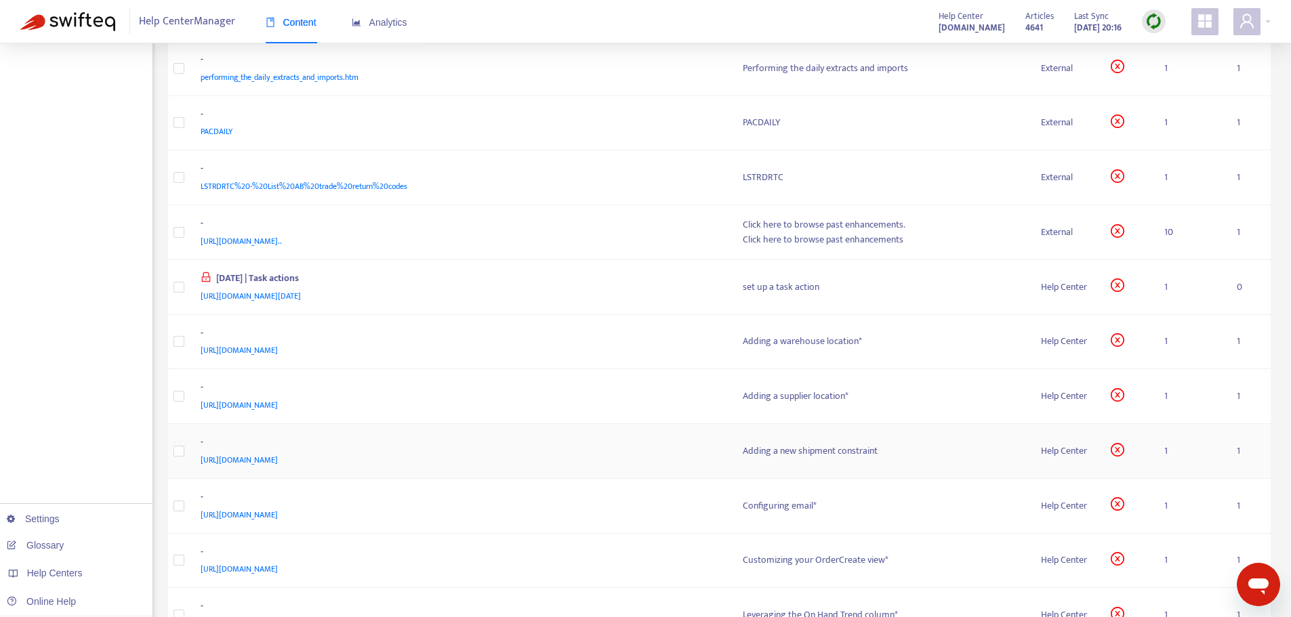
click at [639, 455] on div "[URL][DOMAIN_NAME]" at bounding box center [459, 460] width 516 height 15
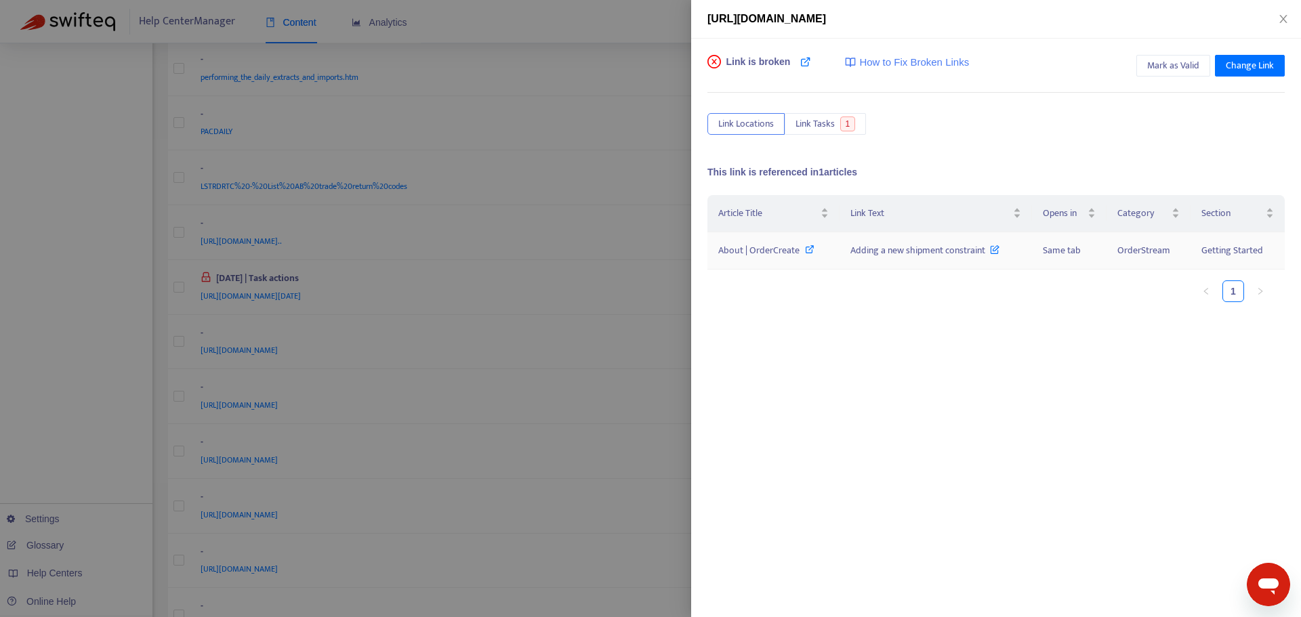
click at [767, 251] on span "About | OrderCreate" at bounding box center [758, 251] width 81 height 16
drag, startPoint x: 848, startPoint y: 245, endPoint x: 985, endPoint y: 251, distance: 137.0
click at [985, 251] on td "Adding a new shipment constraint" at bounding box center [936, 250] width 192 height 37
click at [649, 383] on div at bounding box center [650, 308] width 1301 height 617
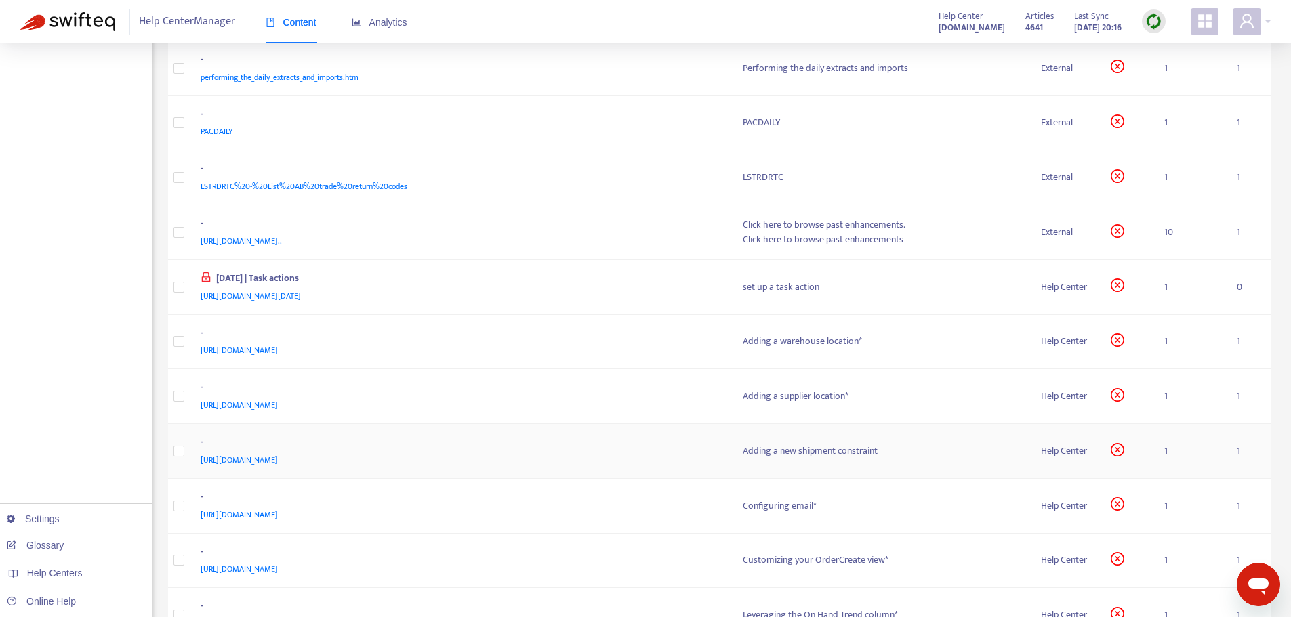
click at [278, 461] on span "[URL][DOMAIN_NAME]" at bounding box center [239, 460] width 77 height 14
click at [671, 499] on div "-" at bounding box center [459, 499] width 516 height 18
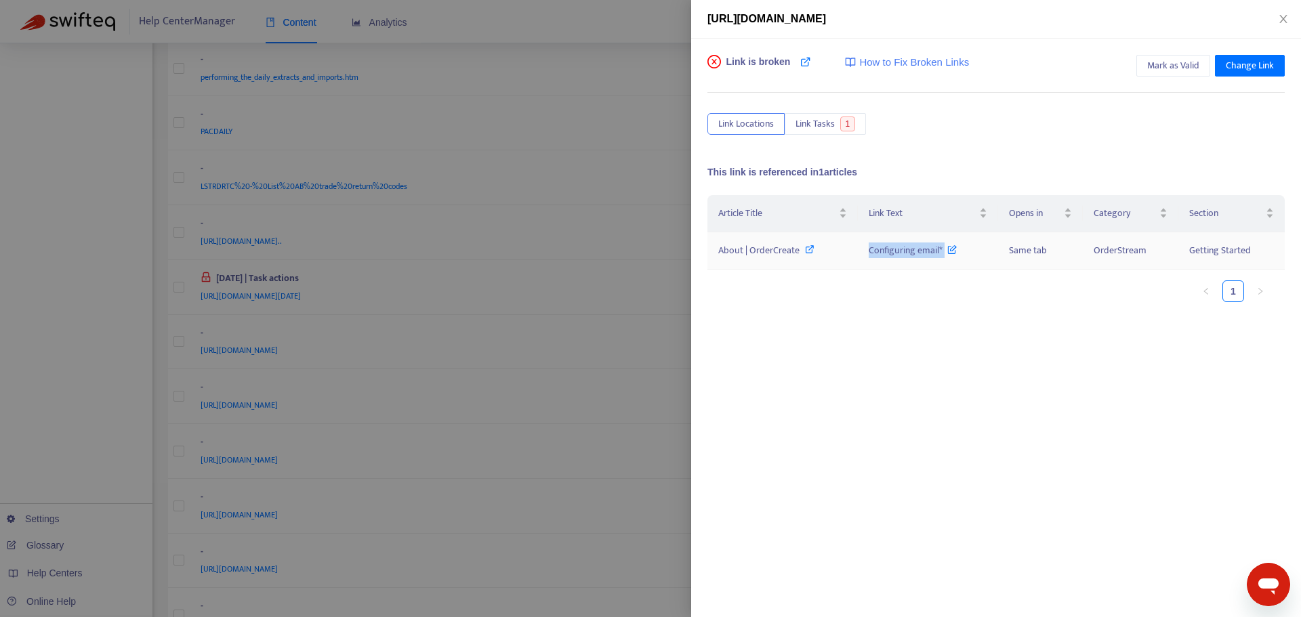
drag, startPoint x: 846, startPoint y: 251, endPoint x: 943, endPoint y: 255, distance: 97.0
click at [943, 255] on tr "About | OrderCreate Configuring email* Same tab OrderStream Getting Started" at bounding box center [995, 250] width 577 height 37
click at [651, 394] on div at bounding box center [650, 308] width 1301 height 617
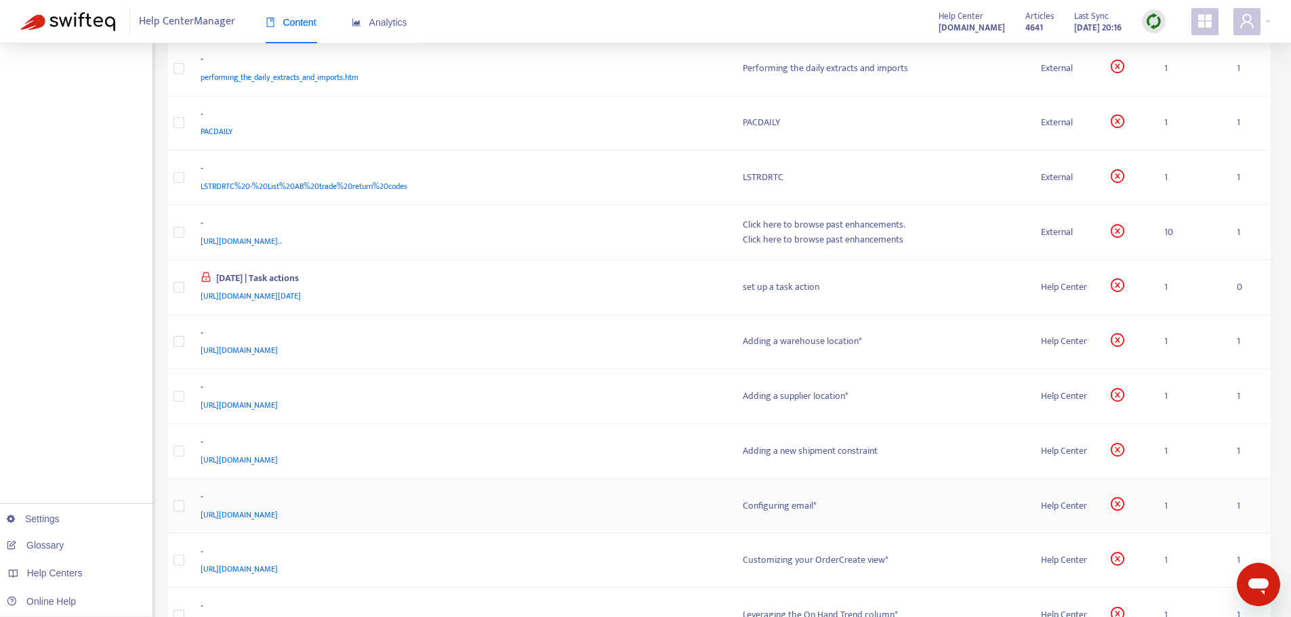
click at [278, 513] on span "[URL][DOMAIN_NAME]" at bounding box center [239, 515] width 77 height 14
click at [676, 510] on div "[URL][DOMAIN_NAME]" at bounding box center [459, 515] width 516 height 15
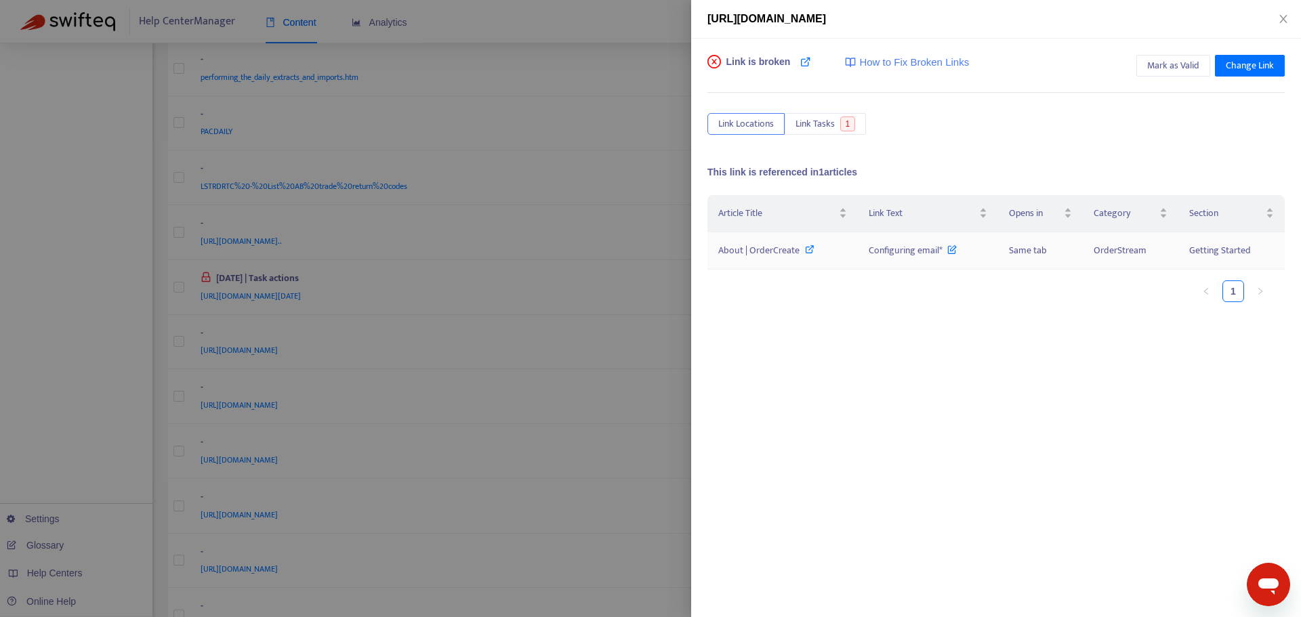
click at [762, 260] on td "About | OrderCreate" at bounding box center [782, 250] width 150 height 37
click at [761, 248] on span "About | OrderCreate" at bounding box center [758, 251] width 81 height 16
click at [552, 439] on div at bounding box center [650, 308] width 1301 height 617
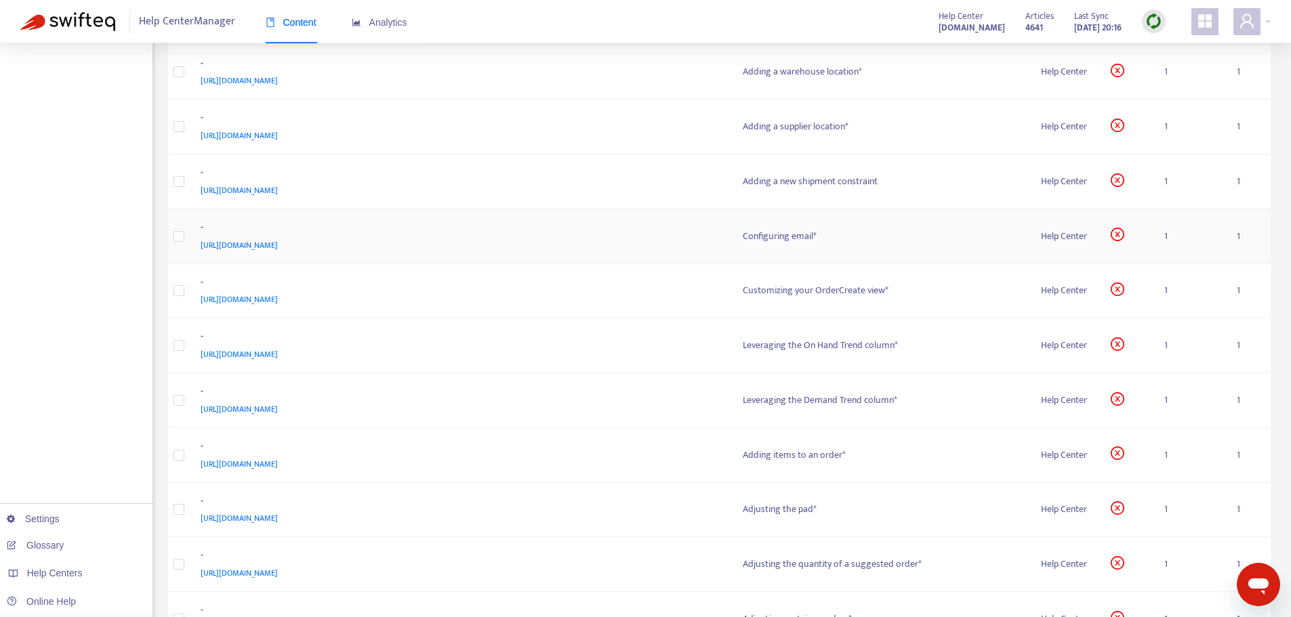
scroll to position [1830, 0]
click at [655, 304] on div "[URL][DOMAIN_NAME]" at bounding box center [459, 298] width 516 height 15
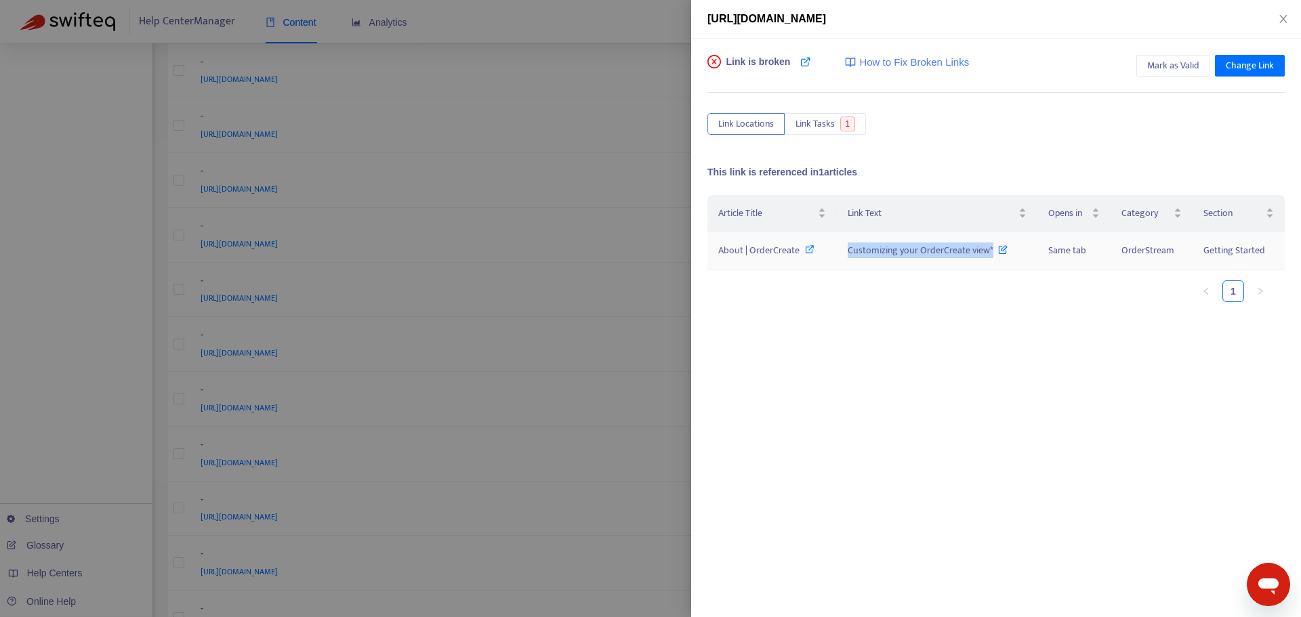
drag, startPoint x: 842, startPoint y: 249, endPoint x: 993, endPoint y: 252, distance: 151.1
click at [993, 252] on td "Customizing your OrderCreate view*" at bounding box center [937, 250] width 200 height 37
click at [656, 406] on div at bounding box center [650, 308] width 1301 height 617
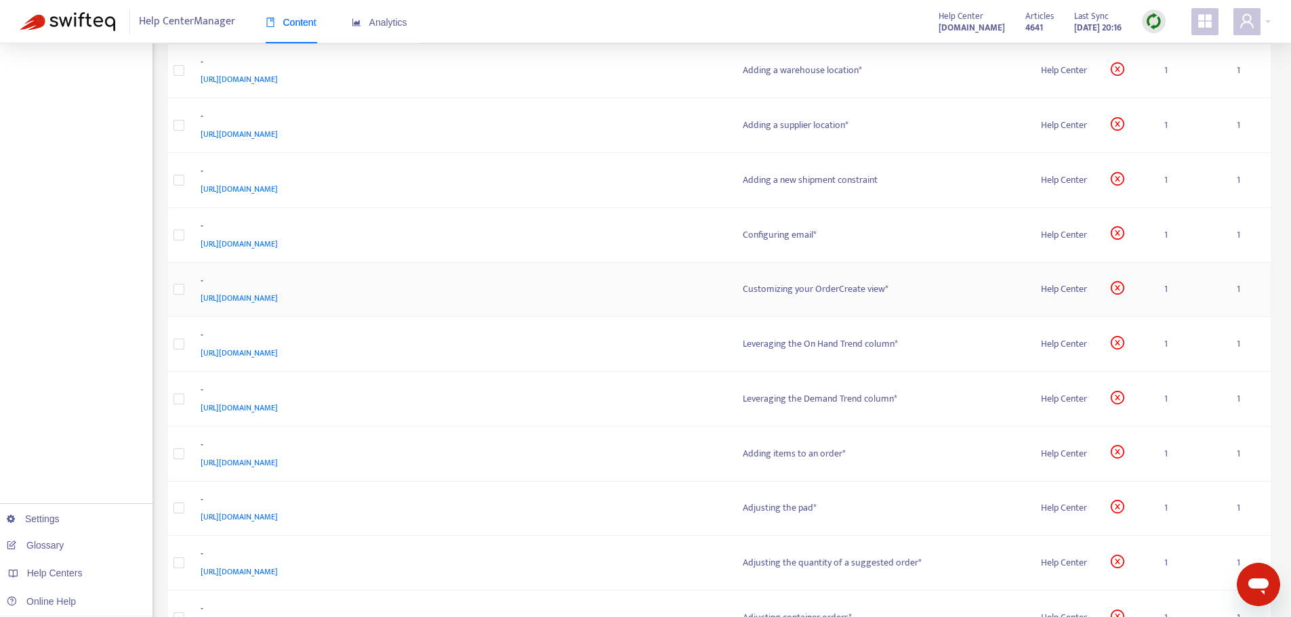
click at [391, 291] on div "[URL][DOMAIN_NAME]" at bounding box center [459, 298] width 516 height 15
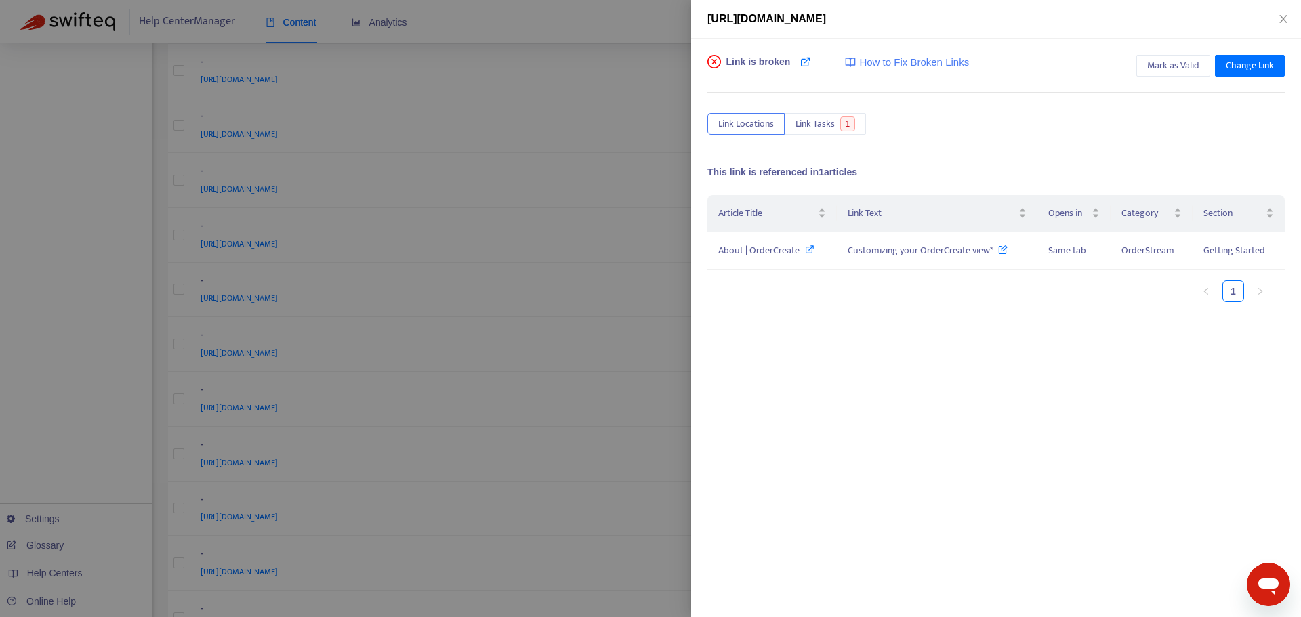
click at [576, 386] on div at bounding box center [650, 308] width 1301 height 617
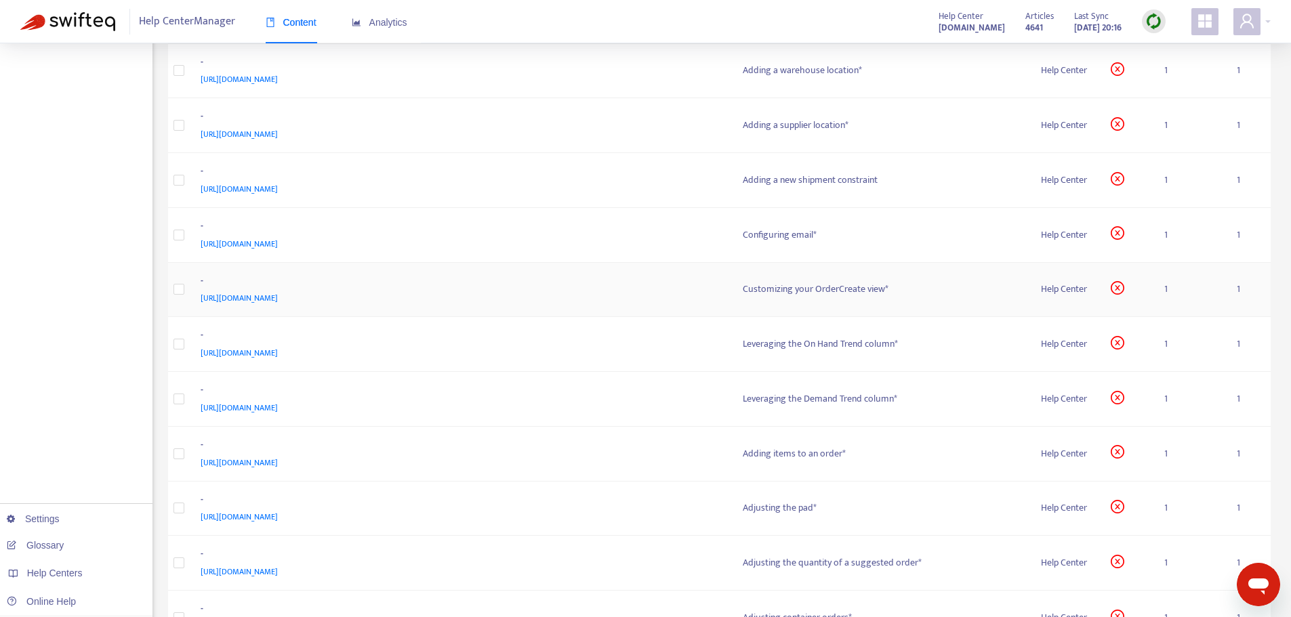
click at [278, 291] on span "[URL][DOMAIN_NAME]" at bounding box center [239, 298] width 77 height 14
click at [693, 285] on div "-" at bounding box center [459, 283] width 516 height 18
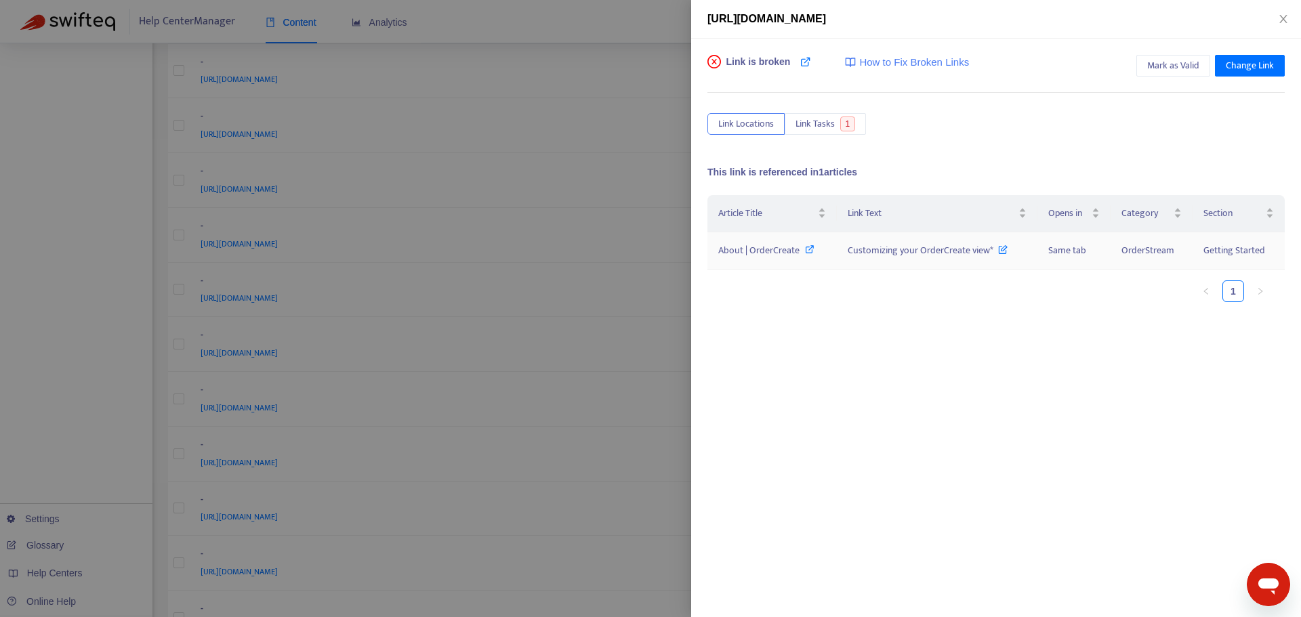
click at [778, 250] on span "About | OrderCreate" at bounding box center [758, 251] width 81 height 16
click at [676, 335] on div at bounding box center [650, 308] width 1301 height 617
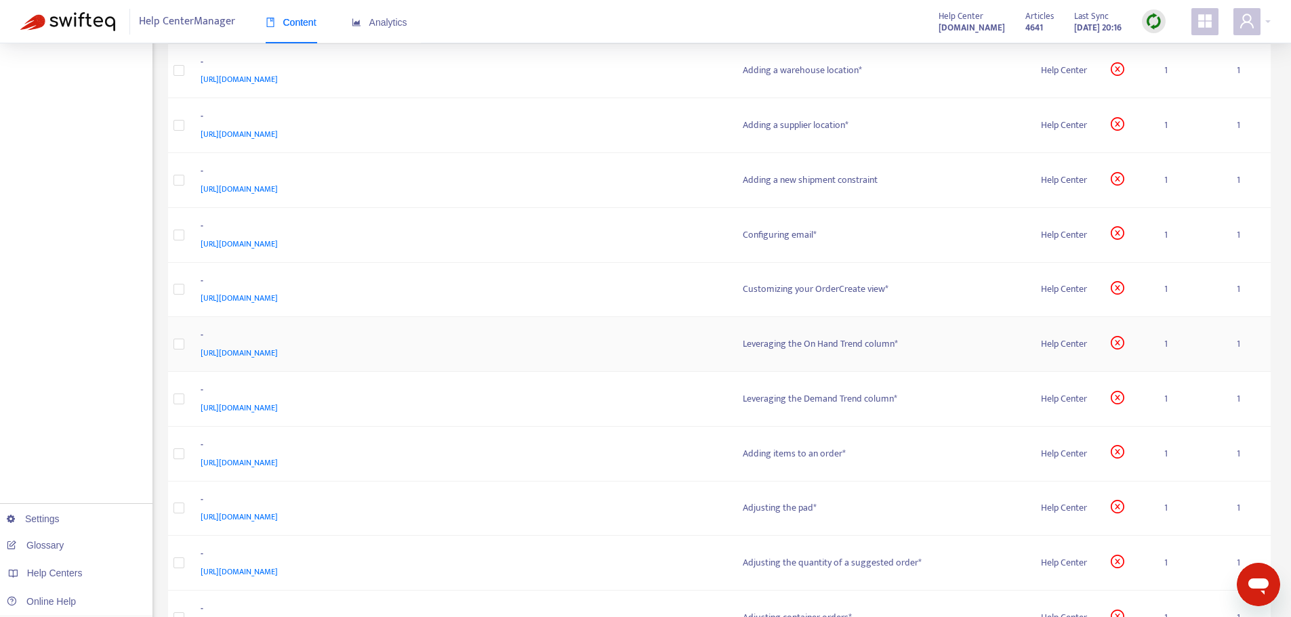
click at [278, 350] on span "[URL][DOMAIN_NAME]" at bounding box center [239, 353] width 77 height 14
click at [693, 356] on div "[URL][DOMAIN_NAME]" at bounding box center [459, 353] width 516 height 15
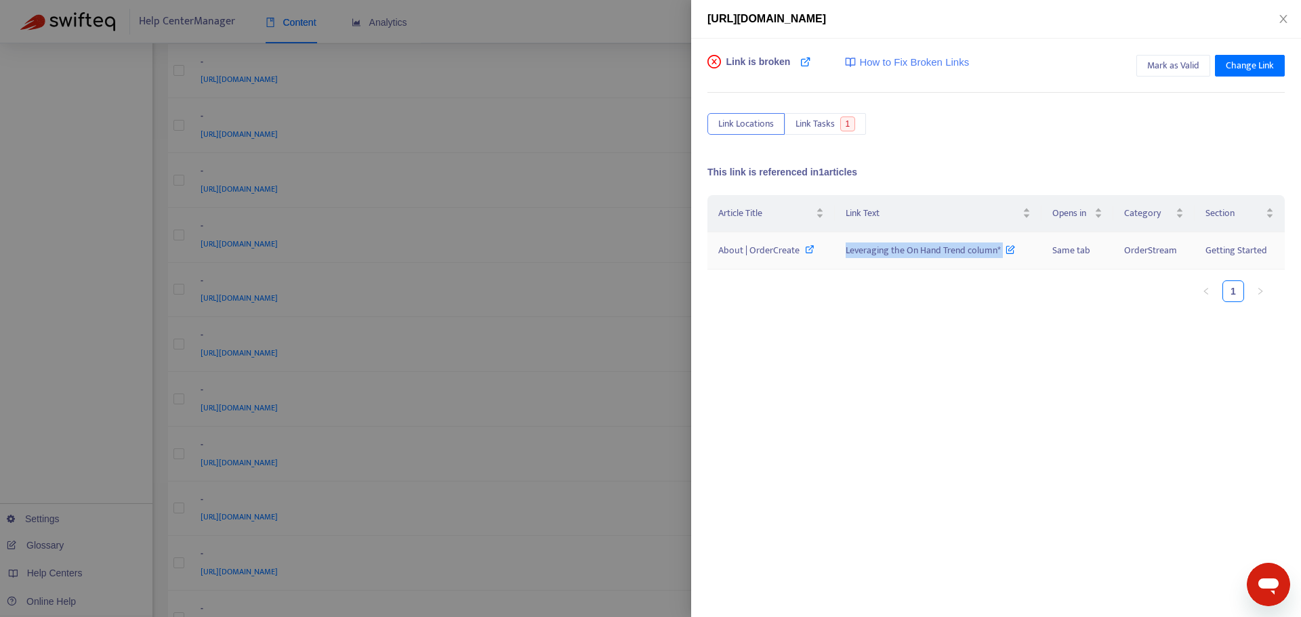
drag, startPoint x: 824, startPoint y: 248, endPoint x: 1004, endPoint y: 249, distance: 179.6
click at [1004, 249] on tr "About | OrderCreate Leveraging the On Hand Trend column* Same tab OrderStream G…" at bounding box center [995, 250] width 577 height 37
click at [737, 250] on span "About | OrderCreate" at bounding box center [758, 251] width 81 height 16
click at [579, 236] on div at bounding box center [650, 308] width 1301 height 617
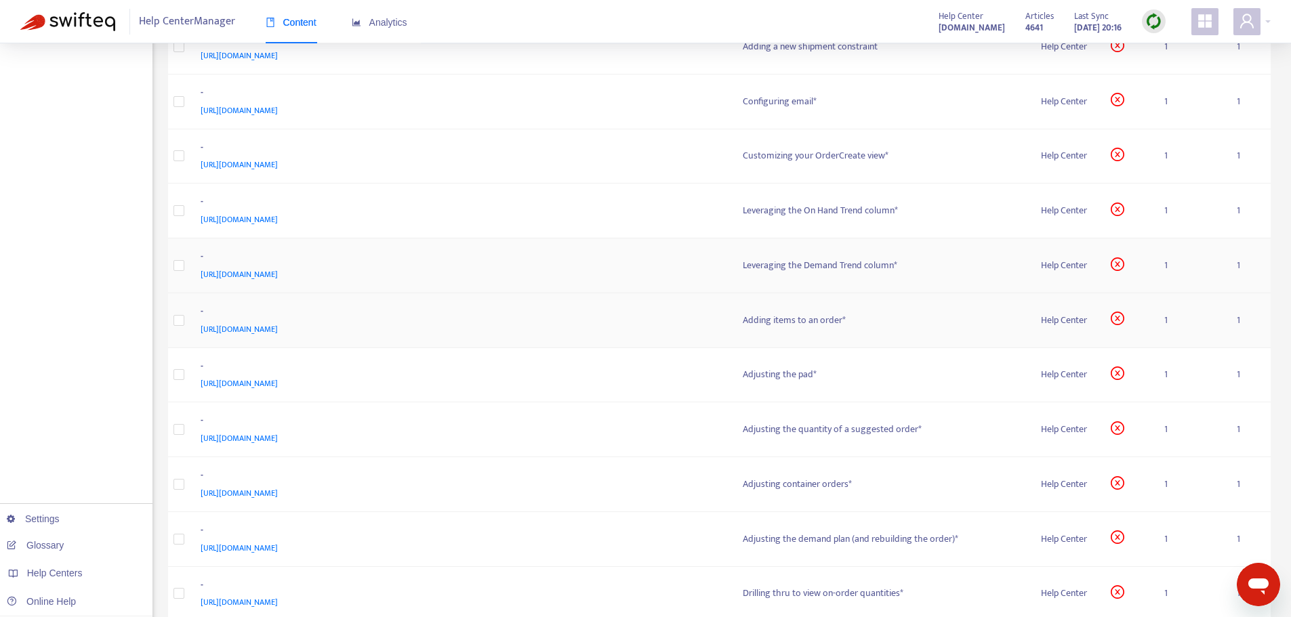
scroll to position [1965, 0]
click at [278, 272] on span "[URL][DOMAIN_NAME]" at bounding box center [239, 273] width 77 height 14
click at [632, 266] on div "[URL][DOMAIN_NAME]" at bounding box center [459, 272] width 516 height 15
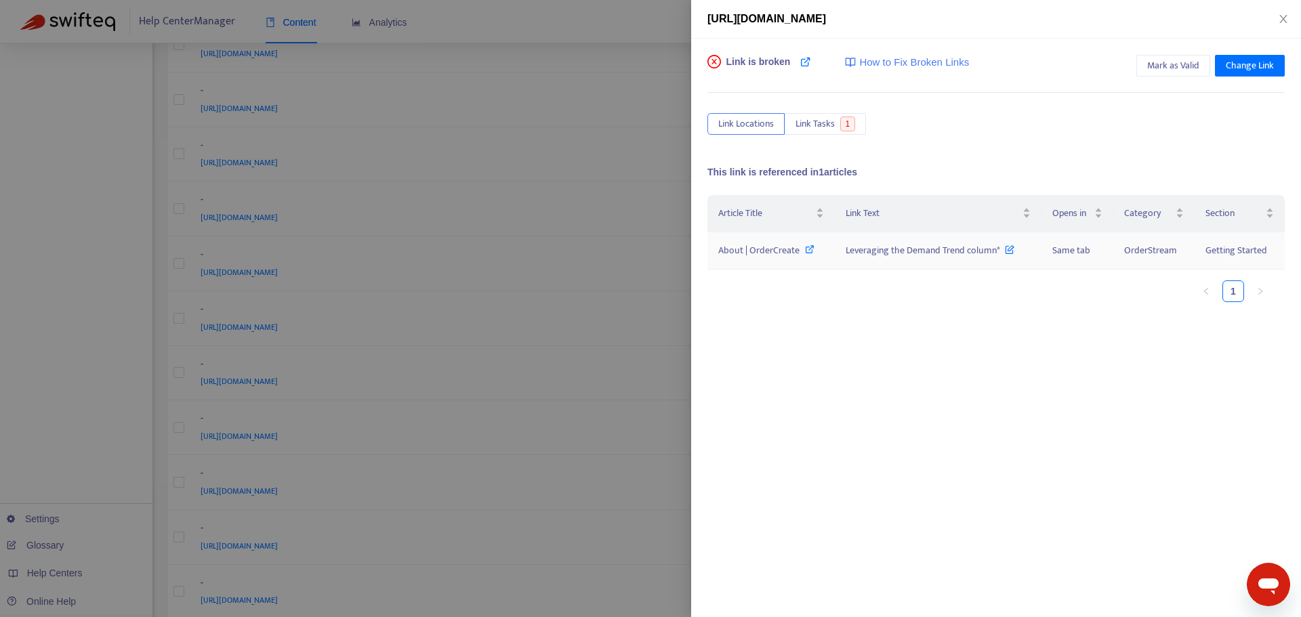
click at [772, 249] on span "About | OrderCreate" at bounding box center [758, 251] width 81 height 16
drag, startPoint x: 831, startPoint y: 247, endPoint x: 1008, endPoint y: 250, distance: 176.9
click at [1008, 250] on tr "About | OrderCreate Leveraging the Demand Trend column* Same tab OrderStream Ge…" at bounding box center [995, 250] width 577 height 37
click at [612, 394] on div at bounding box center [650, 308] width 1301 height 617
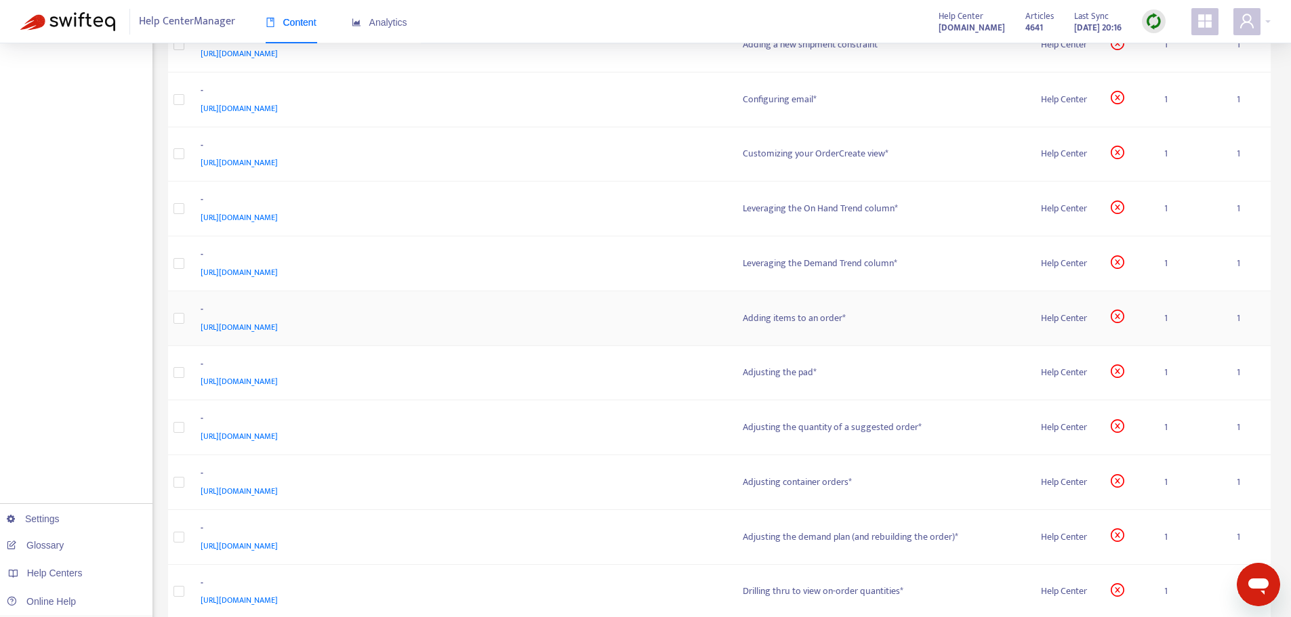
click at [278, 323] on span "[URL][DOMAIN_NAME]" at bounding box center [239, 328] width 77 height 14
click at [524, 327] on div "[URL][DOMAIN_NAME]" at bounding box center [459, 327] width 516 height 15
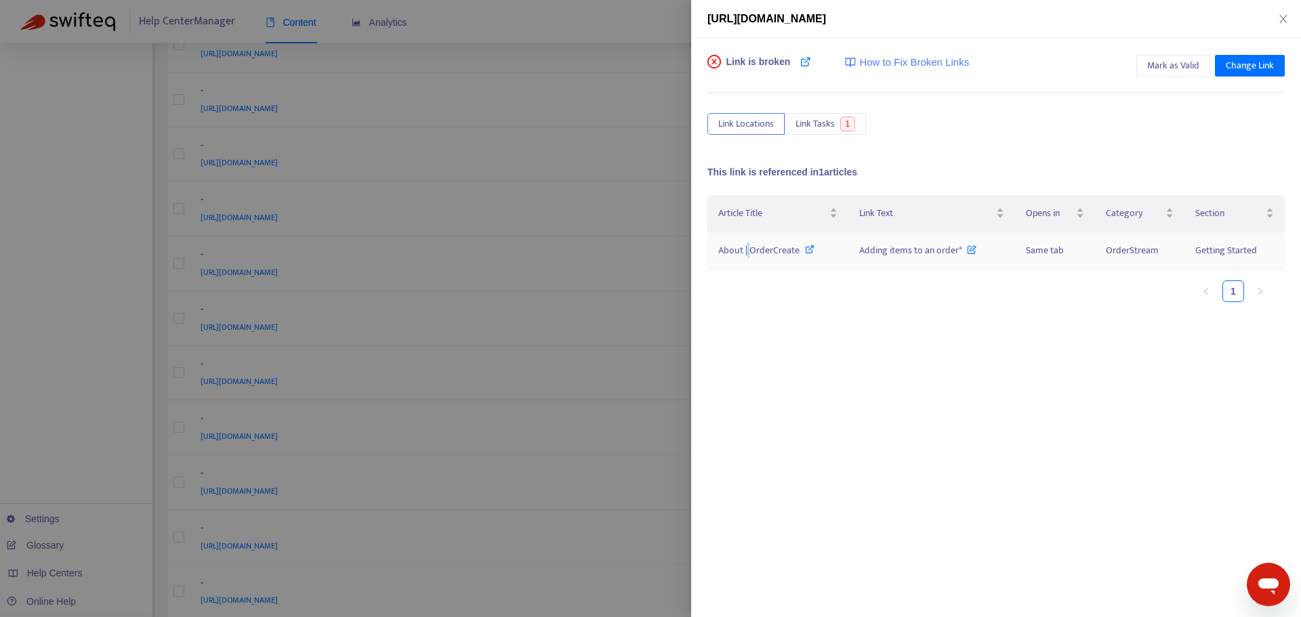
click at [748, 253] on span "About | OrderCreate" at bounding box center [758, 251] width 81 height 16
drag, startPoint x: 839, startPoint y: 249, endPoint x: 962, endPoint y: 256, distance: 122.9
click at [962, 256] on tr "About | OrderCreate Adding items to an order* Same tab OrderStream Getting Star…" at bounding box center [995, 250] width 577 height 37
click at [625, 218] on div at bounding box center [650, 308] width 1301 height 617
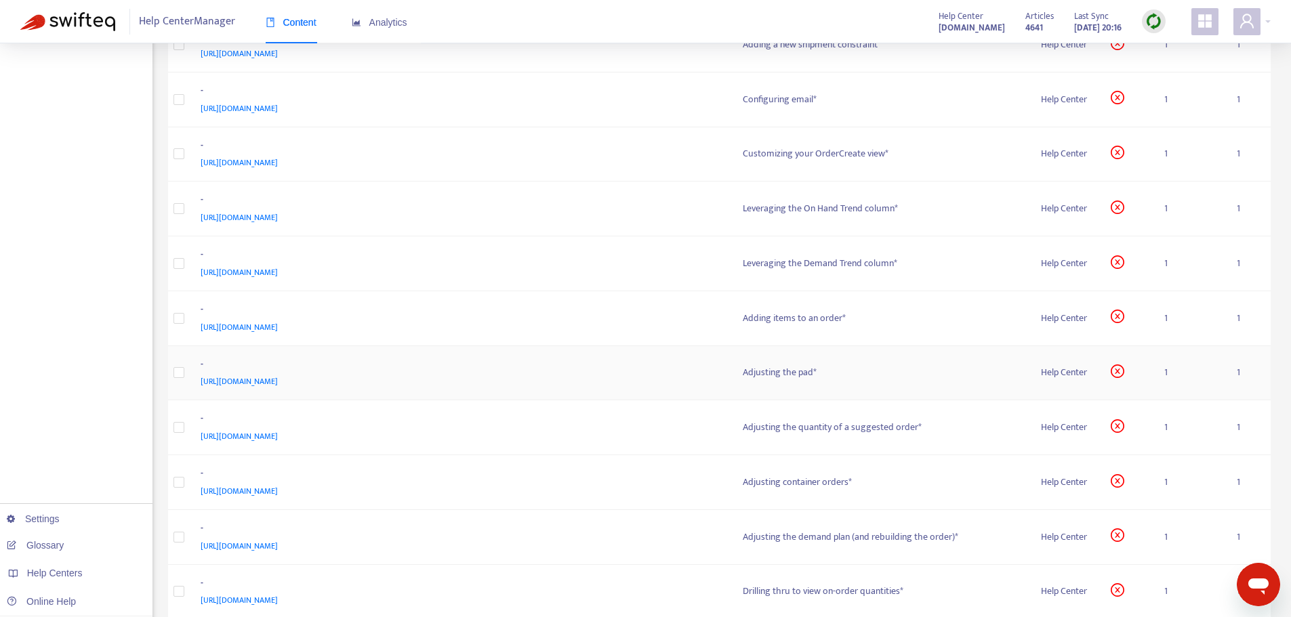
click at [278, 379] on span "[URL][DOMAIN_NAME]" at bounding box center [239, 382] width 77 height 14
click at [653, 384] on div "[URL][DOMAIN_NAME]" at bounding box center [459, 381] width 516 height 15
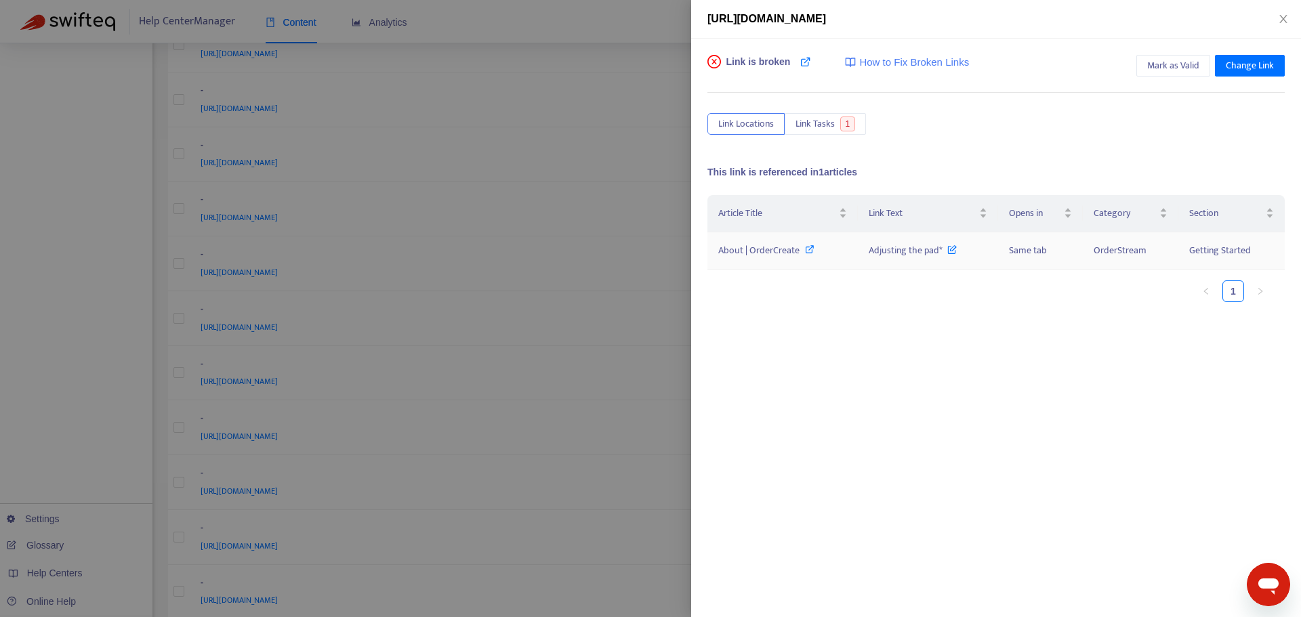
click at [777, 252] on span "About | OrderCreate" at bounding box center [758, 251] width 81 height 16
drag, startPoint x: 877, startPoint y: 249, endPoint x: 941, endPoint y: 260, distance: 64.6
click at [941, 260] on tr "About | OrderCreate Adjusting the pad* Same tab OrderStream Getting Started" at bounding box center [995, 250] width 577 height 37
click at [641, 356] on div at bounding box center [650, 308] width 1301 height 617
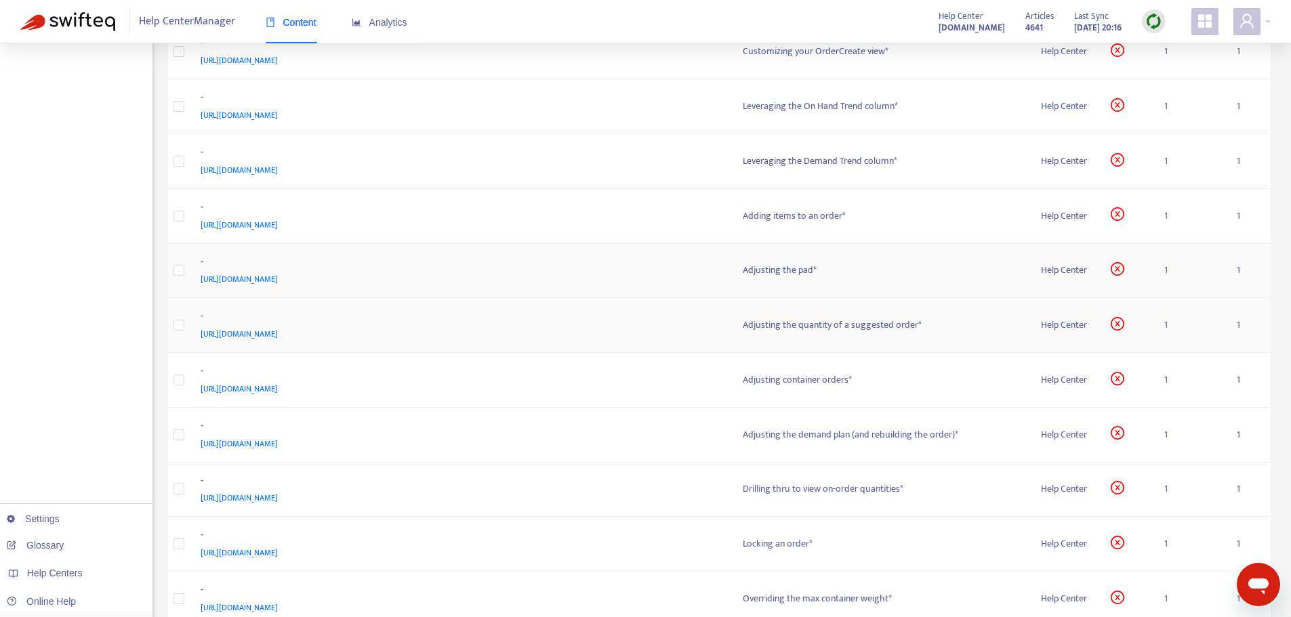
scroll to position [2101, 0]
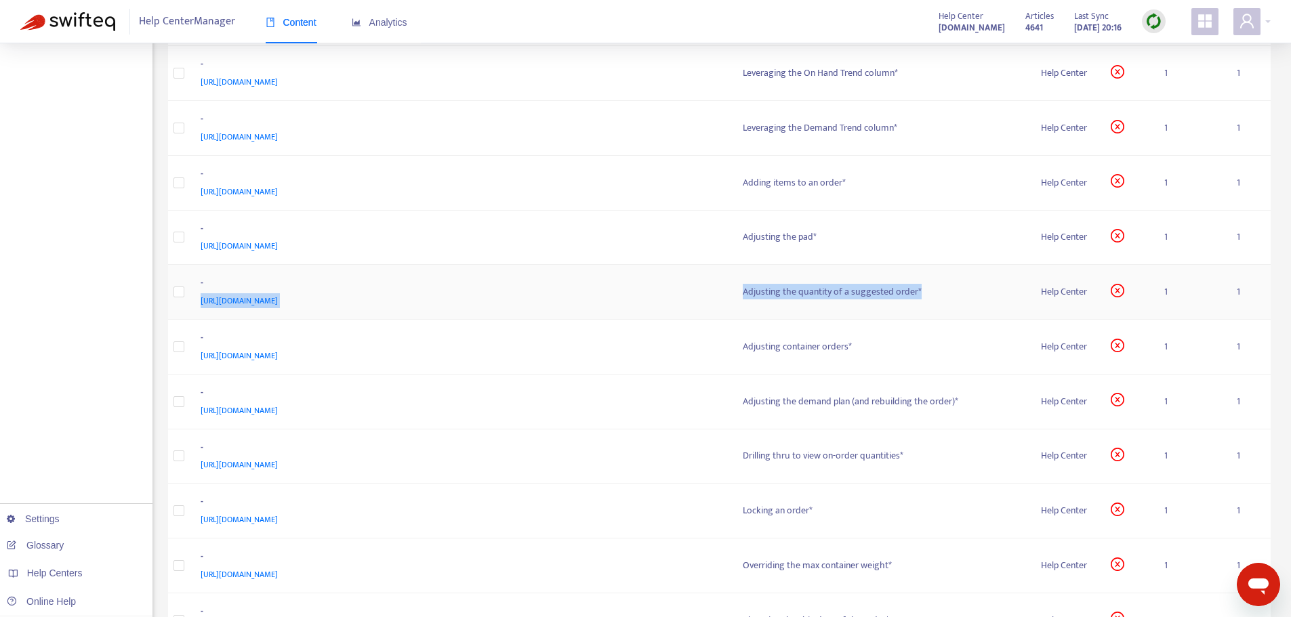
drag, startPoint x: 705, startPoint y: 287, endPoint x: 930, endPoint y: 292, distance: 224.4
click at [930, 292] on tr "- [URL][DOMAIN_NAME] Adjusting the quantity of a suggested order* Help Center 1…" at bounding box center [719, 292] width 1103 height 55
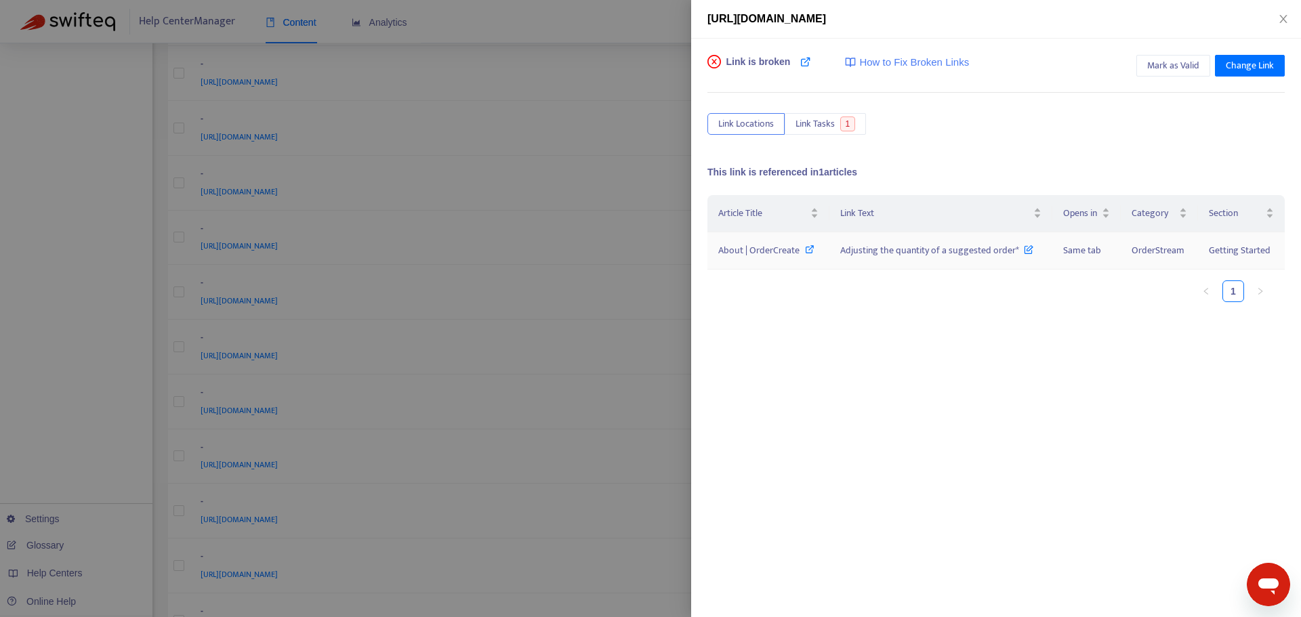
click at [749, 248] on span "About | OrderCreate" at bounding box center [758, 251] width 81 height 16
drag, startPoint x: 833, startPoint y: 243, endPoint x: 1016, endPoint y: 253, distance: 183.3
click at [1016, 253] on td "Adjusting the quantity of a suggested order*" at bounding box center [940, 250] width 223 height 37
click at [566, 81] on div at bounding box center [650, 308] width 1301 height 617
